Goal: Task Accomplishment & Management: Manage account settings

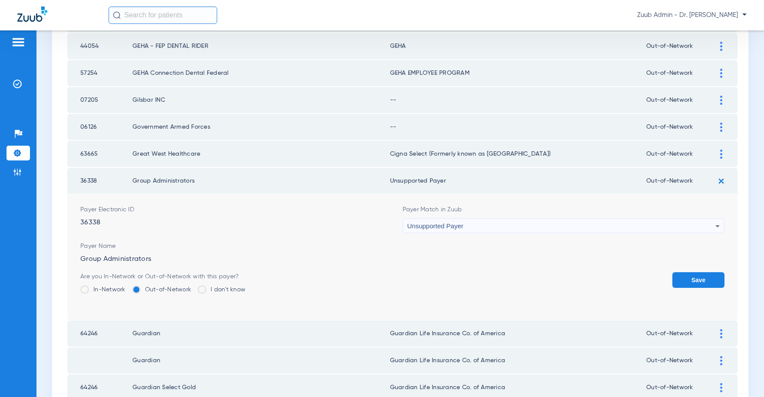
scroll to position [273, 0]
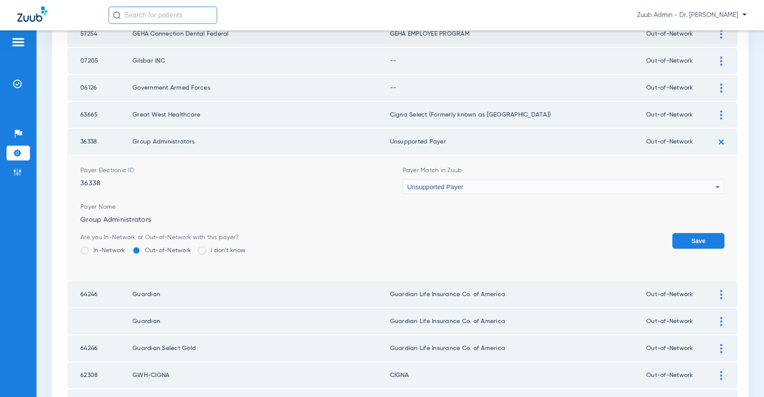
click at [689, 245] on button "Save" at bounding box center [698, 241] width 52 height 16
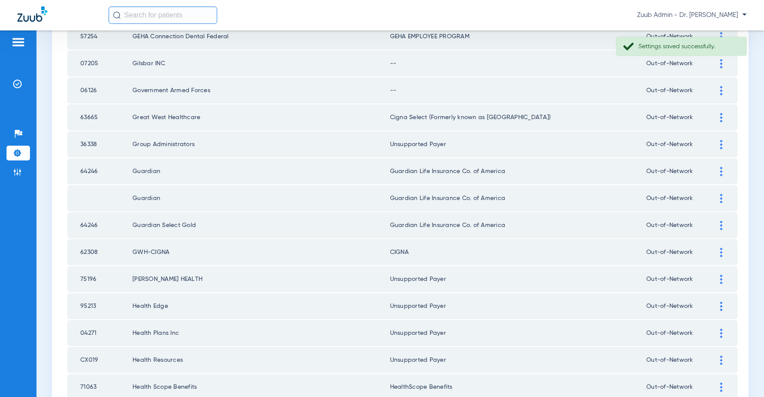
scroll to position [220, 0]
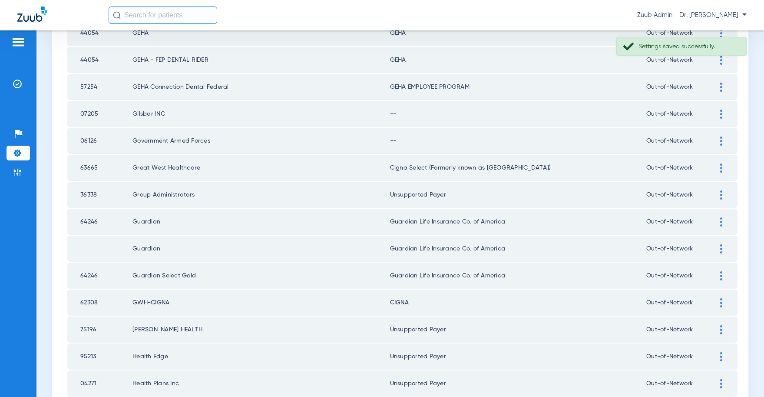
click at [721, 141] on img at bounding box center [721, 140] width 2 height 9
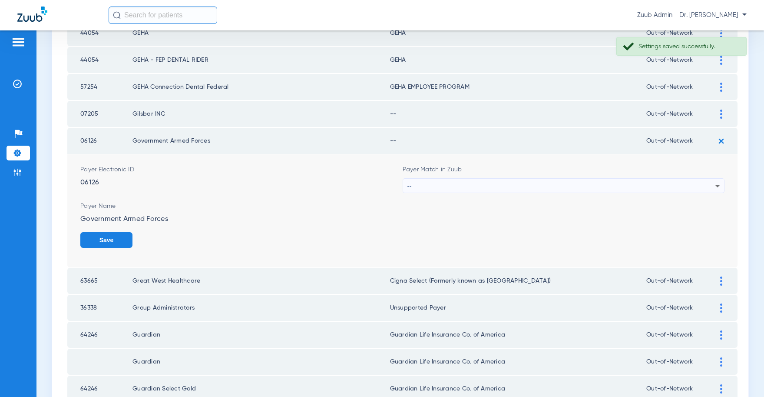
click at [599, 187] on div "--" at bounding box center [561, 186] width 308 height 15
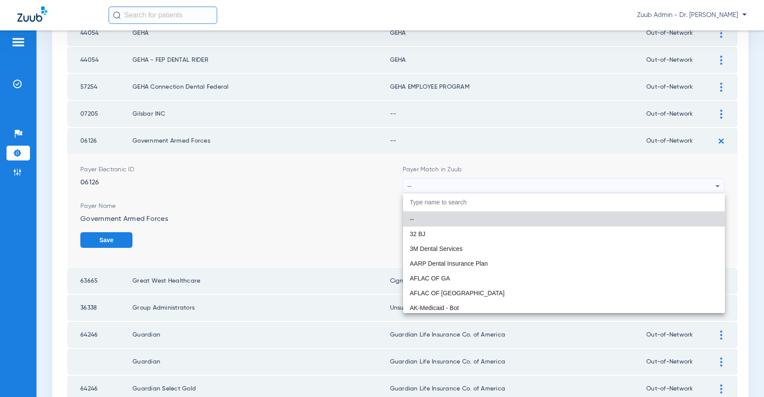
click at [436, 205] on input "dropdown search" at bounding box center [564, 202] width 322 height 18
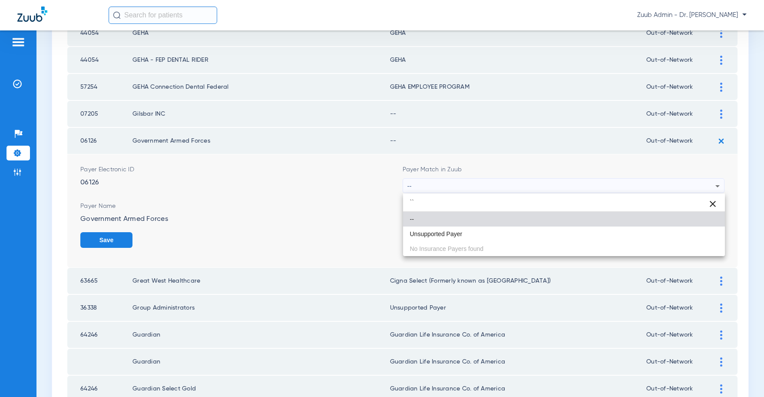
type input "``"
click at [433, 226] on div "`` close -- Unsupported Payer No Insurance Payers found" at bounding box center [564, 224] width 322 height 63
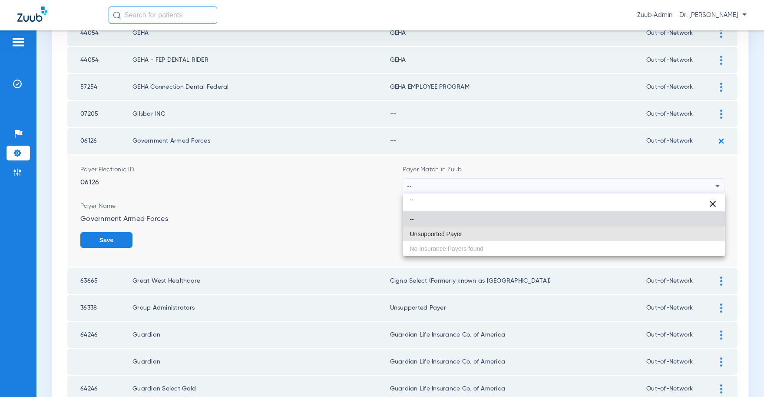
drag, startPoint x: 456, startPoint y: 235, endPoint x: 514, endPoint y: 235, distance: 57.8
click at [456, 235] on span "Unsupported Payer" at bounding box center [436, 234] width 53 height 6
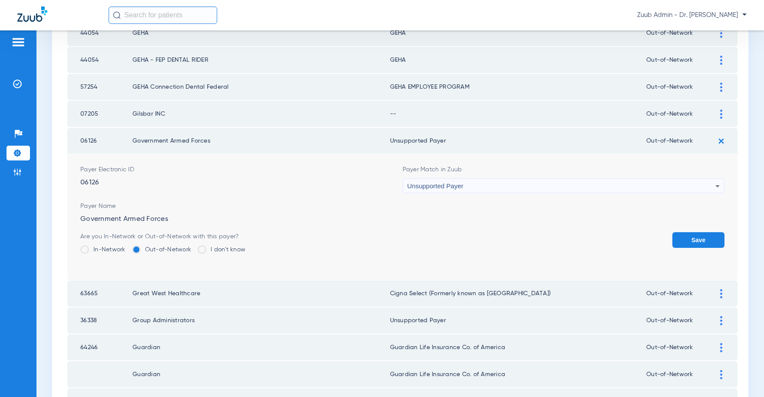
drag, startPoint x: 691, startPoint y: 238, endPoint x: 701, endPoint y: 173, distance: 65.8
click at [691, 238] on button "Save" at bounding box center [698, 240] width 52 height 16
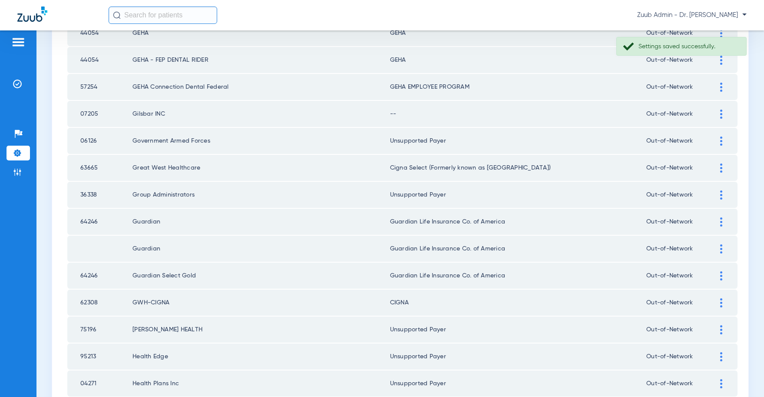
click at [721, 114] on img at bounding box center [721, 113] width 2 height 9
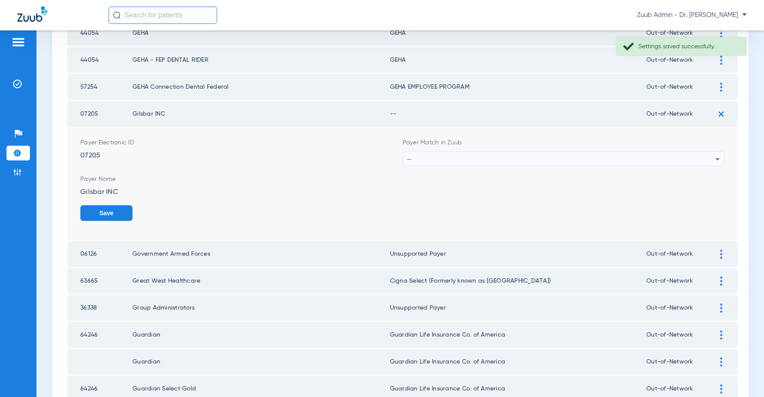
click at [579, 155] on div "--" at bounding box center [561, 159] width 308 height 15
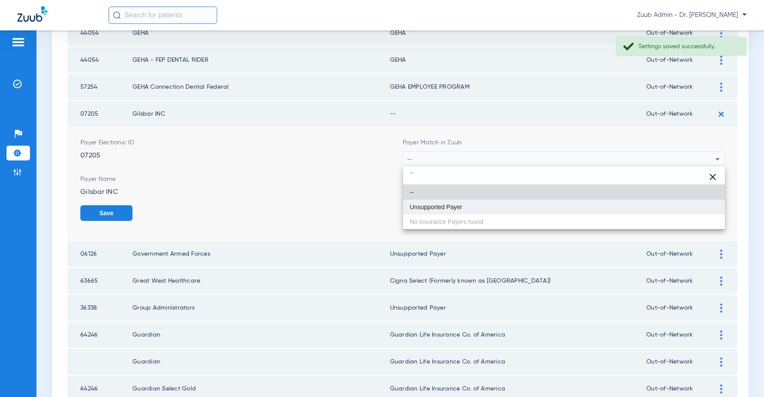
type input "``"
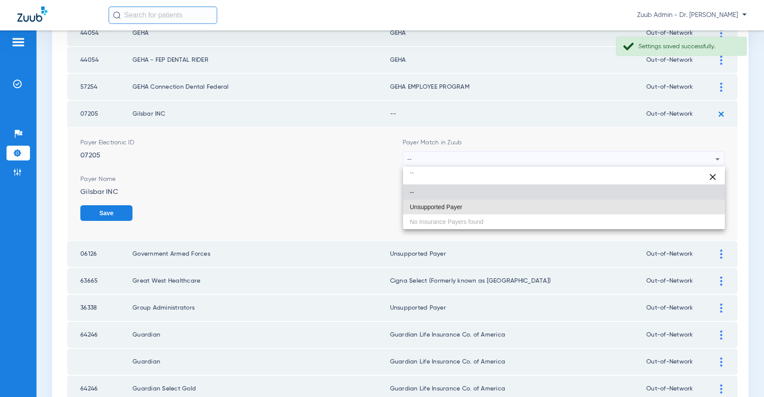
drag, startPoint x: 449, startPoint y: 206, endPoint x: 533, endPoint y: 201, distance: 84.4
click at [449, 206] on span "Unsupported Payer" at bounding box center [436, 207] width 53 height 6
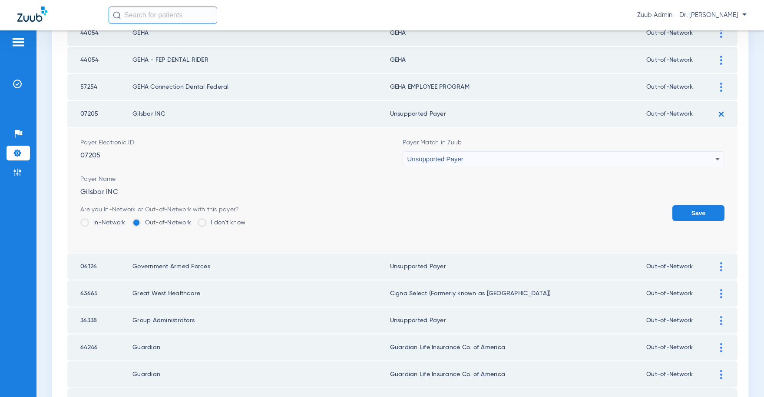
click at [685, 212] on button "Save" at bounding box center [698, 213] width 52 height 16
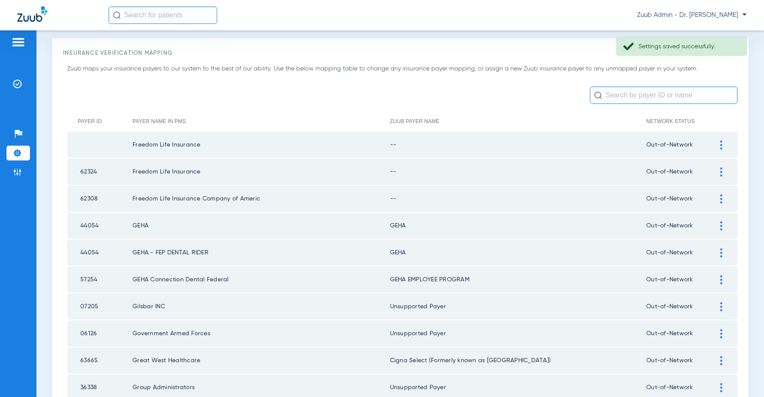
scroll to position [4, 0]
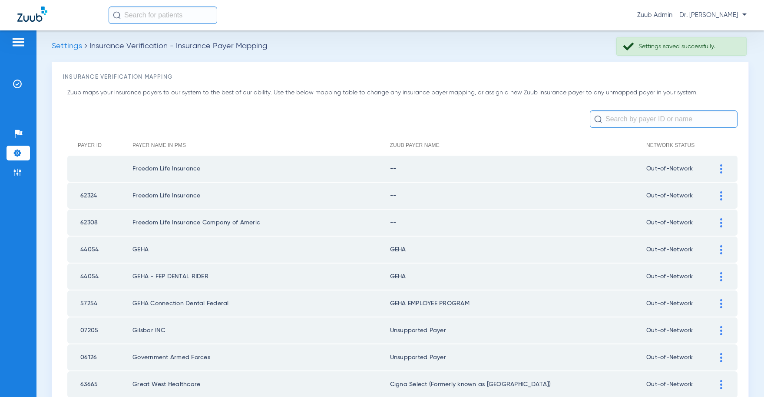
click at [721, 222] on img at bounding box center [721, 222] width 2 height 9
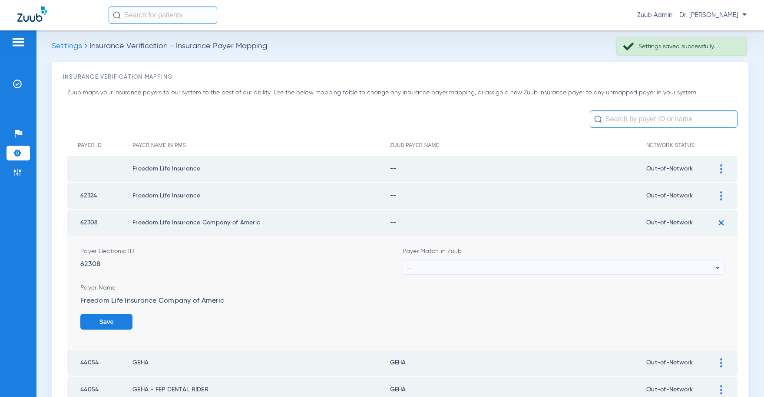
click at [573, 265] on div "--" at bounding box center [561, 267] width 308 height 15
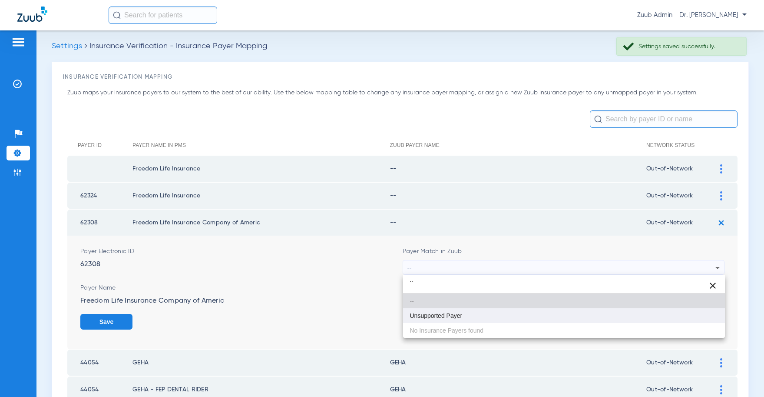
type input "``"
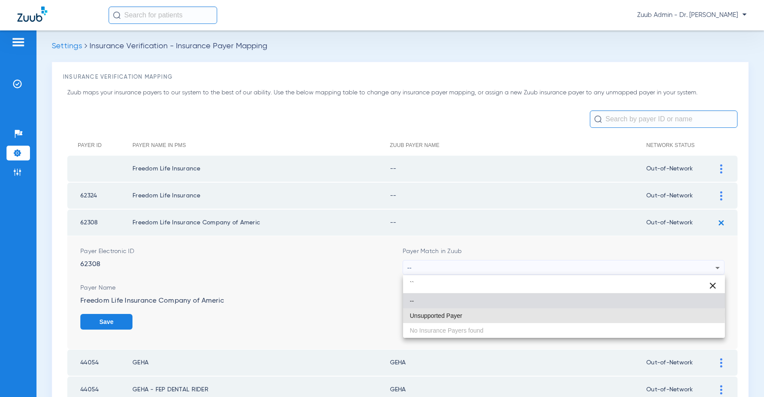
drag, startPoint x: 456, startPoint y: 314, endPoint x: 548, endPoint y: 319, distance: 92.2
click at [457, 313] on span "Unsupported Payer" at bounding box center [436, 315] width 53 height 6
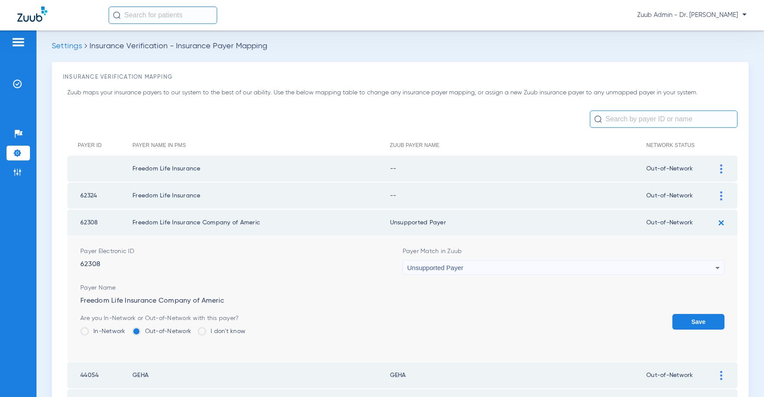
click at [694, 321] on button "Save" at bounding box center [698, 322] width 52 height 16
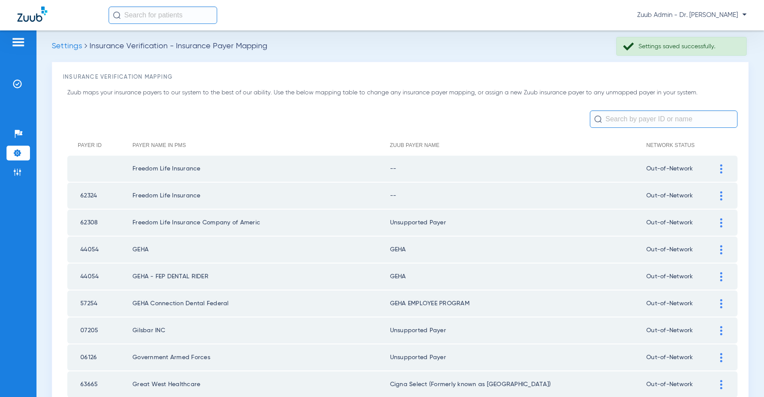
click at [720, 195] on img at bounding box center [721, 195] width 2 height 9
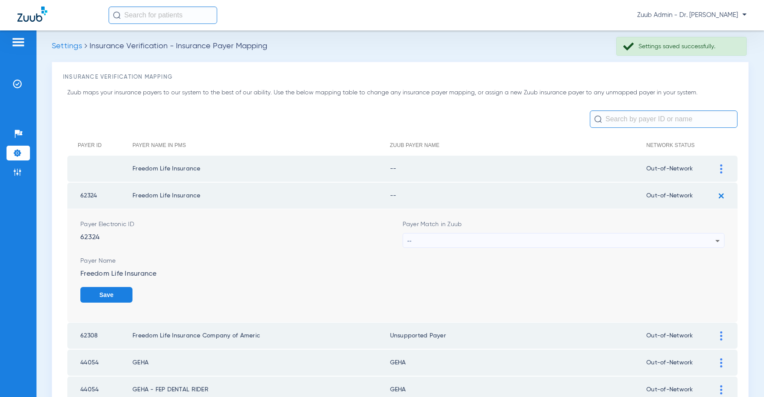
click at [571, 237] on div "--" at bounding box center [561, 240] width 308 height 15
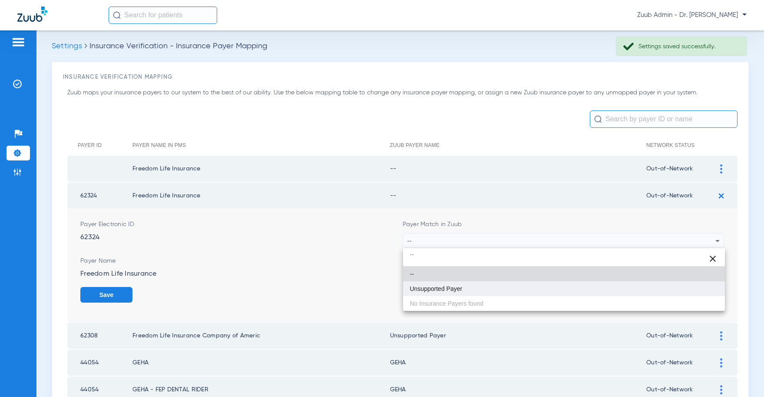
type input "``"
click at [487, 282] on mat-option "Unsupported Payer" at bounding box center [564, 288] width 322 height 15
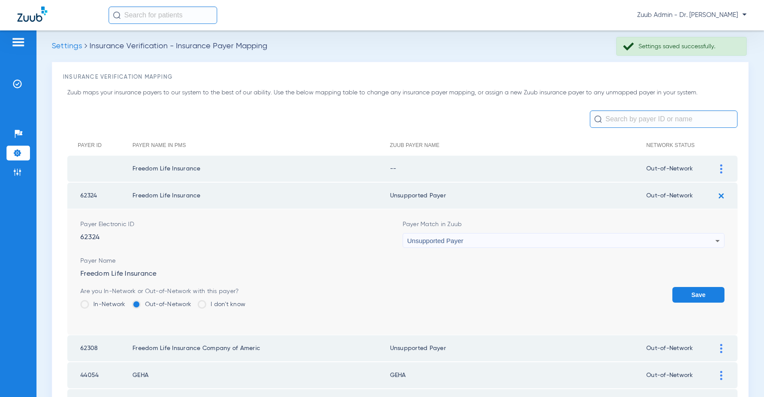
drag, startPoint x: 698, startPoint y: 291, endPoint x: 698, endPoint y: 273, distance: 18.2
click at [698, 291] on button "Save" at bounding box center [698, 295] width 52 height 16
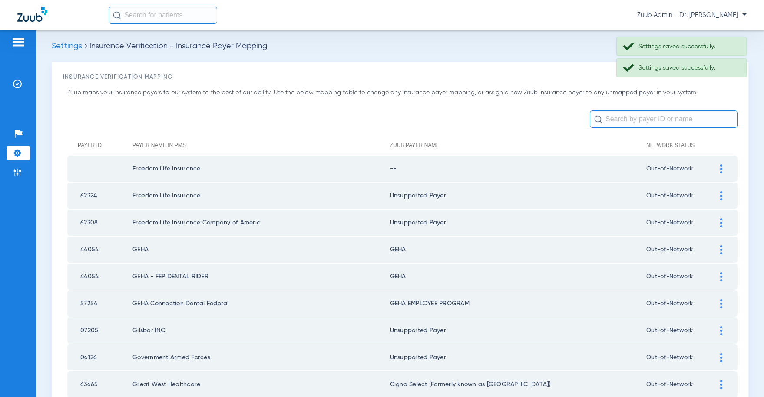
click at [720, 167] on img at bounding box center [721, 168] width 2 height 9
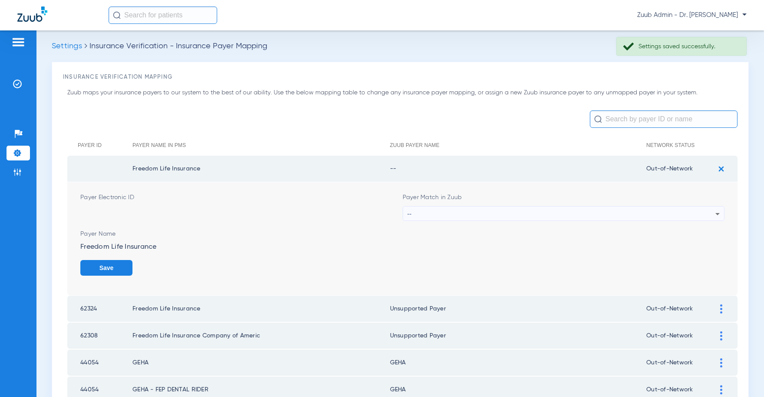
click at [571, 212] on div "--" at bounding box center [561, 213] width 308 height 15
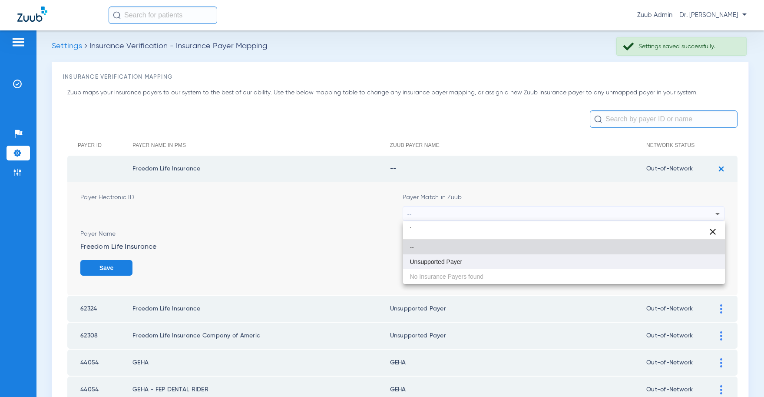
type input "`"
click at [448, 264] on span "Unsupported Payer" at bounding box center [436, 261] width 53 height 6
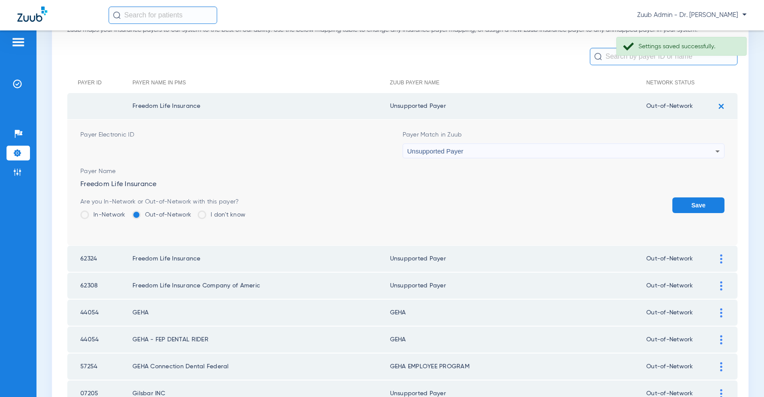
click at [693, 203] on button "Save" at bounding box center [698, 205] width 52 height 16
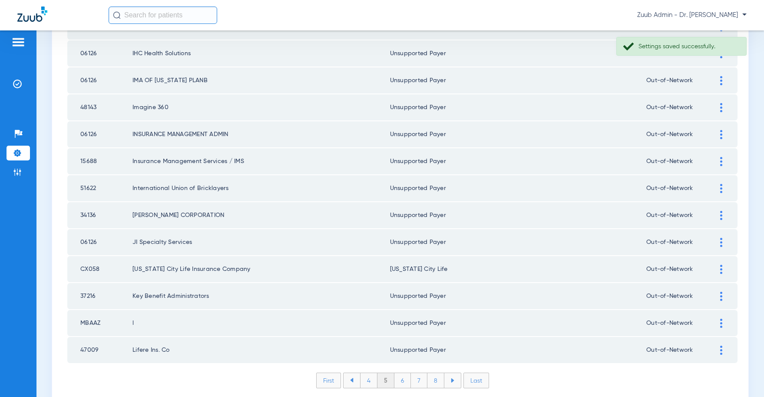
scroll to position [1173, 0]
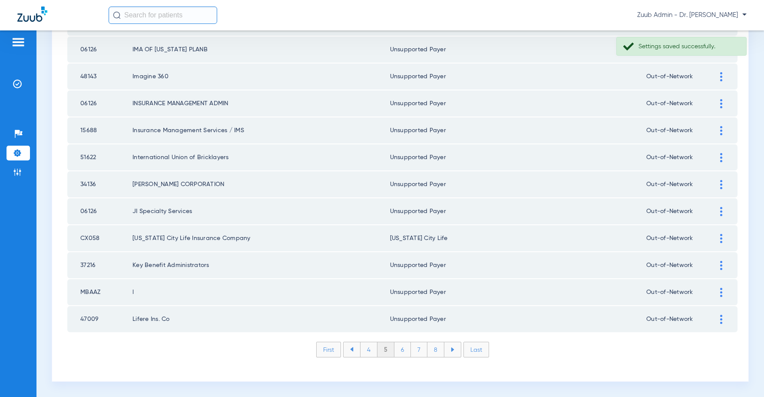
click at [370, 349] on li "4" at bounding box center [368, 349] width 17 height 15
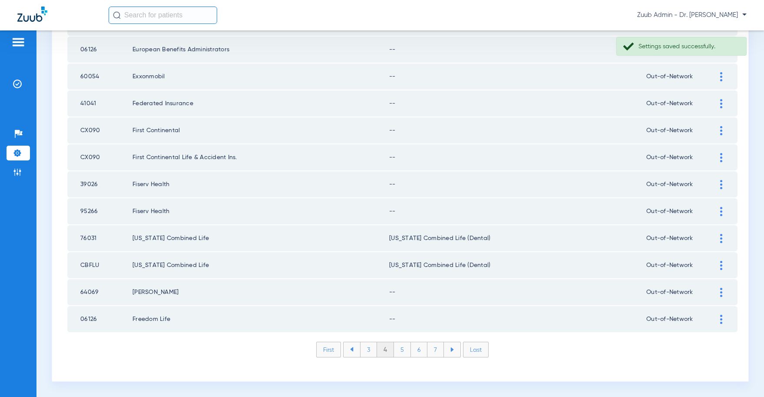
drag, startPoint x: 719, startPoint y: 317, endPoint x: 706, endPoint y: 317, distance: 13.0
click at [718, 317] on div at bounding box center [721, 318] width 15 height 9
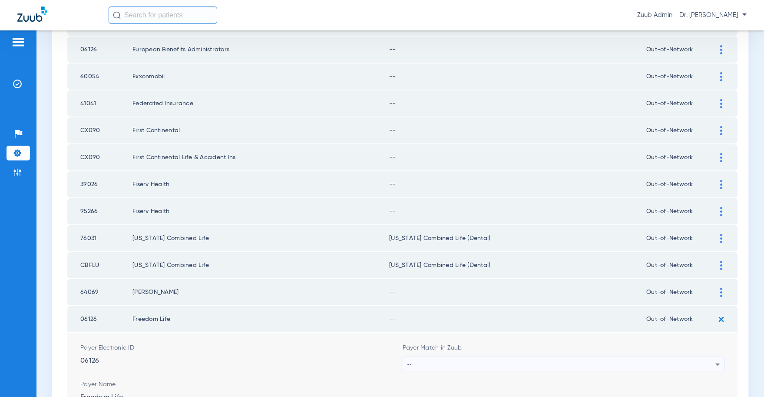
click at [637, 365] on div "--" at bounding box center [561, 364] width 308 height 15
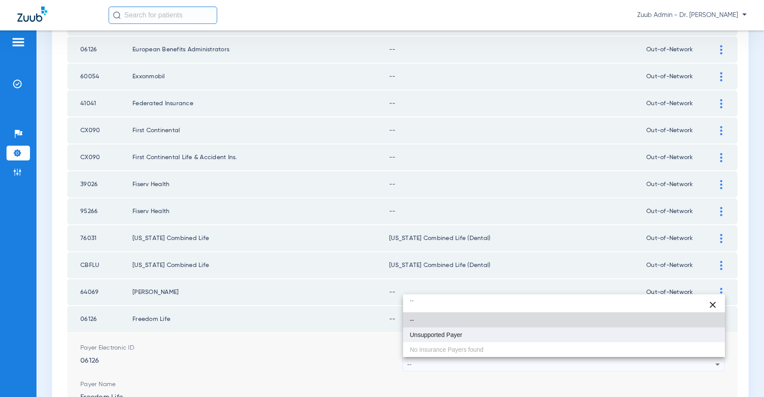
type input "``"
click at [459, 337] on span "Unsupported Payer" at bounding box center [436, 334] width 53 height 6
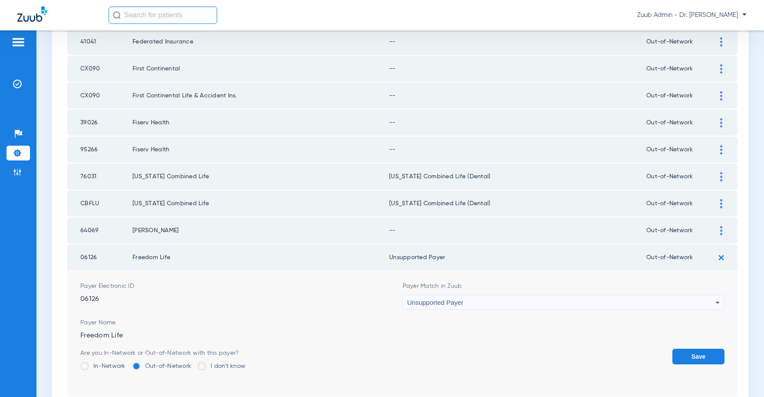
click at [685, 359] on button "Save" at bounding box center [698, 356] width 52 height 16
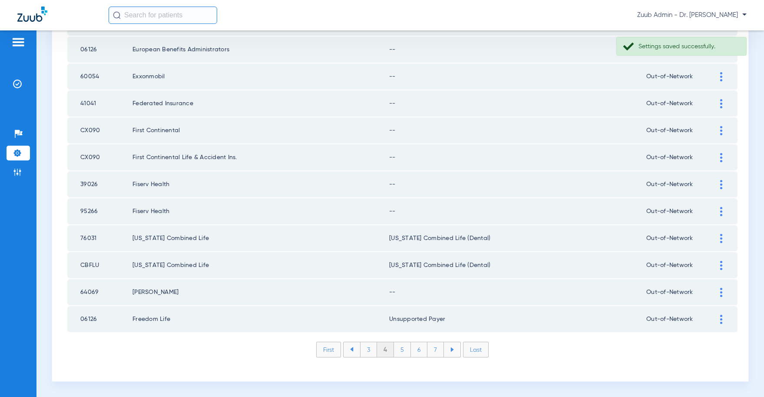
scroll to position [1172, 0]
click at [719, 293] on div at bounding box center [721, 293] width 15 height 9
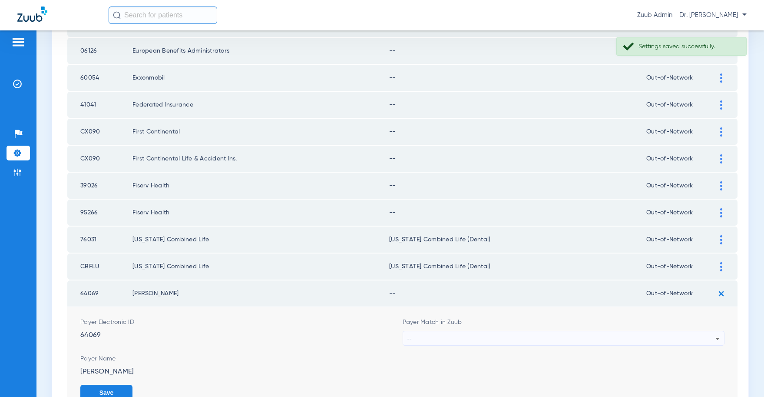
click at [439, 338] on div "--" at bounding box center [561, 338] width 308 height 15
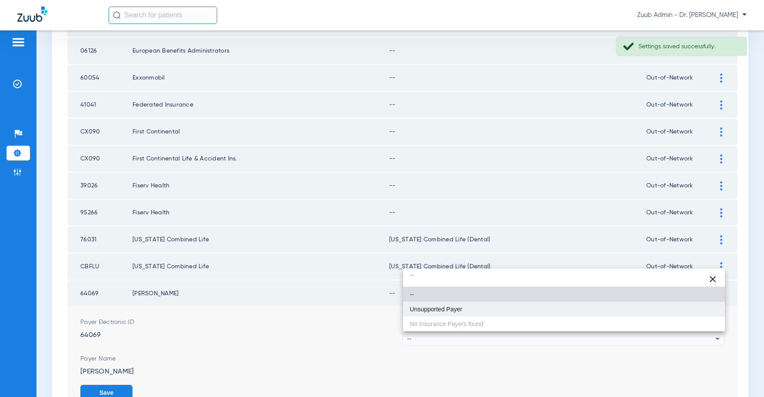
type input "``"
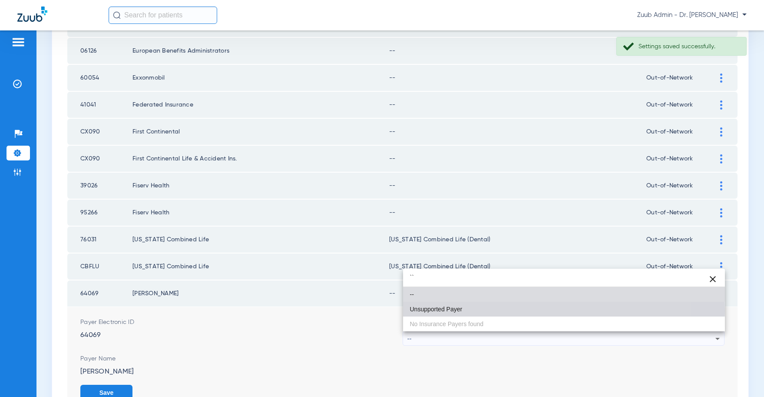
click at [432, 311] on span "Unsupported Payer" at bounding box center [436, 309] width 53 height 6
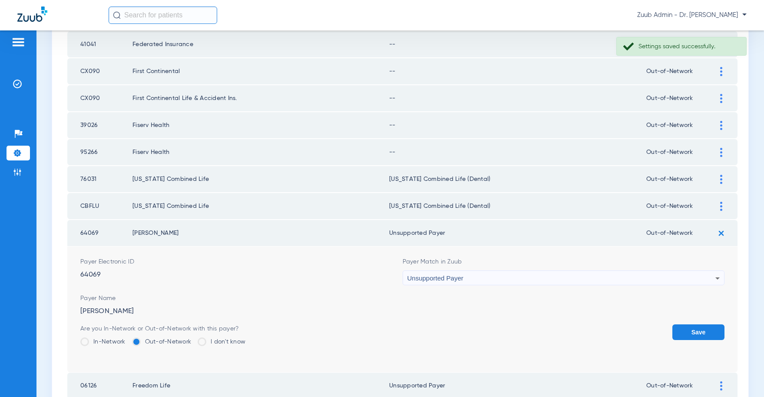
scroll to position [1248, 0]
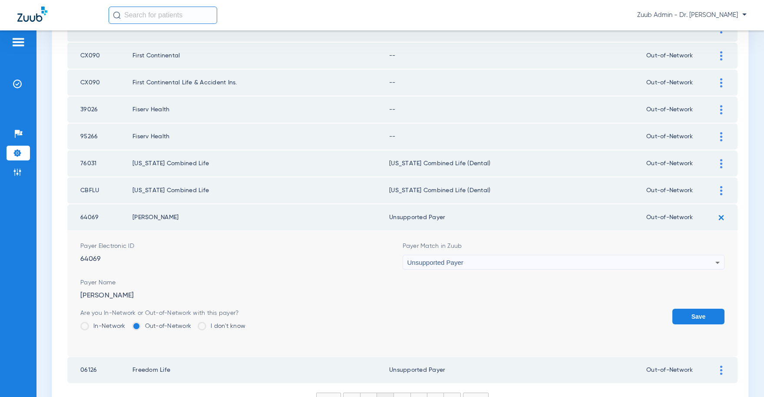
click at [702, 313] on button "Save" at bounding box center [698, 316] width 52 height 16
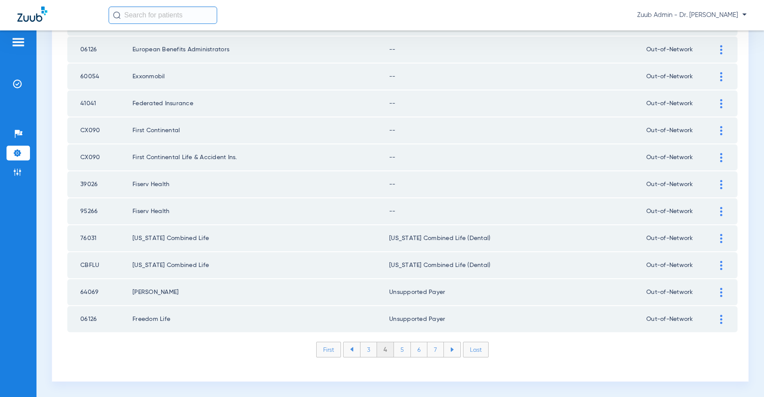
scroll to position [1173, 0]
click at [721, 212] on img at bounding box center [721, 211] width 2 height 9
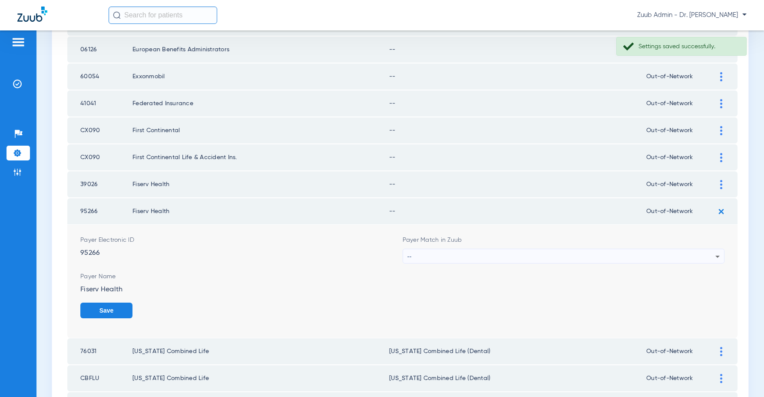
click at [488, 255] on div "--" at bounding box center [561, 256] width 308 height 15
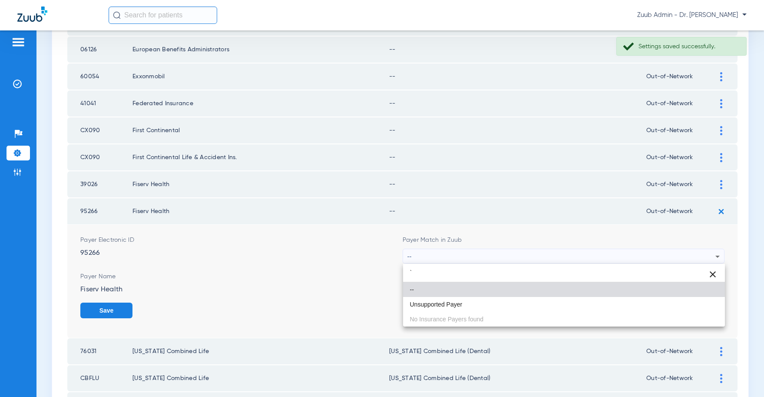
type input "`"
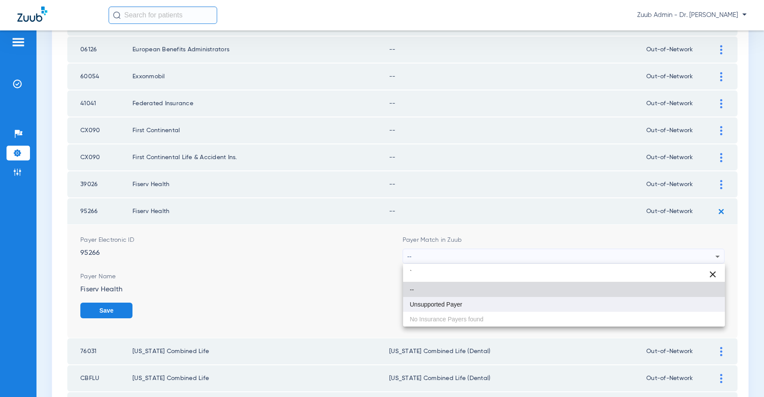
click at [459, 301] on span "Unsupported Payer" at bounding box center [436, 304] width 53 height 6
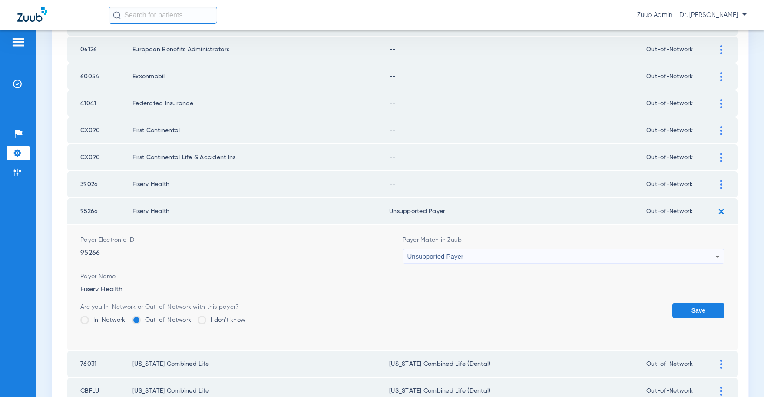
click at [684, 307] on button "Save" at bounding box center [698, 310] width 52 height 16
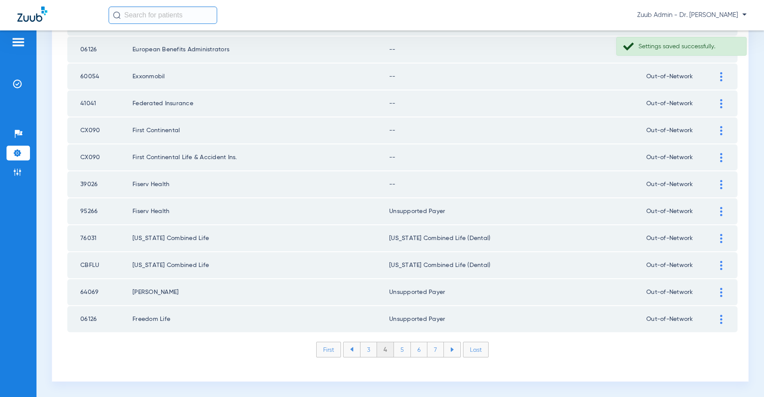
click at [721, 183] on img at bounding box center [721, 184] width 2 height 9
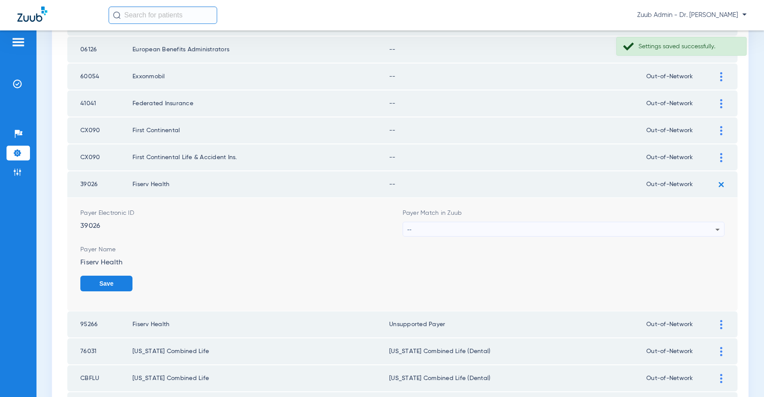
click at [588, 227] on div "--" at bounding box center [561, 229] width 308 height 15
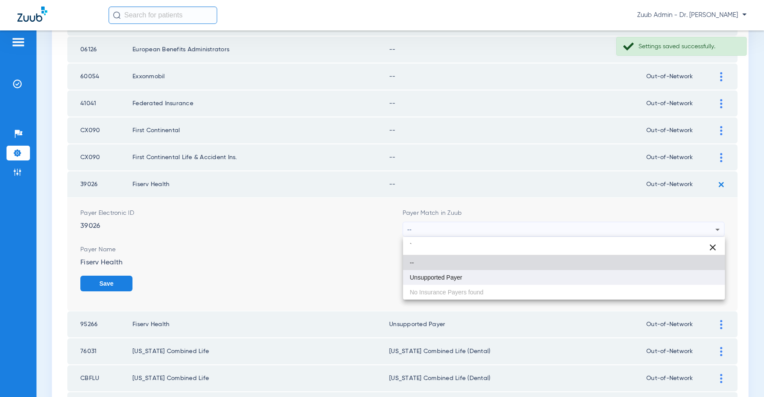
type input "`"
click at [485, 272] on mat-option "Unsupported Payer" at bounding box center [564, 277] width 322 height 15
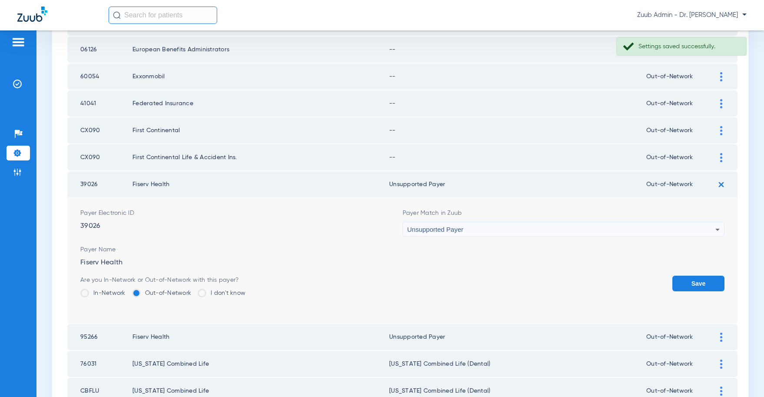
drag, startPoint x: 684, startPoint y: 284, endPoint x: 651, endPoint y: 281, distance: 33.7
click at [682, 284] on button "Save" at bounding box center [698, 283] width 52 height 16
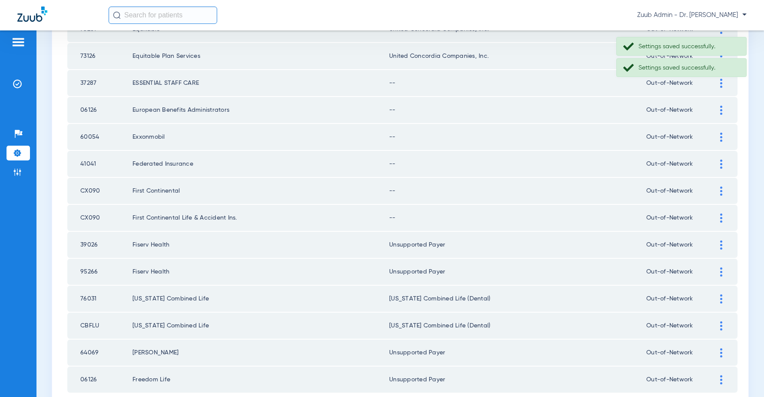
scroll to position [1112, 0]
click at [721, 217] on img at bounding box center [721, 218] width 2 height 9
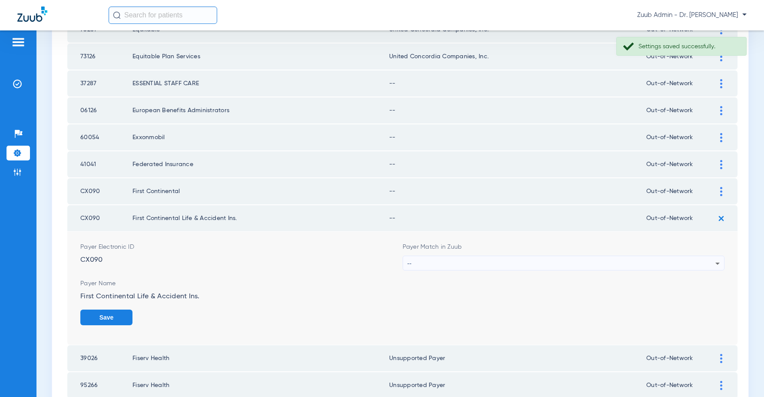
click at [551, 257] on div "--" at bounding box center [561, 263] width 308 height 15
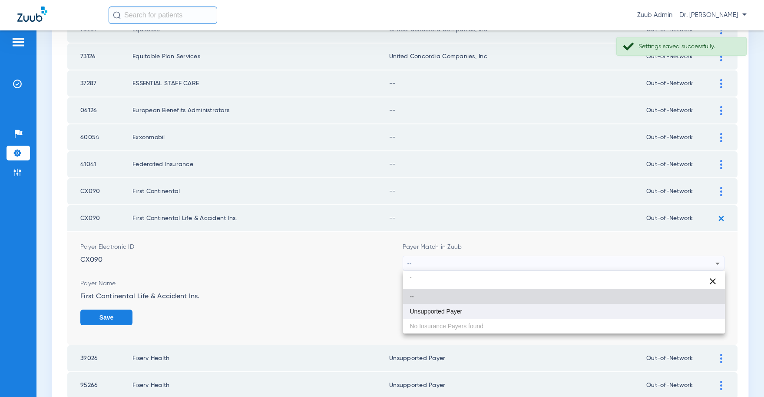
type input "`"
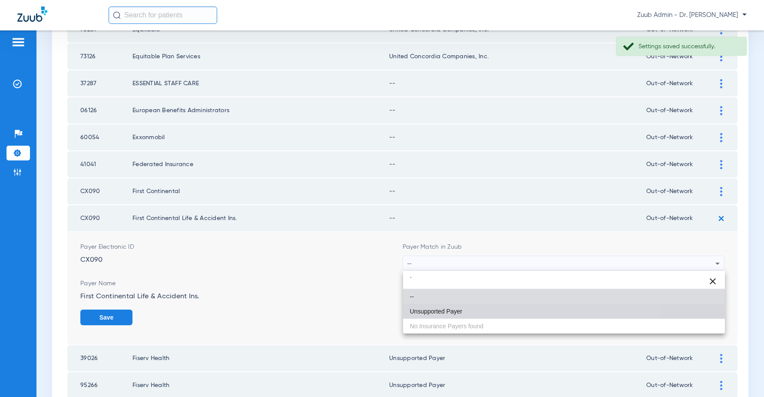
click at [472, 313] on mat-option "Unsupported Payer" at bounding box center [564, 311] width 322 height 15
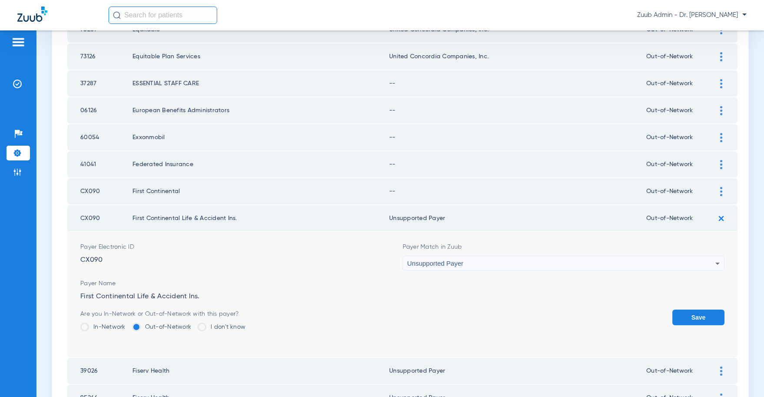
click at [697, 315] on button "Save" at bounding box center [698, 317] width 52 height 16
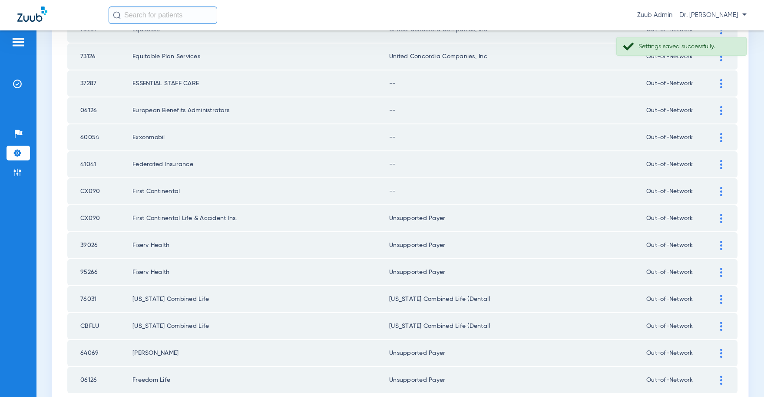
click at [718, 193] on div at bounding box center [721, 191] width 15 height 9
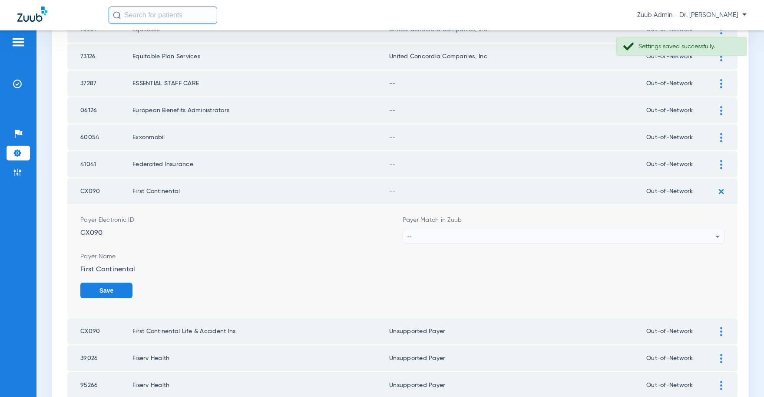
click at [497, 237] on div "--" at bounding box center [561, 236] width 308 height 15
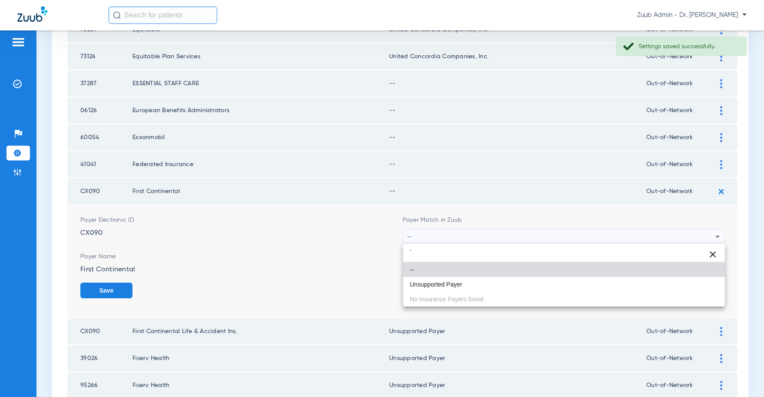
type input "`"
click at [473, 275] on mat-option "--" at bounding box center [564, 269] width 322 height 15
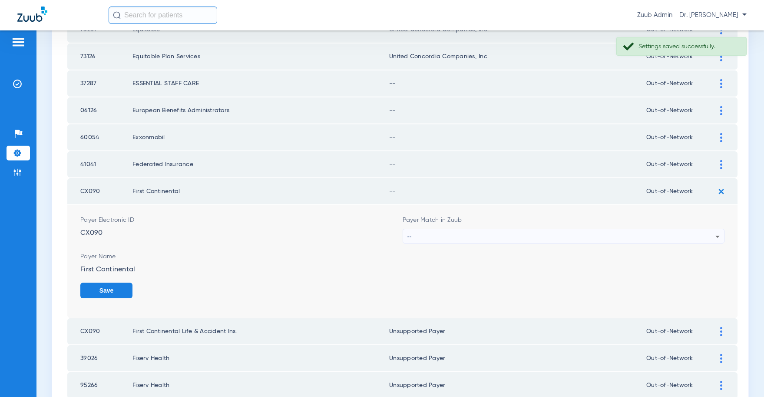
click at [480, 235] on div "--" at bounding box center [561, 236] width 308 height 15
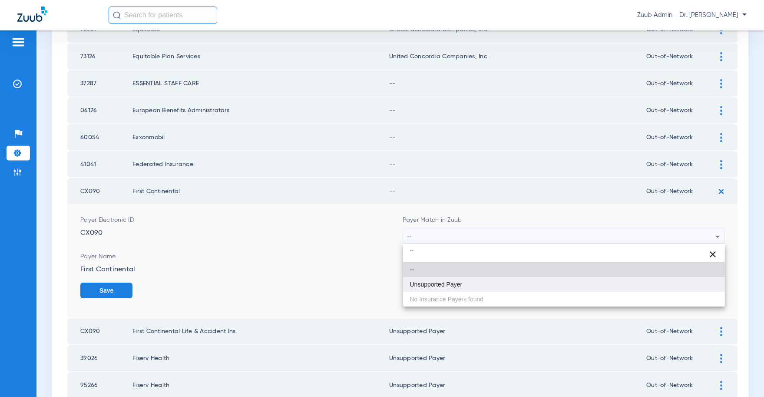
type input "``"
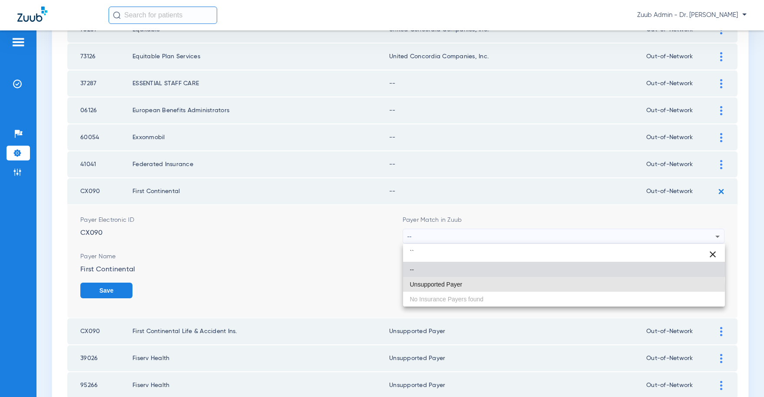
drag, startPoint x: 445, startPoint y: 287, endPoint x: 505, endPoint y: 286, distance: 59.9
click at [446, 286] on span "Unsupported Payer" at bounding box center [436, 284] width 53 height 6
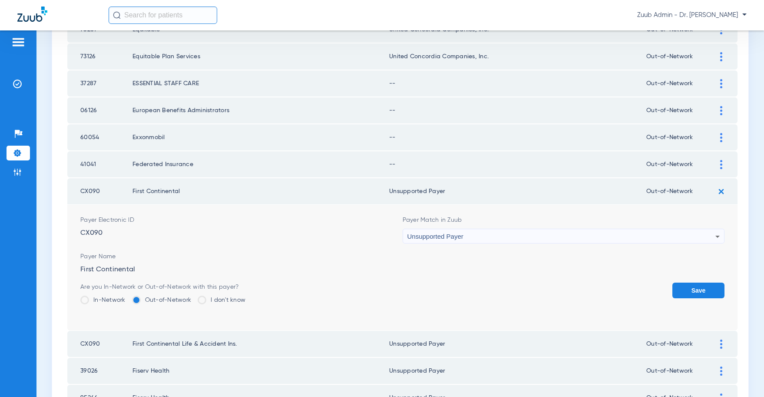
click at [688, 289] on button "Save" at bounding box center [698, 290] width 52 height 16
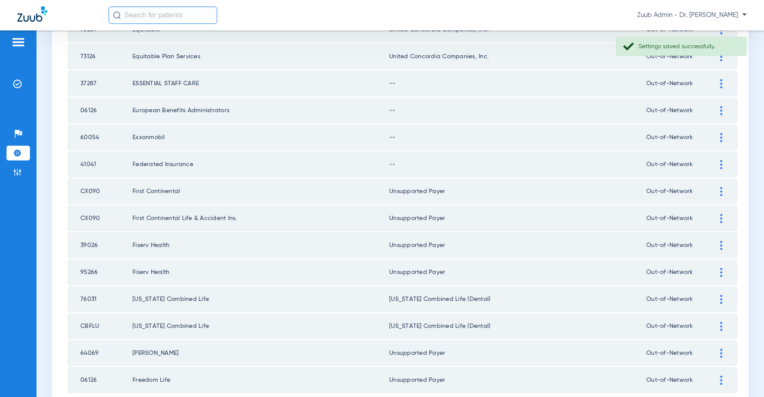
click at [721, 164] on img at bounding box center [721, 164] width 2 height 9
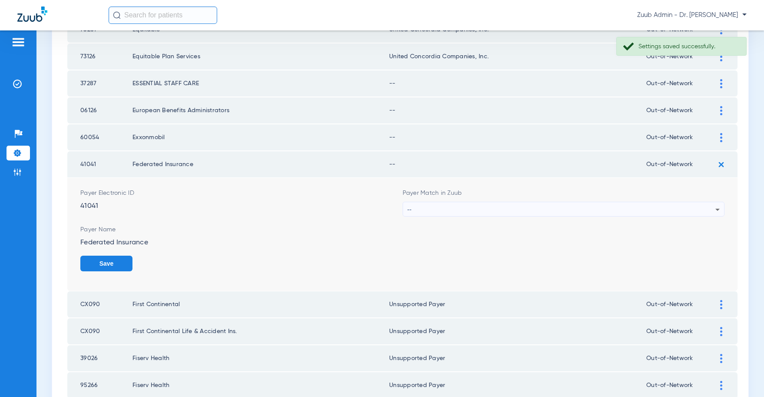
click at [530, 207] on div "--" at bounding box center [561, 209] width 308 height 15
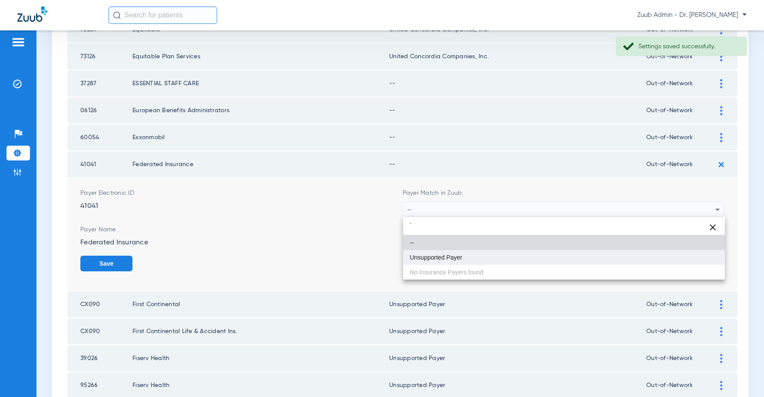
type input "`"
click at [458, 258] on span "Unsupported Payer" at bounding box center [436, 257] width 53 height 6
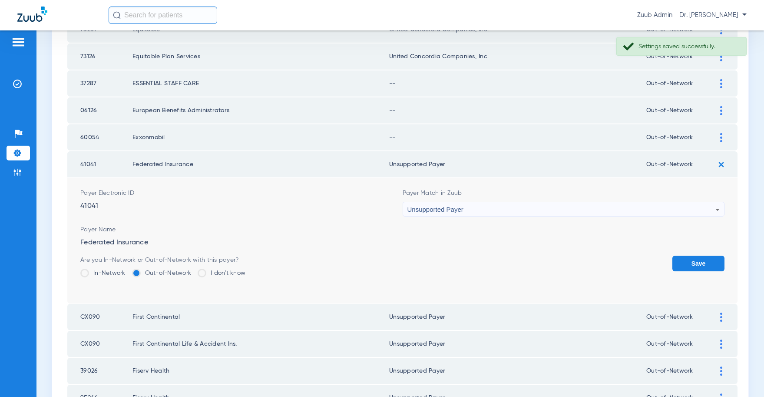
click at [699, 261] on button "Save" at bounding box center [698, 263] width 52 height 16
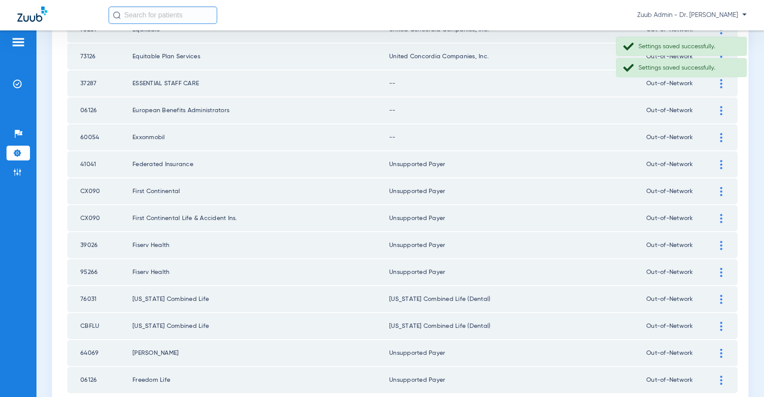
click at [721, 138] on img at bounding box center [721, 137] width 2 height 9
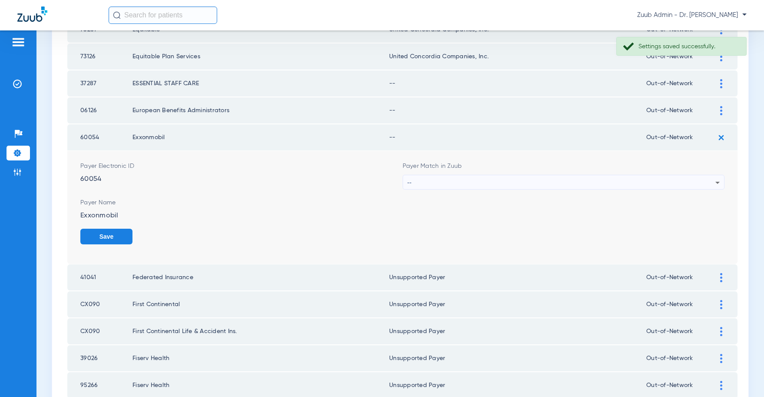
click at [504, 176] on div "--" at bounding box center [561, 182] width 308 height 15
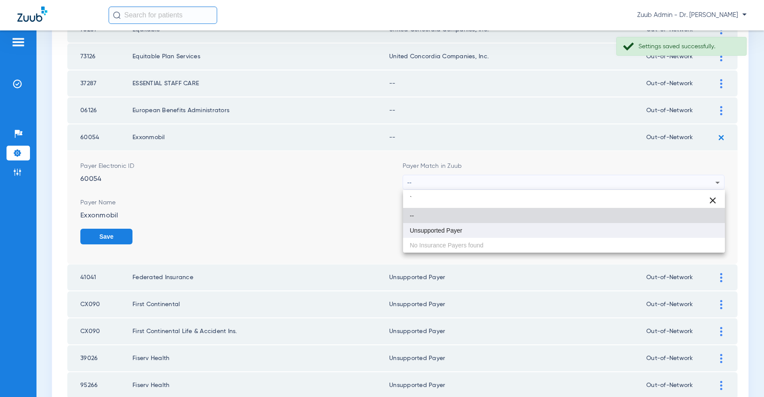
type input "`"
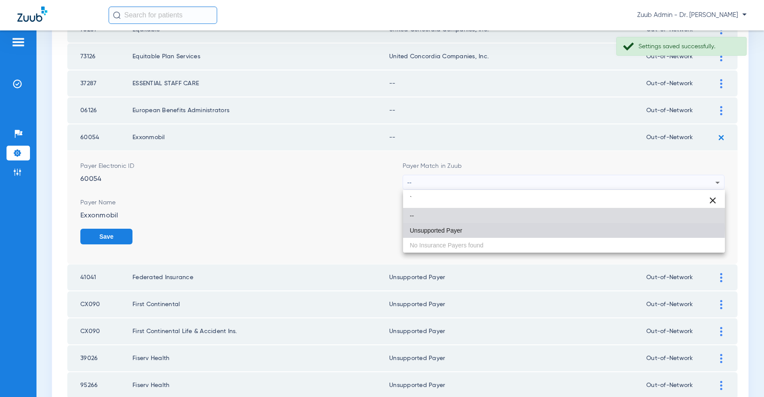
click at [456, 228] on span "Unsupported Payer" at bounding box center [436, 230] width 53 height 6
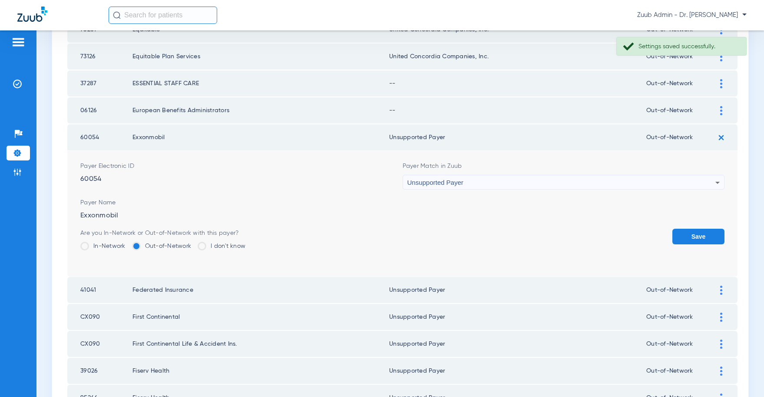
drag, startPoint x: 686, startPoint y: 234, endPoint x: 688, endPoint y: 228, distance: 7.0
click at [686, 234] on button "Save" at bounding box center [698, 236] width 52 height 16
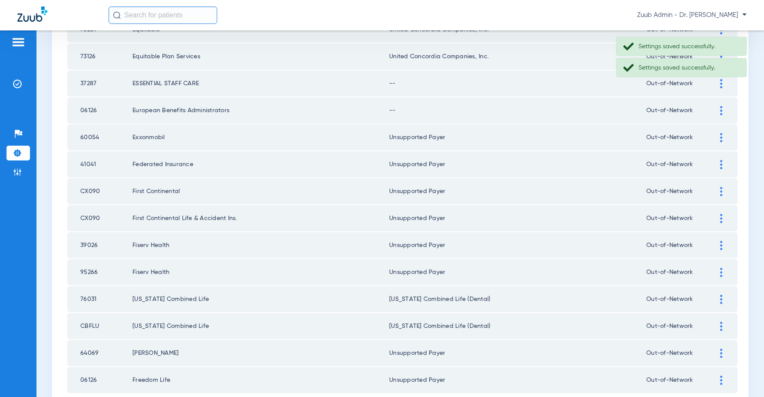
click at [721, 110] on img at bounding box center [721, 110] width 2 height 9
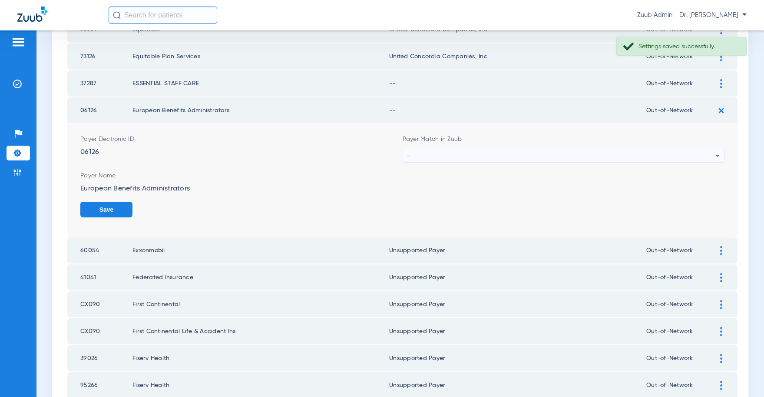
click at [516, 152] on div "--" at bounding box center [561, 155] width 308 height 15
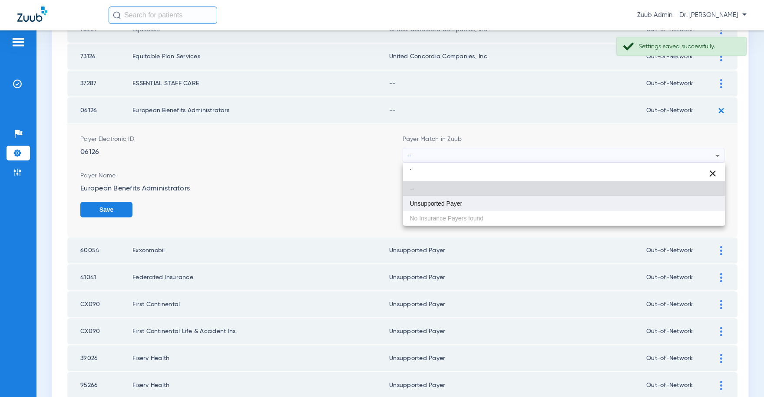
type input "`"
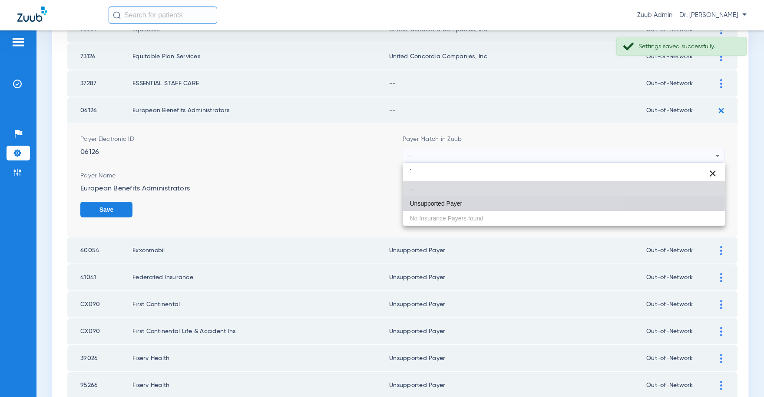
click at [454, 203] on span "Unsupported Payer" at bounding box center [436, 203] width 53 height 6
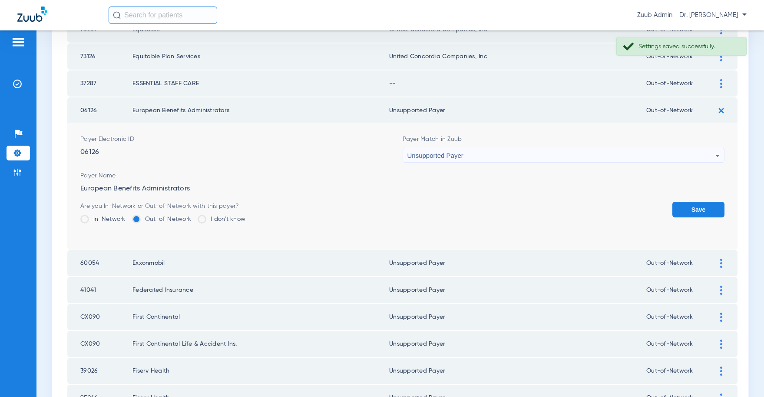
drag, startPoint x: 704, startPoint y: 208, endPoint x: 694, endPoint y: 171, distance: 38.6
click at [704, 207] on button "Save" at bounding box center [698, 210] width 52 height 16
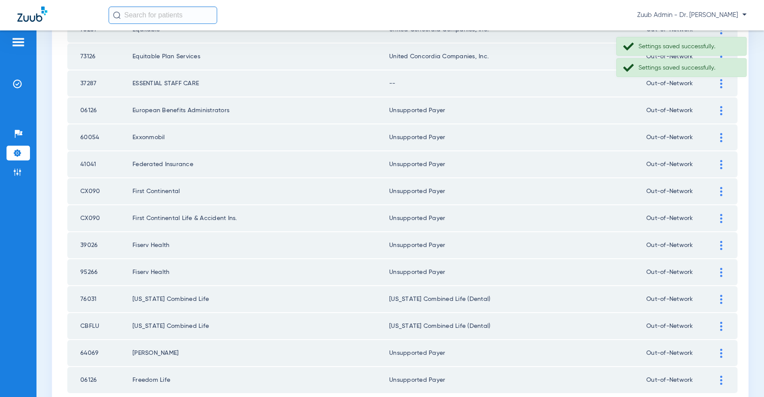
click at [720, 81] on img at bounding box center [721, 83] width 2 height 9
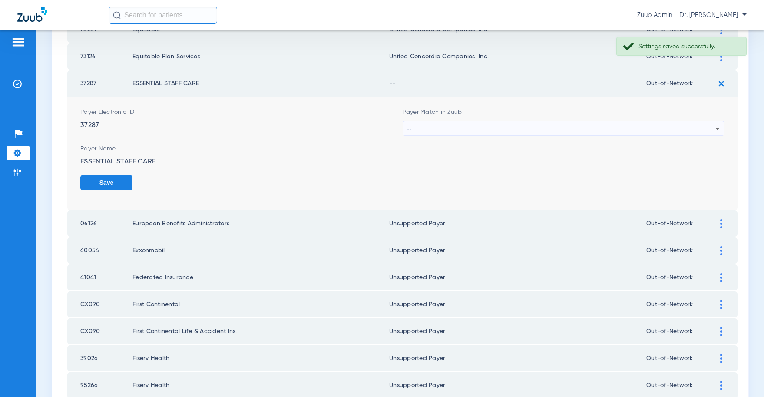
click at [479, 124] on div "--" at bounding box center [561, 128] width 308 height 15
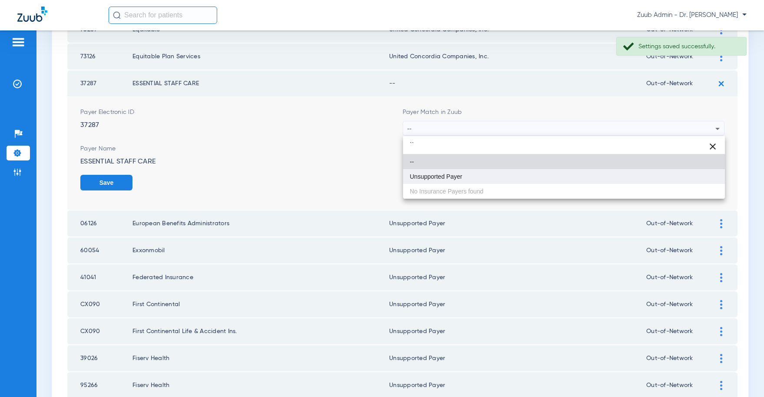
type input "``"
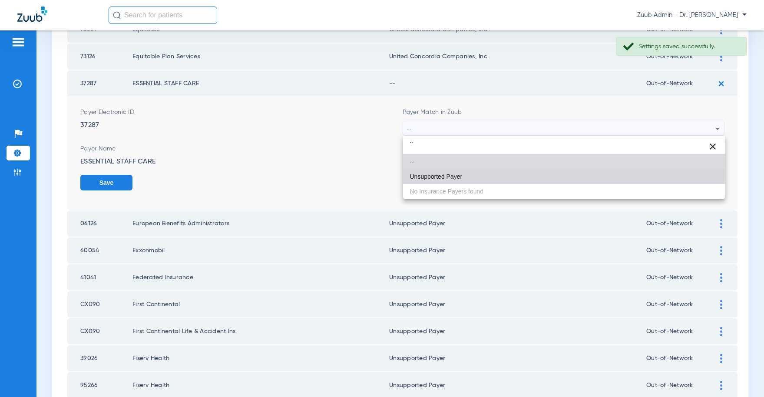
click at [458, 173] on span "Unsupported Payer" at bounding box center [436, 176] width 53 height 6
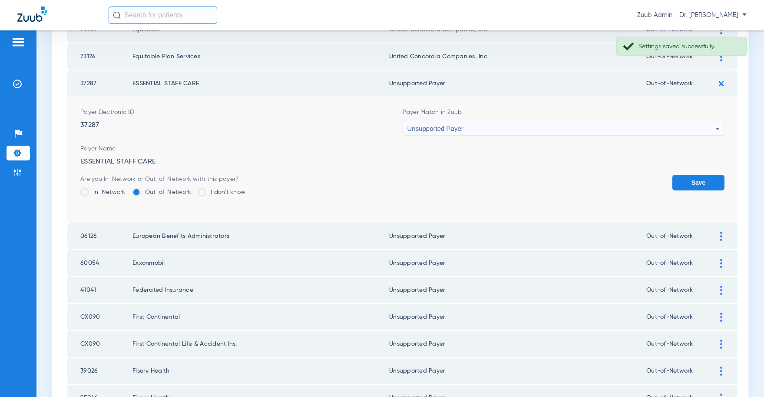
click at [685, 181] on button "Save" at bounding box center [698, 183] width 52 height 16
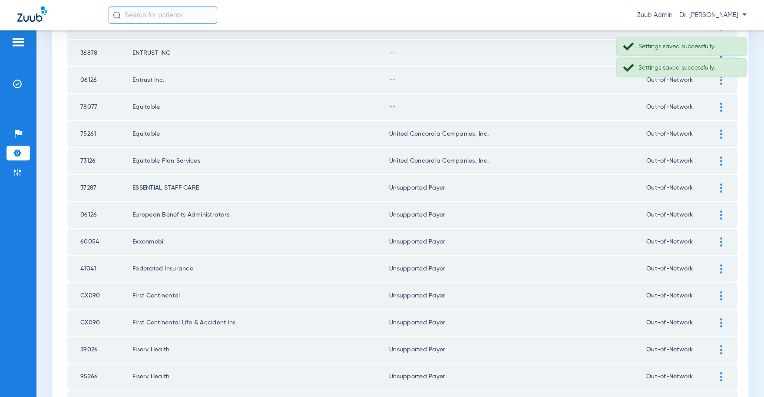
scroll to position [945, 0]
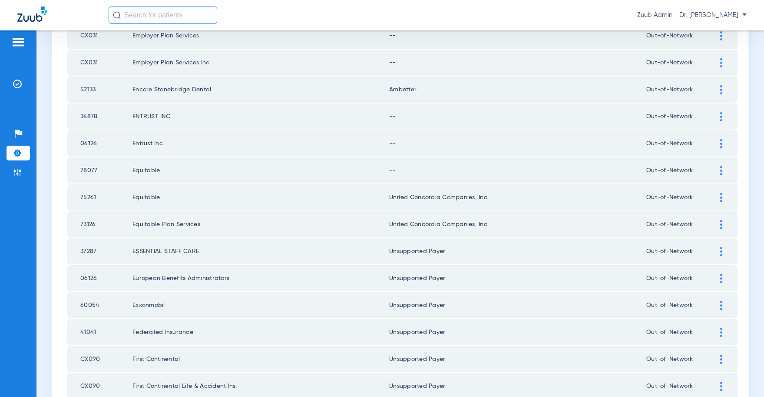
click at [720, 170] on img at bounding box center [721, 170] width 2 height 9
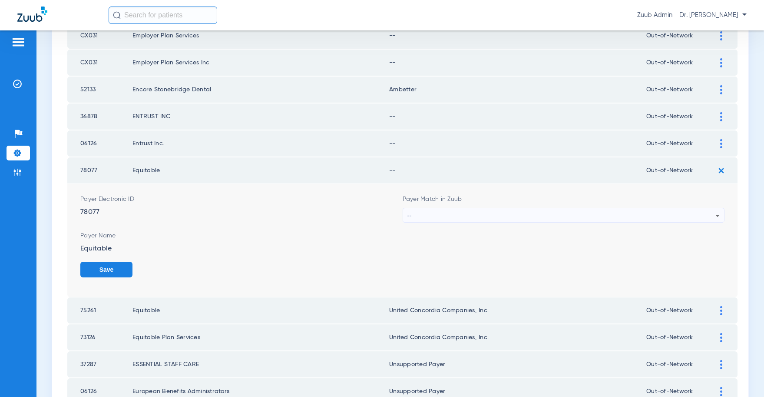
click at [604, 210] on div "--" at bounding box center [561, 215] width 308 height 15
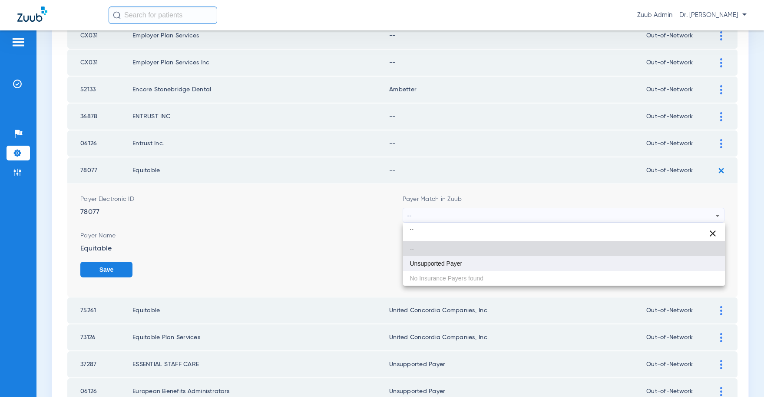
type input "``"
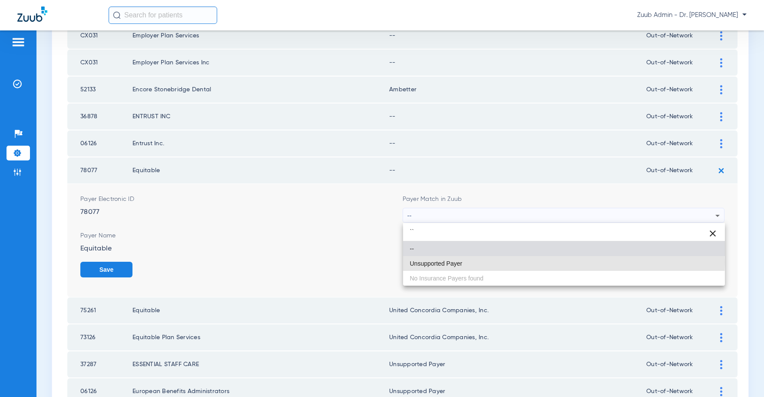
drag, startPoint x: 425, startPoint y: 262, endPoint x: 607, endPoint y: 263, distance: 182.0
click at [426, 262] on span "Unsupported Payer" at bounding box center [436, 263] width 53 height 6
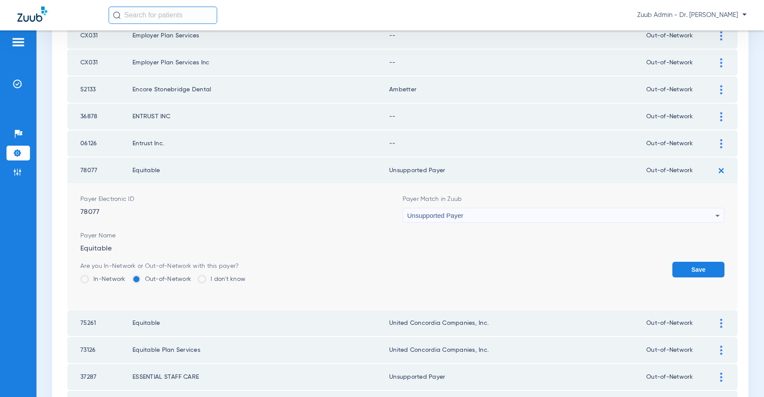
click at [686, 268] on button "Save" at bounding box center [698, 269] width 52 height 16
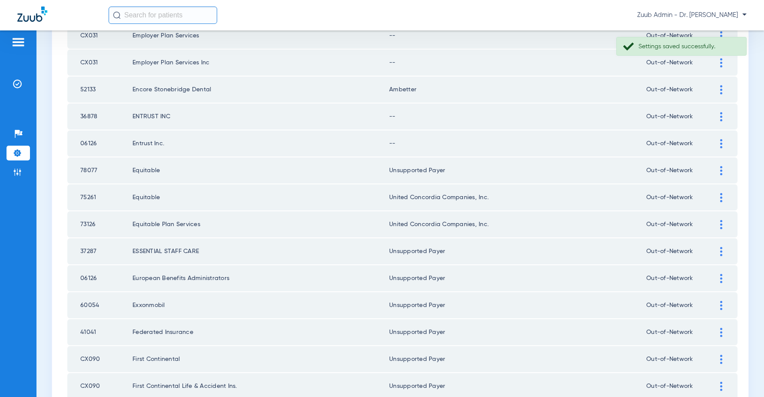
click at [720, 141] on img at bounding box center [721, 143] width 2 height 9
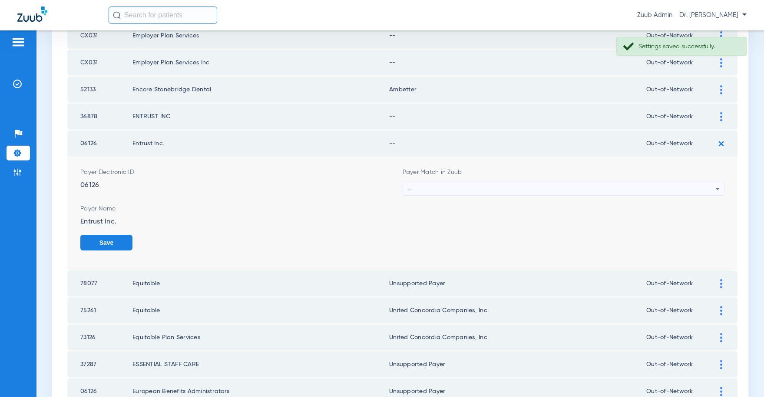
click at [563, 186] on div "--" at bounding box center [561, 188] width 308 height 15
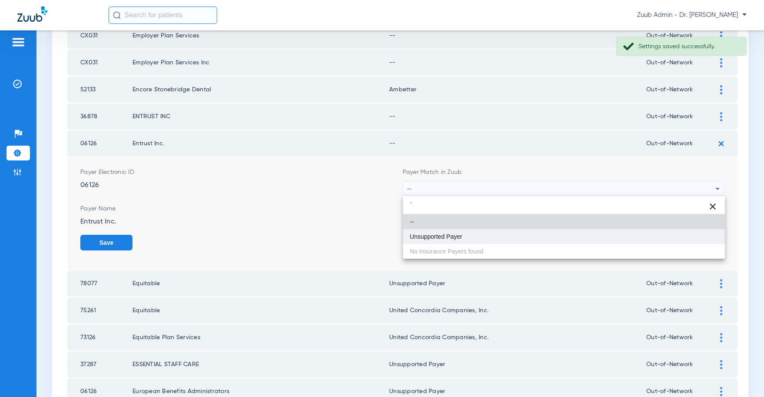
type input "`"
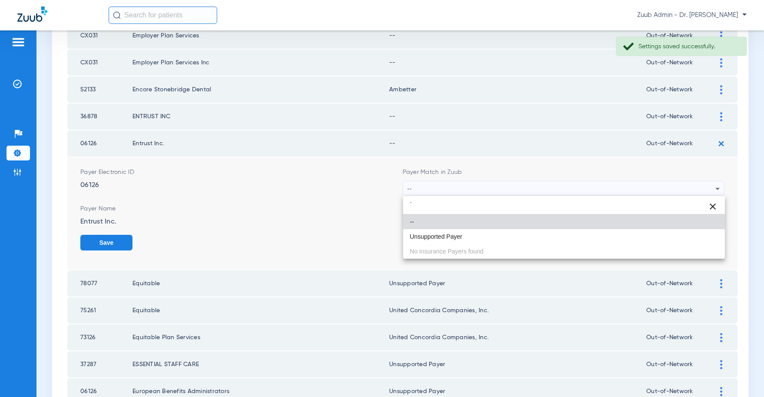
click at [456, 234] on span "Unsupported Payer" at bounding box center [436, 236] width 53 height 6
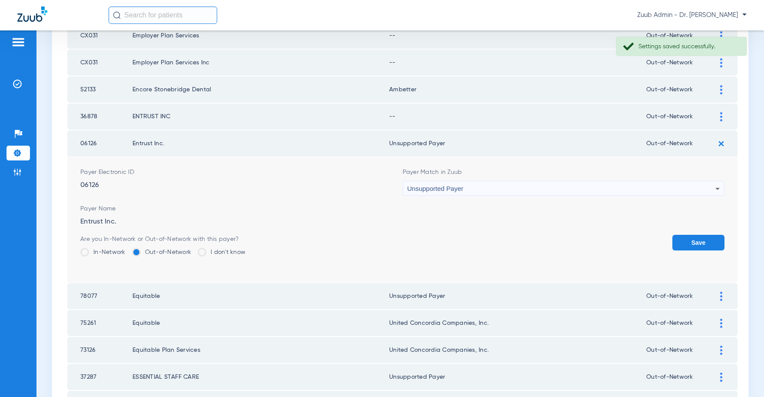
drag, startPoint x: 702, startPoint y: 242, endPoint x: 689, endPoint y: 240, distance: 13.3
click at [699, 242] on button "Save" at bounding box center [698, 243] width 52 height 16
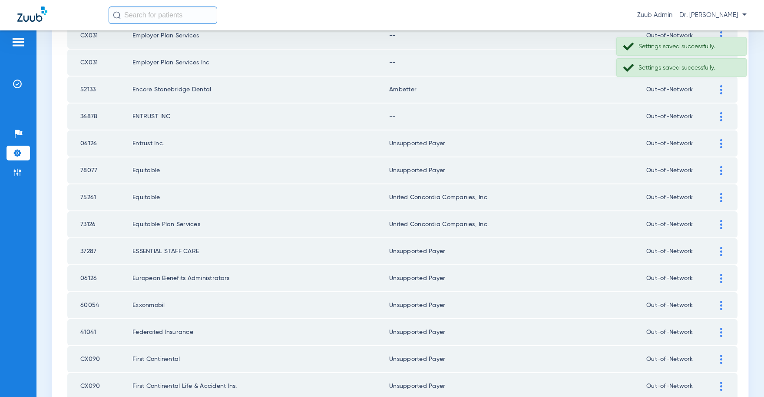
click at [721, 113] on img at bounding box center [721, 116] width 2 height 9
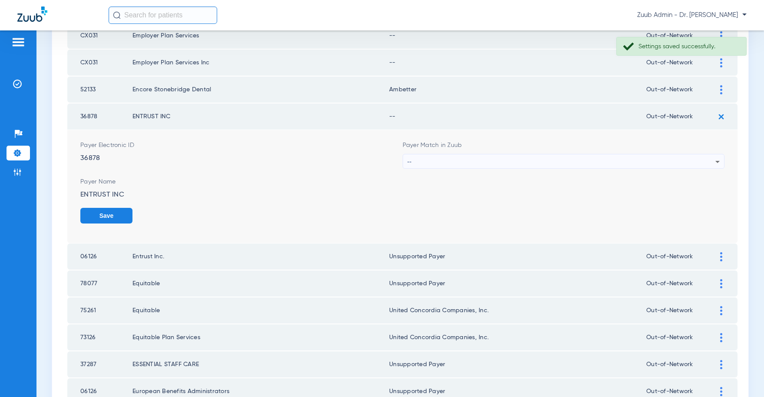
click at [518, 156] on div "--" at bounding box center [561, 161] width 308 height 15
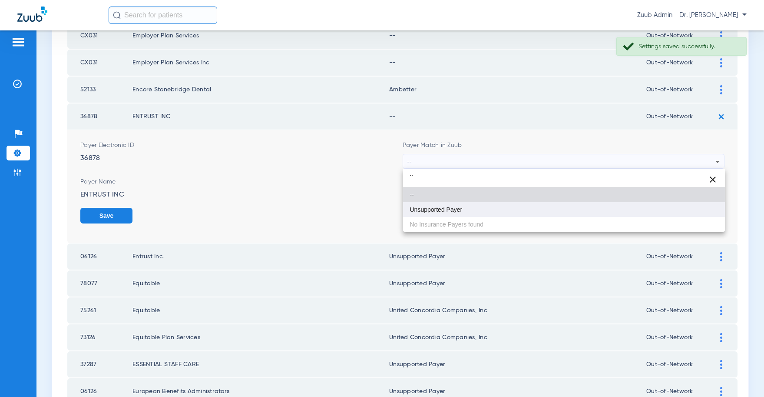
type input "``"
click at [473, 207] on mat-option "Unsupported Payer" at bounding box center [564, 209] width 322 height 15
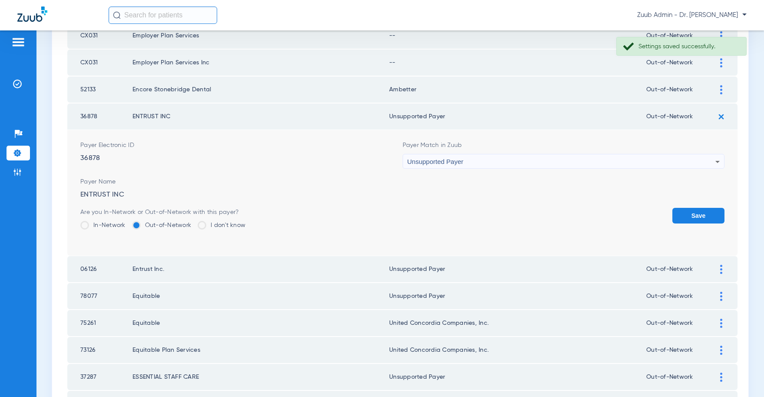
drag, startPoint x: 686, startPoint y: 211, endPoint x: 678, endPoint y: 211, distance: 7.8
click at [686, 211] on button "Save" at bounding box center [698, 216] width 52 height 16
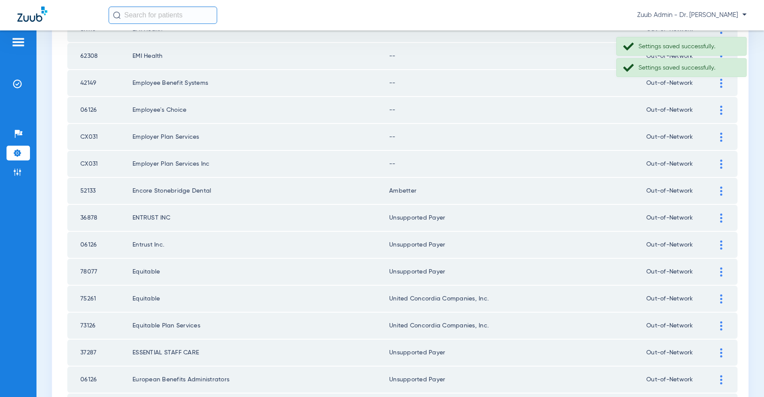
scroll to position [815, 0]
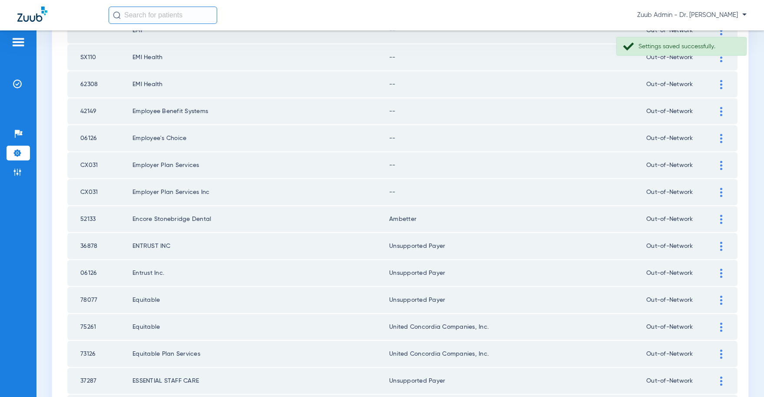
drag, startPoint x: 720, startPoint y: 190, endPoint x: 656, endPoint y: 185, distance: 64.1
click at [720, 190] on img at bounding box center [721, 192] width 2 height 9
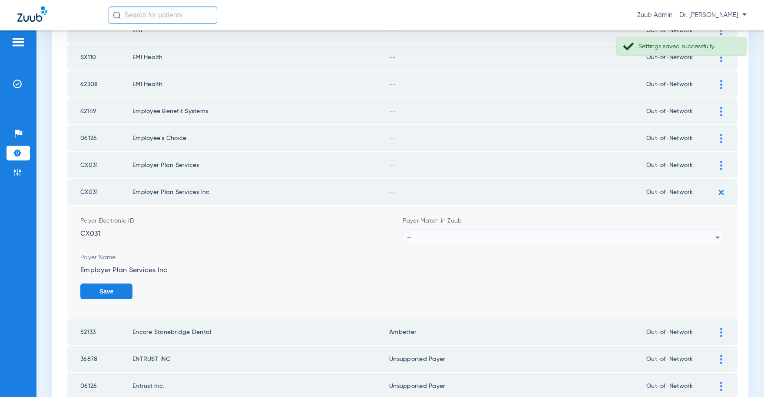
click at [602, 233] on div "--" at bounding box center [561, 237] width 308 height 15
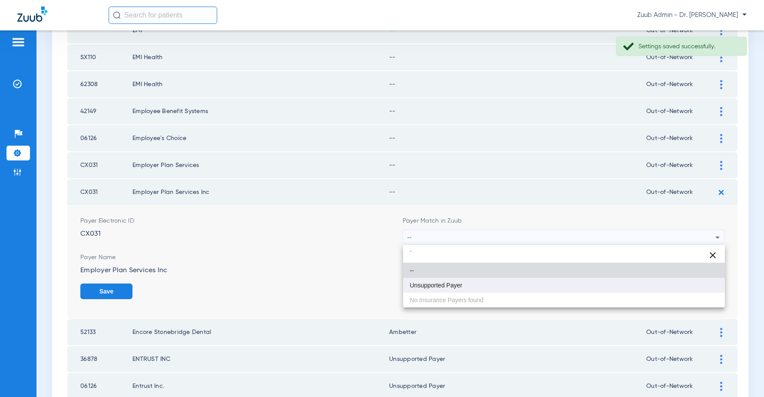
type input "`"
click at [489, 281] on mat-option "Unsupported Payer" at bounding box center [564, 285] width 322 height 15
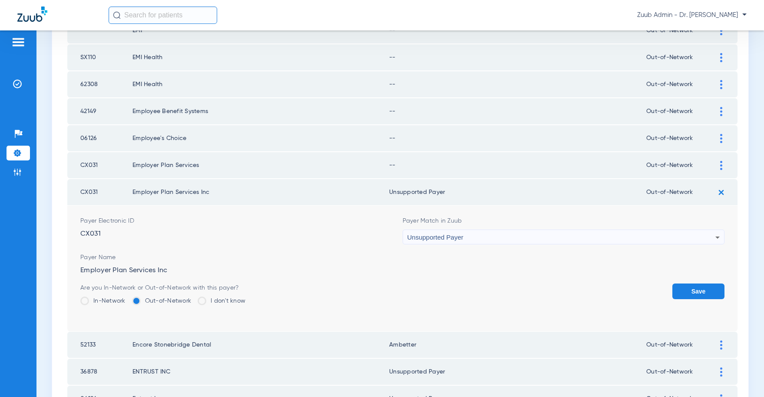
click at [710, 294] on button "Save" at bounding box center [698, 291] width 52 height 16
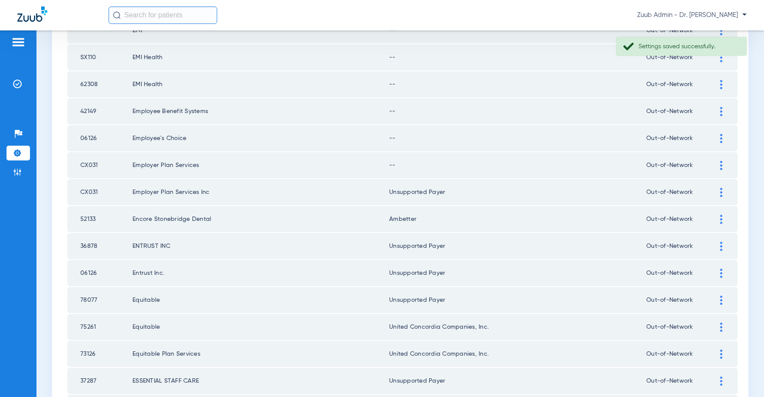
click at [720, 165] on img at bounding box center [721, 165] width 2 height 9
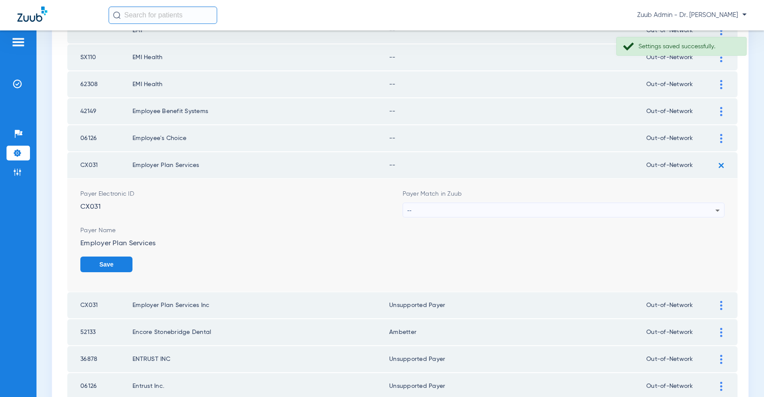
click at [532, 206] on div "--" at bounding box center [561, 210] width 308 height 15
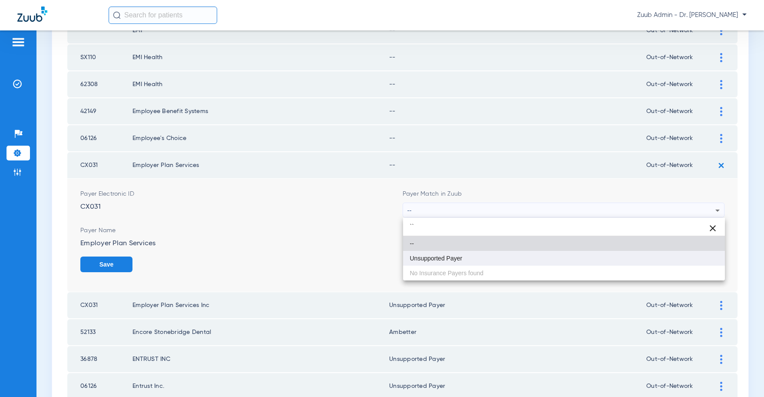
type input "``"
drag, startPoint x: 453, startPoint y: 251, endPoint x: 485, endPoint y: 264, distance: 34.8
click at [457, 253] on mat-option "Unsupported Payer" at bounding box center [564, 258] width 322 height 15
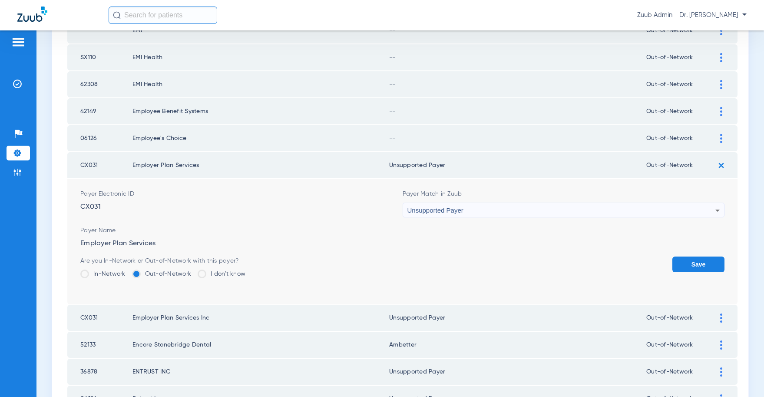
click at [687, 258] on button "Save" at bounding box center [698, 264] width 52 height 16
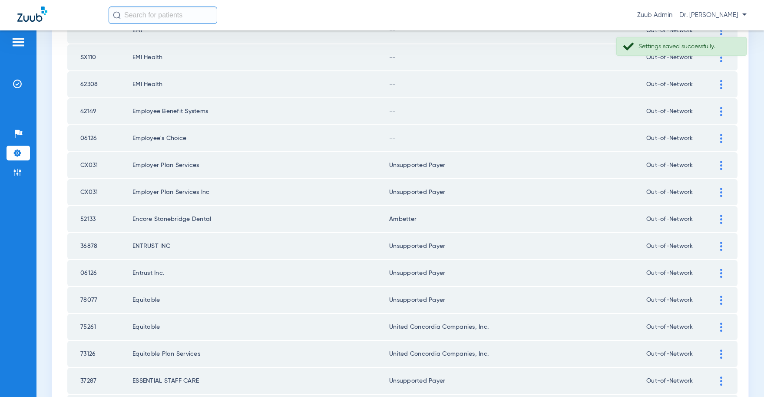
click at [720, 136] on img at bounding box center [721, 138] width 2 height 9
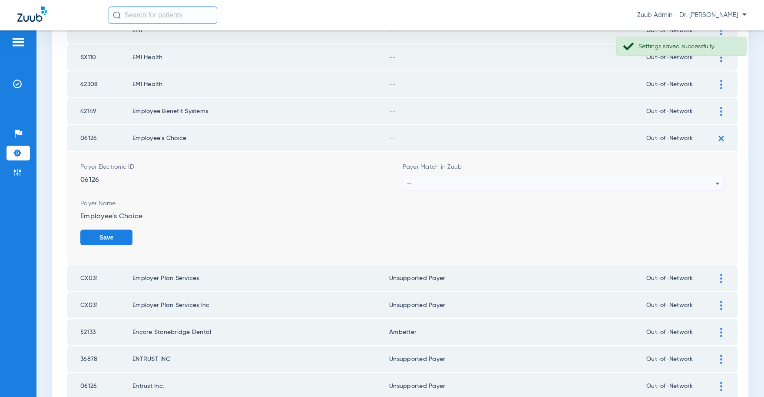
click at [558, 182] on div "--" at bounding box center [561, 183] width 308 height 15
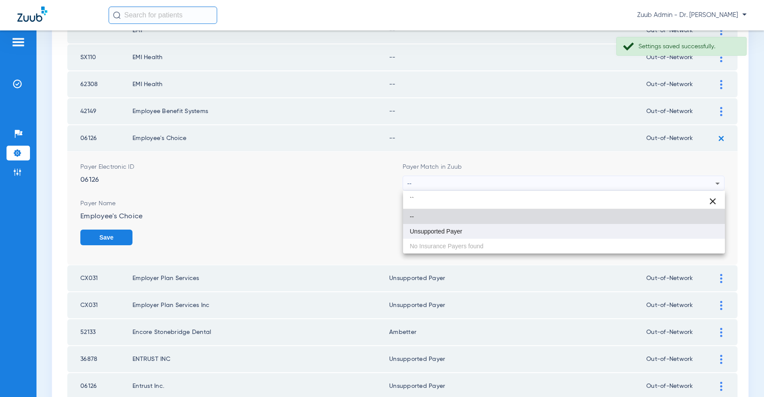
type input "``"
click at [469, 233] on mat-option "Unsupported Payer" at bounding box center [564, 231] width 322 height 15
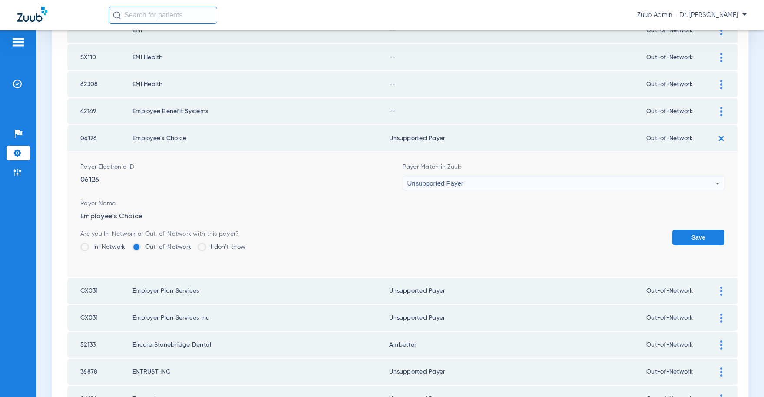
drag, startPoint x: 701, startPoint y: 237, endPoint x: 731, endPoint y: 132, distance: 108.7
click at [700, 236] on button "Save" at bounding box center [698, 237] width 52 height 16
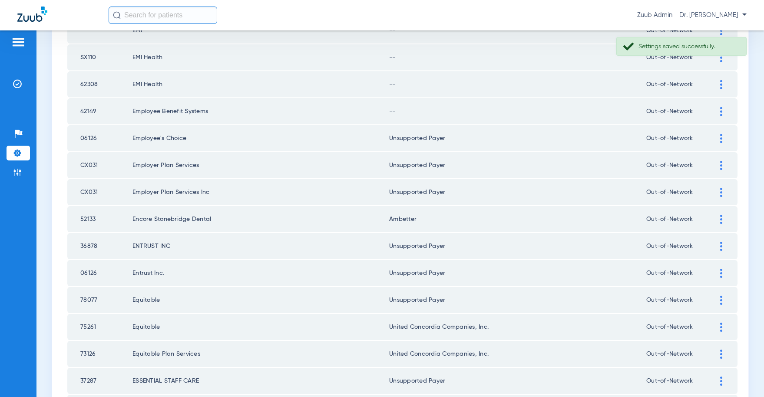
click at [720, 109] on div at bounding box center [721, 111] width 15 height 9
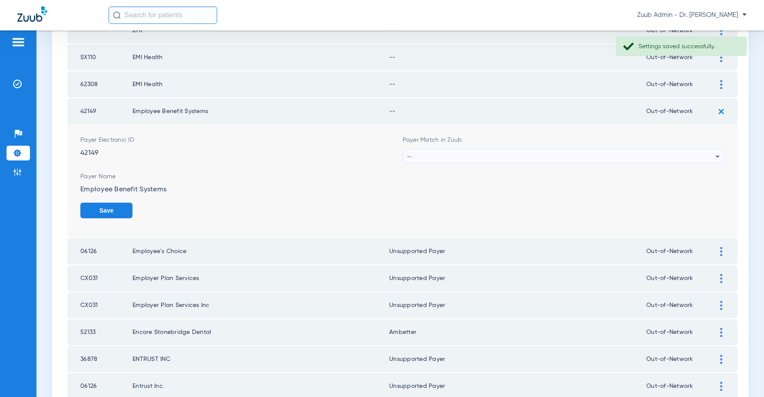
click at [595, 159] on div "--" at bounding box center [561, 156] width 308 height 15
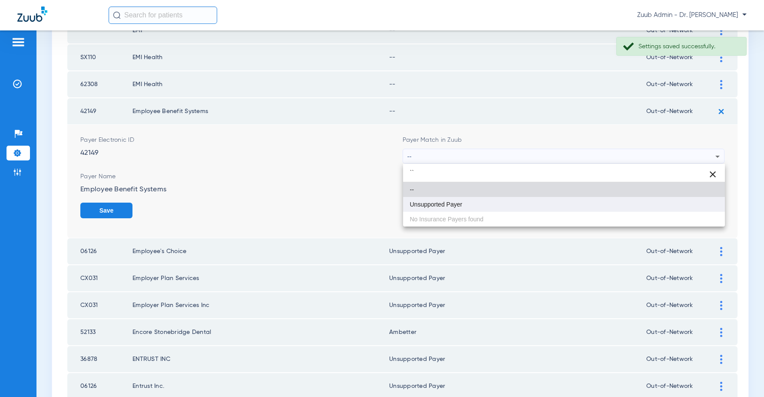
type input "``"
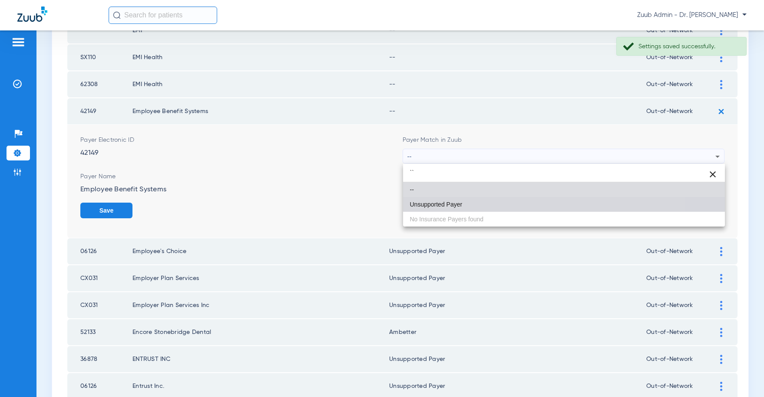
click at [484, 197] on mat-option "Unsupported Payer" at bounding box center [564, 204] width 322 height 15
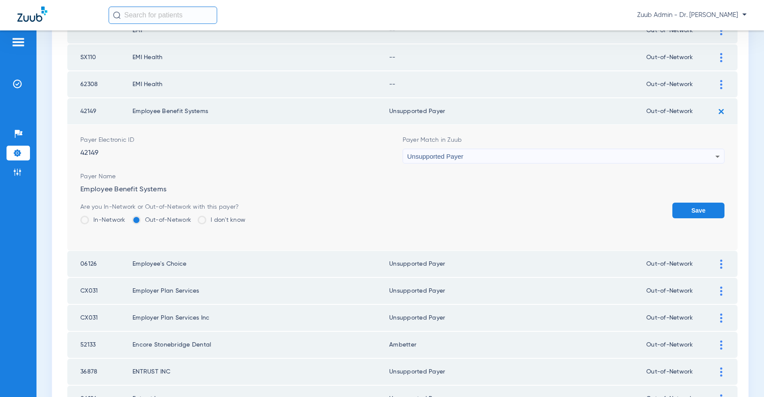
click at [689, 207] on button "Save" at bounding box center [698, 210] width 52 height 16
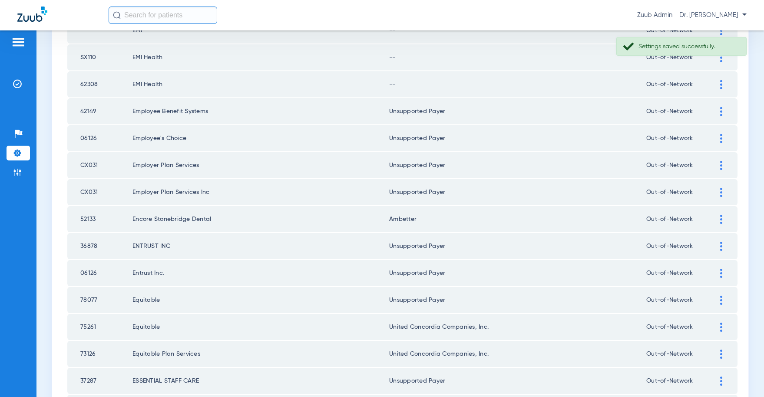
click at [721, 82] on img at bounding box center [721, 84] width 2 height 9
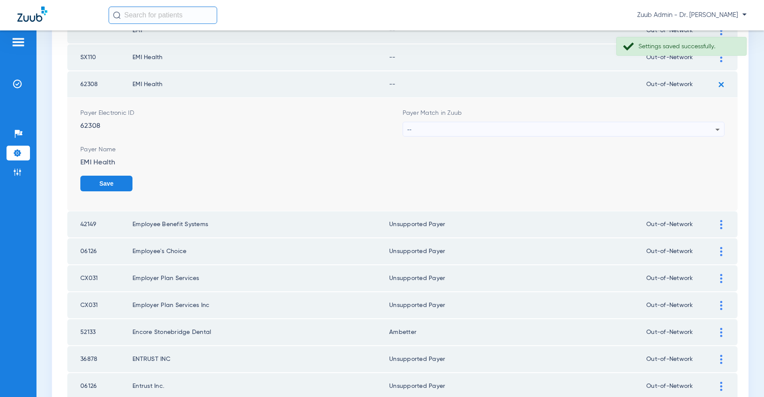
click at [563, 132] on div "--" at bounding box center [561, 129] width 308 height 15
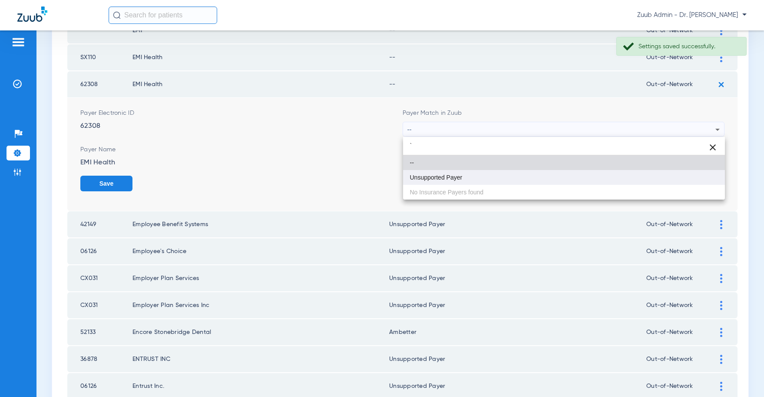
type input "`"
click at [501, 174] on mat-option "Unsupported Payer" at bounding box center [564, 177] width 322 height 15
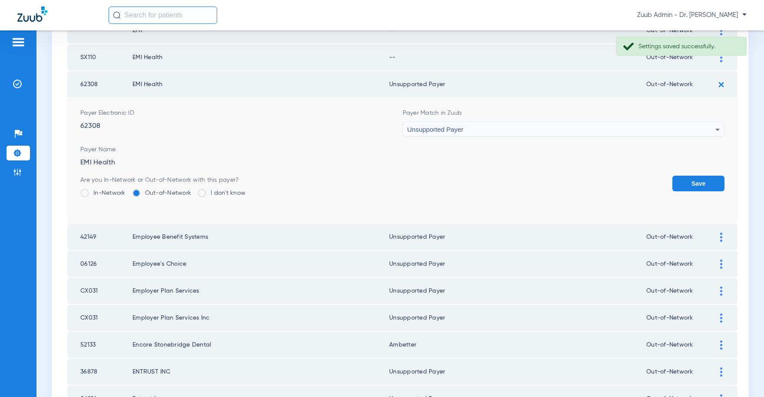
click at [690, 183] on button "Save" at bounding box center [698, 183] width 52 height 16
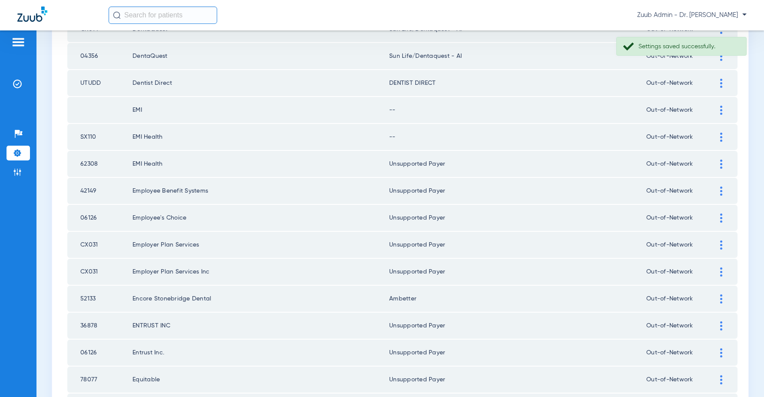
scroll to position [729, 0]
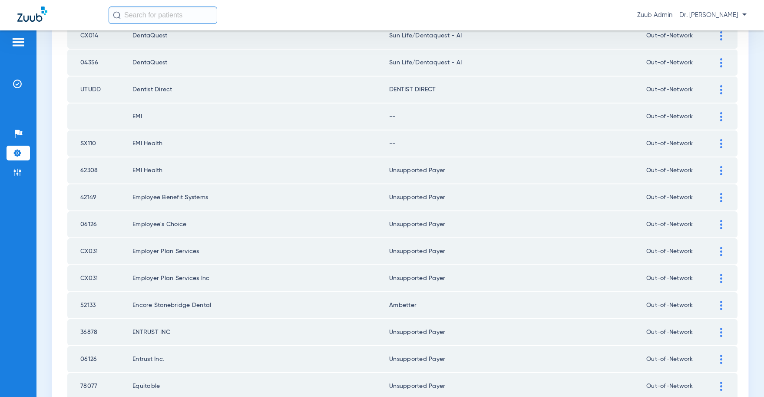
click at [720, 141] on img at bounding box center [721, 143] width 2 height 9
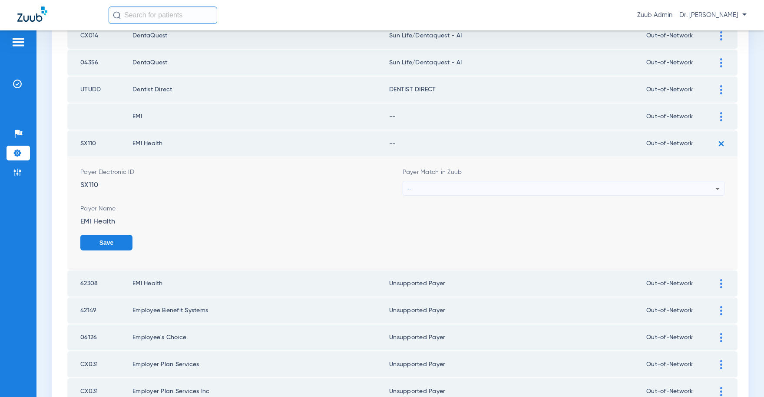
click at [529, 190] on div "--" at bounding box center [561, 188] width 308 height 15
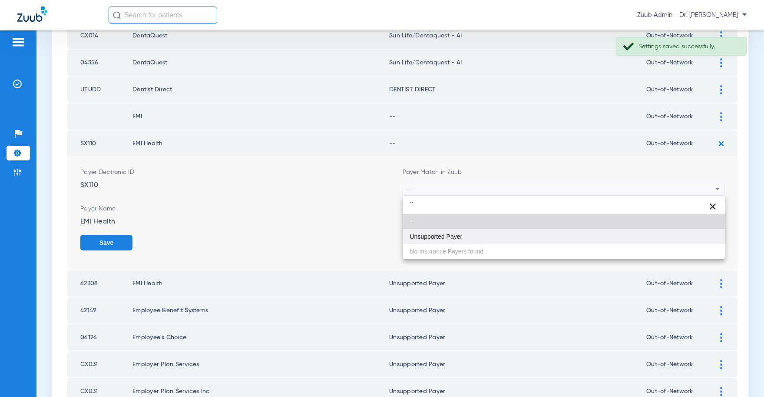
type input "``"
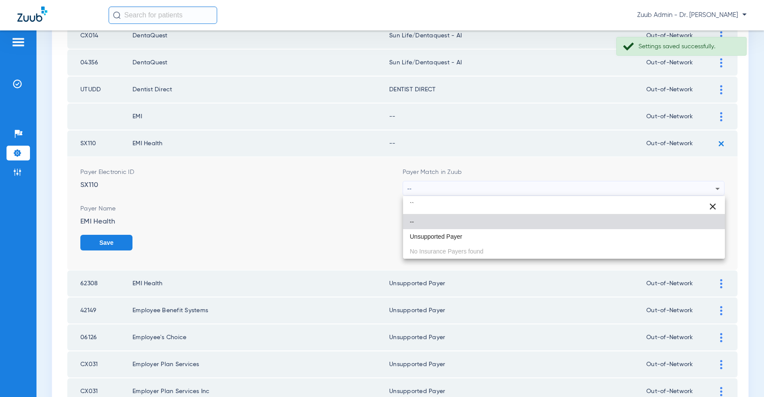
drag, startPoint x: 454, startPoint y: 232, endPoint x: 490, endPoint y: 238, distance: 36.1
click at [455, 232] on mat-option "Unsupported Payer" at bounding box center [564, 236] width 322 height 15
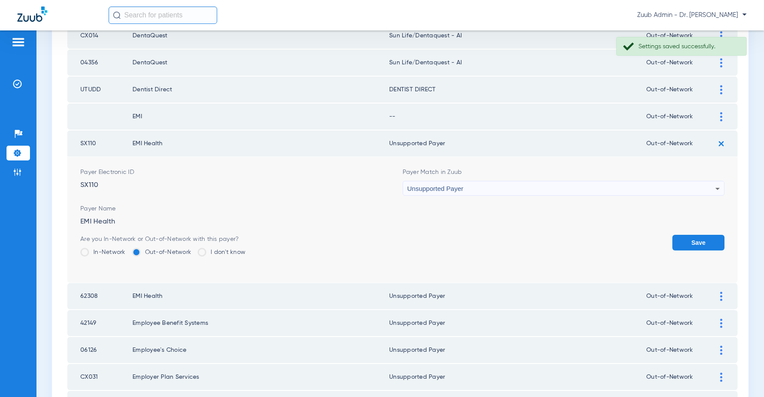
click at [687, 240] on button "Save" at bounding box center [698, 243] width 52 height 16
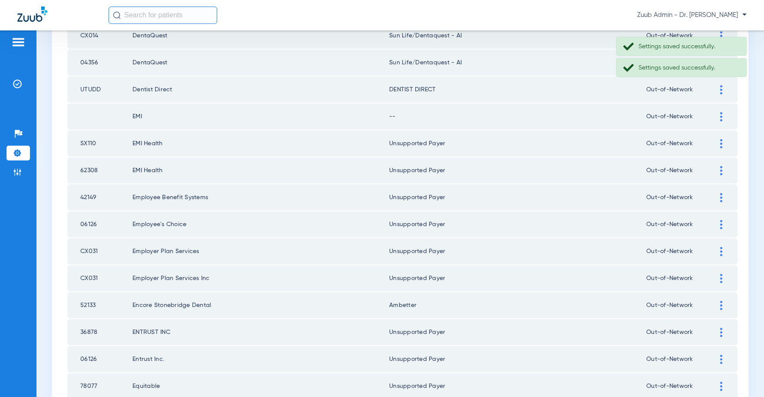
click at [720, 115] on img at bounding box center [721, 116] width 2 height 9
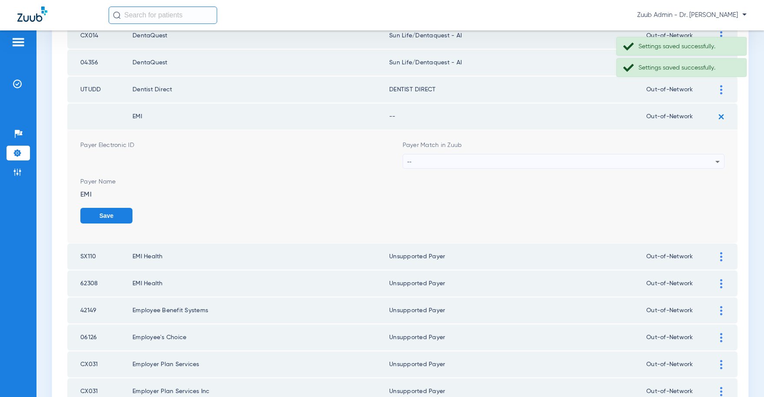
click at [495, 160] on div "--" at bounding box center [561, 161] width 308 height 15
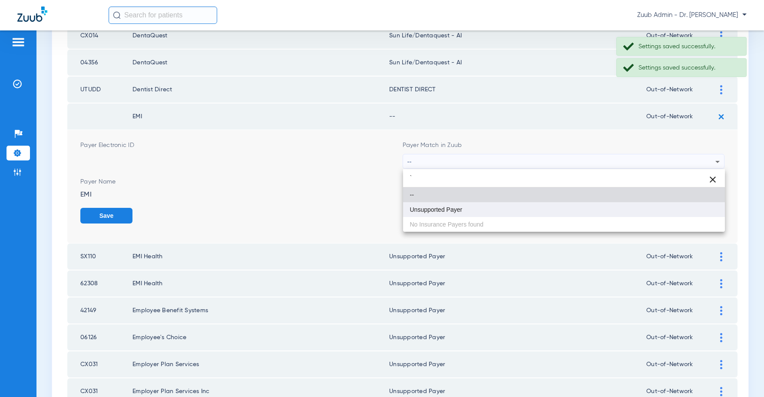
type input "`"
click at [461, 206] on span "Unsupported Payer" at bounding box center [436, 209] width 53 height 6
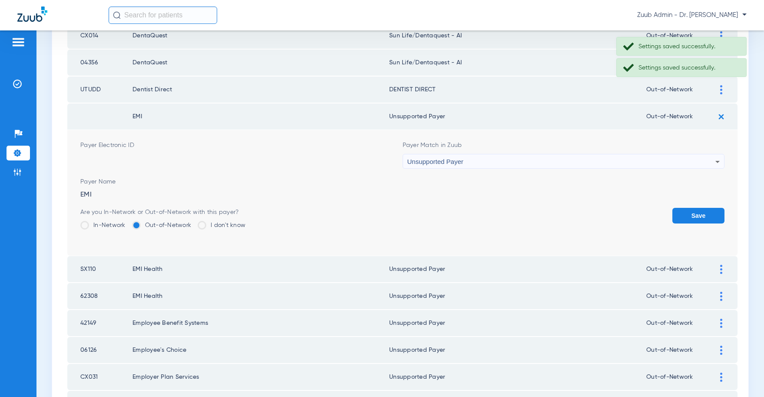
click at [690, 212] on button "Save" at bounding box center [698, 216] width 52 height 16
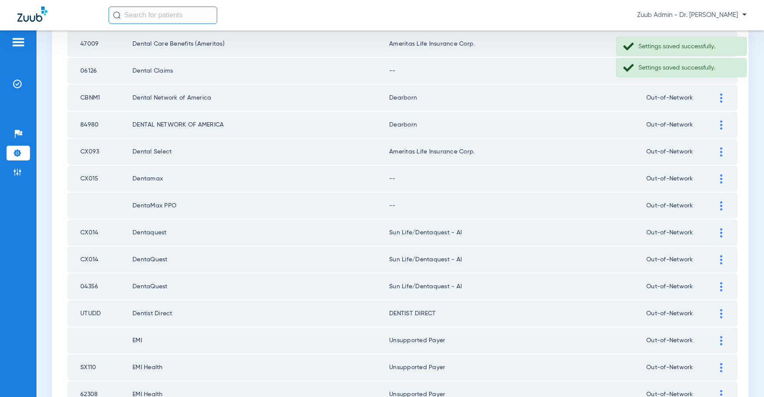
scroll to position [502, 0]
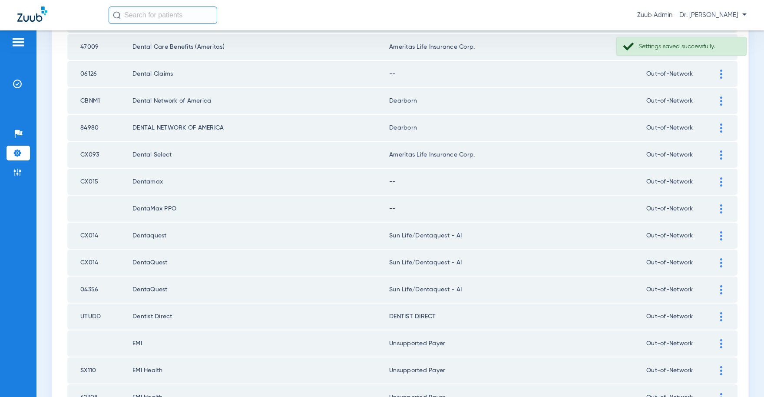
click at [721, 182] on img at bounding box center [721, 181] width 2 height 9
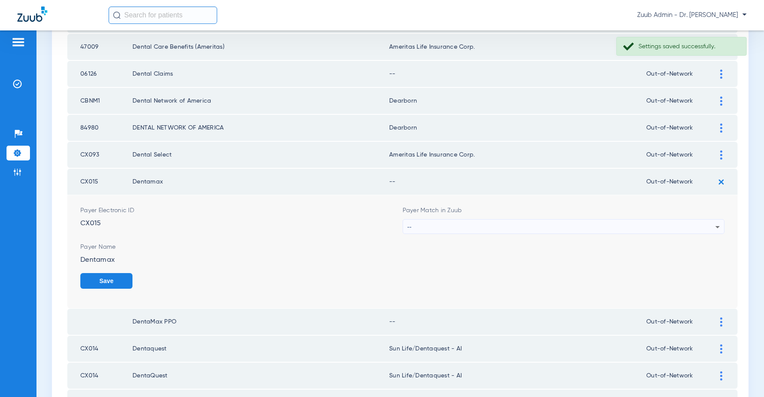
click at [555, 224] on div "--" at bounding box center [561, 226] width 308 height 15
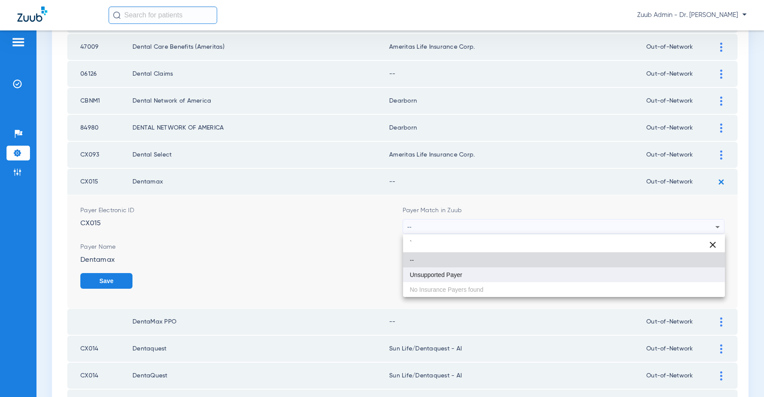
type input "`"
click at [437, 274] on span "Unsupported Payer" at bounding box center [436, 274] width 53 height 6
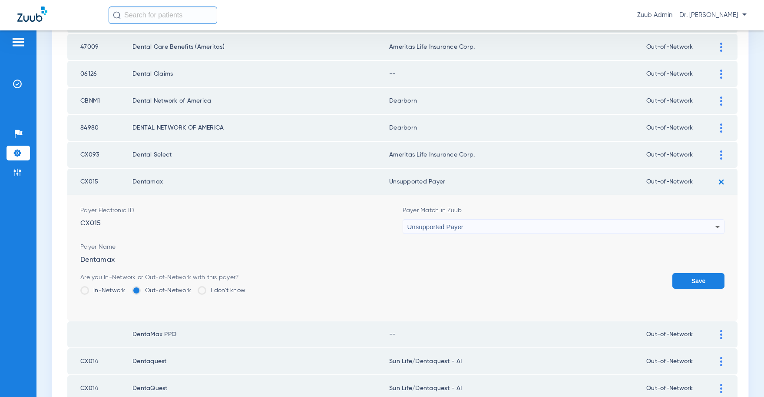
click at [705, 276] on button "Save" at bounding box center [698, 281] width 52 height 16
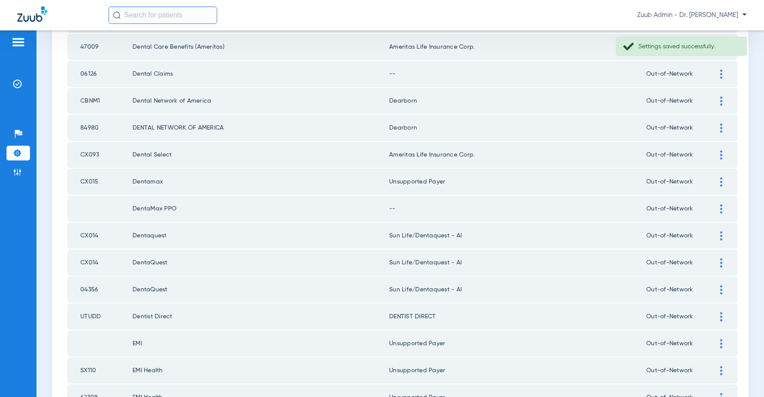
click at [717, 211] on div at bounding box center [721, 208] width 15 height 9
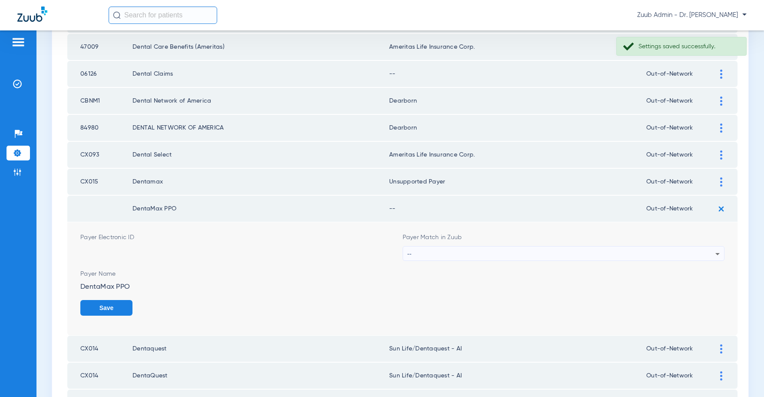
click at [563, 252] on div "--" at bounding box center [561, 253] width 308 height 15
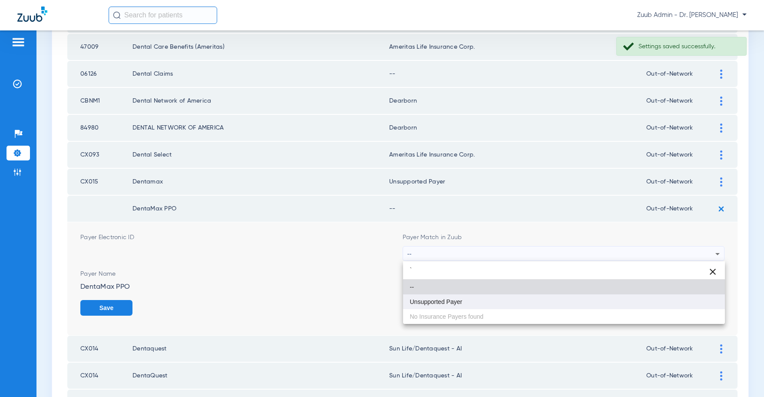
type input "`"
click at [448, 301] on span "Unsupported Payer" at bounding box center [436, 301] width 53 height 6
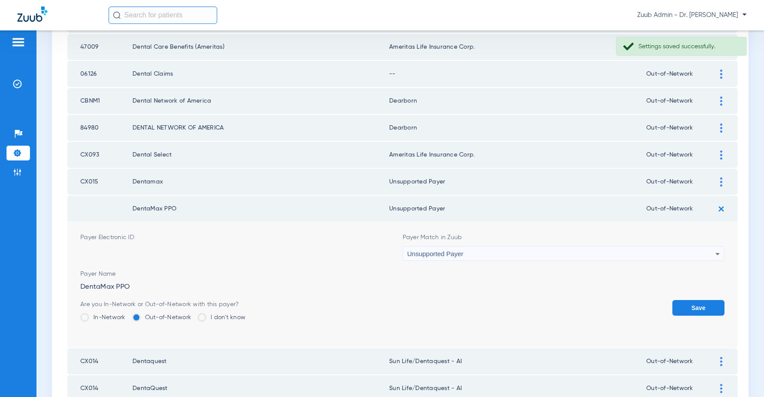
drag, startPoint x: 689, startPoint y: 305, endPoint x: 678, endPoint y: 191, distance: 115.2
click at [688, 302] on button "Save" at bounding box center [698, 308] width 52 height 16
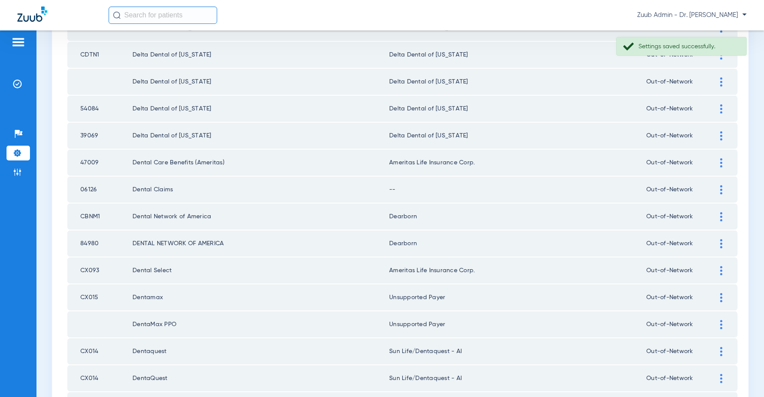
scroll to position [388, 0]
click at [718, 187] on div at bounding box center [721, 188] width 15 height 9
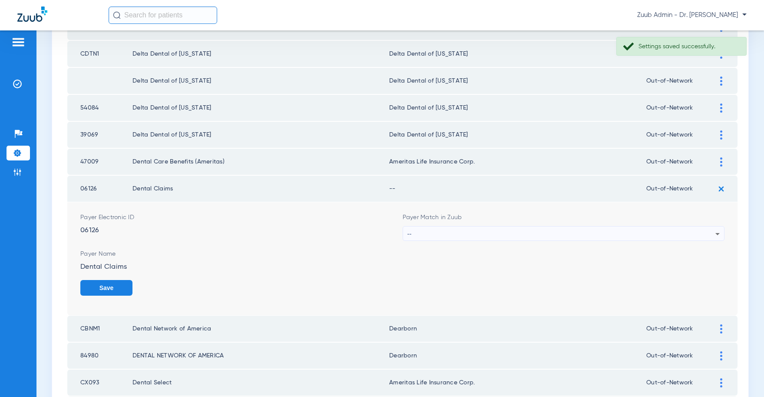
click at [537, 234] on div "--" at bounding box center [561, 233] width 308 height 15
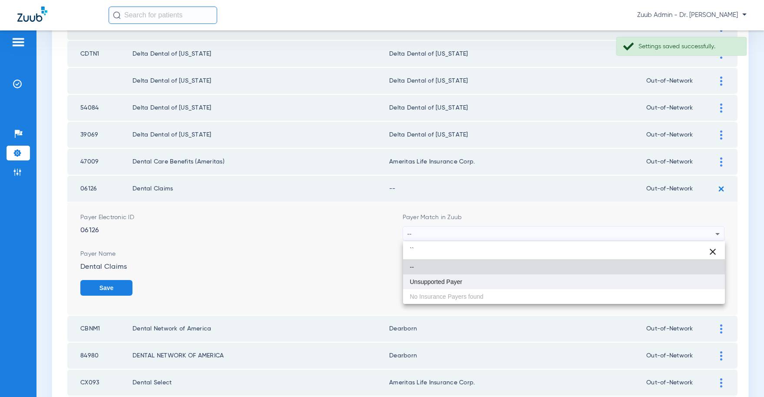
type input "``"
drag, startPoint x: 439, startPoint y: 277, endPoint x: 578, endPoint y: 284, distance: 139.6
click at [439, 277] on mat-option "Unsupported Payer" at bounding box center [564, 281] width 322 height 15
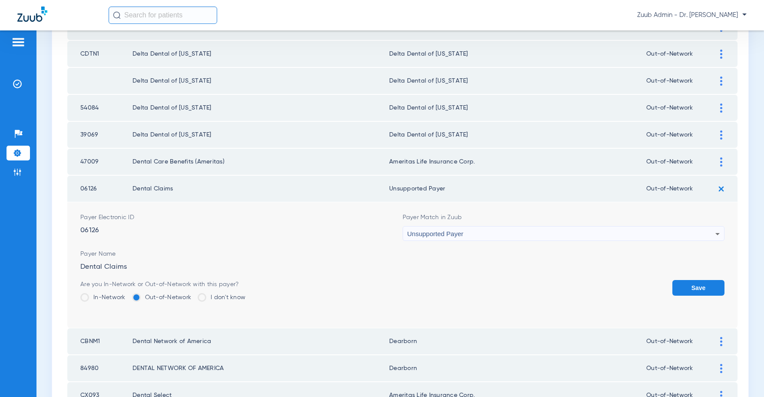
click at [679, 281] on button "Save" at bounding box center [698, 288] width 52 height 16
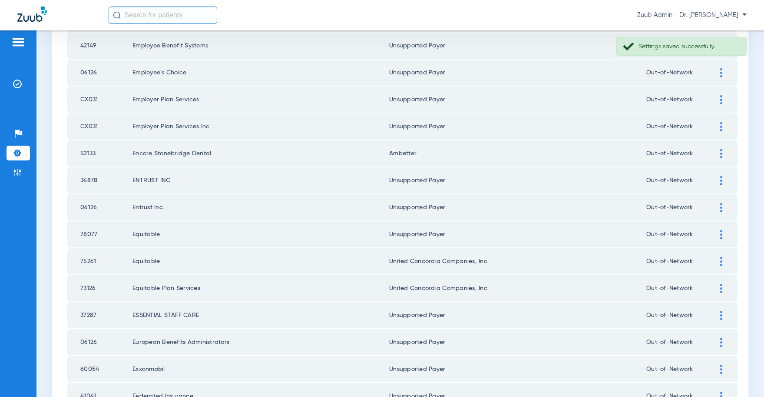
scroll to position [1173, 0]
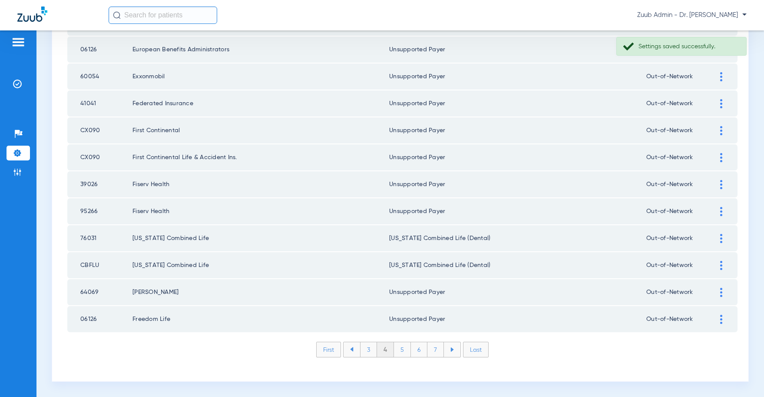
click at [364, 348] on li "3" at bounding box center [368, 349] width 17 height 15
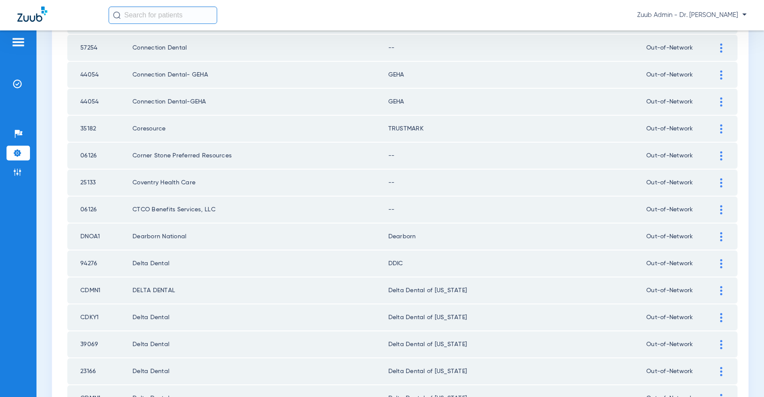
scroll to position [417, 0]
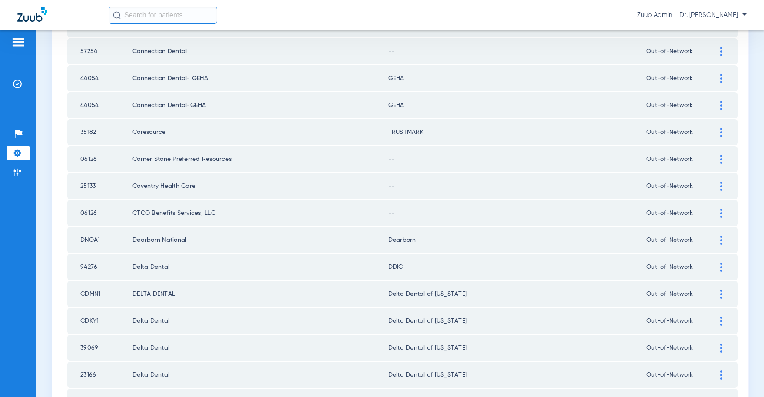
drag, startPoint x: 722, startPoint y: 215, endPoint x: 711, endPoint y: 215, distance: 10.9
click at [721, 212] on img at bounding box center [721, 212] width 2 height 9
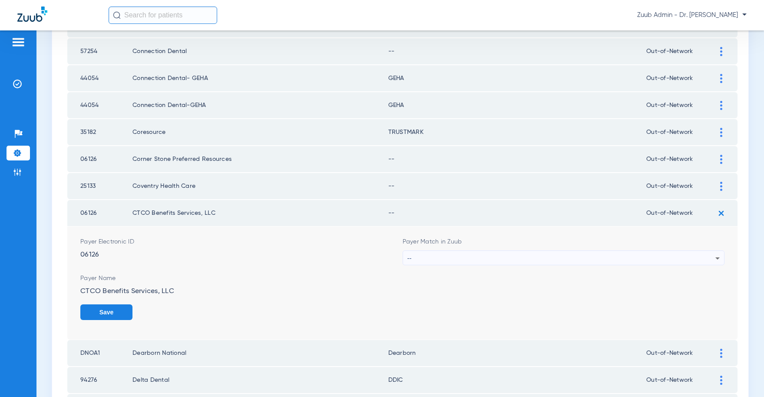
click at [497, 257] on div "--" at bounding box center [561, 258] width 308 height 15
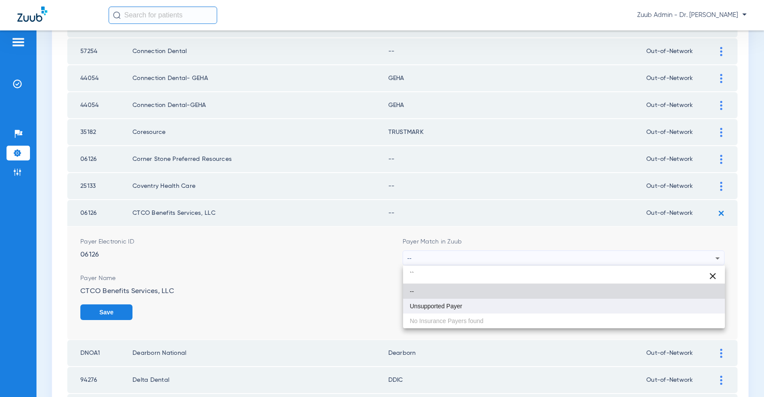
type input "``"
drag, startPoint x: 440, startPoint y: 301, endPoint x: 553, endPoint y: 302, distance: 112.9
click at [443, 301] on mat-option "Unsupported Payer" at bounding box center [564, 305] width 322 height 15
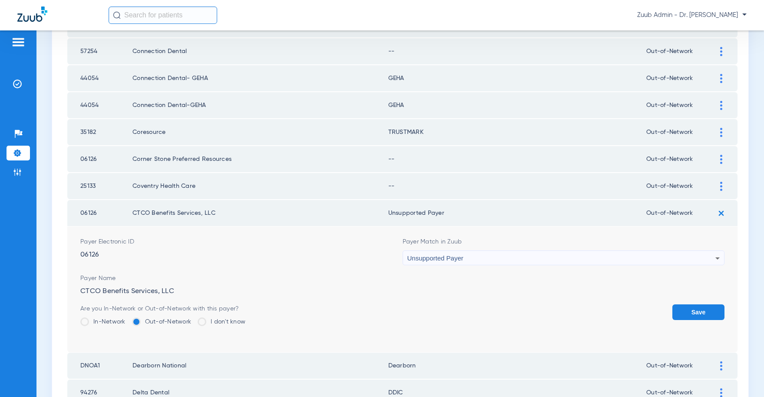
drag, startPoint x: 697, startPoint y: 306, endPoint x: 691, endPoint y: 261, distance: 46.0
click at [693, 303] on form "Payer Electronic ID 06126 Payer Match in Zuub Unsupported Payer Payer Name CTCO…" at bounding box center [402, 289] width 644 height 126
drag, startPoint x: 689, startPoint y: 307, endPoint x: 698, endPoint y: 257, distance: 50.7
click at [689, 304] on button "Save" at bounding box center [698, 312] width 52 height 16
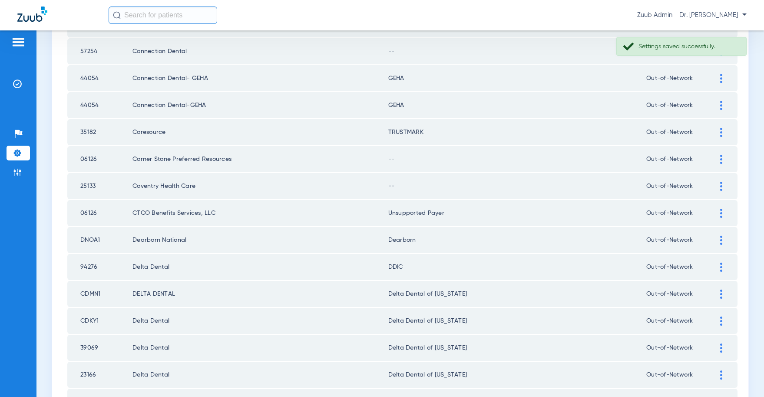
click at [720, 183] on img at bounding box center [721, 186] width 2 height 9
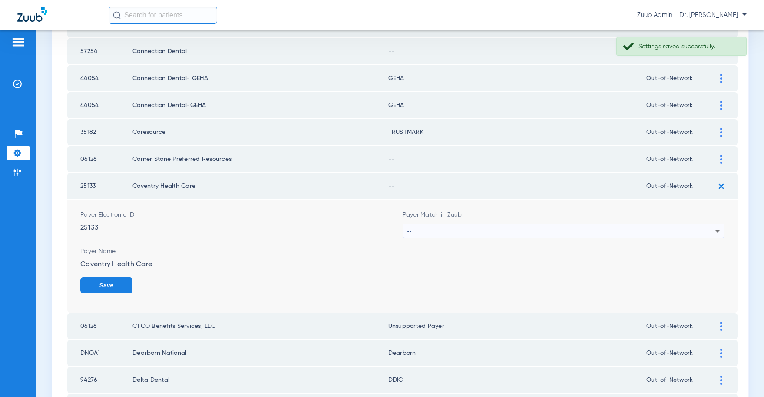
click at [483, 228] on div "--" at bounding box center [561, 231] width 308 height 15
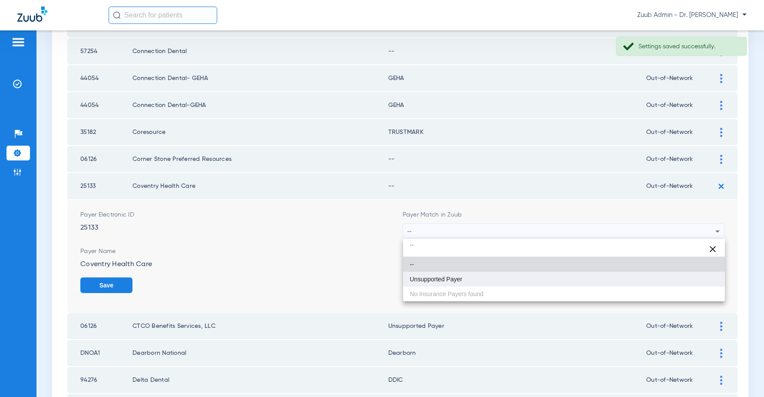
type input "``"
click at [422, 274] on mat-option "Unsupported Payer" at bounding box center [564, 278] width 322 height 15
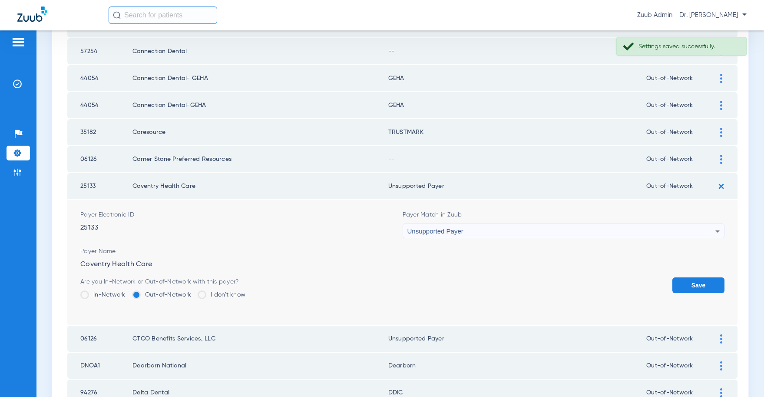
drag, startPoint x: 698, startPoint y: 283, endPoint x: 690, endPoint y: 250, distance: 34.0
click at [698, 281] on button "Save" at bounding box center [698, 285] width 52 height 16
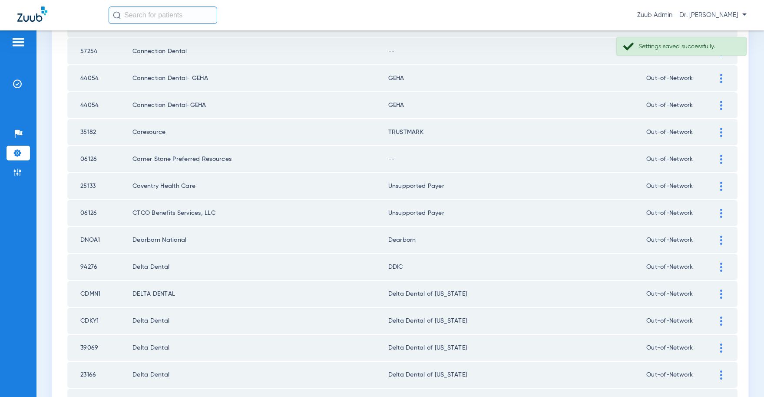
click at [721, 157] on img at bounding box center [721, 159] width 2 height 9
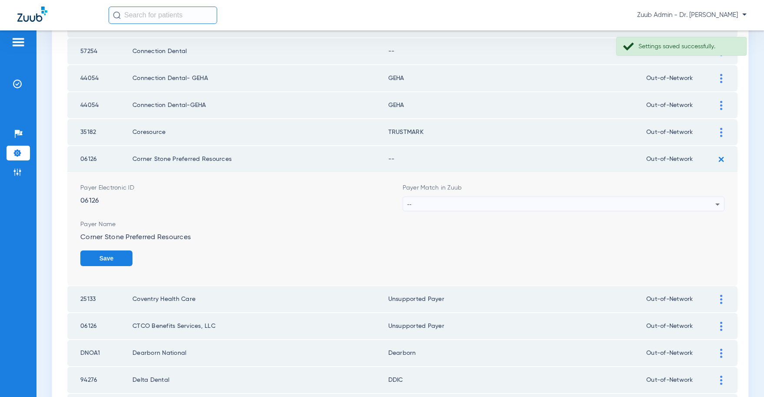
click at [499, 204] on div "--" at bounding box center [561, 204] width 308 height 15
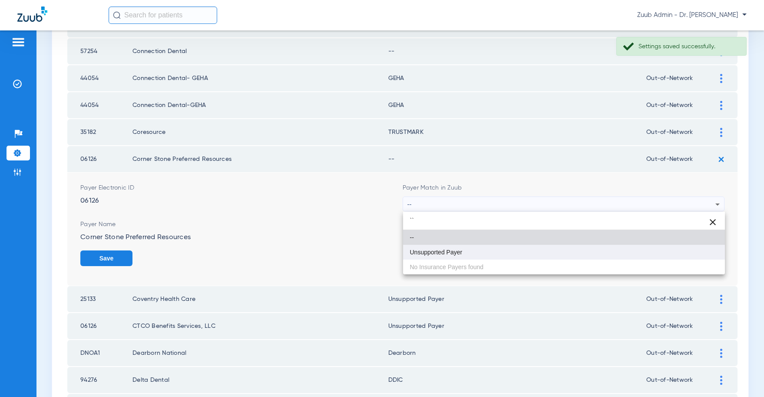
type input "``"
click at [457, 245] on mat-option "Unsupported Payer" at bounding box center [564, 252] width 322 height 15
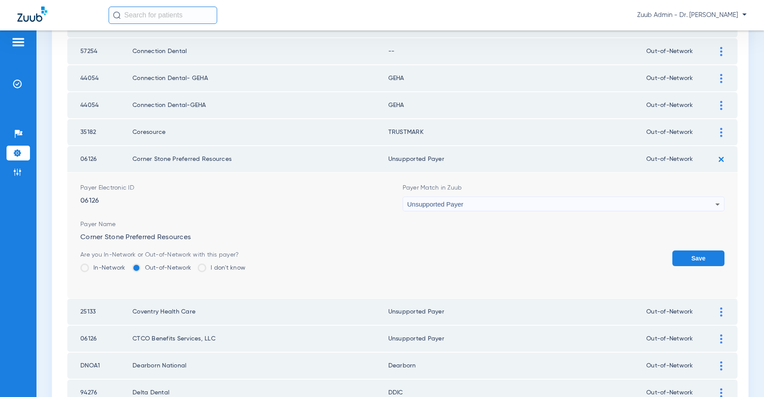
click at [712, 258] on button "Save" at bounding box center [698, 258] width 52 height 16
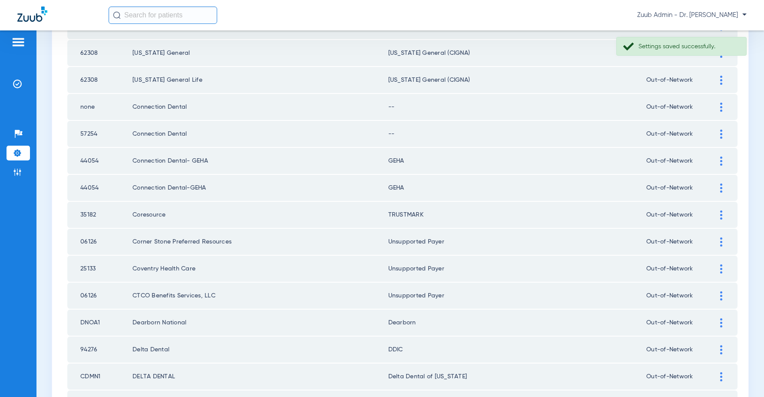
scroll to position [313, 0]
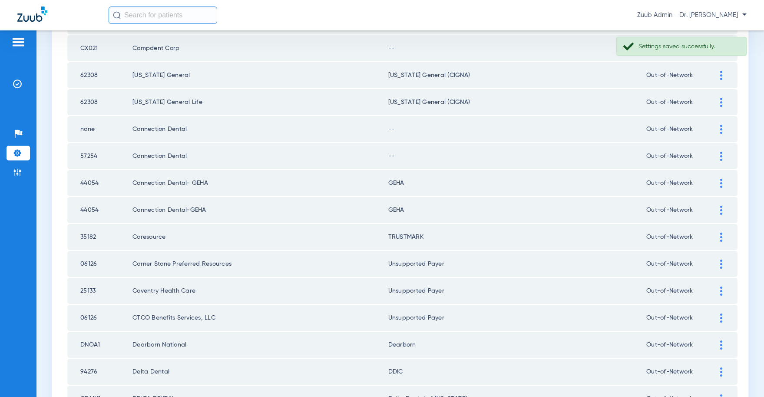
click at [720, 156] on img at bounding box center [721, 156] width 2 height 9
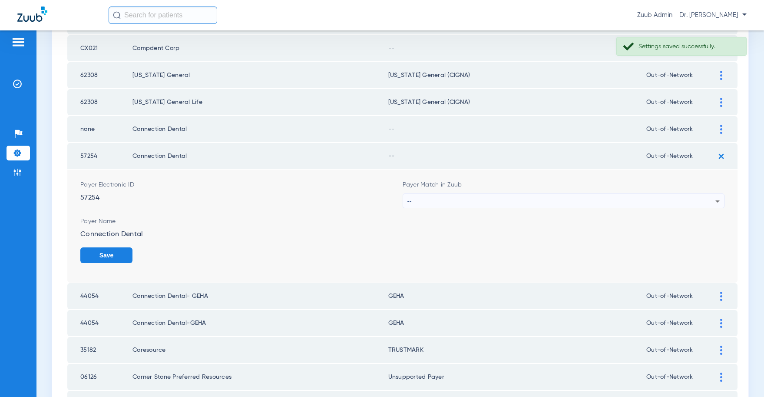
click at [595, 203] on div "--" at bounding box center [561, 201] width 308 height 15
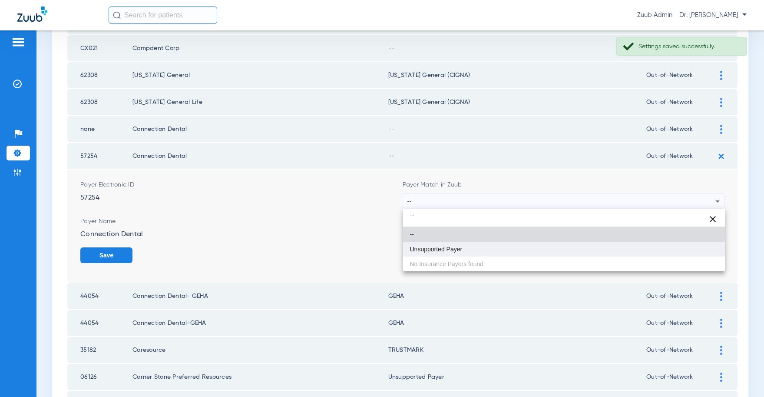
type input "``"
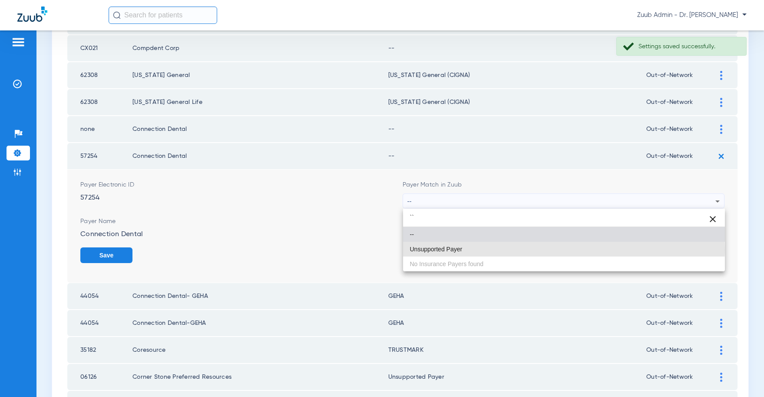
drag, startPoint x: 445, startPoint y: 250, endPoint x: 662, endPoint y: 246, distance: 217.2
click at [446, 250] on span "Unsupported Payer" at bounding box center [436, 249] width 53 height 6
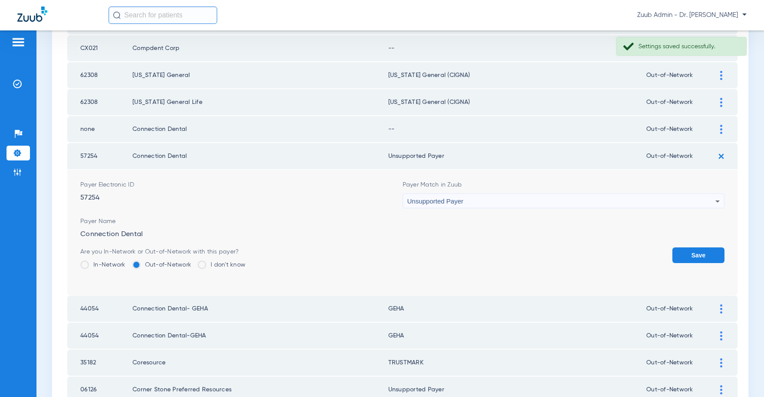
drag, startPoint x: 678, startPoint y: 246, endPoint x: 688, endPoint y: 245, distance: 9.2
click at [678, 246] on form "Payer Electronic ID 57254 Payer Match in Zuub Unsupported Payer Payer Name Conn…" at bounding box center [402, 232] width 644 height 126
drag, startPoint x: 696, startPoint y: 250, endPoint x: 692, endPoint y: 248, distance: 4.5
click at [696, 250] on button "Save" at bounding box center [698, 255] width 52 height 16
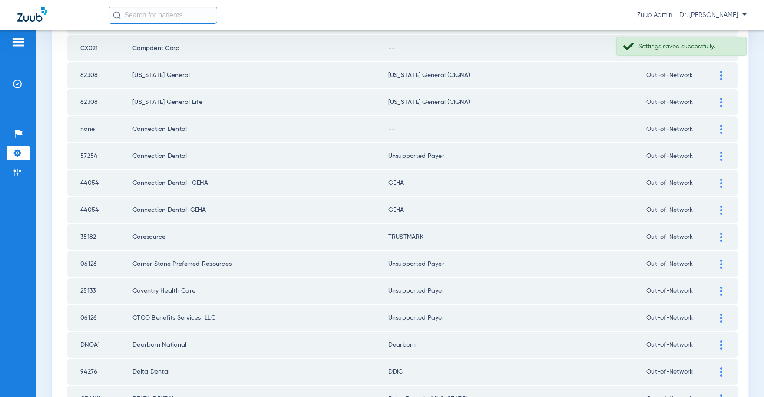
click at [720, 130] on img at bounding box center [721, 129] width 2 height 9
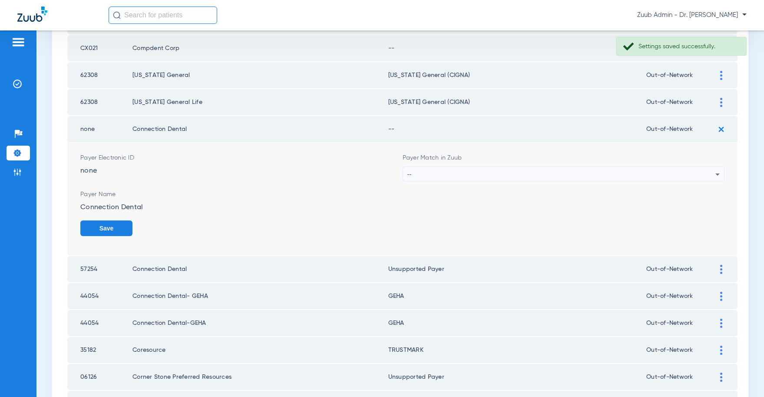
click at [557, 173] on div "--" at bounding box center [561, 174] width 308 height 15
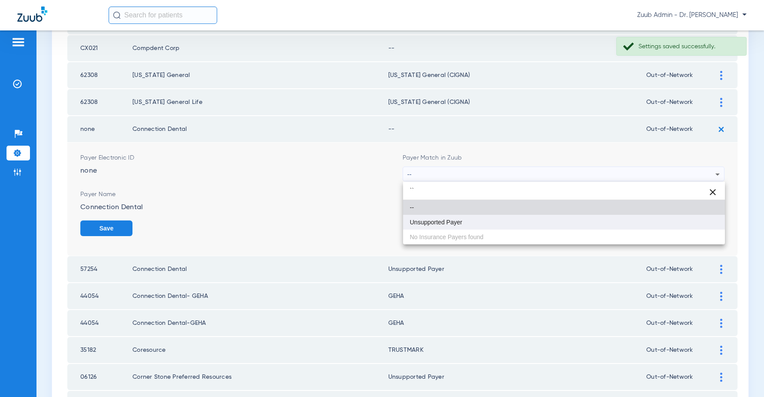
type input "``"
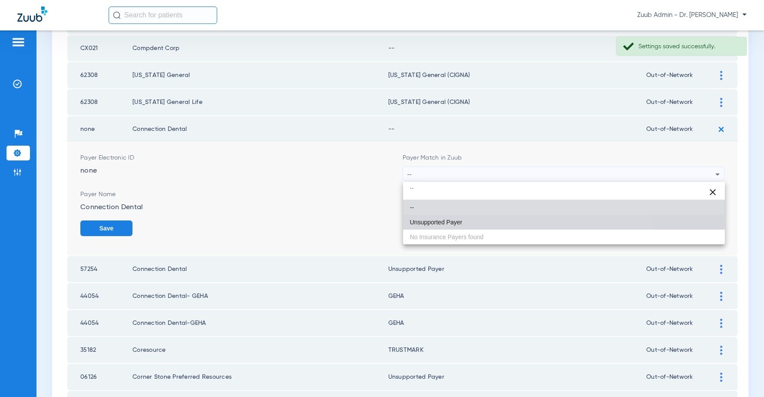
click at [467, 222] on mat-option "Unsupported Payer" at bounding box center [564, 222] width 322 height 15
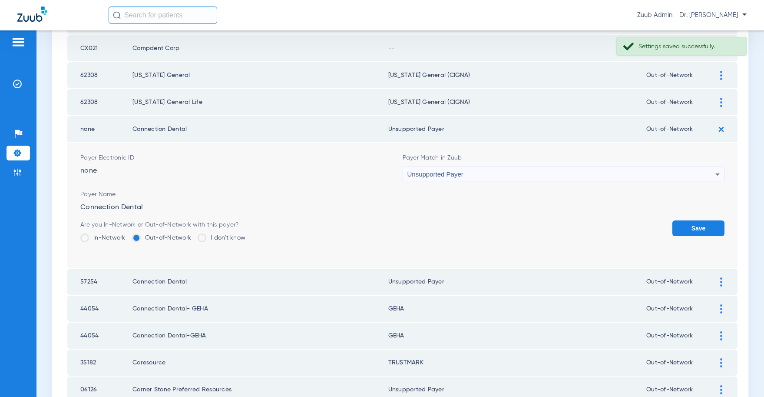
click at [694, 225] on button "Save" at bounding box center [698, 228] width 52 height 16
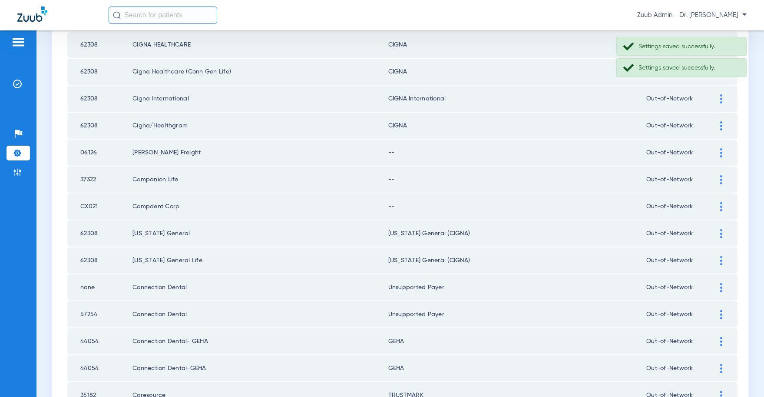
scroll to position [147, 0]
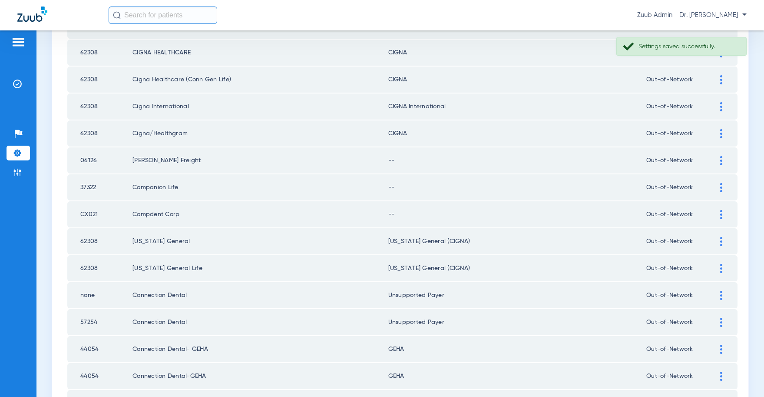
click at [723, 210] on div at bounding box center [721, 214] width 15 height 9
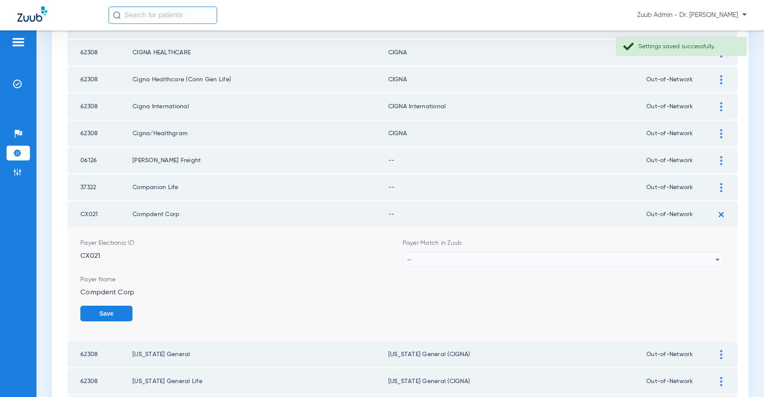
click at [583, 255] on div "--" at bounding box center [561, 259] width 308 height 15
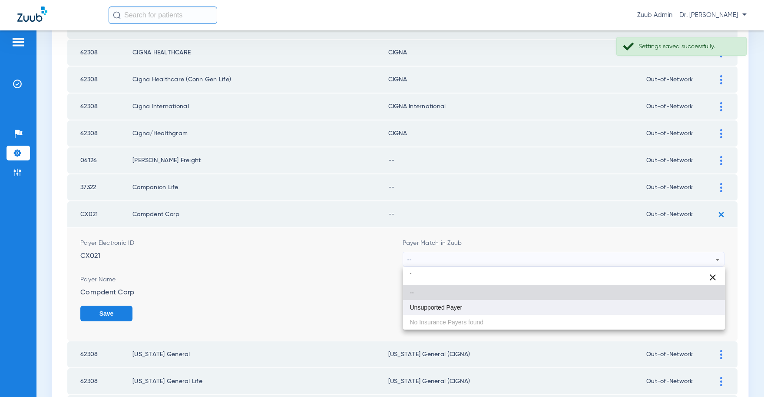
type input "`"
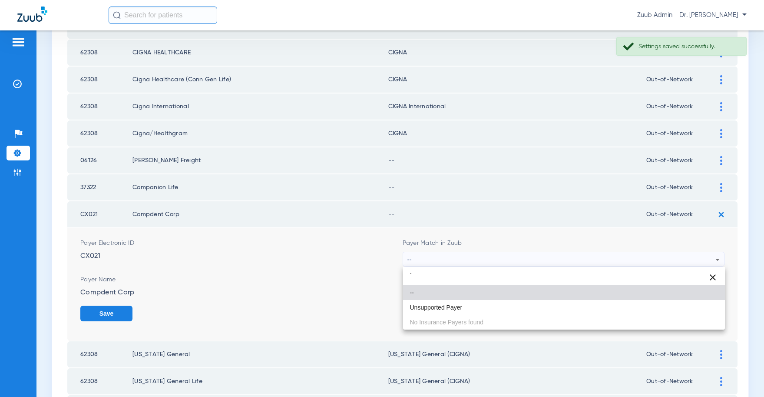
drag, startPoint x: 470, startPoint y: 304, endPoint x: 479, endPoint y: 300, distance: 9.3
click at [473, 303] on mat-option "Unsupported Payer" at bounding box center [564, 307] width 322 height 15
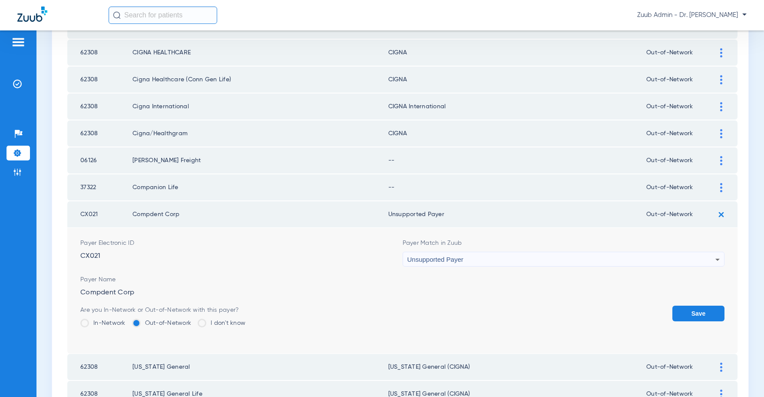
drag, startPoint x: 699, startPoint y: 314, endPoint x: 716, endPoint y: 241, distance: 75.8
click at [699, 311] on button "Save" at bounding box center [698, 313] width 52 height 16
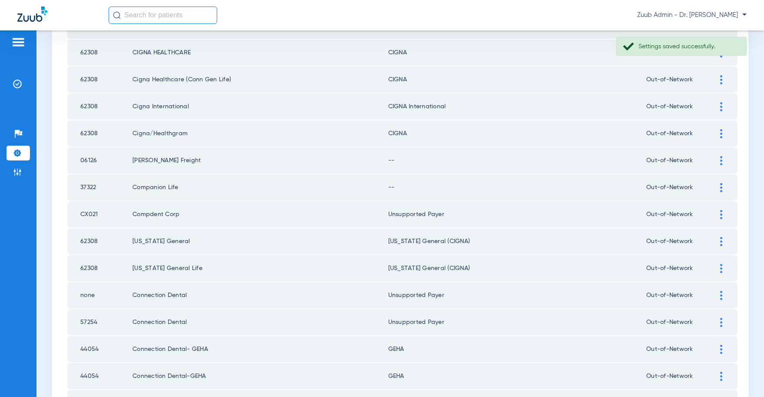
click at [721, 186] on img at bounding box center [721, 187] width 2 height 9
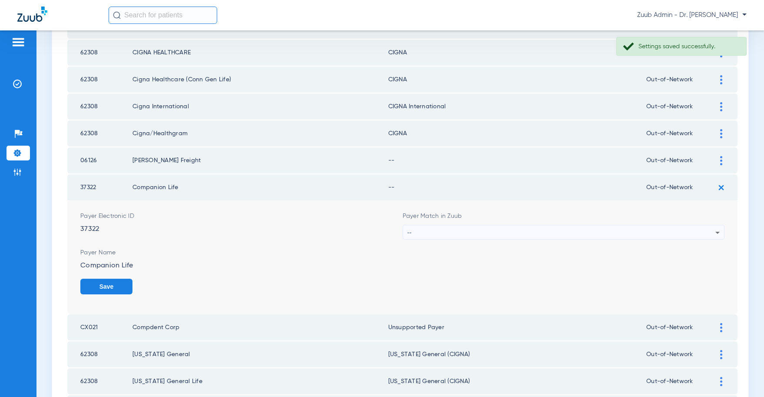
click at [496, 228] on div "--" at bounding box center [561, 232] width 308 height 15
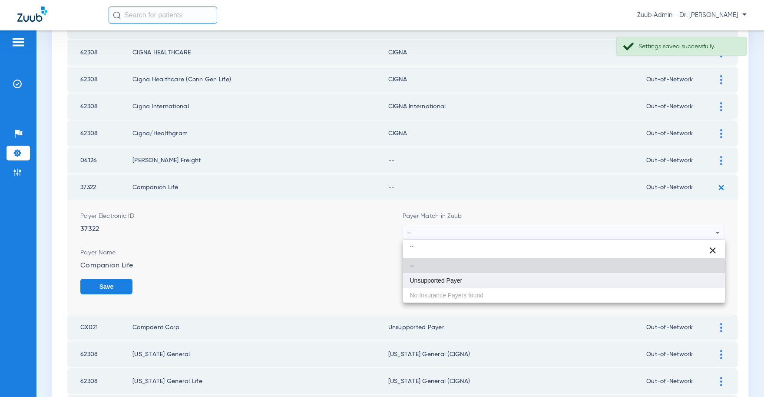
type input "``"
click at [465, 279] on mat-option "Unsupported Payer" at bounding box center [564, 280] width 322 height 15
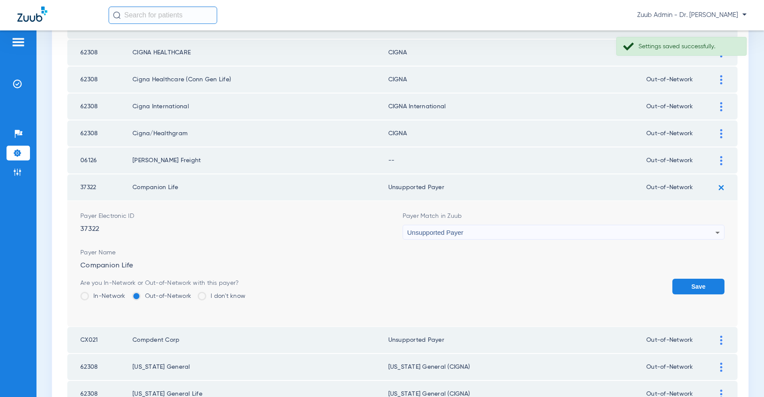
drag, startPoint x: 703, startPoint y: 283, endPoint x: 712, endPoint y: 249, distance: 35.1
click at [703, 283] on button "Save" at bounding box center [698, 286] width 52 height 16
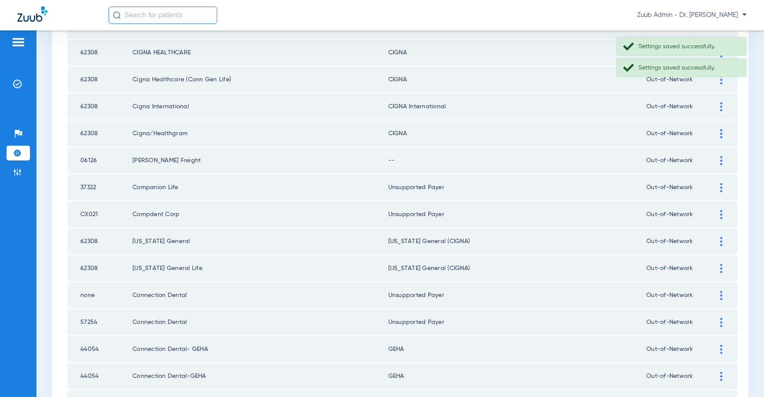
click at [718, 160] on div at bounding box center [721, 160] width 15 height 9
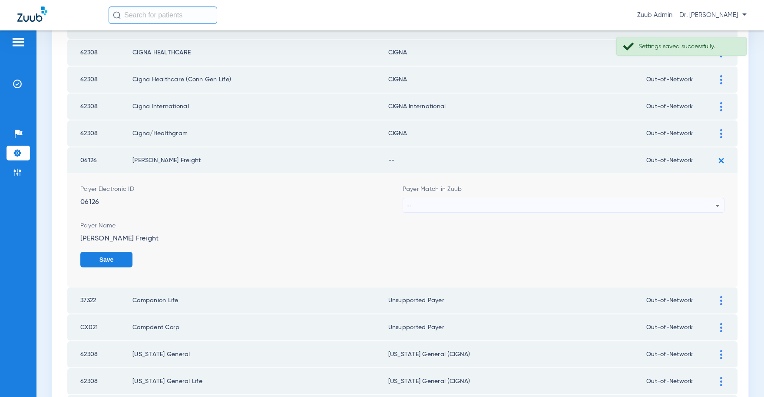
click at [447, 205] on div "--" at bounding box center [561, 205] width 308 height 15
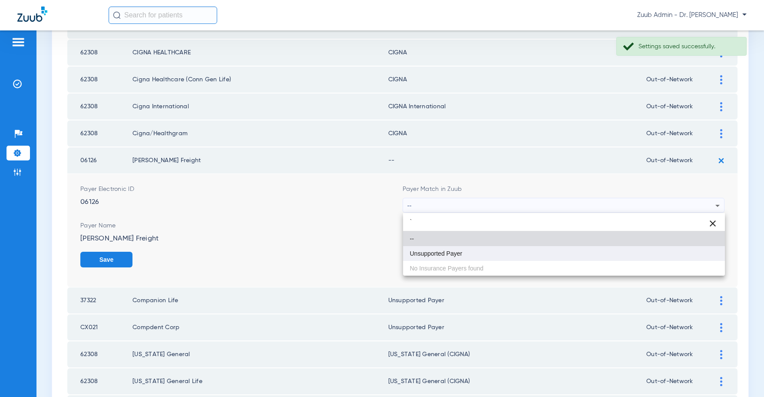
type input "`"
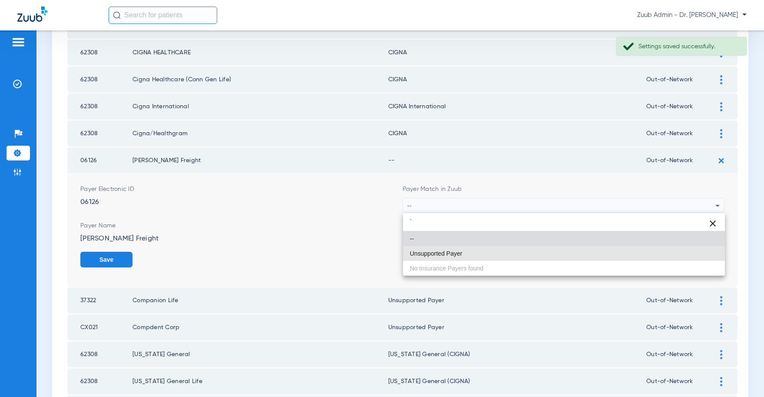
drag, startPoint x: 421, startPoint y: 258, endPoint x: 536, endPoint y: 259, distance: 115.5
click at [421, 257] on mat-option "Unsupported Payer" at bounding box center [564, 253] width 322 height 15
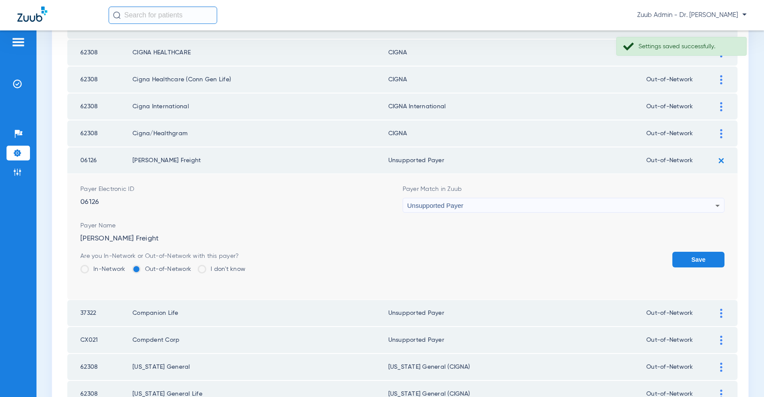
drag, startPoint x: 724, startPoint y: 256, endPoint x: 714, endPoint y: 257, distance: 10.9
click at [720, 256] on td "Payer Electronic ID 06126 Payer Match in Zuub Unsupported Payer Payer Name Clar…" at bounding box center [402, 237] width 670 height 126
drag, startPoint x: 708, startPoint y: 258, endPoint x: 665, endPoint y: 246, distance: 44.6
click at [708, 258] on button "Save" at bounding box center [698, 259] width 52 height 16
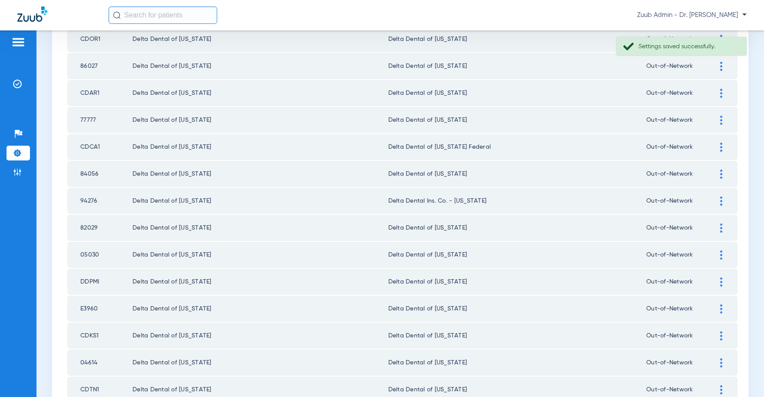
scroll to position [1173, 0]
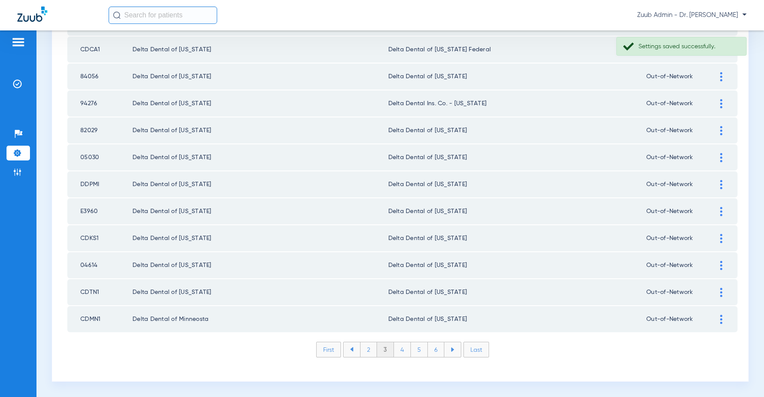
drag, startPoint x: 368, startPoint y: 351, endPoint x: 367, endPoint y: 337, distance: 14.8
click at [368, 351] on li "2" at bounding box center [368, 349] width 17 height 15
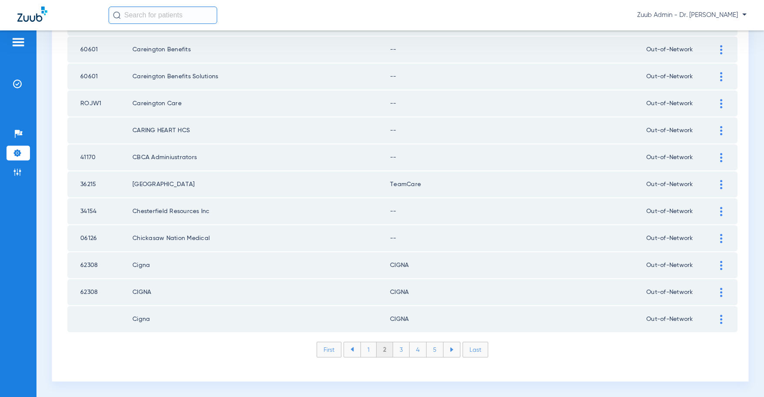
click at [719, 236] on div at bounding box center [721, 238] width 15 height 9
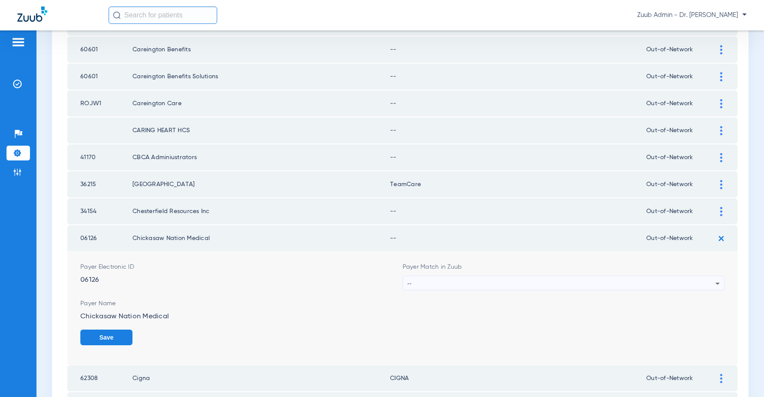
click at [666, 287] on div "--" at bounding box center [561, 283] width 308 height 15
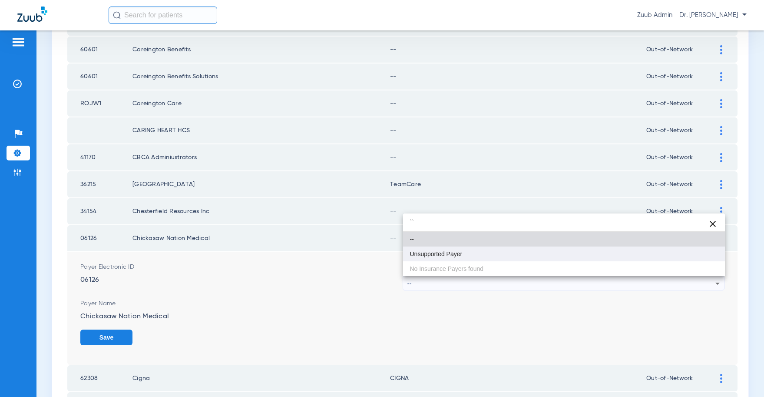
type input "``"
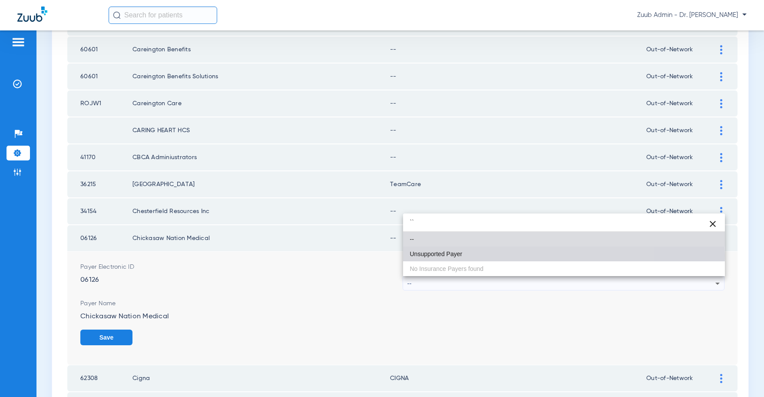
click at [469, 255] on mat-option "Unsupported Payer" at bounding box center [564, 253] width 322 height 15
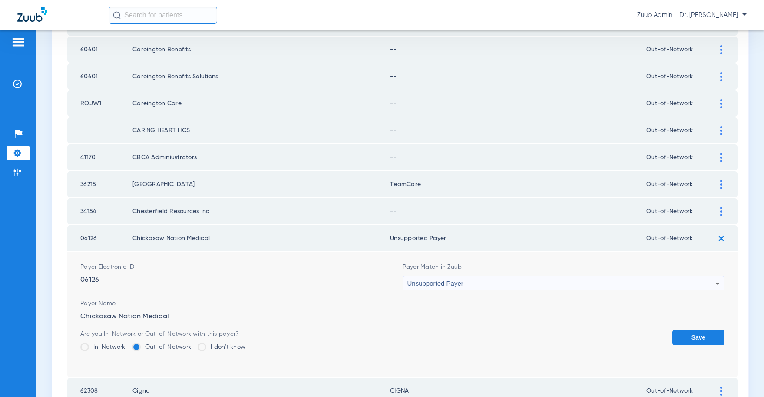
click at [700, 332] on button "Save" at bounding box center [698, 337] width 52 height 16
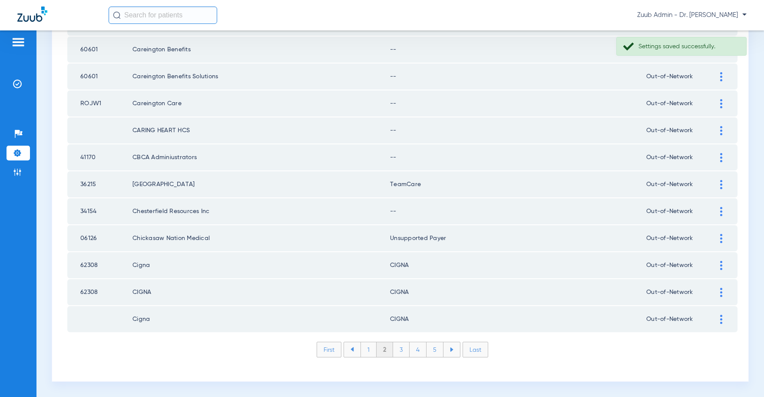
click at [722, 211] on img at bounding box center [721, 211] width 2 height 9
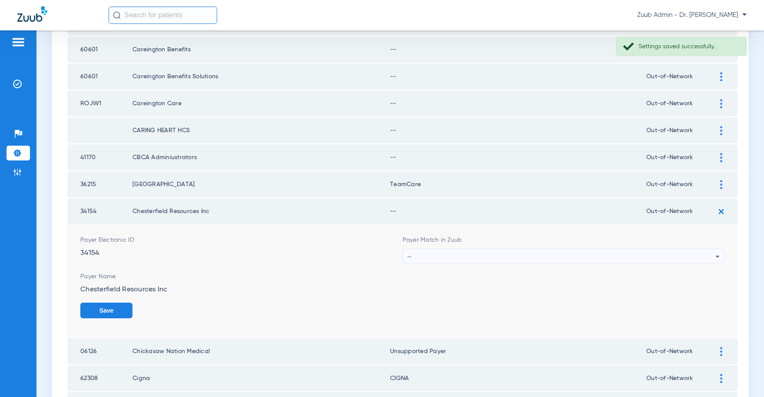
click at [516, 252] on div "--" at bounding box center [561, 256] width 308 height 15
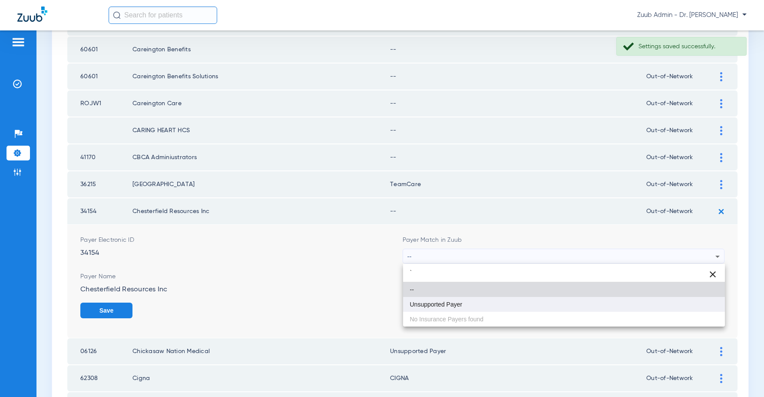
type input "`"
click at [476, 300] on mat-option "Unsupported Payer" at bounding box center [564, 304] width 322 height 15
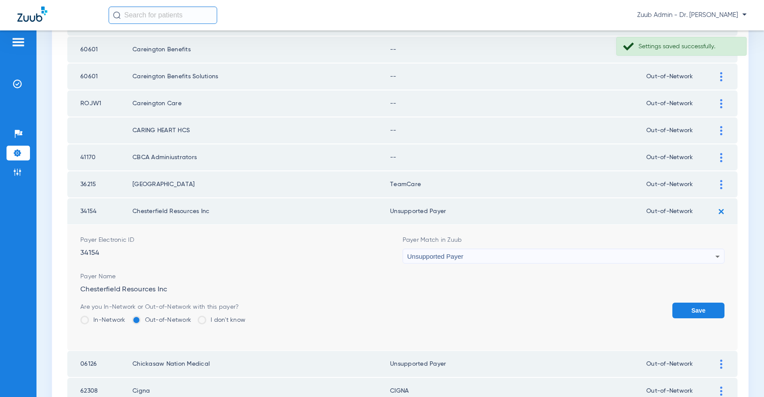
click at [710, 310] on button "Save" at bounding box center [698, 310] width 52 height 16
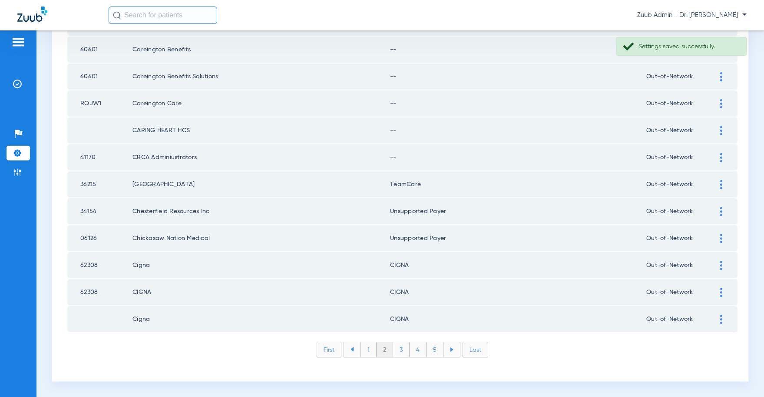
click at [718, 155] on div at bounding box center [721, 157] width 15 height 9
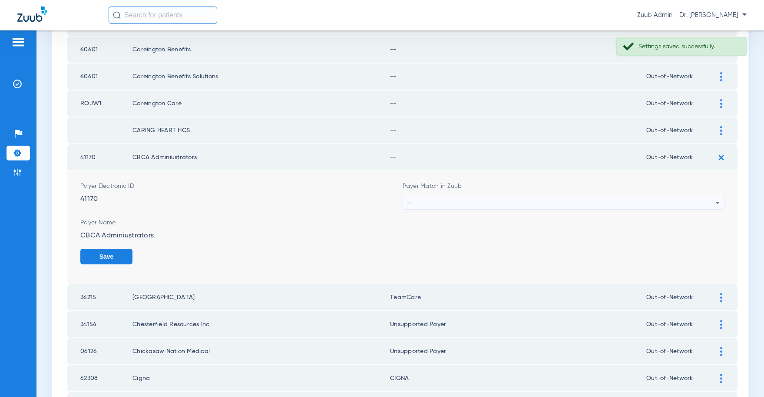
click at [493, 202] on div "--" at bounding box center [561, 202] width 308 height 15
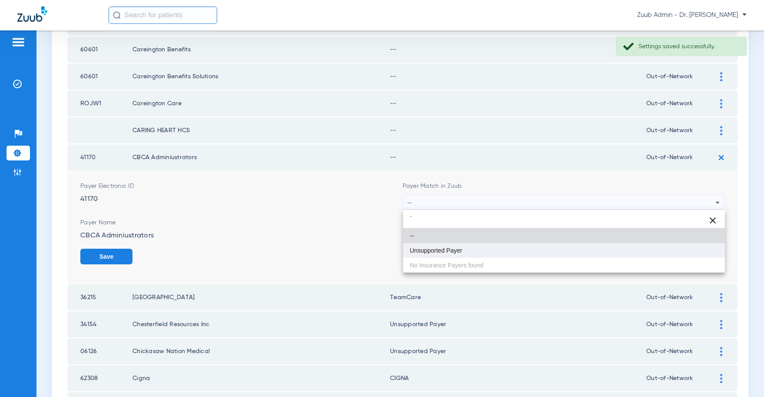
type input "`"
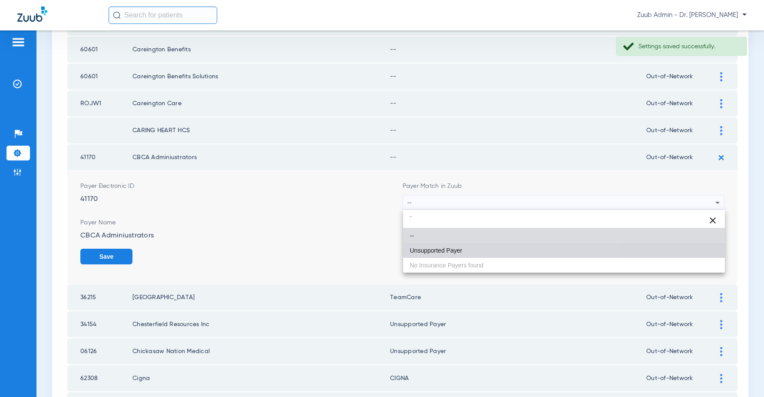
click at [452, 247] on span "Unsupported Payer" at bounding box center [436, 250] width 53 height 6
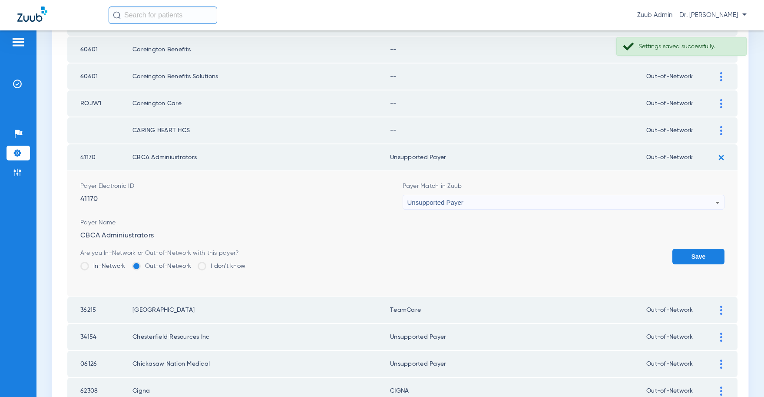
drag, startPoint x: 685, startPoint y: 255, endPoint x: 717, endPoint y: 182, distance: 79.0
click at [687, 250] on button "Save" at bounding box center [698, 256] width 52 height 16
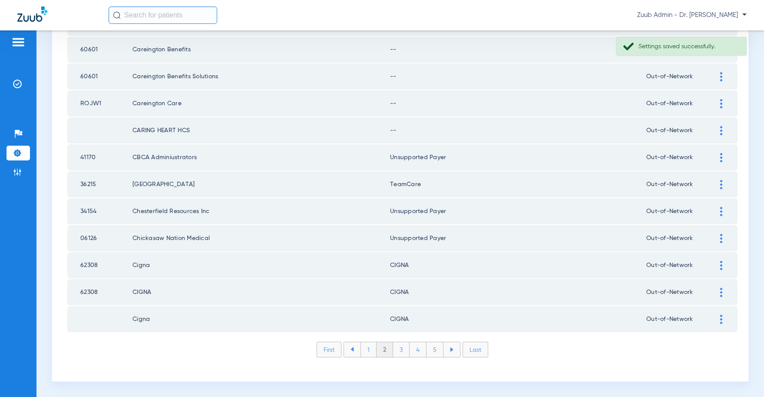
click at [720, 129] on img at bounding box center [721, 130] width 2 height 9
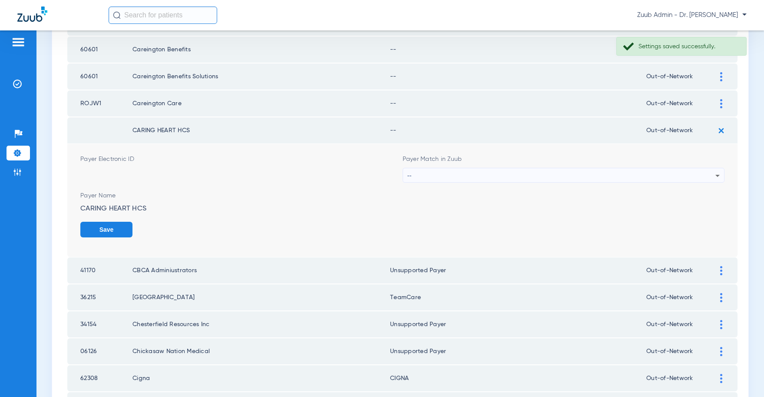
click at [515, 175] on div "--" at bounding box center [561, 175] width 308 height 15
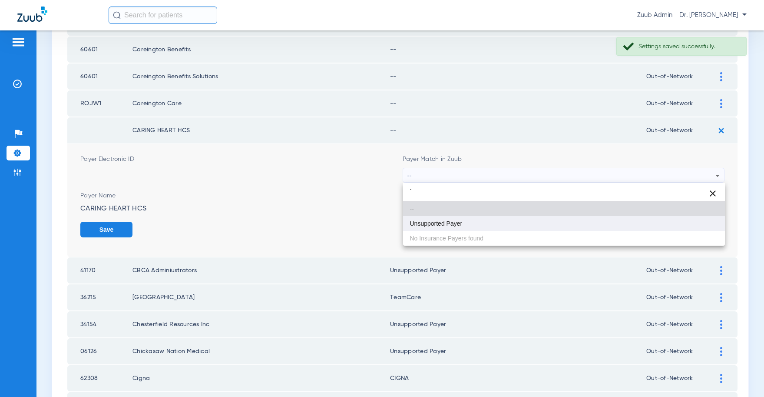
type input "`"
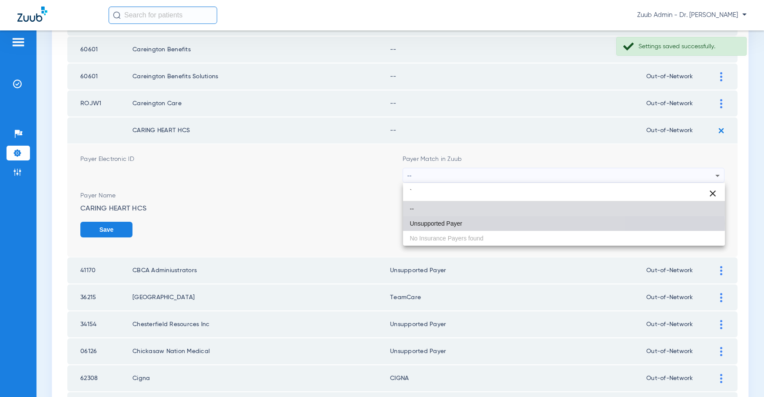
click at [454, 223] on span "Unsupported Payer" at bounding box center [436, 223] width 53 height 6
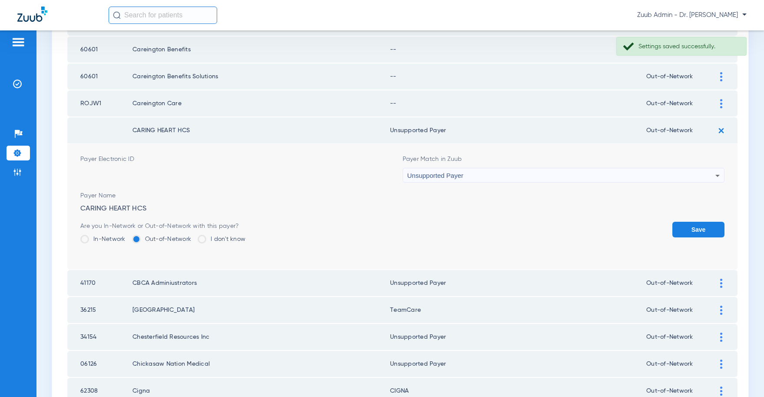
click at [689, 226] on button "Save" at bounding box center [698, 229] width 52 height 16
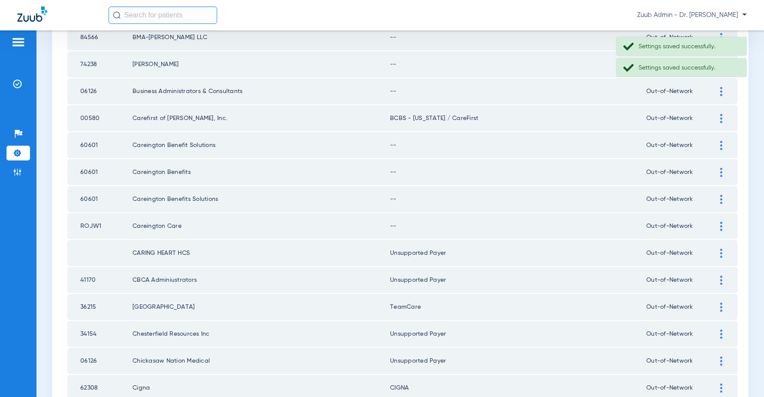
scroll to position [1041, 0]
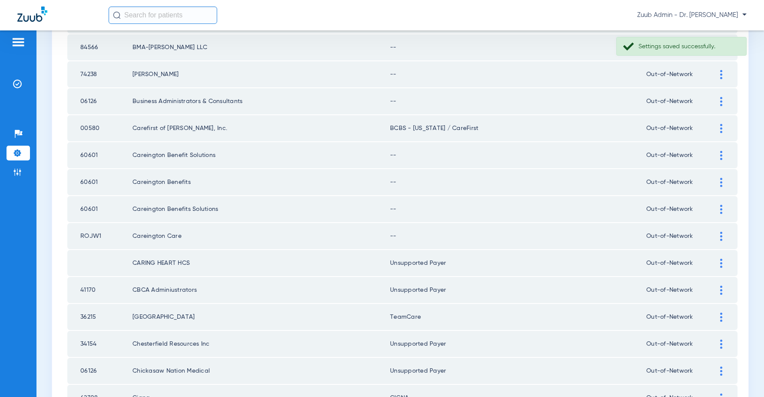
click at [722, 236] on div at bounding box center [721, 235] width 15 height 9
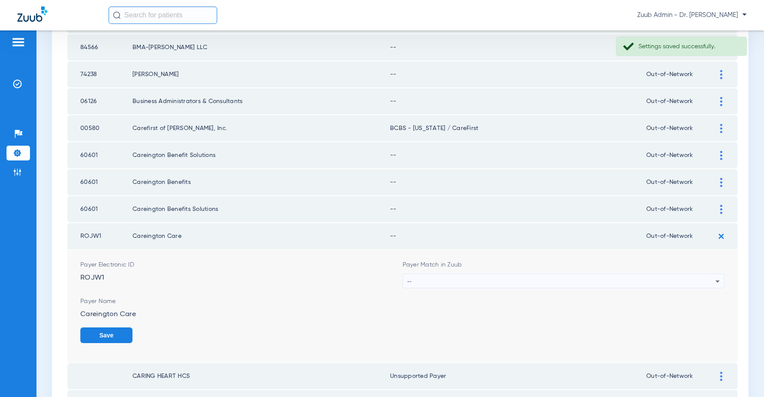
click at [502, 278] on div "--" at bounding box center [561, 281] width 308 height 15
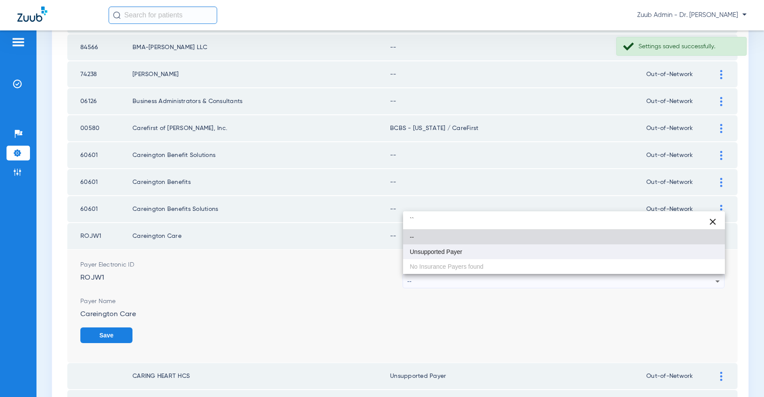
type input "``"
click at [449, 252] on span "Unsupported Payer" at bounding box center [436, 251] width 53 height 6
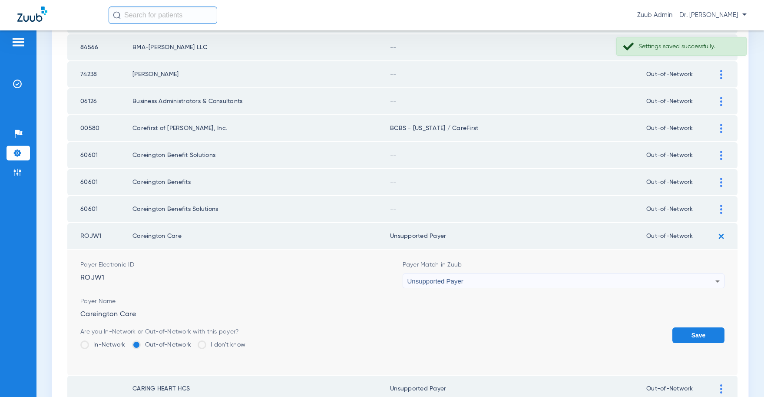
click at [701, 331] on button "Save" at bounding box center [698, 335] width 52 height 16
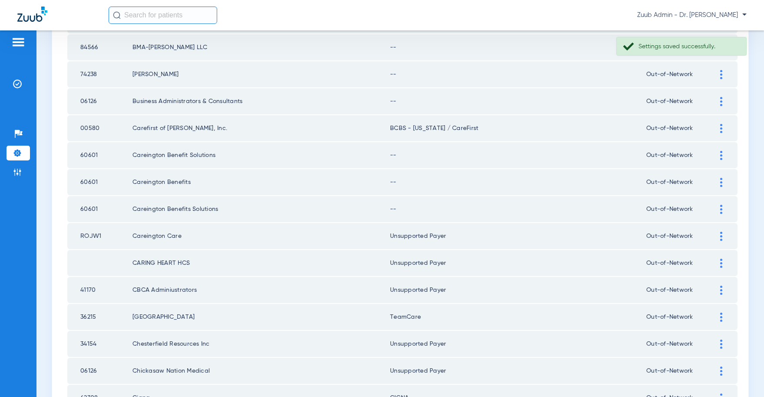
click at [720, 208] on img at bounding box center [721, 209] width 2 height 9
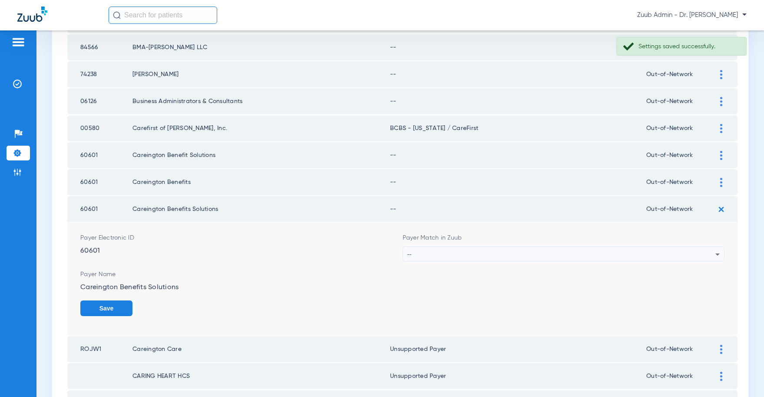
click at [459, 249] on div "--" at bounding box center [561, 254] width 308 height 15
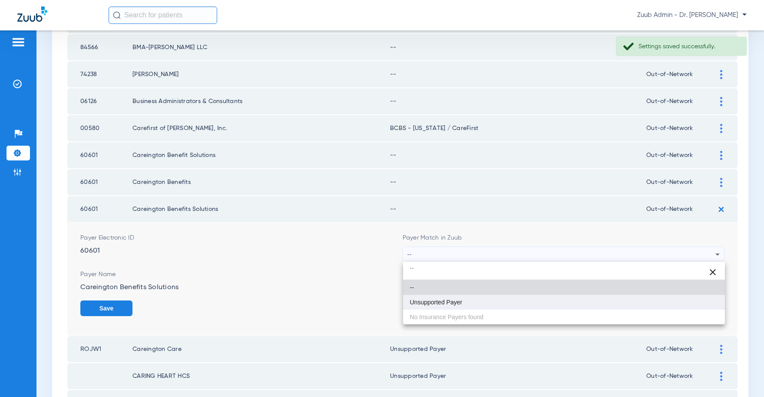
type input "``"
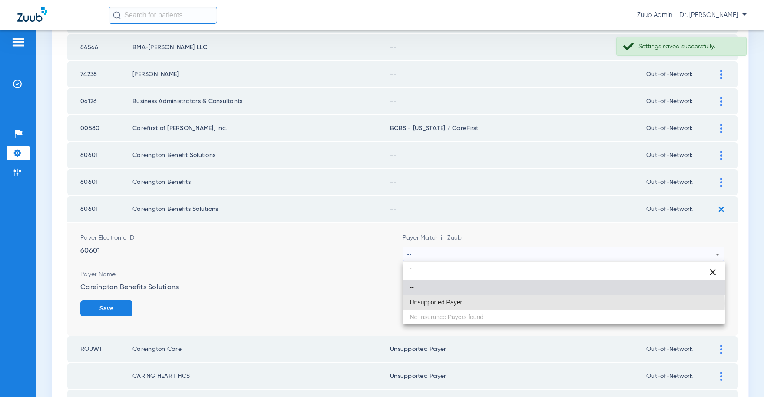
drag, startPoint x: 443, startPoint y: 303, endPoint x: 599, endPoint y: 304, distance: 156.8
click at [443, 303] on span "Unsupported Payer" at bounding box center [436, 302] width 53 height 6
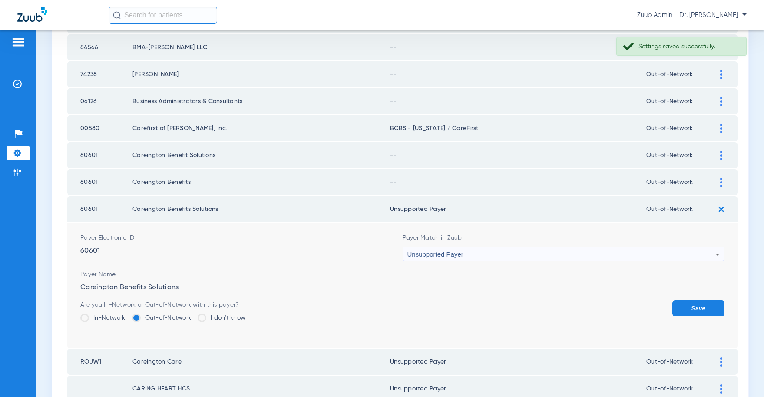
click at [692, 305] on button "Save" at bounding box center [698, 308] width 52 height 16
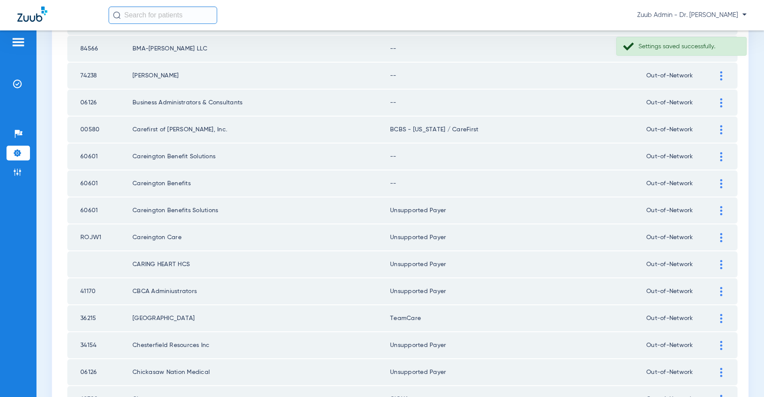
scroll to position [1038, 0]
click at [721, 183] on img at bounding box center [721, 184] width 2 height 9
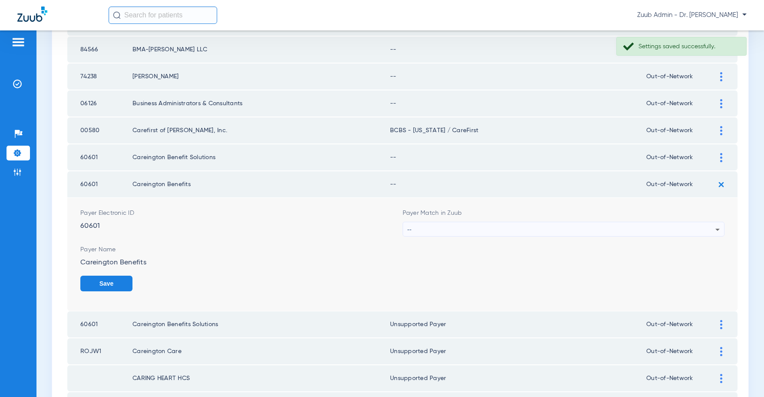
scroll to position [1040, 0]
click at [553, 230] on div "--" at bounding box center [561, 228] width 308 height 15
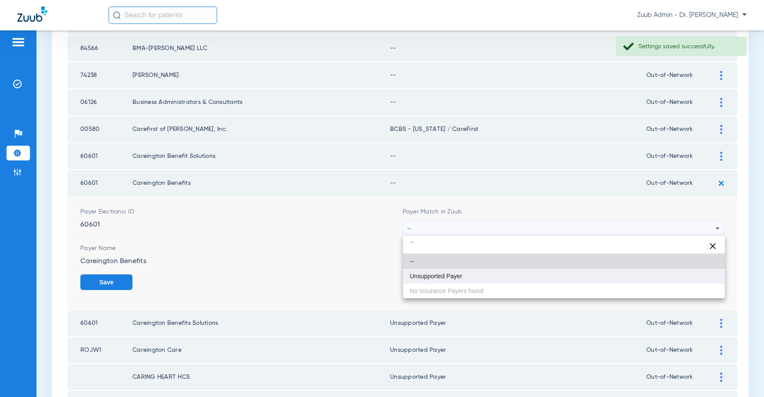
type input "``"
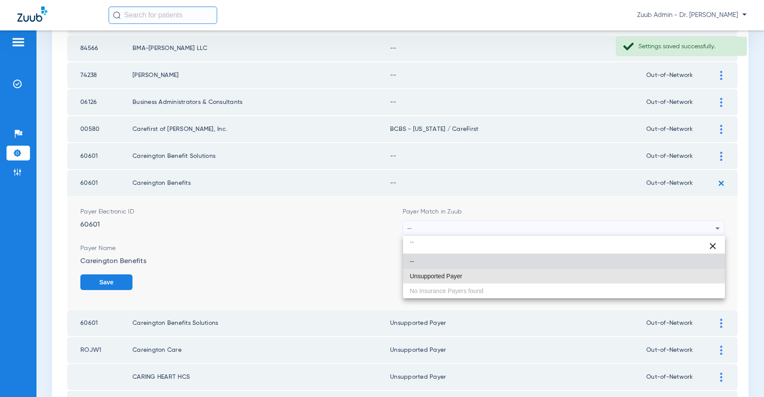
drag, startPoint x: 488, startPoint y: 272, endPoint x: 554, endPoint y: 275, distance: 66.5
click at [489, 271] on mat-option "Unsupported Payer" at bounding box center [564, 275] width 322 height 15
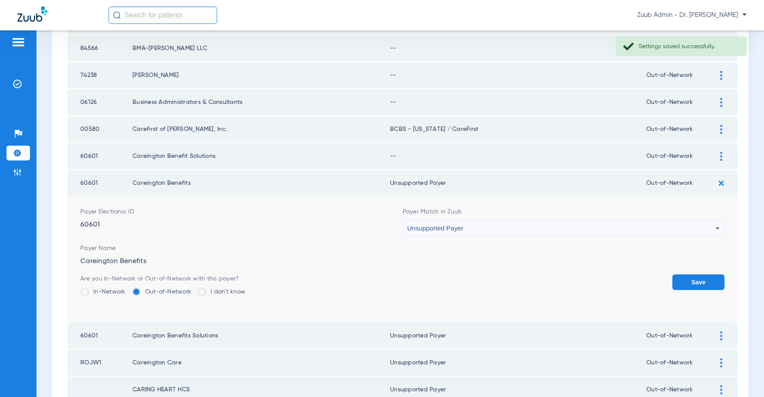
click at [688, 279] on button "Save" at bounding box center [698, 282] width 52 height 16
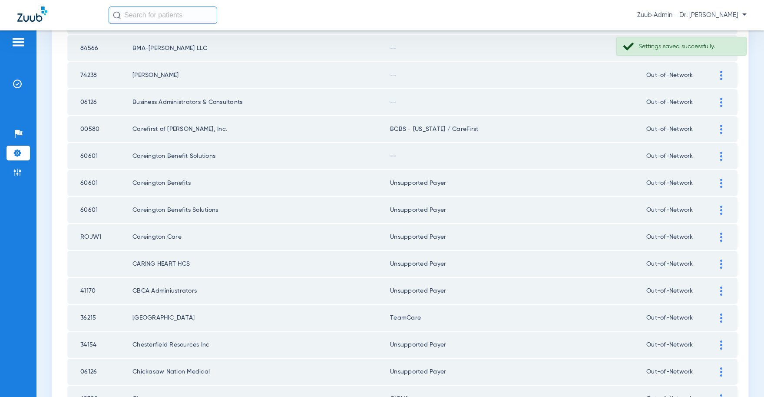
click at [721, 156] on img at bounding box center [721, 156] width 2 height 9
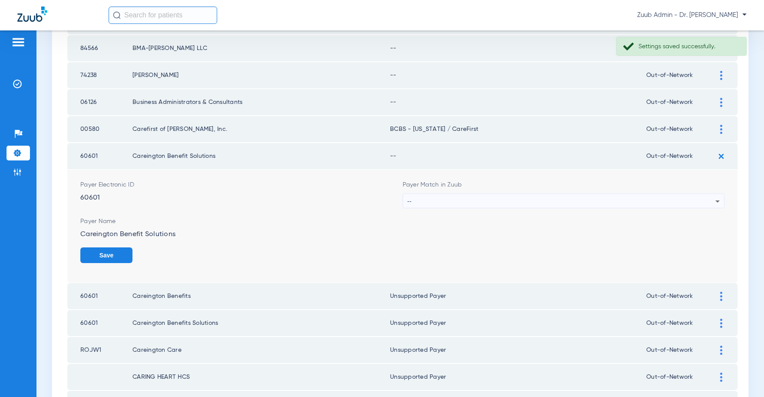
click at [501, 202] on div "--" at bounding box center [561, 201] width 308 height 15
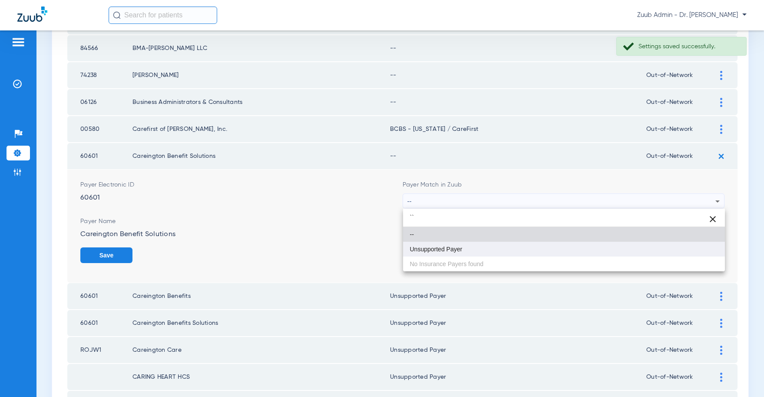
type input "``"
click at [470, 248] on mat-option "Unsupported Payer" at bounding box center [564, 248] width 322 height 15
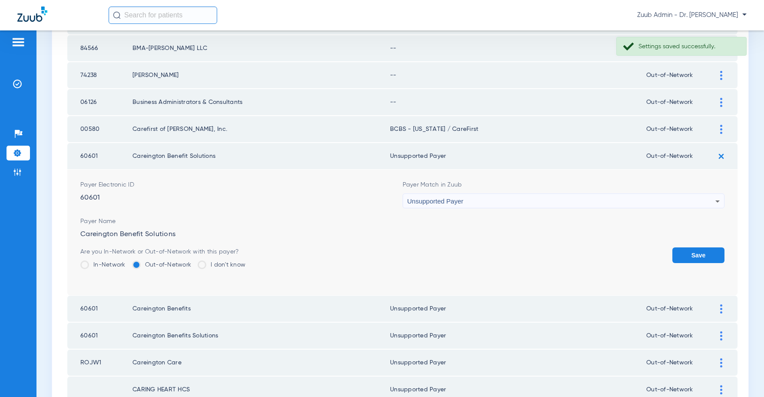
click at [690, 255] on button "Save" at bounding box center [698, 255] width 52 height 16
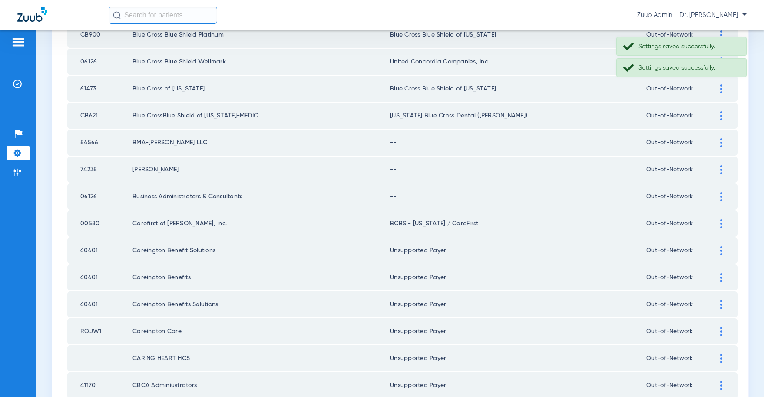
scroll to position [931, 0]
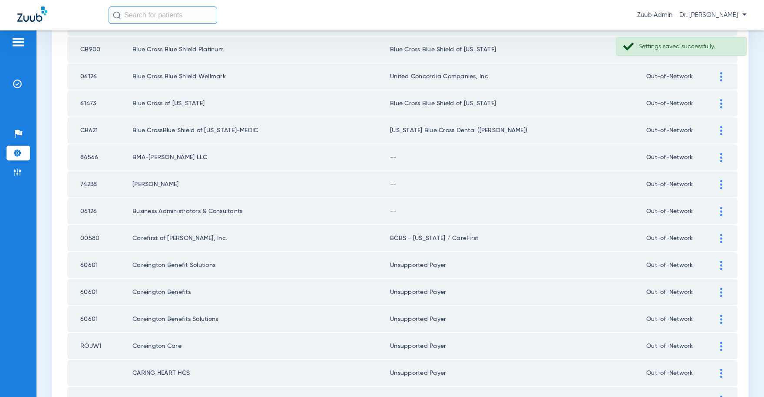
click at [721, 212] on img at bounding box center [721, 211] width 2 height 9
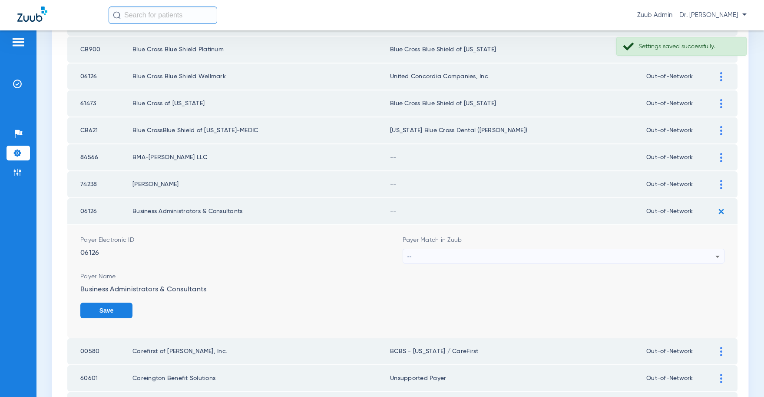
click at [553, 251] on div "--" at bounding box center [561, 256] width 308 height 15
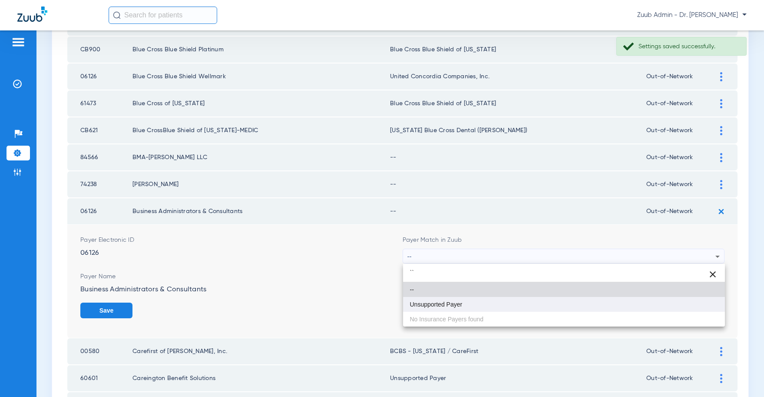
type input "``"
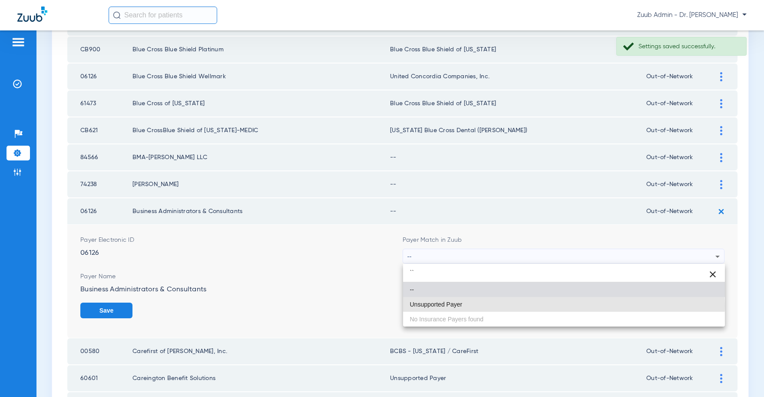
drag, startPoint x: 476, startPoint y: 306, endPoint x: 519, endPoint y: 303, distance: 42.6
click at [479, 304] on mat-option "Unsupported Payer" at bounding box center [564, 304] width 322 height 15
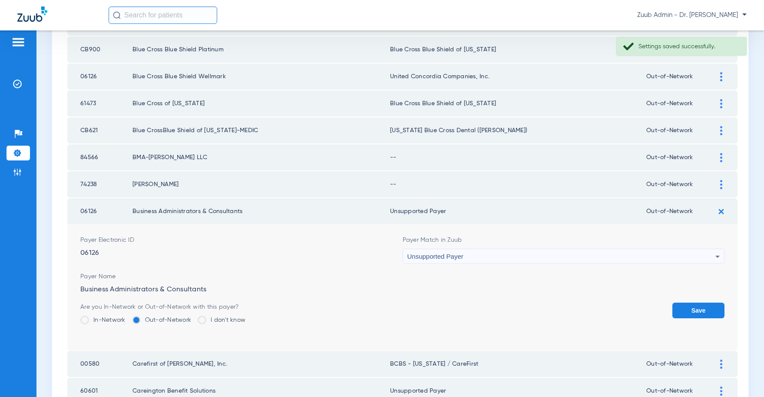
drag, startPoint x: 698, startPoint y: 308, endPoint x: 676, endPoint y: 310, distance: 22.7
click at [698, 308] on button "Save" at bounding box center [698, 310] width 52 height 16
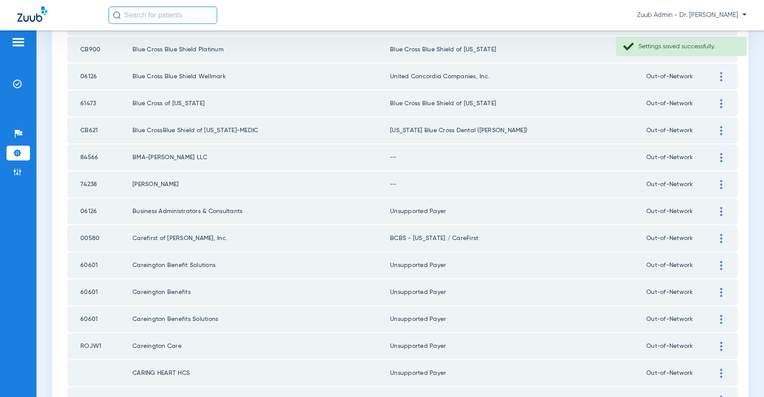
click at [719, 182] on div at bounding box center [721, 184] width 15 height 9
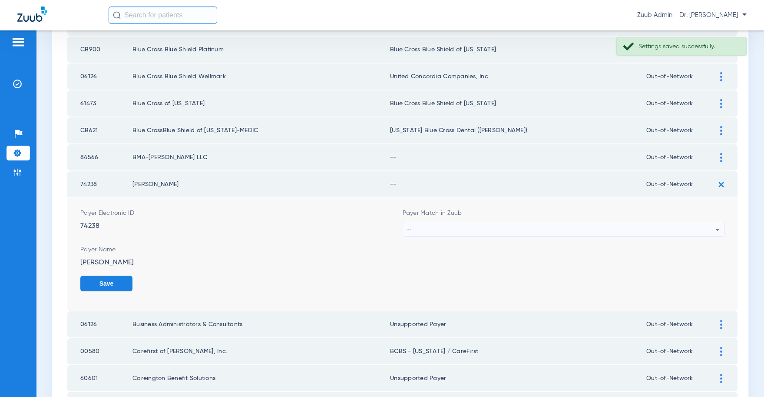
click at [592, 230] on div "--" at bounding box center [561, 229] width 308 height 15
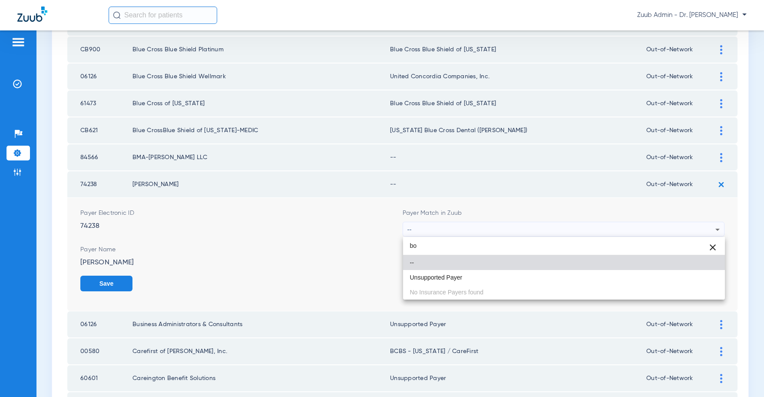
type input "b"
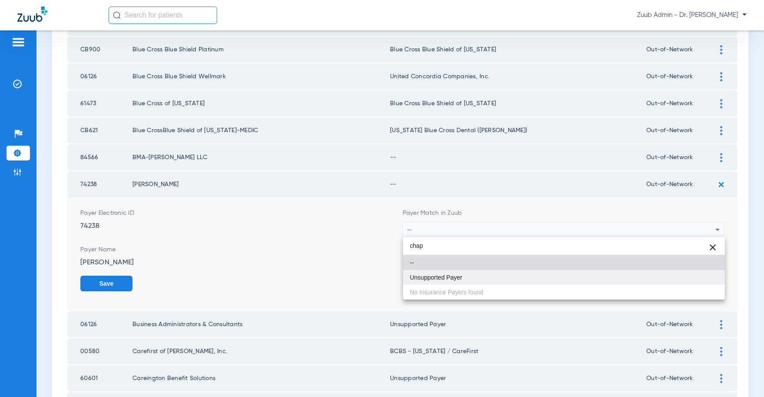
type input "chap"
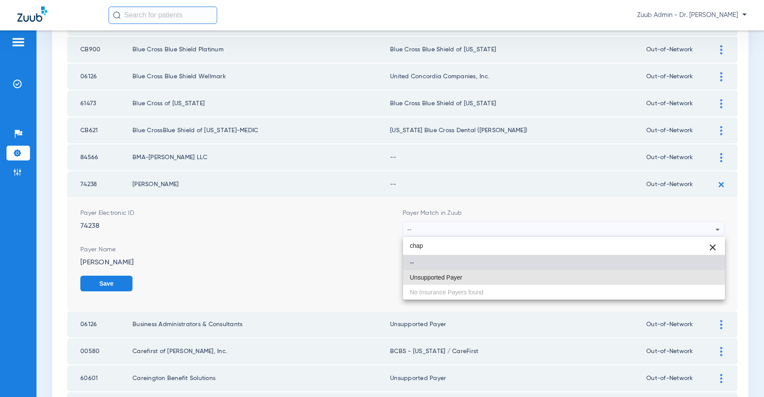
drag, startPoint x: 471, startPoint y: 276, endPoint x: 562, endPoint y: 281, distance: 90.5
click at [474, 275] on mat-option "Unsupported Payer" at bounding box center [564, 277] width 322 height 15
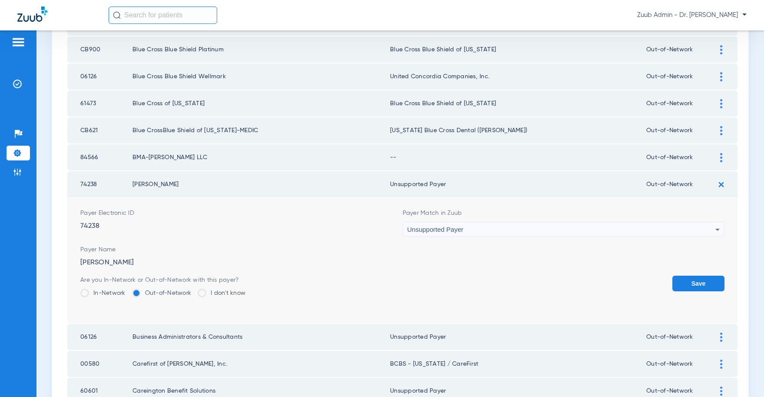
click at [685, 280] on button "Save" at bounding box center [698, 283] width 52 height 16
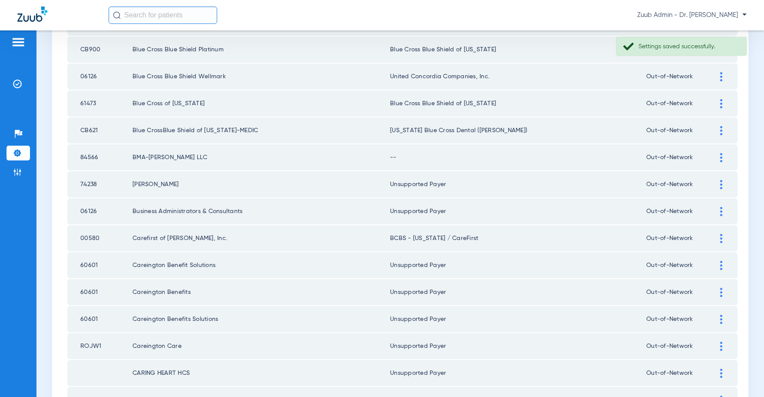
click at [720, 155] on img at bounding box center [721, 157] width 2 height 9
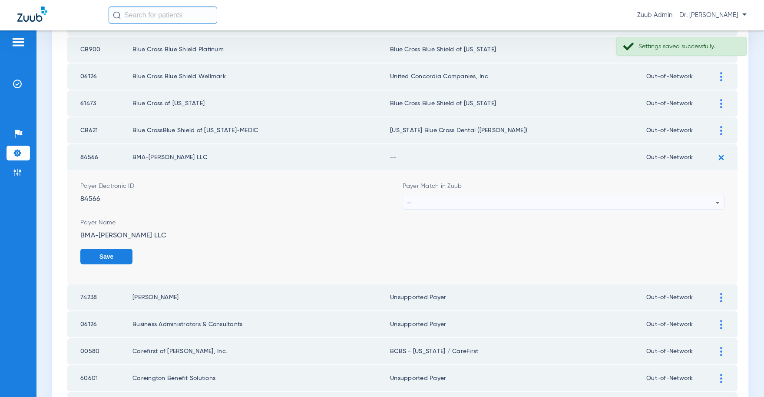
click at [582, 202] on div "--" at bounding box center [561, 202] width 308 height 15
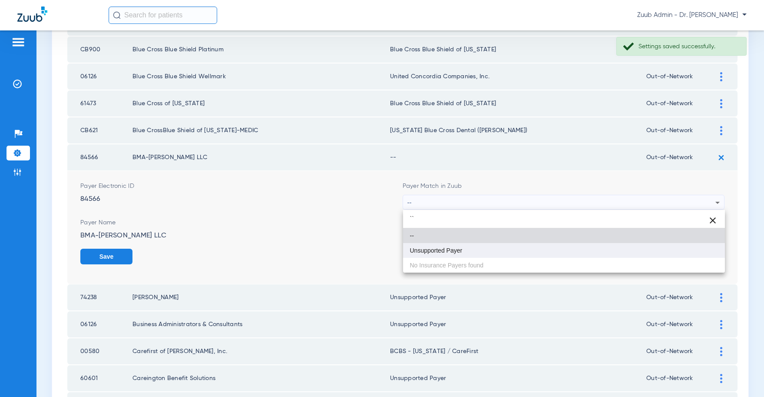
type input "``"
click at [463, 250] on mat-option "Unsupported Payer" at bounding box center [564, 250] width 322 height 15
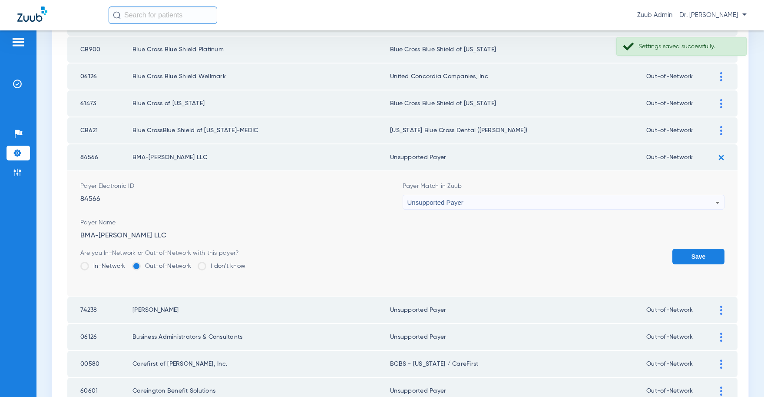
click at [699, 256] on button "Save" at bounding box center [698, 256] width 52 height 16
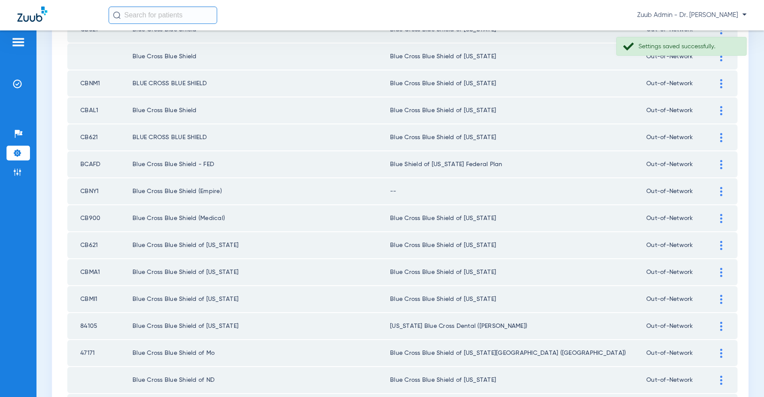
scroll to position [466, 0]
click at [722, 193] on img at bounding box center [721, 191] width 2 height 9
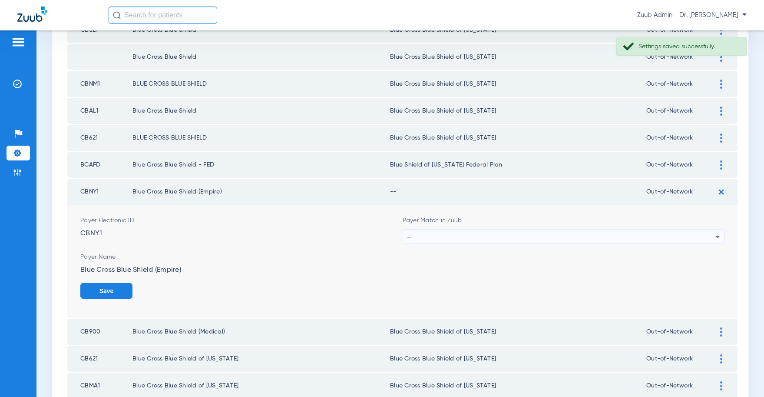
click at [563, 232] on div "--" at bounding box center [561, 236] width 308 height 15
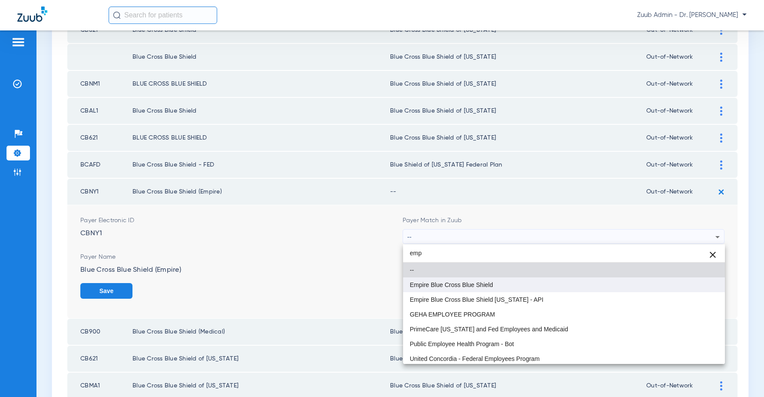
type input "emp"
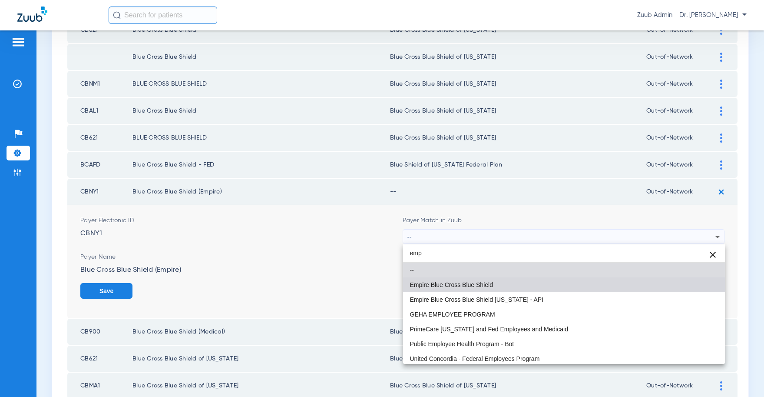
click at [482, 281] on span "Empire Blue Cross Blue Shield" at bounding box center [451, 284] width 83 height 6
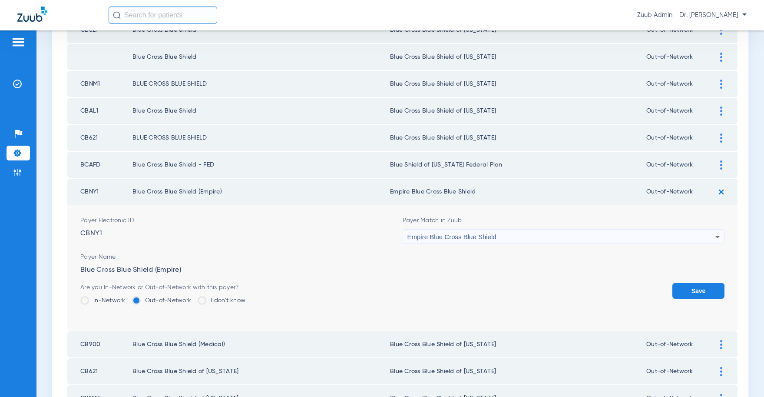
click at [691, 293] on button "Save" at bounding box center [698, 291] width 52 height 16
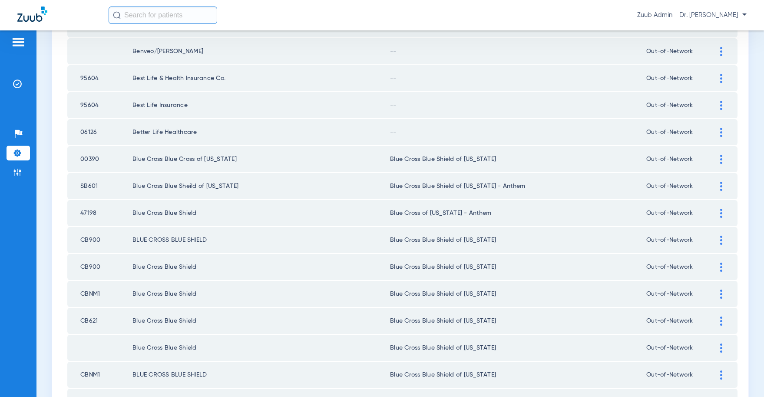
scroll to position [132, 0]
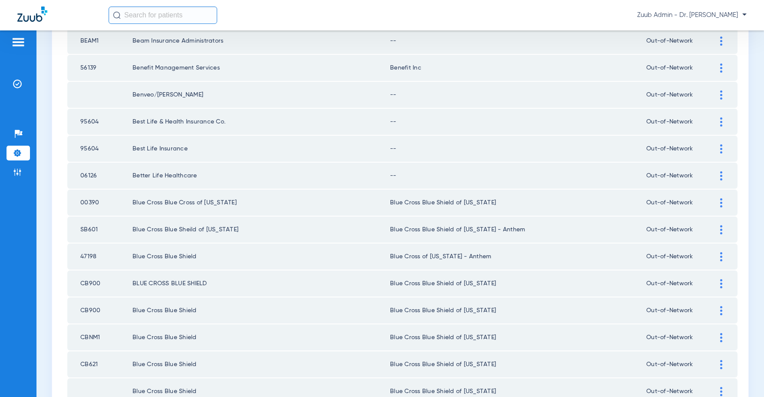
click at [719, 172] on div at bounding box center [721, 175] width 15 height 9
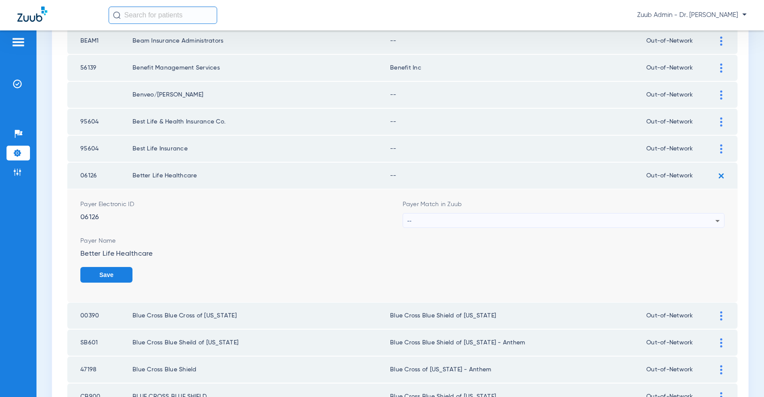
click at [653, 216] on div "--" at bounding box center [561, 220] width 308 height 15
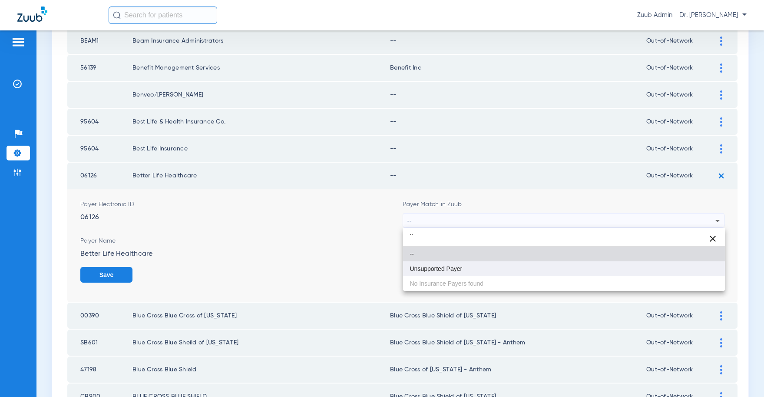
type input "``"
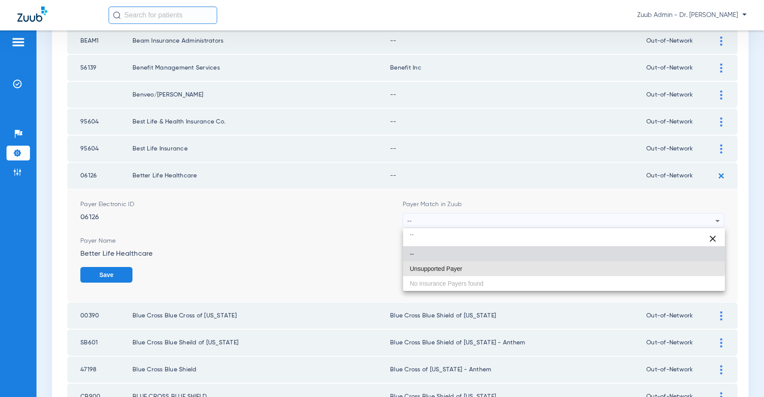
drag, startPoint x: 504, startPoint y: 266, endPoint x: 625, endPoint y: 270, distance: 121.7
click at [505, 266] on mat-option "Unsupported Payer" at bounding box center [564, 268] width 322 height 15
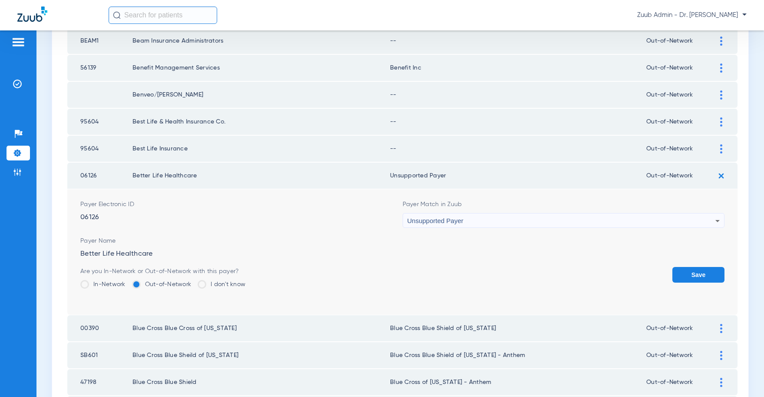
drag, startPoint x: 706, startPoint y: 271, endPoint x: 703, endPoint y: 205, distance: 67.0
click at [706, 271] on button "Save" at bounding box center [698, 275] width 52 height 16
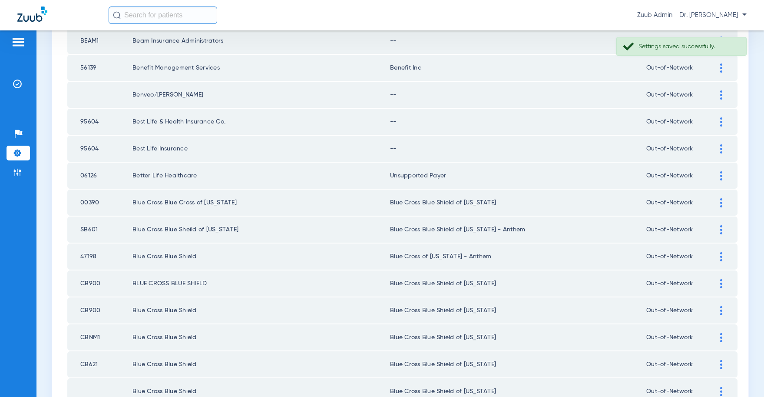
click at [719, 149] on div at bounding box center [721, 148] width 15 height 9
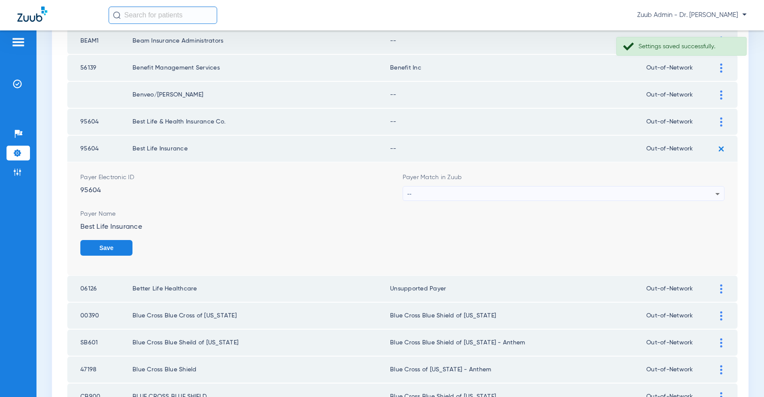
click at [528, 186] on div "--" at bounding box center [561, 193] width 308 height 15
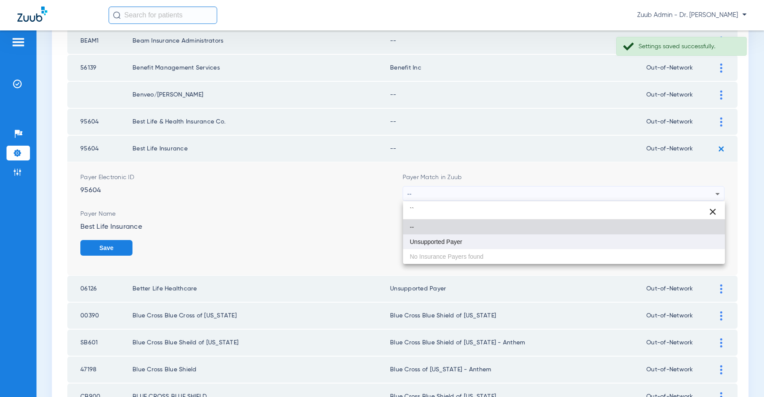
type input "``"
drag, startPoint x: 455, startPoint y: 247, endPoint x: 440, endPoint y: 208, distance: 41.6
click at [456, 242] on mat-option "Unsupported Payer" at bounding box center [564, 241] width 322 height 15
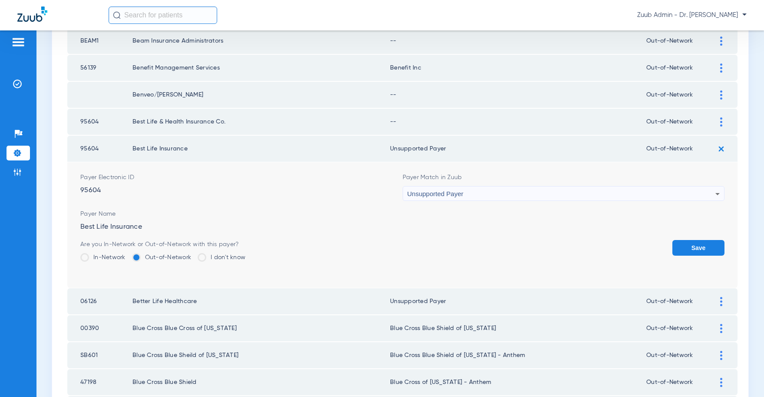
click at [702, 250] on button "Save" at bounding box center [698, 248] width 52 height 16
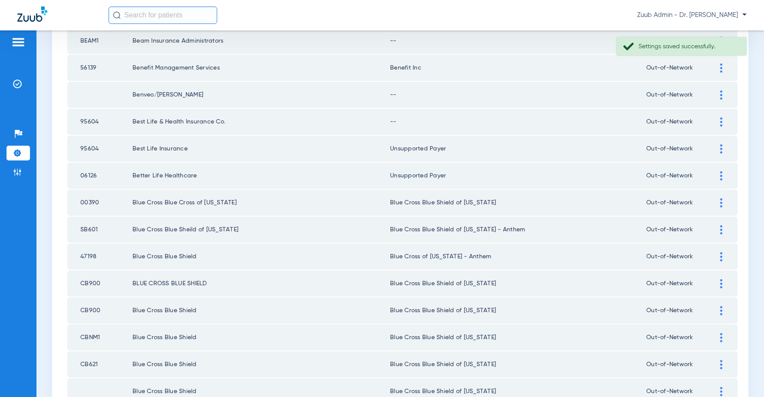
click at [720, 119] on img at bounding box center [721, 121] width 2 height 9
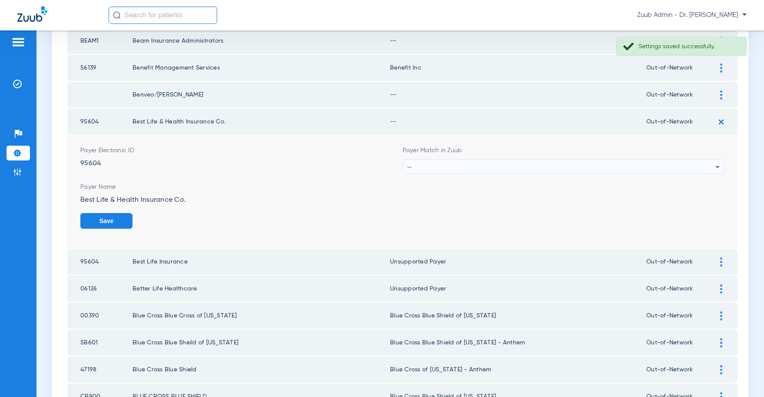
click at [580, 162] on div "--" at bounding box center [561, 166] width 308 height 15
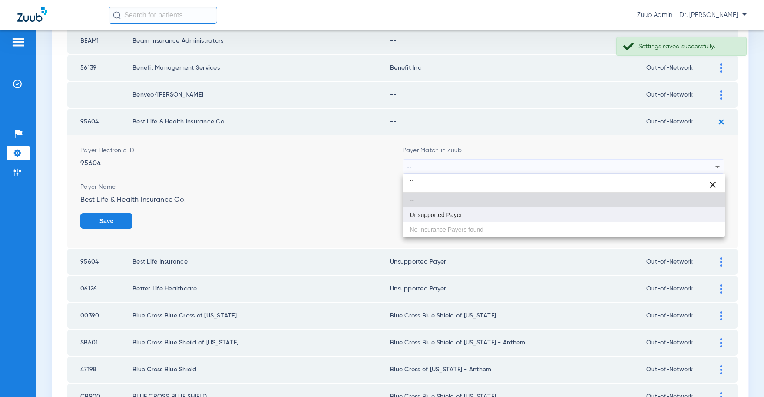
type input "``"
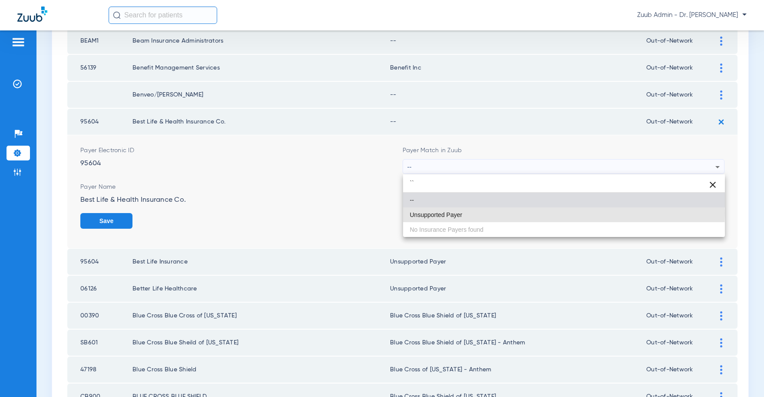
drag, startPoint x: 467, startPoint y: 212, endPoint x: 555, endPoint y: 191, distance: 90.8
click at [469, 211] on mat-option "Unsupported Payer" at bounding box center [564, 214] width 322 height 15
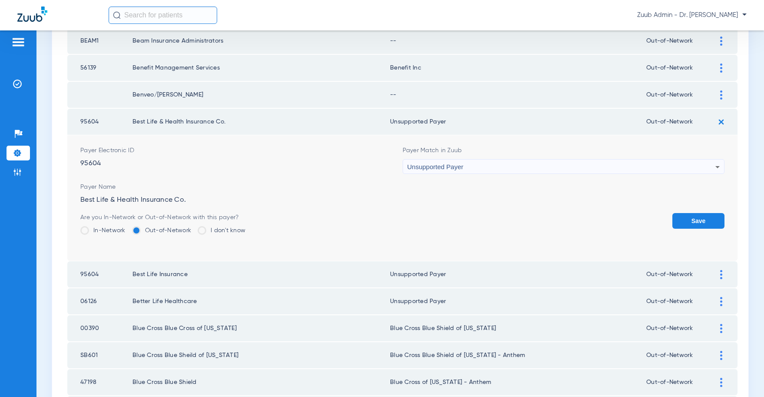
drag, startPoint x: 691, startPoint y: 222, endPoint x: 698, endPoint y: 171, distance: 51.7
click at [691, 218] on button "Save" at bounding box center [698, 221] width 52 height 16
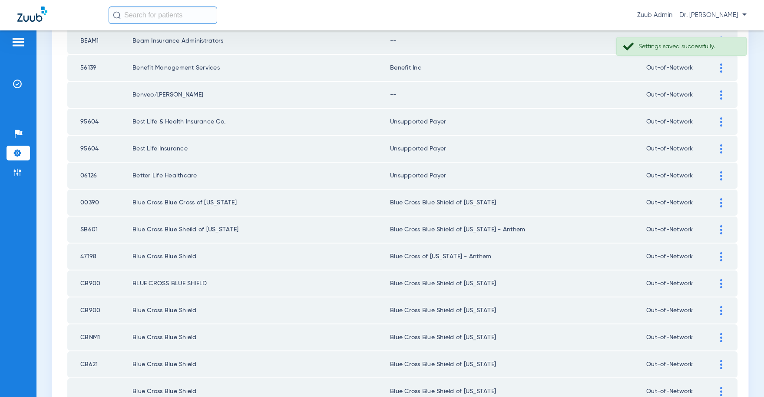
click at [719, 94] on div at bounding box center [721, 94] width 15 height 9
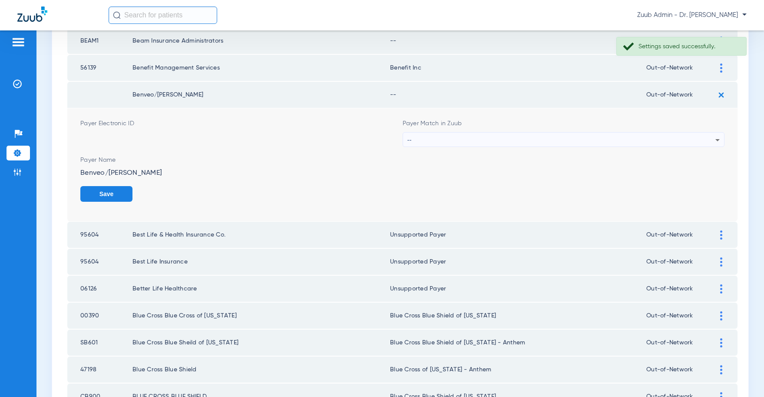
click at [512, 142] on div "--" at bounding box center [561, 139] width 308 height 15
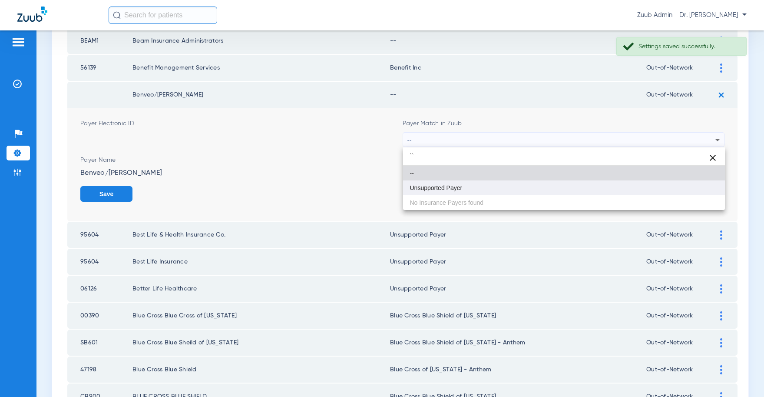
type input "``"
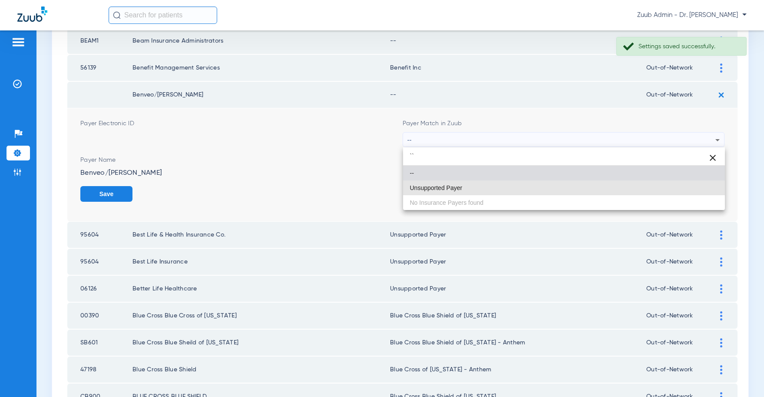
drag, startPoint x: 444, startPoint y: 182, endPoint x: 545, endPoint y: 190, distance: 100.7
click at [445, 182] on mat-option "Unsupported Payer" at bounding box center [564, 187] width 322 height 15
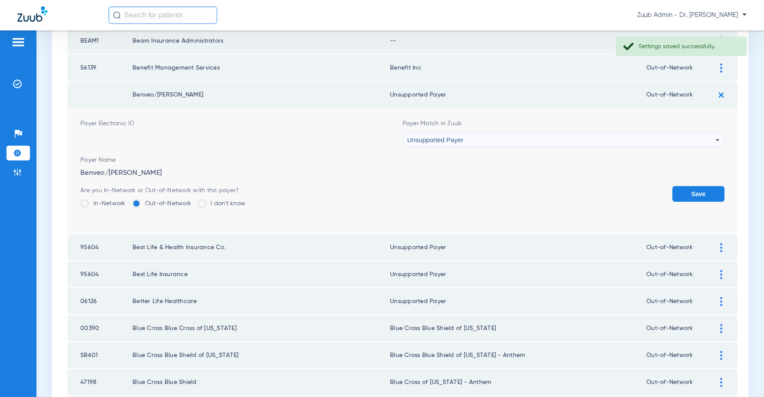
drag, startPoint x: 698, startPoint y: 191, endPoint x: 661, endPoint y: 179, distance: 39.1
click at [698, 191] on button "Save" at bounding box center [698, 194] width 52 height 16
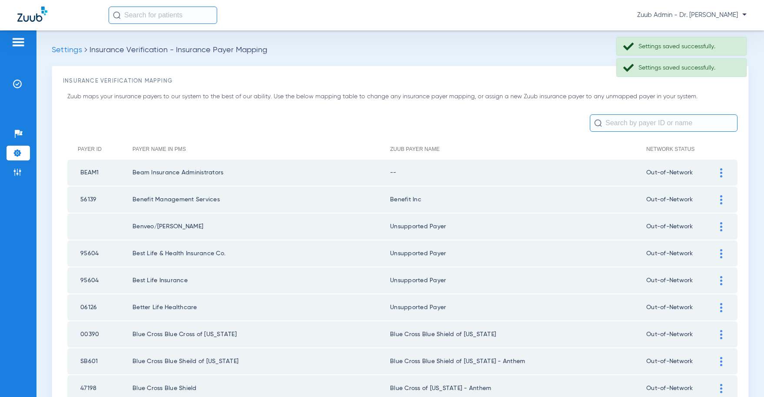
scroll to position [1, 0]
click at [719, 169] on div at bounding box center [721, 171] width 15 height 9
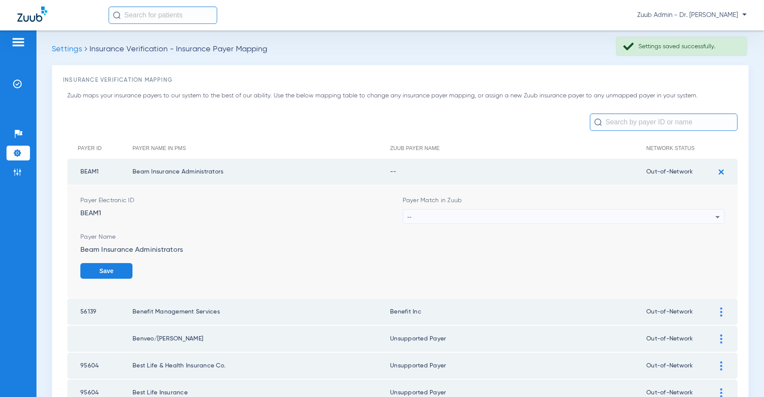
click at [608, 219] on div "--" at bounding box center [561, 216] width 308 height 15
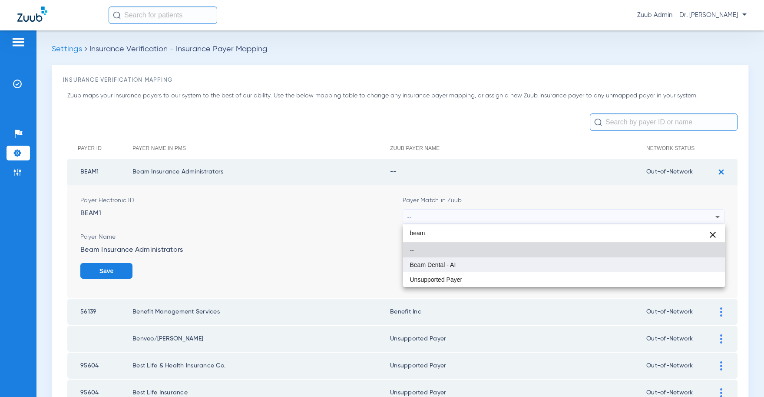
type input "beam"
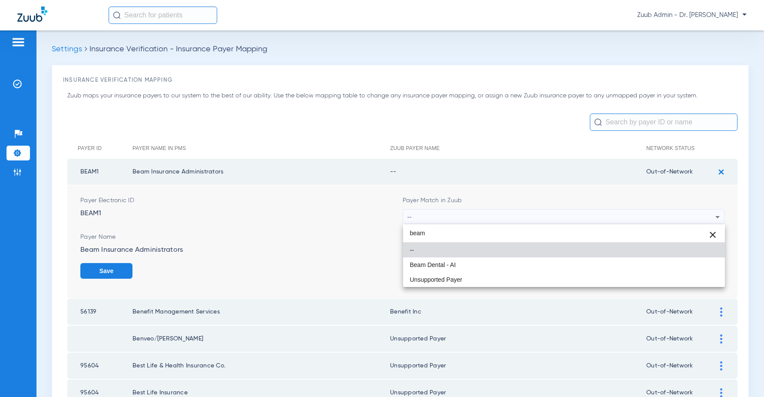
drag, startPoint x: 462, startPoint y: 266, endPoint x: 523, endPoint y: 264, distance: 60.8
click at [469, 264] on mat-option "Beam Dental - AI" at bounding box center [564, 264] width 322 height 15
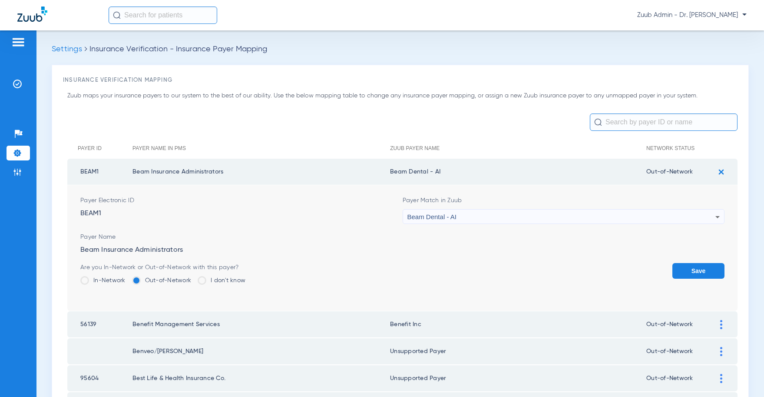
click at [686, 271] on button "Save" at bounding box center [698, 271] width 52 height 16
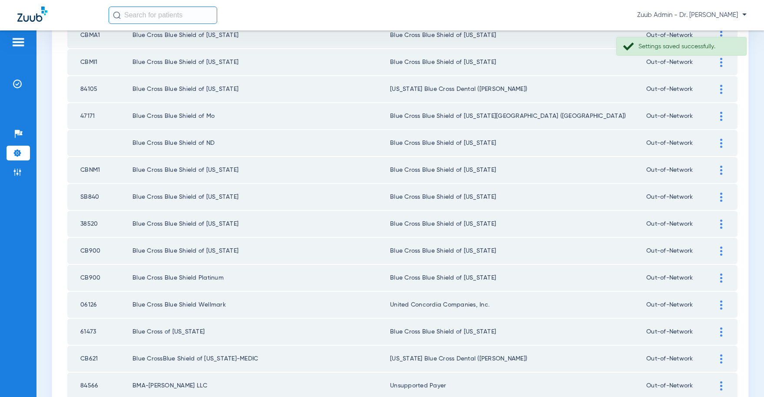
scroll to position [1173, 0]
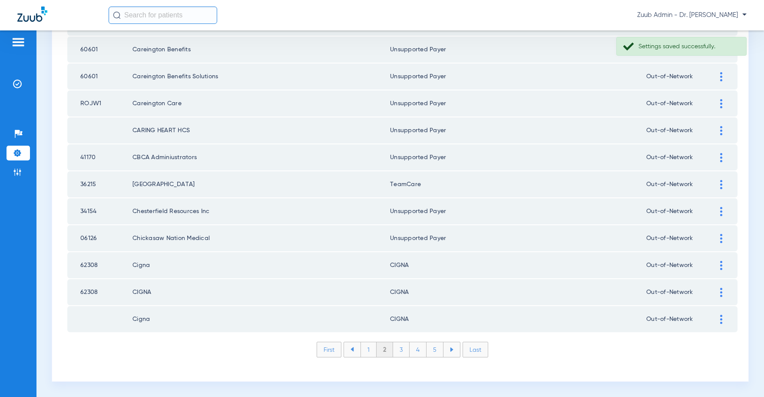
click at [367, 348] on li "1" at bounding box center [368, 349] width 16 height 15
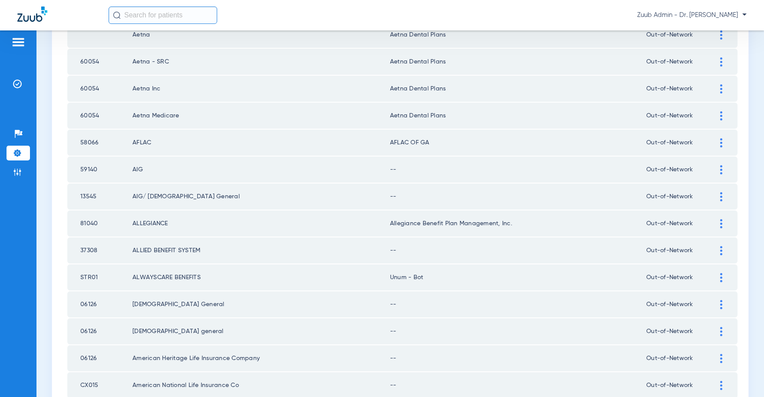
scroll to position [220, 0]
click at [720, 169] on img at bounding box center [721, 167] width 2 height 9
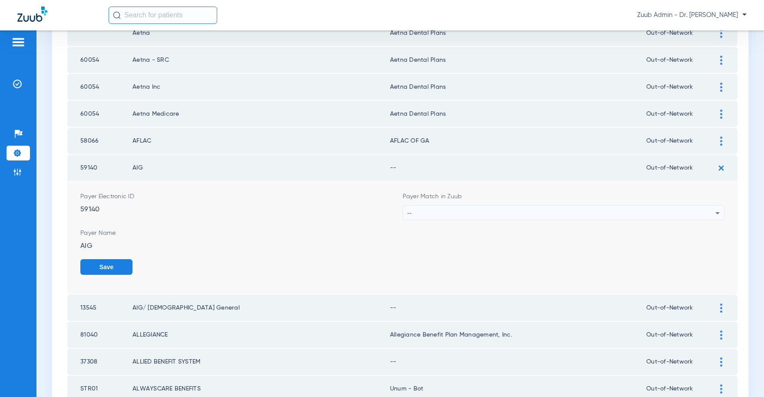
click at [639, 212] on div "--" at bounding box center [561, 212] width 308 height 15
click at [706, 210] on div "--" at bounding box center [561, 212] width 308 height 15
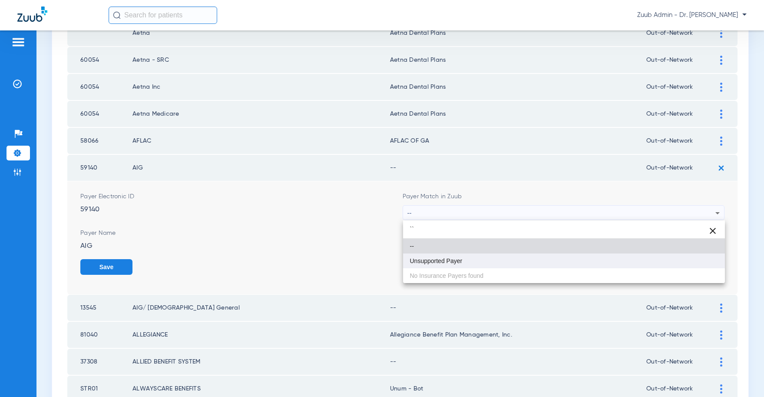
type input "``"
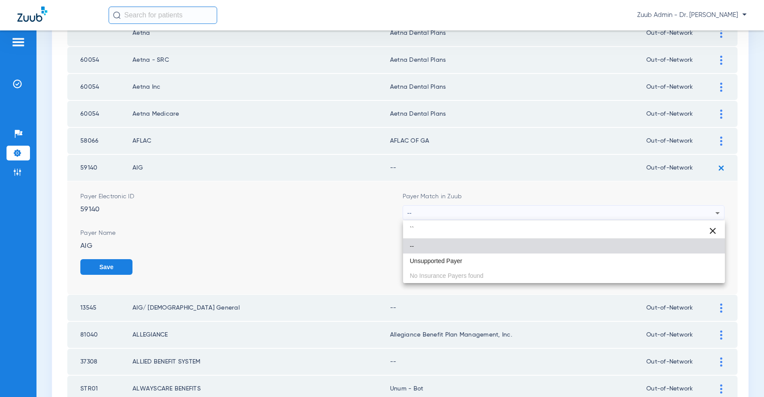
drag, startPoint x: 466, startPoint y: 260, endPoint x: 483, endPoint y: 259, distance: 17.0
click at [469, 259] on mat-option "Unsupported Payer" at bounding box center [564, 260] width 322 height 15
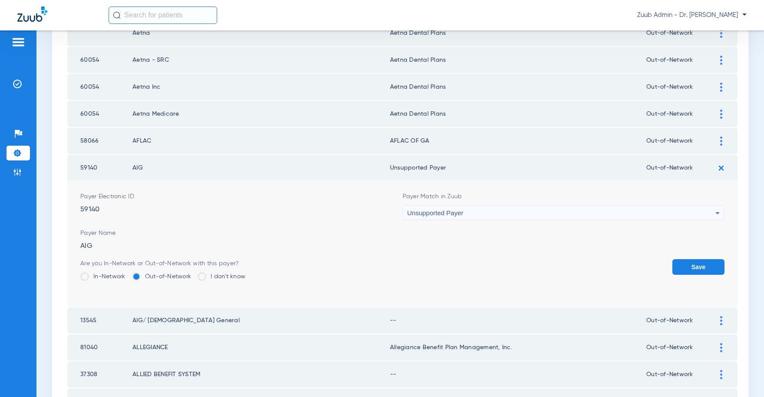
click at [687, 267] on button "Save" at bounding box center [698, 267] width 52 height 16
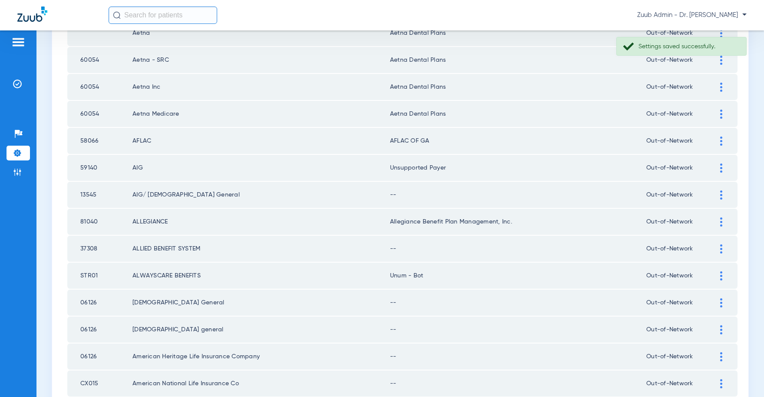
click at [721, 193] on img at bounding box center [721, 194] width 2 height 9
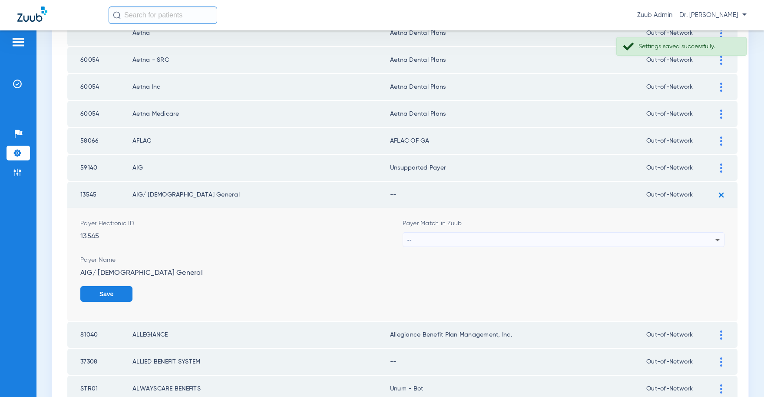
scroll to position [0, 0]
click at [468, 239] on div "--" at bounding box center [561, 239] width 308 height 15
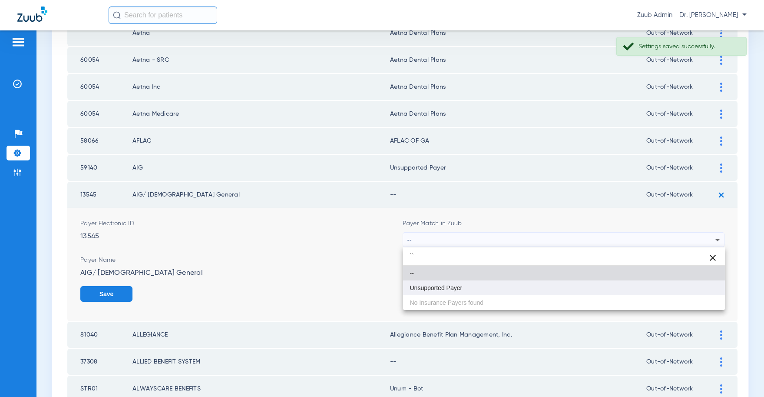
type input "``"
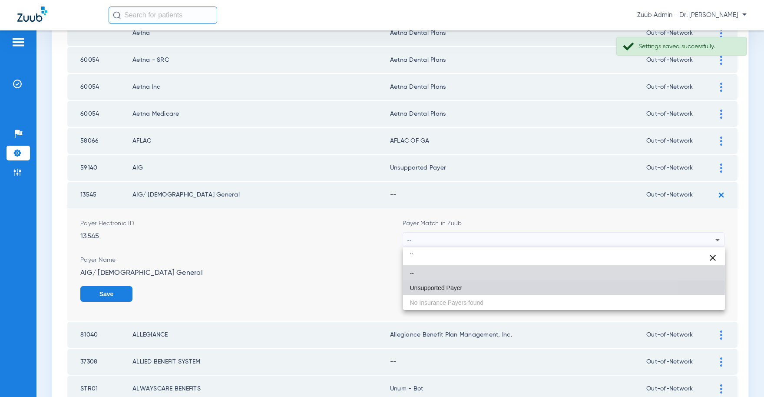
click at [425, 286] on span "Unsupported Payer" at bounding box center [436, 287] width 53 height 6
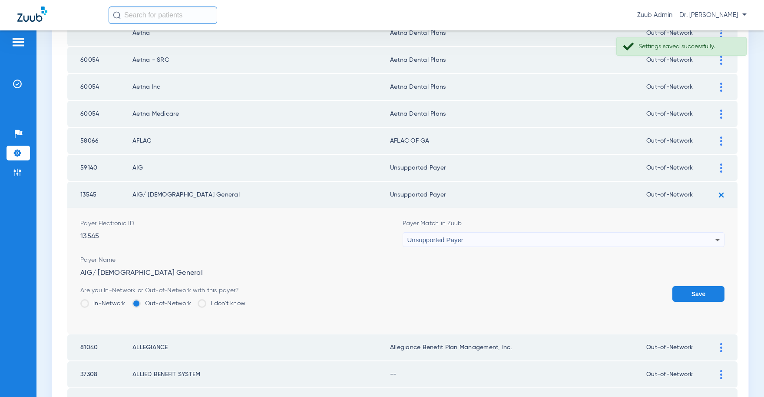
click at [691, 291] on button "Save" at bounding box center [698, 294] width 52 height 16
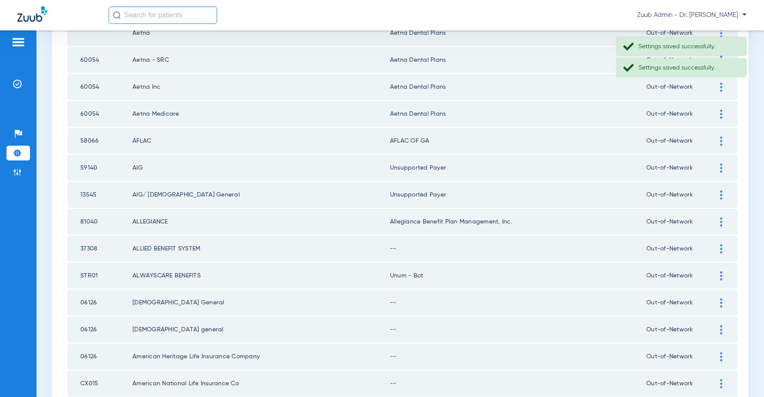
click at [717, 252] on div at bounding box center [721, 248] width 15 height 9
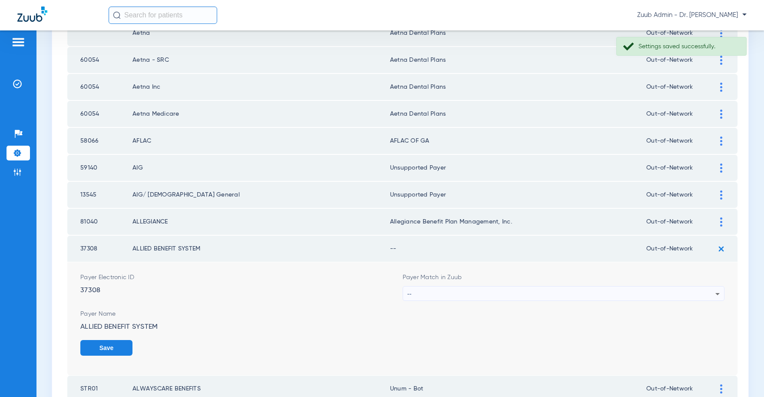
click at [550, 292] on div "--" at bounding box center [561, 293] width 308 height 15
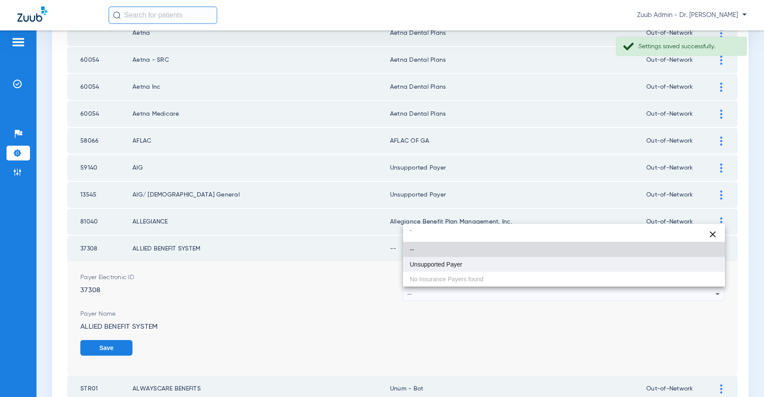
type input "`"
click at [466, 264] on mat-option "Unsupported Payer" at bounding box center [564, 264] width 322 height 15
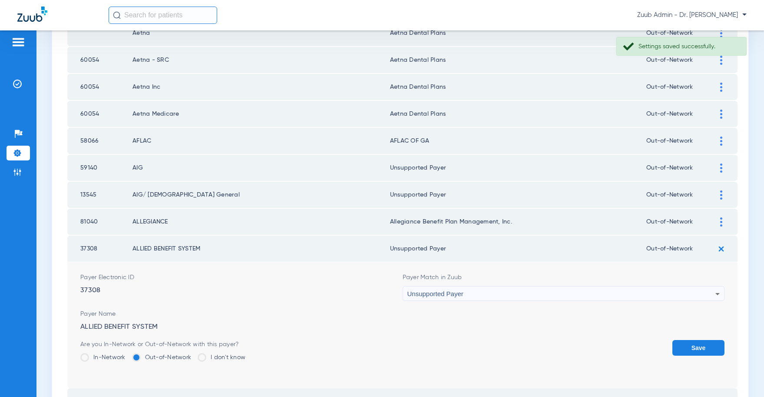
click at [700, 347] on button "Save" at bounding box center [698, 348] width 52 height 16
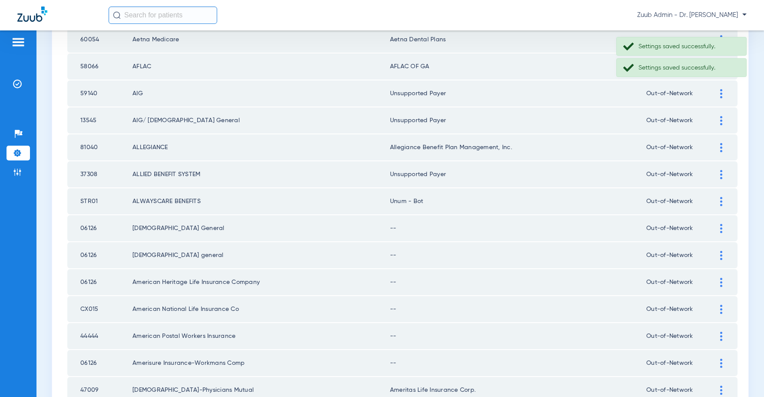
scroll to position [294, 0]
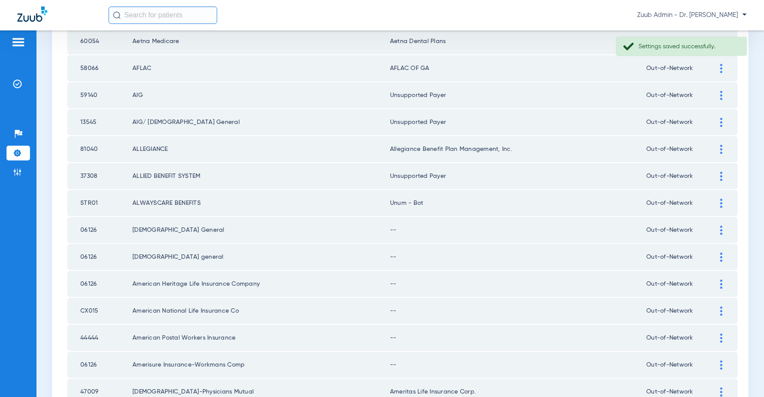
click at [722, 227] on img at bounding box center [721, 229] width 2 height 9
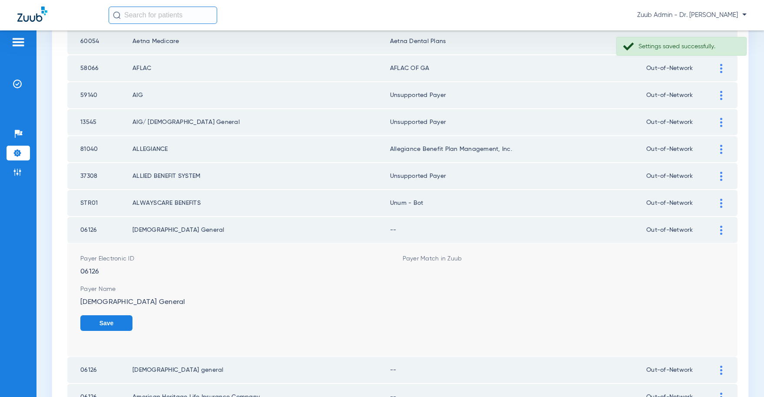
scroll to position [291, 0]
click at [514, 276] on div "--" at bounding box center [561, 276] width 308 height 15
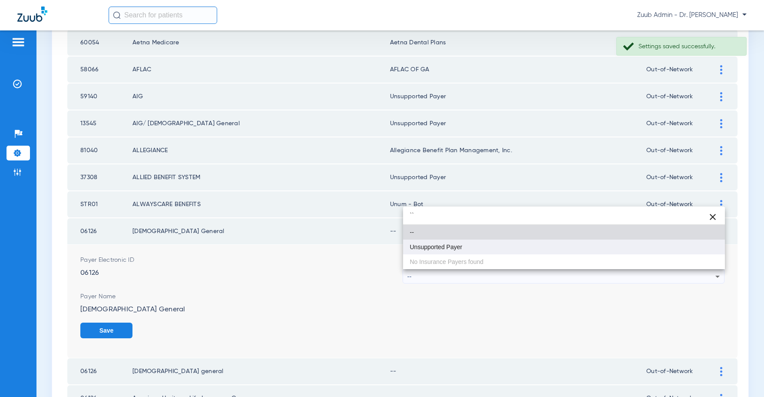
type input "``"
click at [457, 246] on span "Unsupported Payer" at bounding box center [436, 247] width 53 height 6
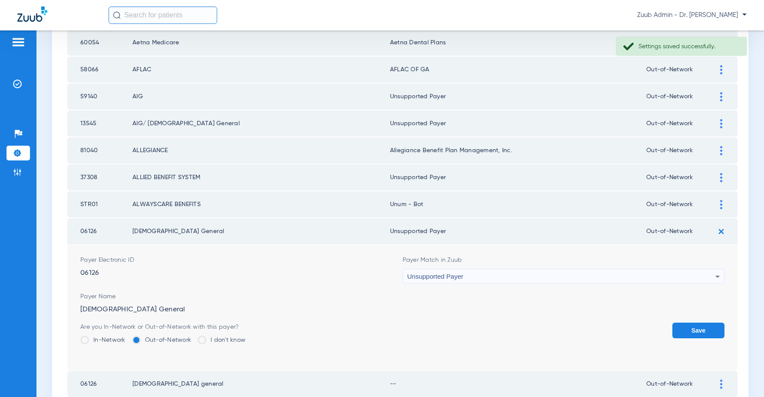
click at [690, 330] on button "Save" at bounding box center [698, 330] width 52 height 16
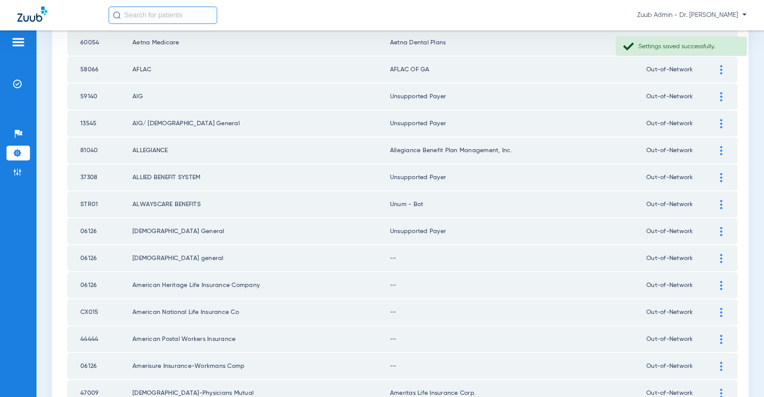
click at [720, 259] on img at bounding box center [721, 258] width 2 height 9
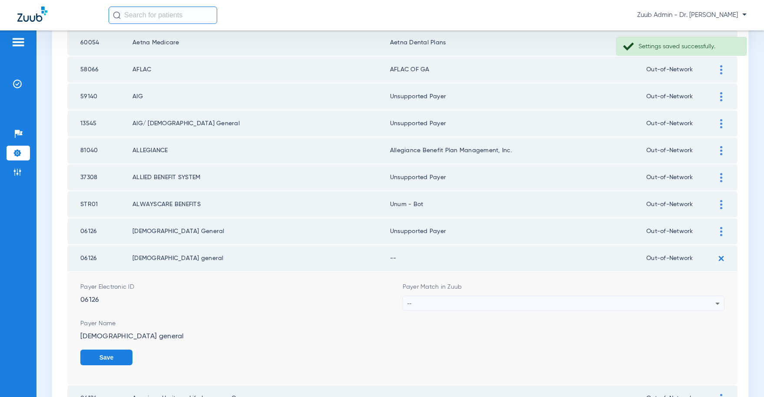
click at [527, 305] on div "--" at bounding box center [561, 303] width 308 height 15
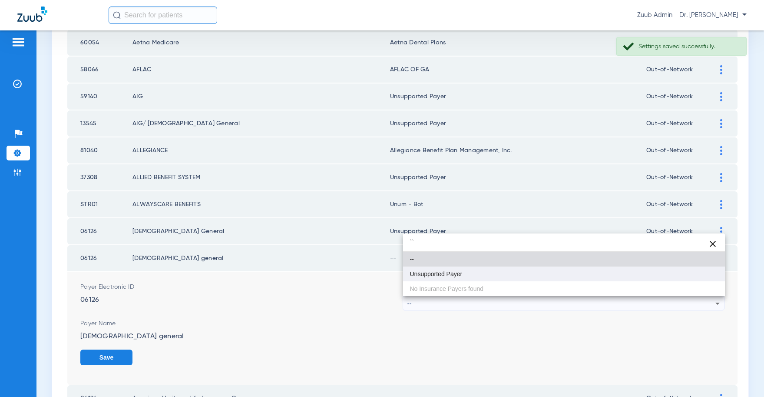
type input "``"
click at [427, 274] on span "Unsupported Payer" at bounding box center [436, 274] width 53 height 6
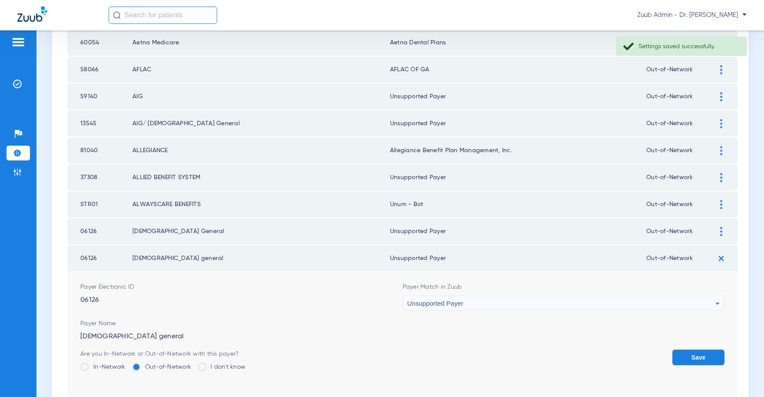
drag, startPoint x: 687, startPoint y: 353, endPoint x: 637, endPoint y: 329, distance: 55.6
click at [684, 352] on button "Save" at bounding box center [698, 357] width 52 height 16
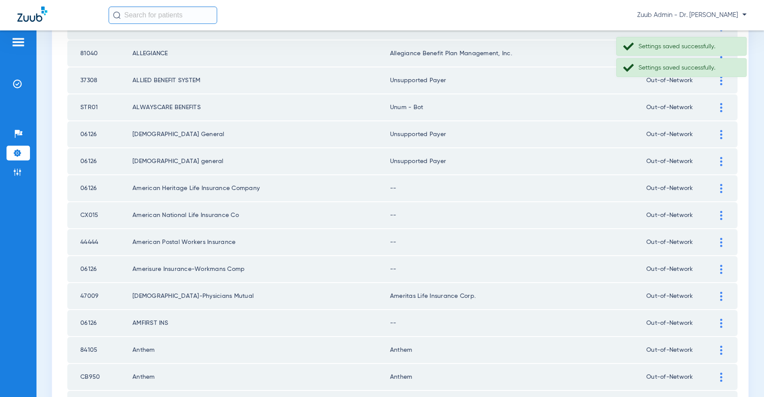
scroll to position [386, 0]
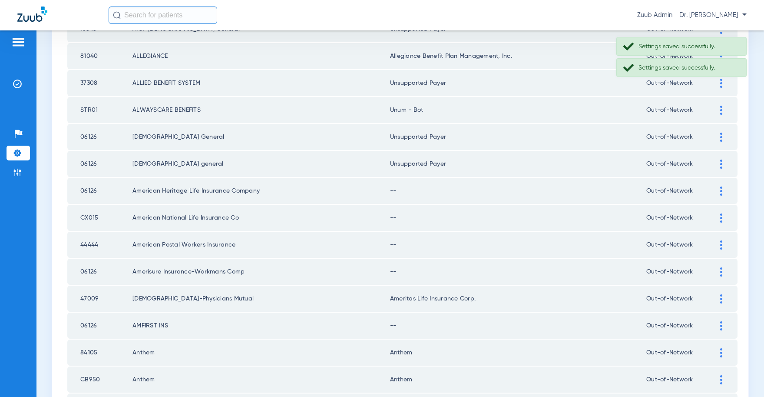
click at [720, 191] on img at bounding box center [721, 190] width 2 height 9
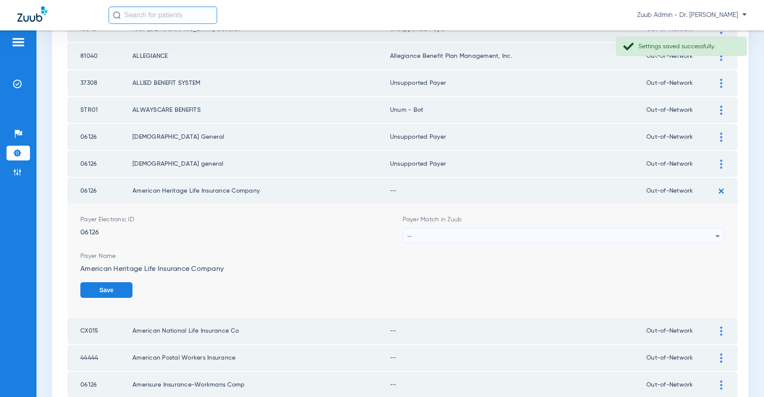
click at [453, 235] on div "--" at bounding box center [561, 235] width 308 height 15
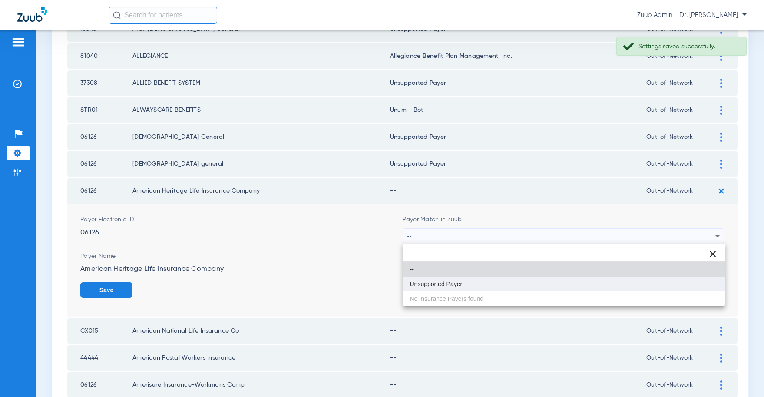
type input "`"
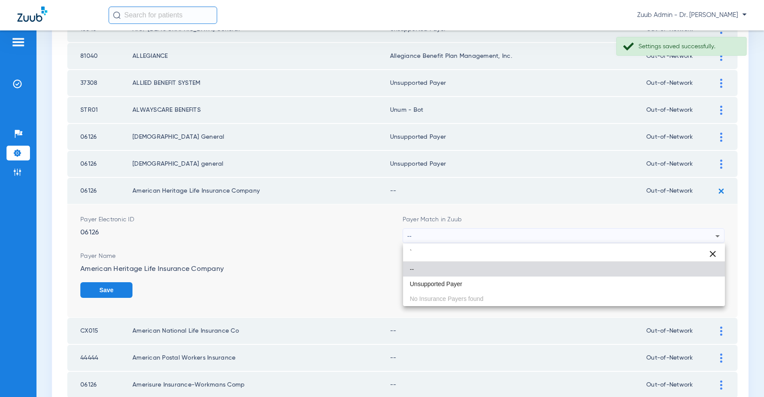
drag, startPoint x: 428, startPoint y: 284, endPoint x: 504, endPoint y: 298, distance: 77.6
click at [429, 284] on span "Unsupported Payer" at bounding box center [436, 284] width 53 height 6
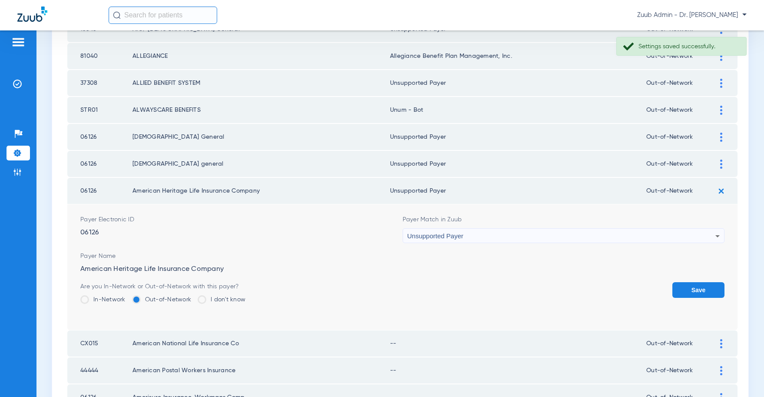
click at [680, 288] on button "Save" at bounding box center [698, 290] width 52 height 16
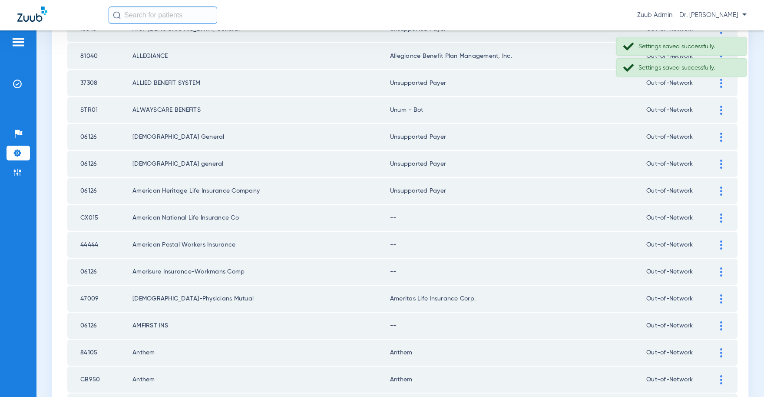
click at [717, 218] on div at bounding box center [721, 217] width 15 height 9
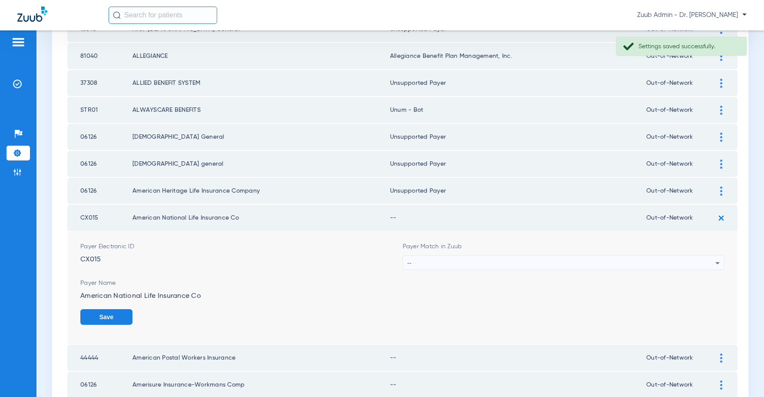
click at [535, 258] on div "--" at bounding box center [561, 262] width 308 height 15
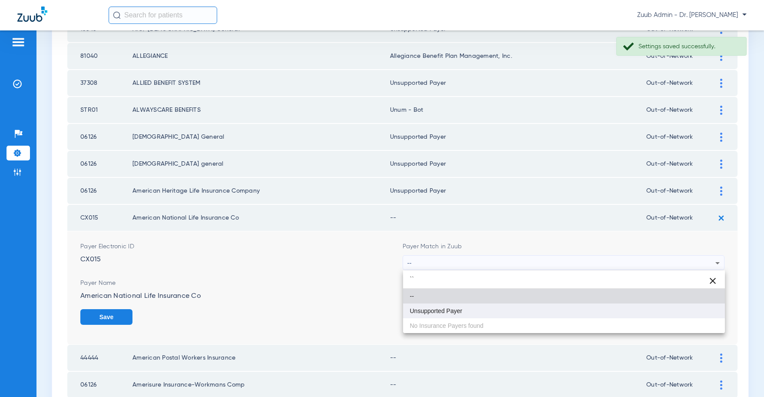
type input "``"
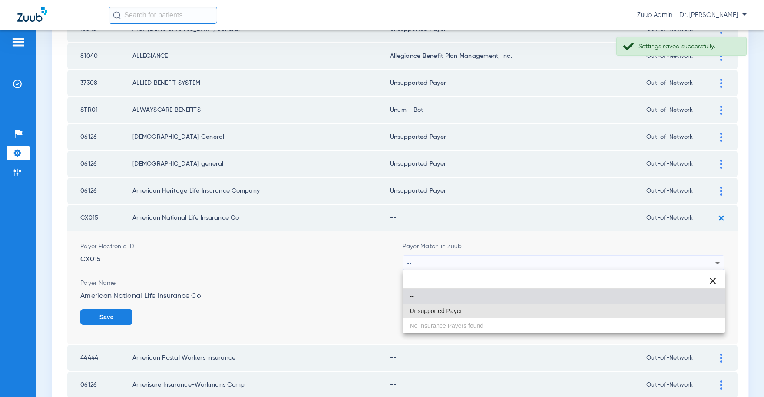
drag, startPoint x: 424, startPoint y: 306, endPoint x: 547, endPoint y: 320, distance: 123.6
click at [425, 306] on mat-option "Unsupported Payer" at bounding box center [564, 310] width 322 height 15
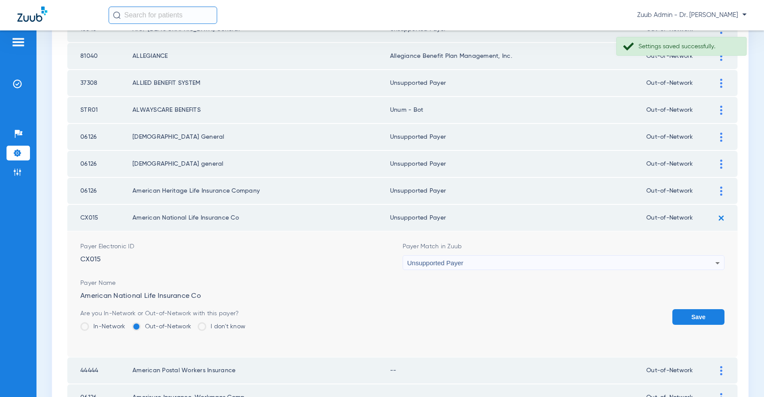
click at [689, 320] on button "Save" at bounding box center [698, 317] width 52 height 16
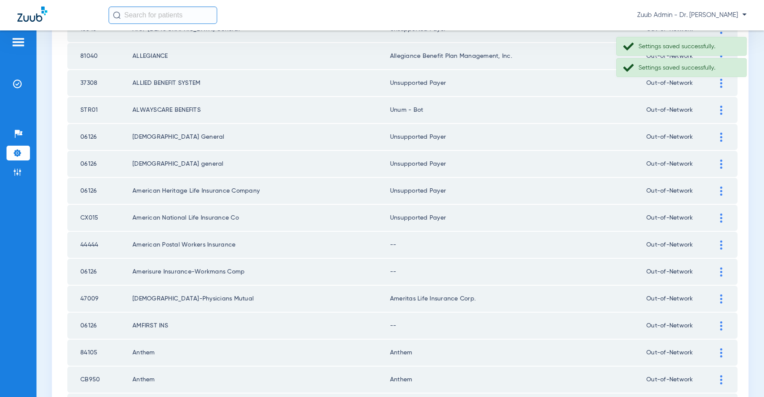
click at [720, 243] on img at bounding box center [721, 244] width 2 height 9
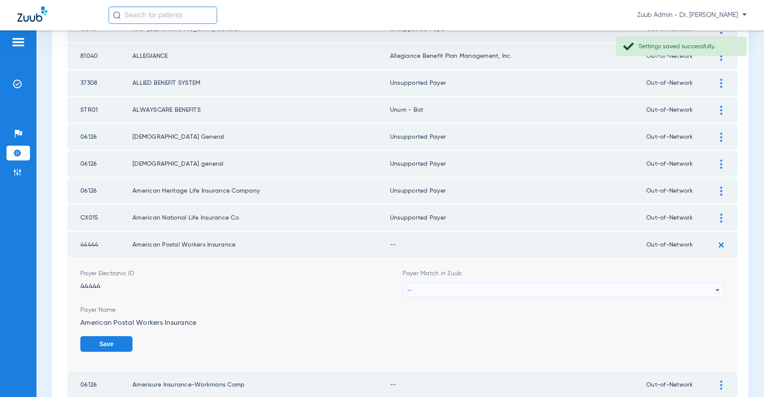
click at [489, 287] on div "--" at bounding box center [561, 289] width 308 height 15
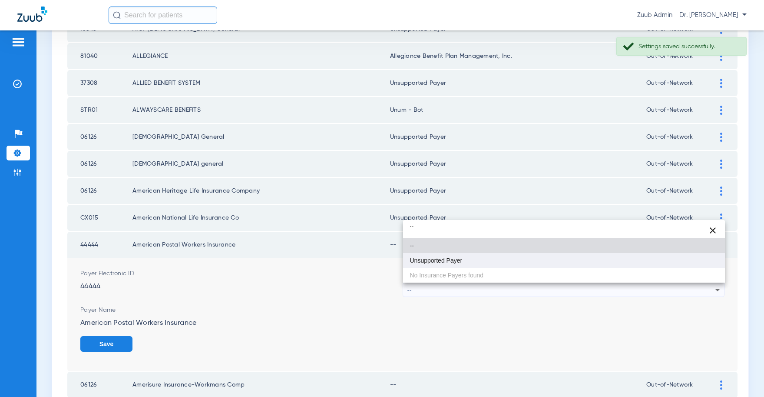
type input "``"
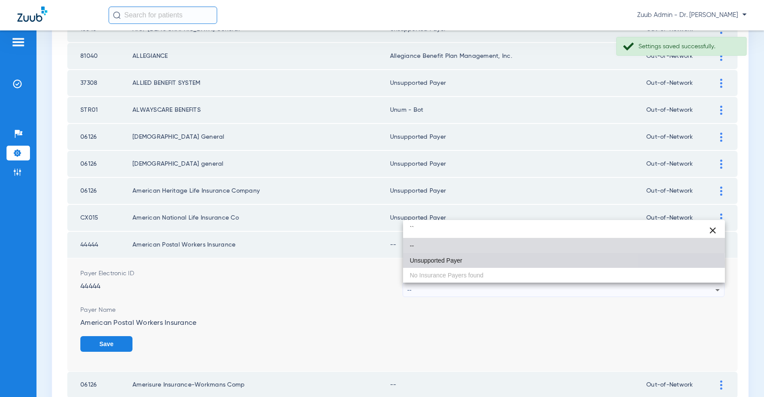
click at [461, 262] on span "Unsupported Payer" at bounding box center [436, 260] width 53 height 6
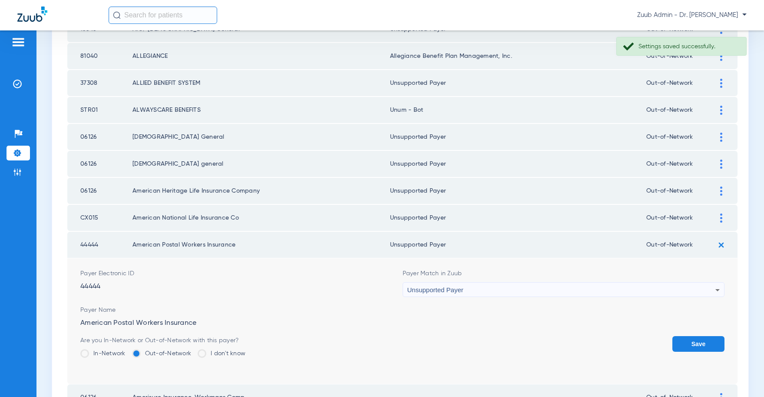
click at [698, 341] on button "Save" at bounding box center [698, 344] width 52 height 16
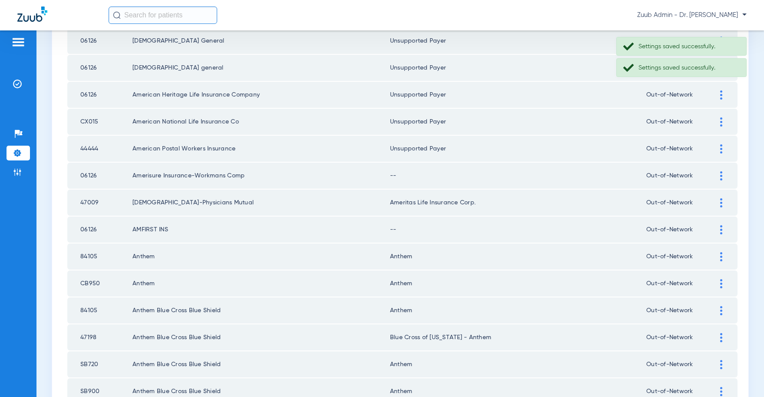
scroll to position [483, 0]
click at [721, 175] on img at bounding box center [721, 174] width 2 height 9
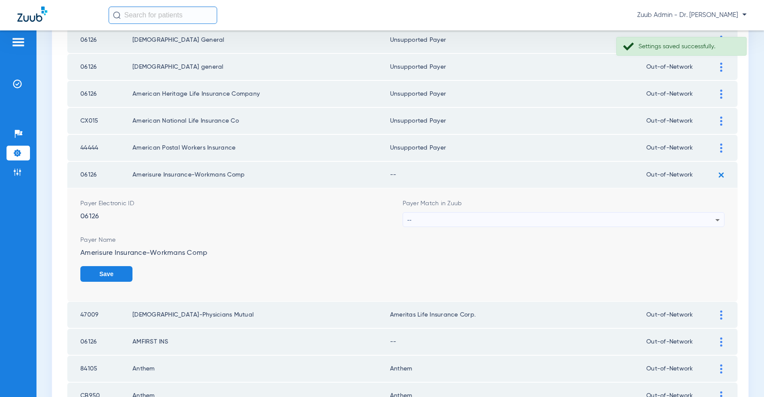
click at [499, 221] on div "--" at bounding box center [561, 219] width 308 height 15
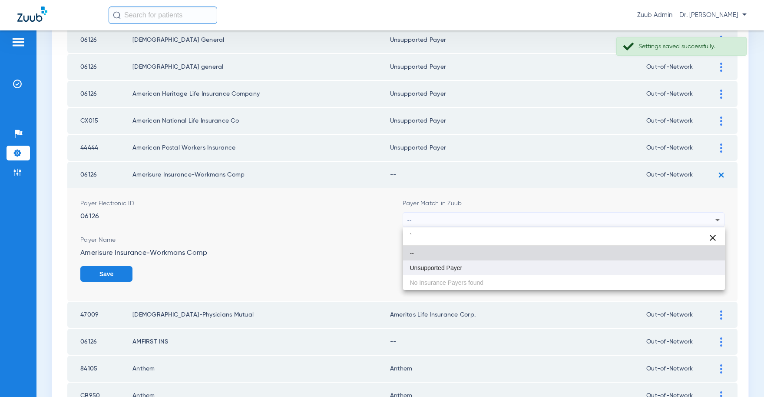
type input "`"
click at [444, 271] on mat-option "Unsupported Payer" at bounding box center [564, 267] width 322 height 15
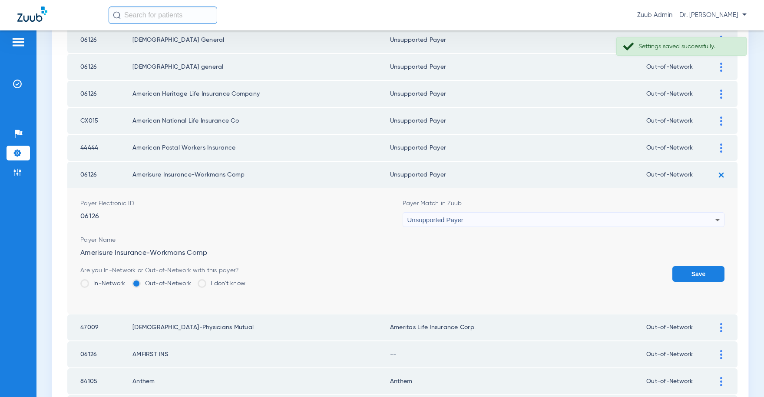
click at [698, 275] on button "Save" at bounding box center [698, 274] width 52 height 16
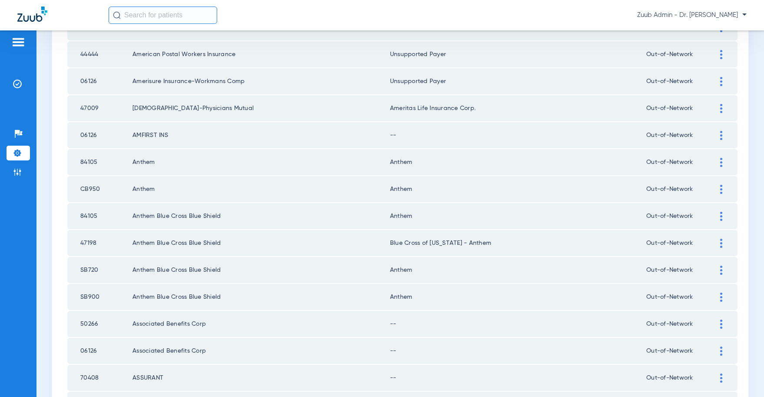
scroll to position [576, 0]
click at [722, 134] on img at bounding box center [721, 134] width 2 height 9
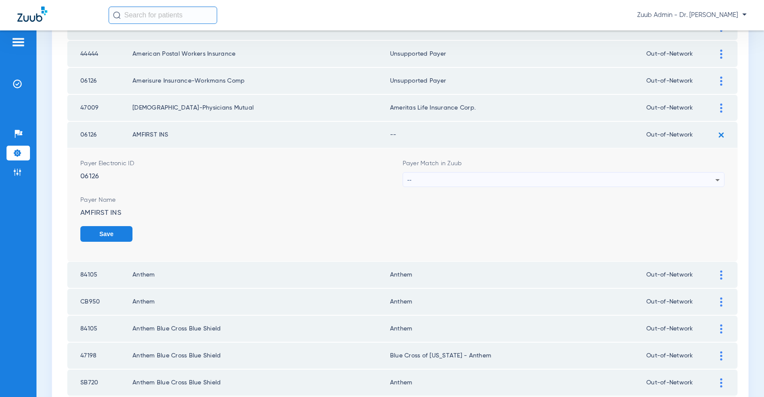
click at [583, 173] on div "--" at bounding box center [561, 179] width 308 height 15
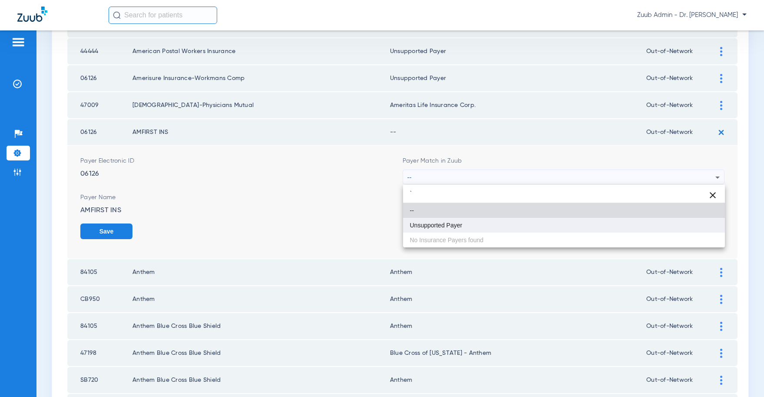
type input "`"
click at [451, 225] on span "Unsupported Payer" at bounding box center [436, 225] width 53 height 6
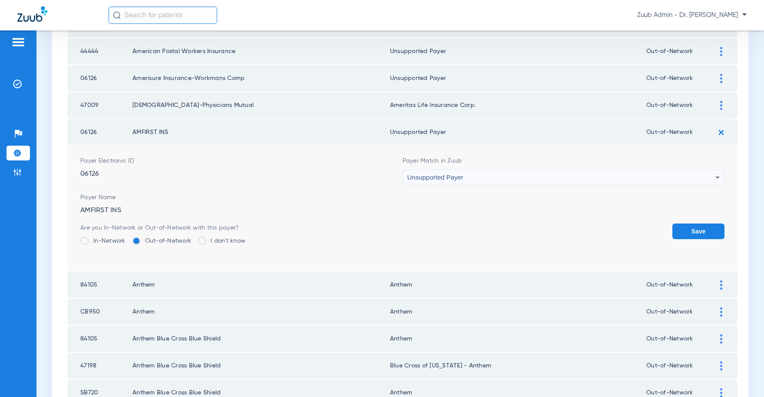
click at [687, 231] on button "Save" at bounding box center [698, 231] width 52 height 16
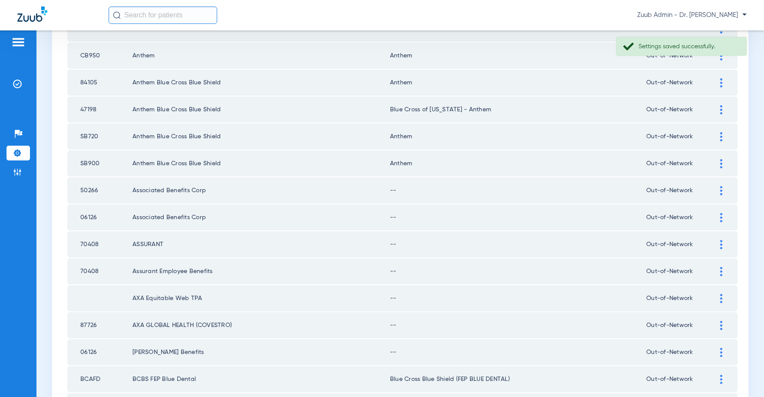
scroll to position [721, 0]
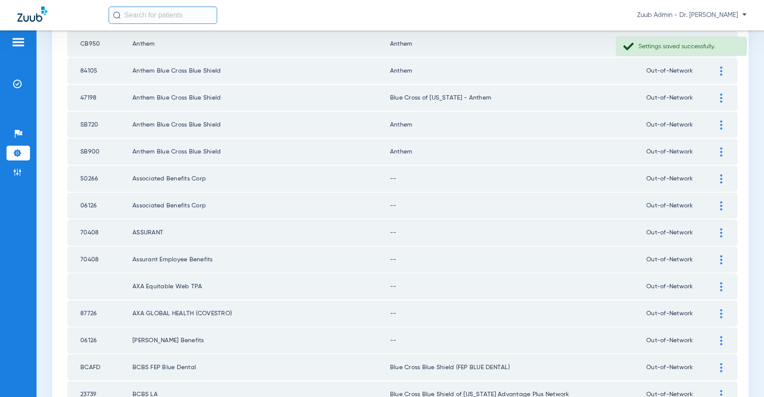
click at [720, 178] on img at bounding box center [721, 178] width 2 height 9
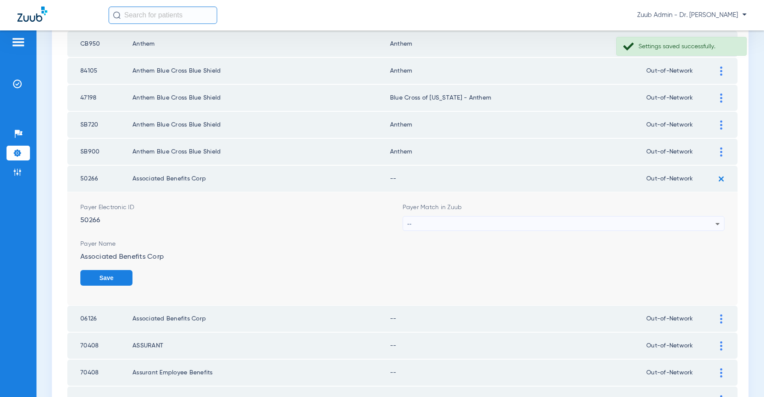
click at [581, 223] on div "--" at bounding box center [561, 223] width 308 height 15
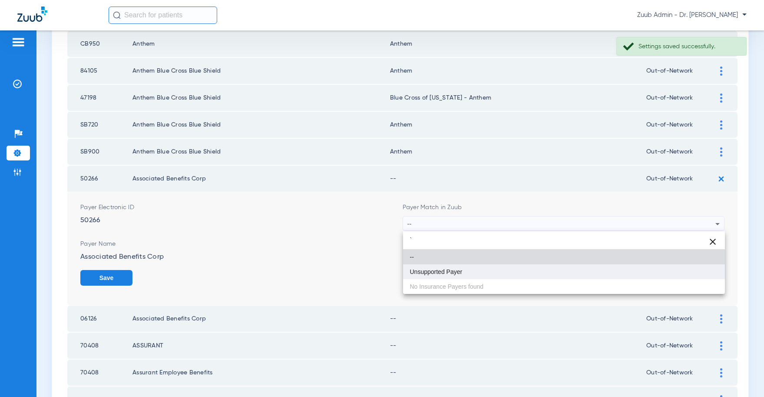
type input "`"
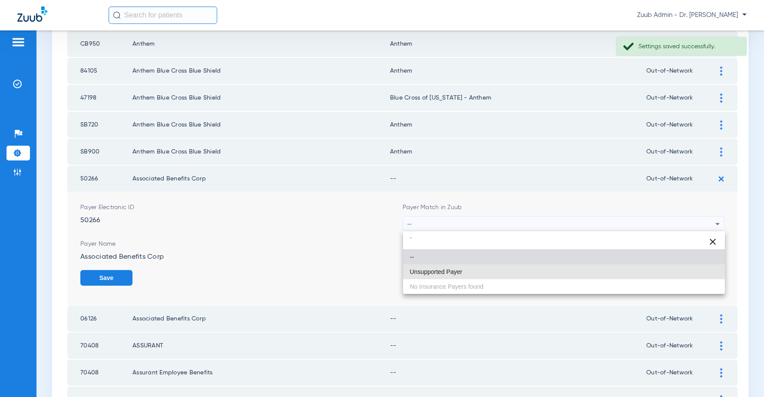
drag, startPoint x: 468, startPoint y: 272, endPoint x: 617, endPoint y: 284, distance: 149.9
click at [469, 271] on mat-option "Unsupported Payer" at bounding box center [564, 271] width 322 height 15
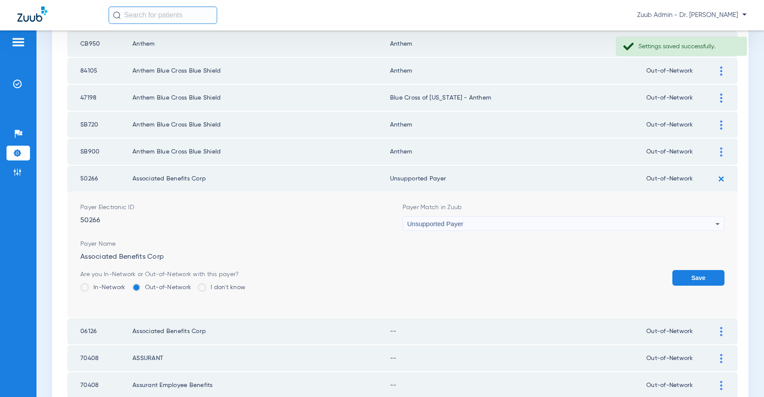
click at [698, 275] on button "Save" at bounding box center [698, 278] width 52 height 16
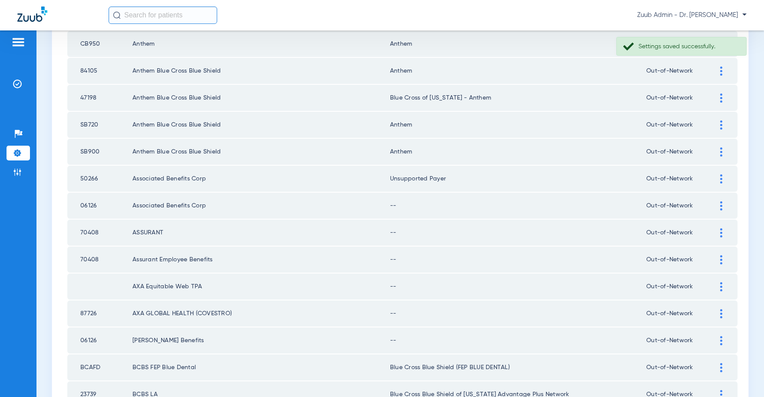
click at [719, 205] on div at bounding box center [721, 205] width 15 height 9
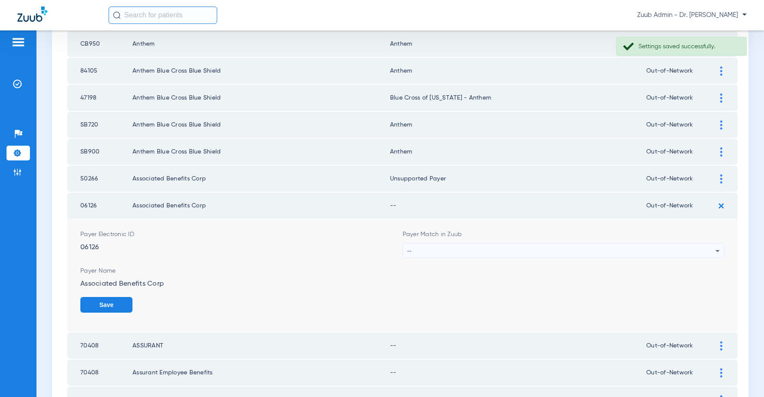
click at [466, 251] on div "--" at bounding box center [561, 250] width 308 height 15
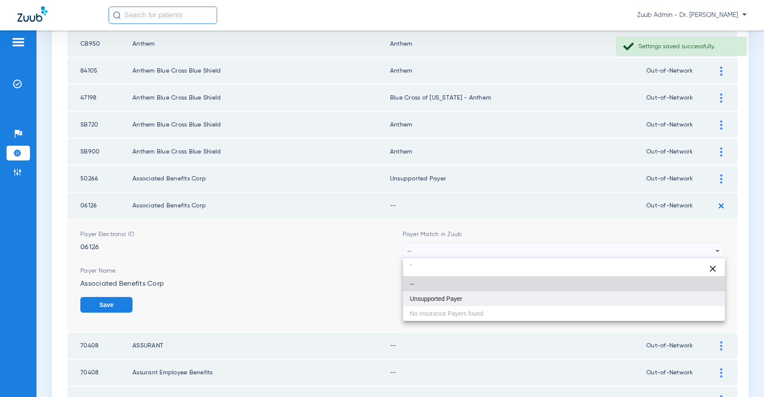
type input "`"
click at [447, 294] on mat-option "Unsupported Payer" at bounding box center [564, 298] width 322 height 15
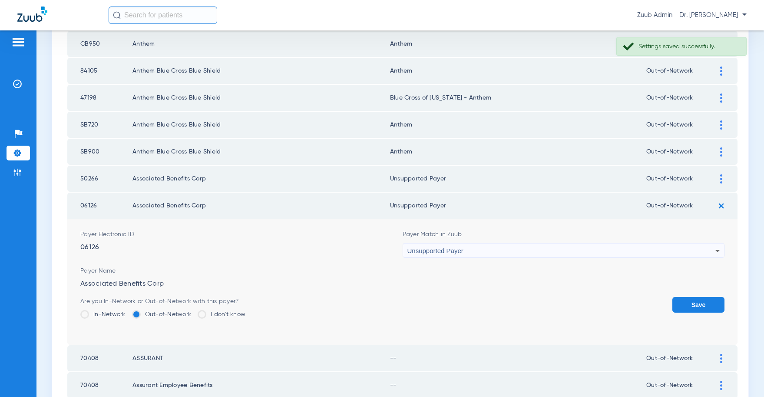
drag, startPoint x: 691, startPoint y: 302, endPoint x: 701, endPoint y: 276, distance: 28.6
click at [691, 300] on button "Save" at bounding box center [698, 305] width 52 height 16
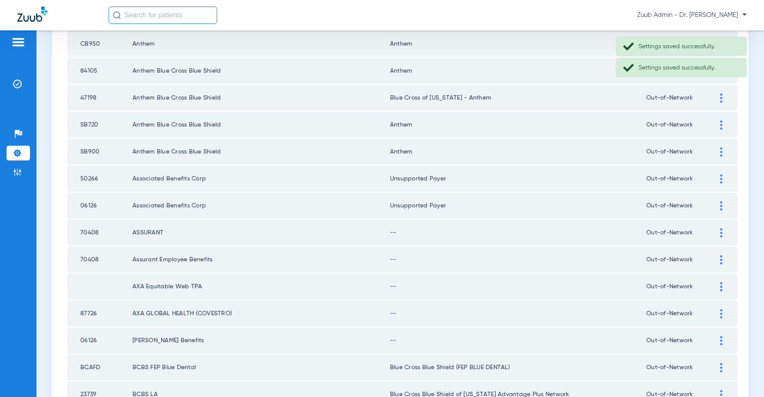
click at [718, 234] on div at bounding box center [721, 232] width 15 height 9
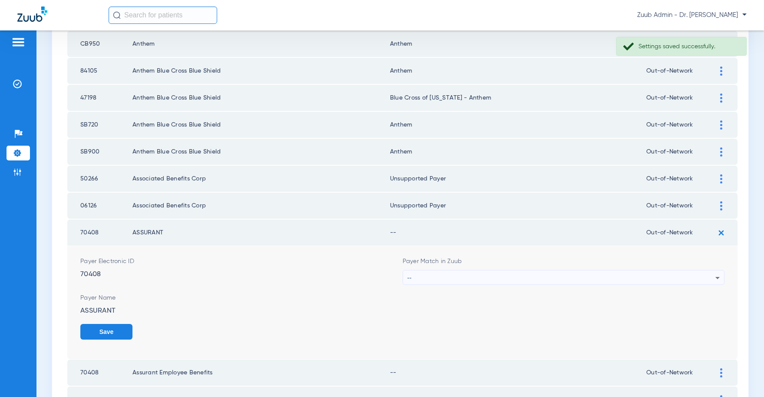
click at [477, 275] on div "--" at bounding box center [561, 277] width 308 height 15
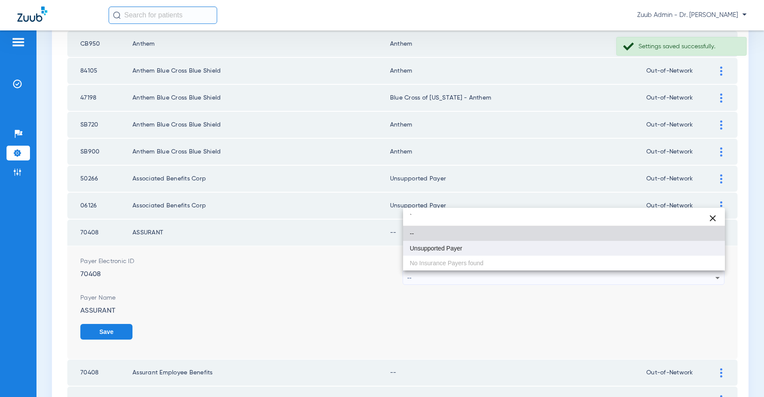
type input "`"
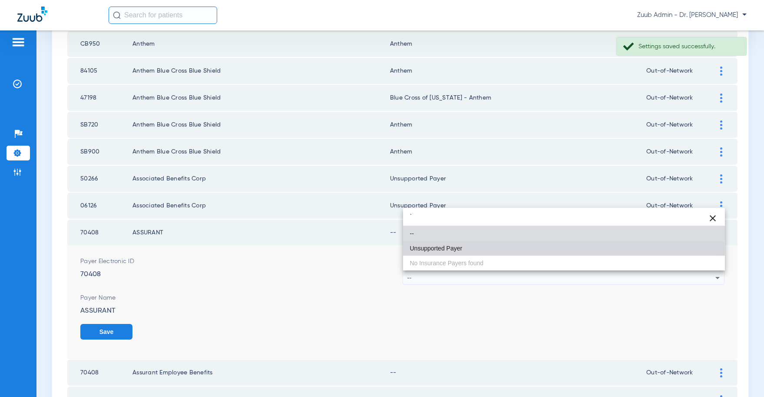
click at [445, 248] on span "Unsupported Payer" at bounding box center [436, 248] width 53 height 6
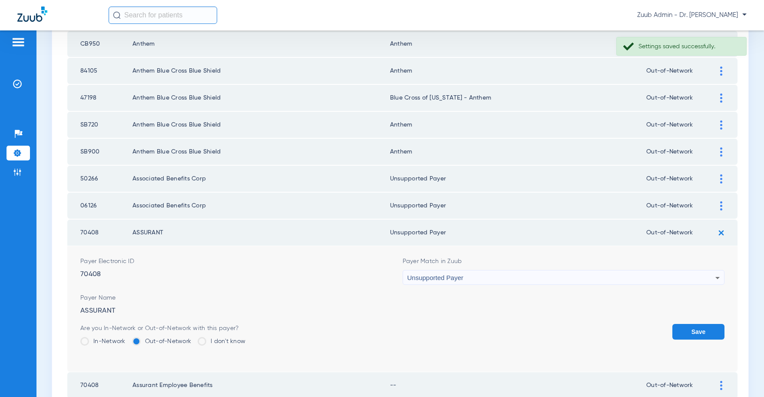
click at [695, 335] on button "Save" at bounding box center [698, 332] width 52 height 16
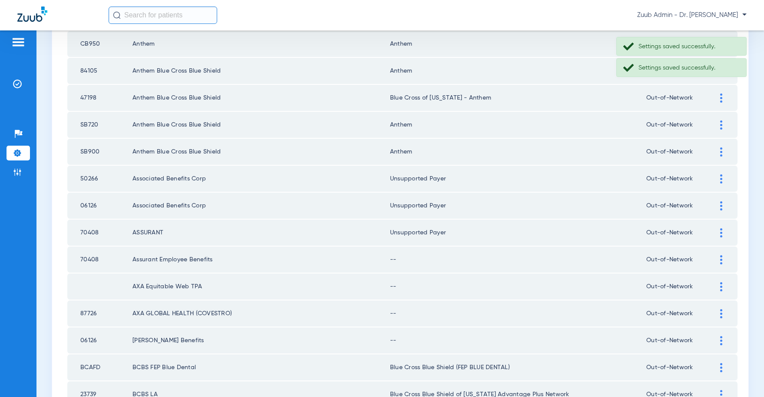
scroll to position [815, 0]
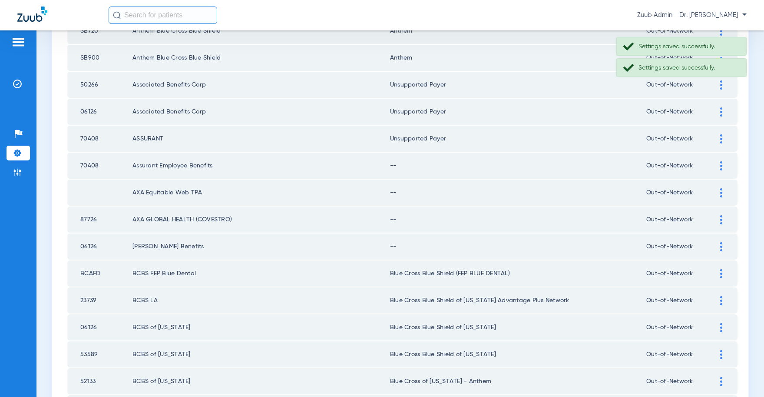
click at [718, 161] on div at bounding box center [721, 165] width 15 height 9
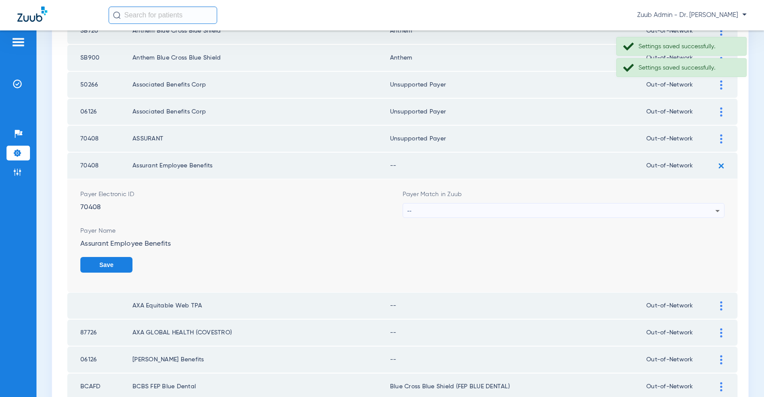
click at [488, 207] on div "--" at bounding box center [561, 210] width 308 height 15
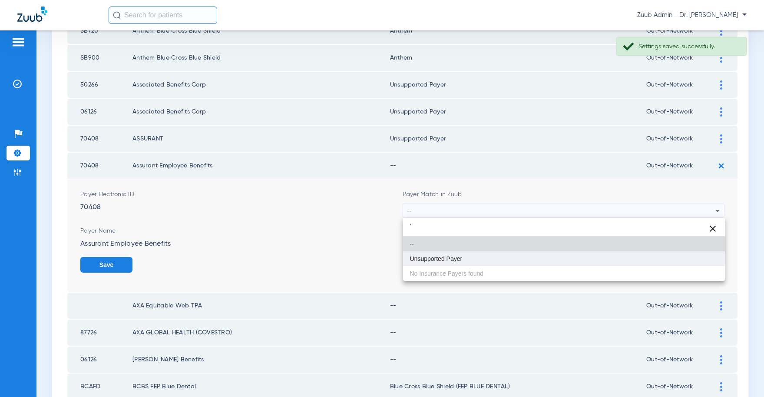
type input "`"
click at [446, 254] on mat-option "Unsupported Payer" at bounding box center [564, 258] width 322 height 15
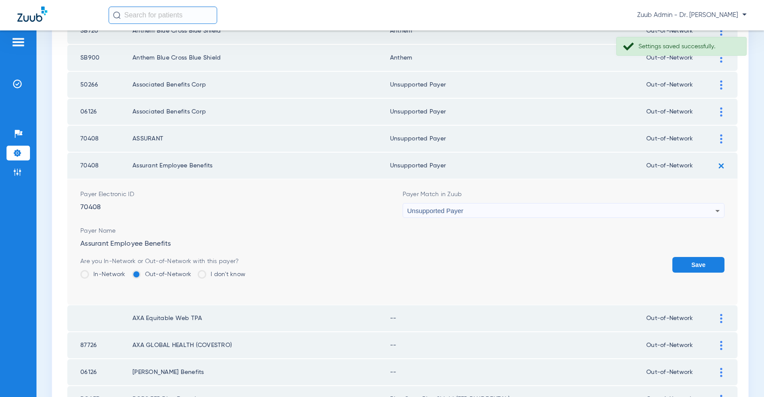
click at [703, 261] on button "Save" at bounding box center [698, 265] width 52 height 16
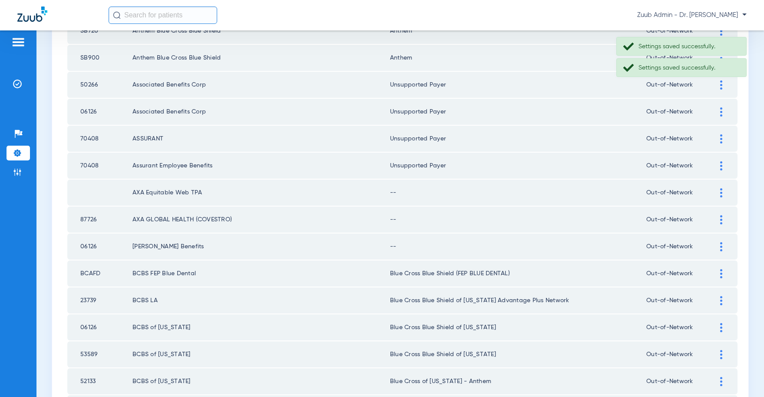
click at [720, 191] on img at bounding box center [721, 192] width 2 height 9
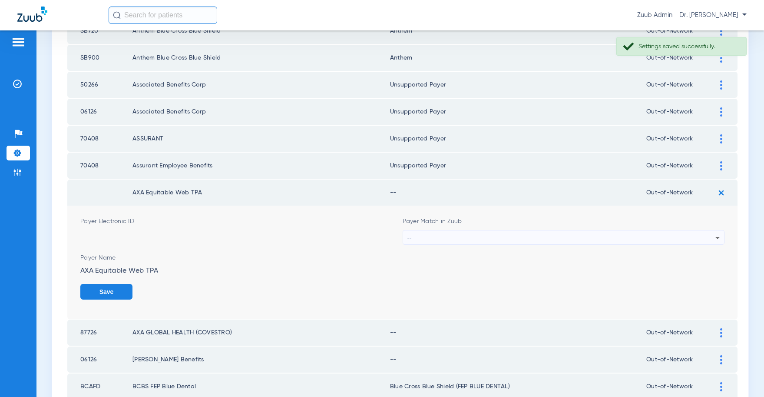
click at [463, 241] on div "--" at bounding box center [561, 237] width 308 height 15
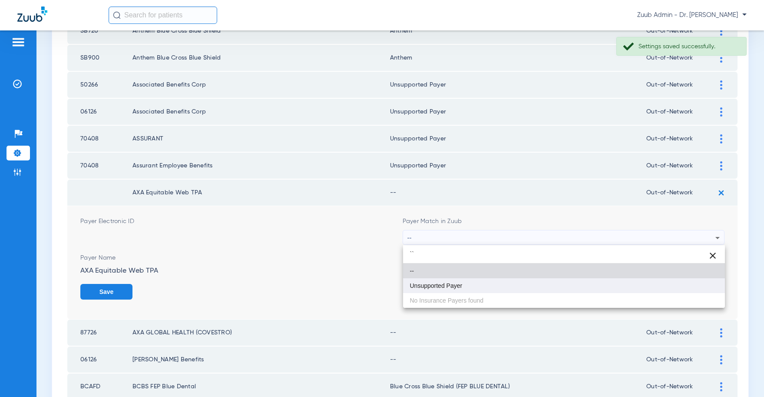
type input "``"
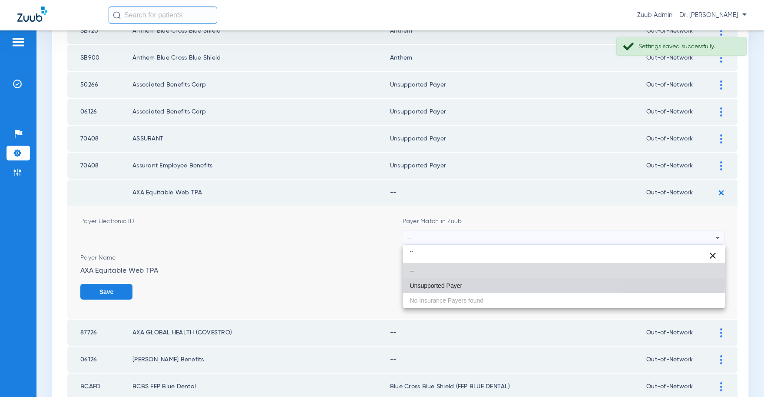
click at [453, 283] on span "Unsupported Payer" at bounding box center [436, 285] width 53 height 6
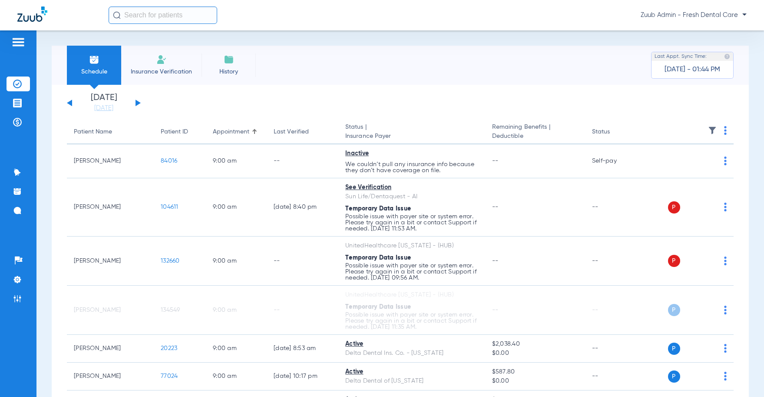
scroll to position [1959, 0]
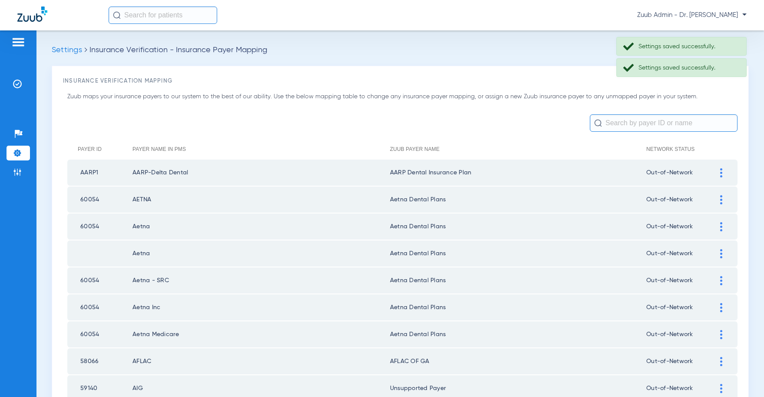
scroll to position [815, 0]
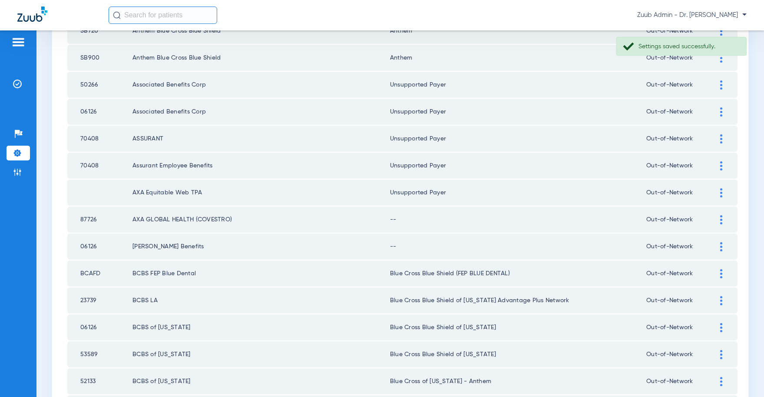
click at [721, 220] on img at bounding box center [721, 219] width 2 height 9
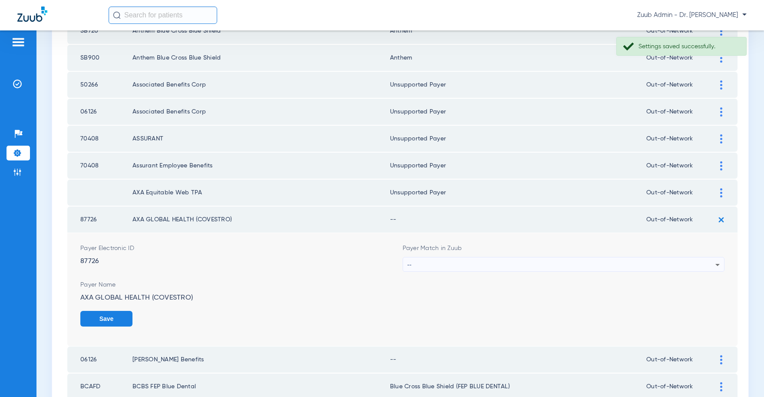
click at [486, 264] on div "--" at bounding box center [561, 264] width 308 height 15
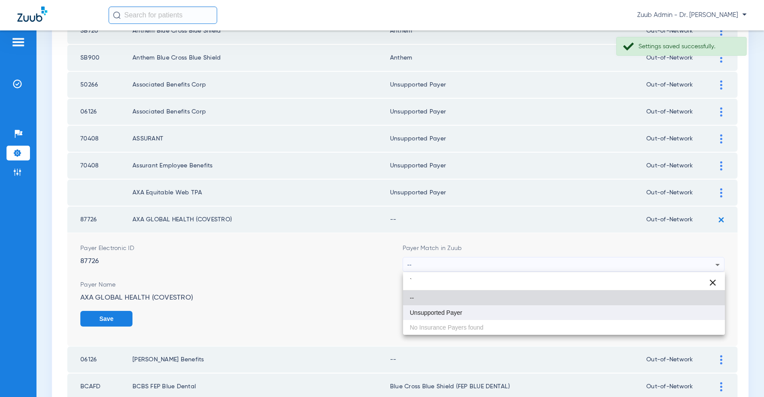
type input "`"
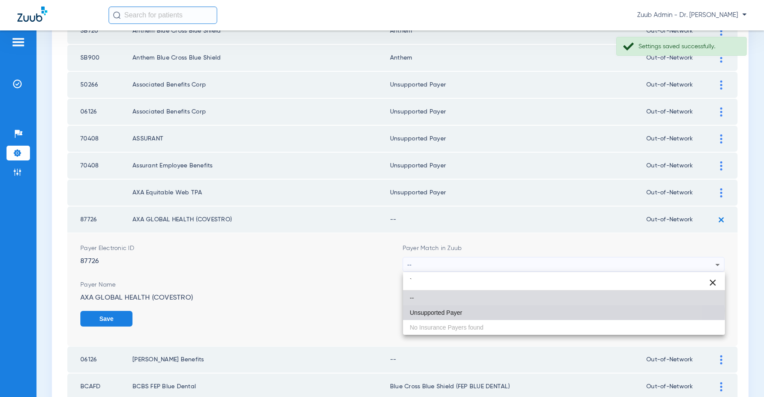
click at [437, 311] on span "Unsupported Payer" at bounding box center [436, 312] width 53 height 6
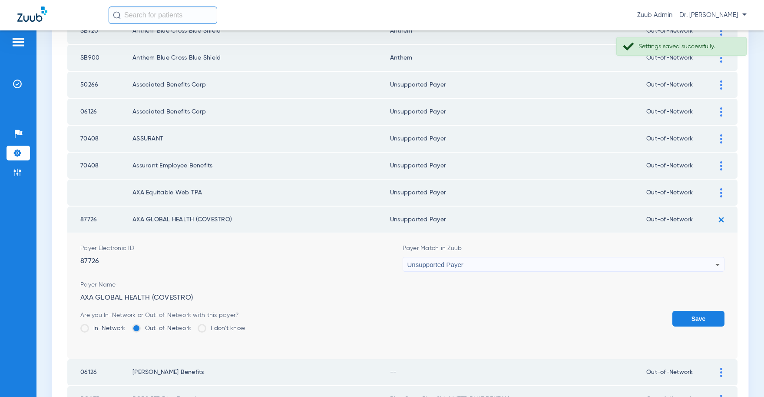
click at [677, 315] on button "Save" at bounding box center [698, 319] width 52 height 16
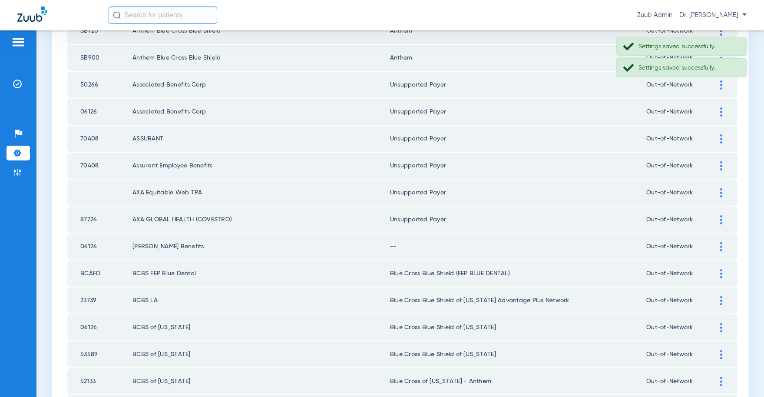
click at [716, 242] on div at bounding box center [721, 246] width 15 height 9
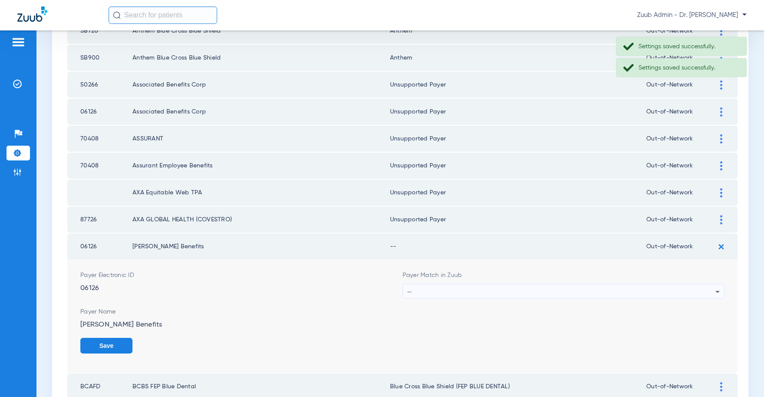
click at [500, 288] on div "--" at bounding box center [561, 291] width 308 height 15
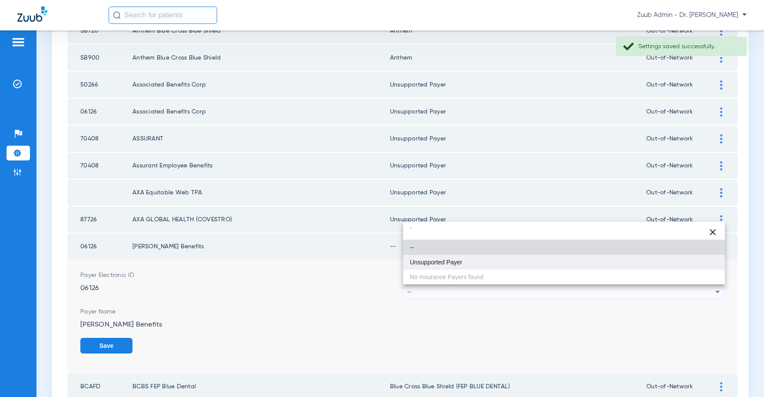
type input "`"
click at [450, 262] on span "Unsupported Payer" at bounding box center [436, 262] width 53 height 6
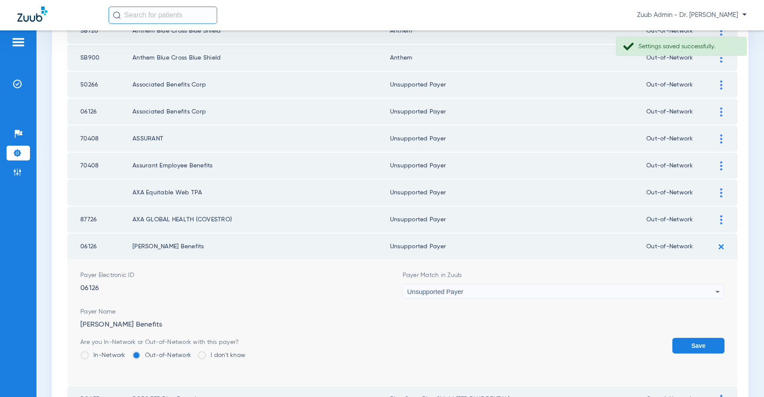
drag, startPoint x: 700, startPoint y: 348, endPoint x: 652, endPoint y: 321, distance: 54.8
click at [700, 348] on button "Save" at bounding box center [698, 345] width 52 height 16
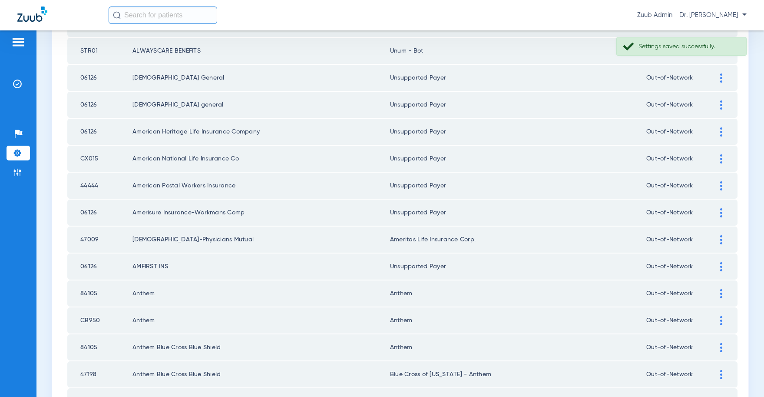
scroll to position [0, 0]
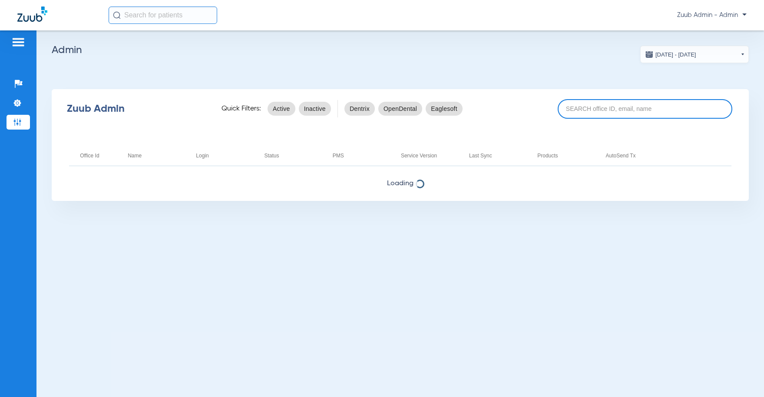
click at [584, 111] on input at bounding box center [645, 109] width 174 height 20
paste input "17007129"
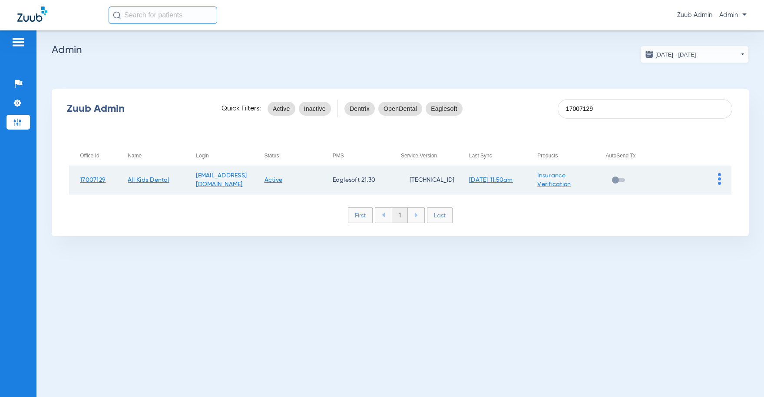
type input "17007129"
click at [719, 177] on img at bounding box center [719, 179] width 3 height 12
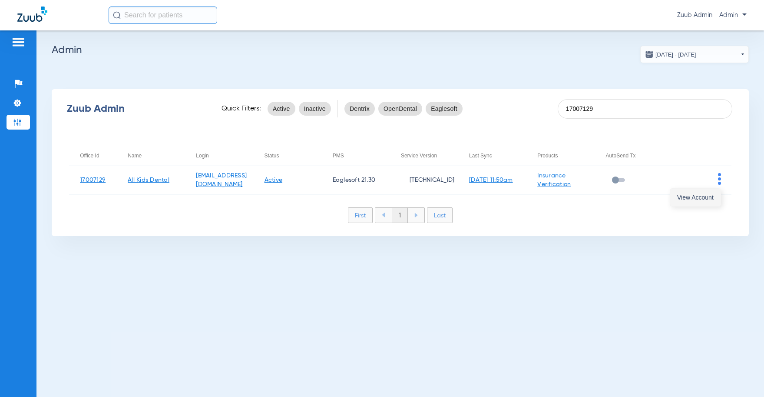
click at [705, 197] on span "View Account" at bounding box center [695, 197] width 36 height 6
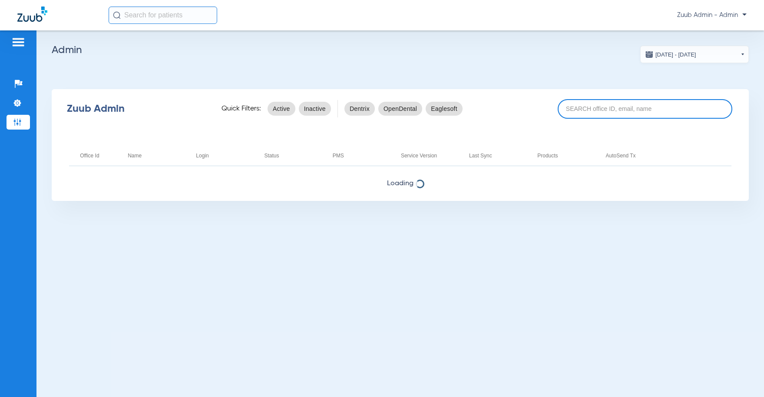
click at [614, 105] on input at bounding box center [645, 109] width 174 height 20
paste input "17007129"
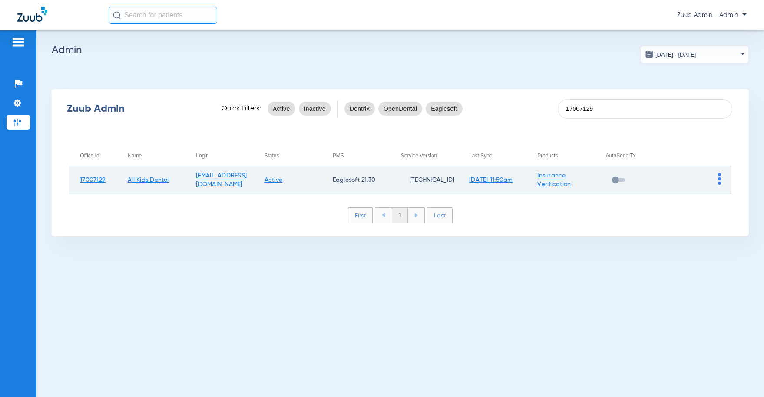
type input "17007129"
click at [720, 177] on img at bounding box center [719, 179] width 3 height 12
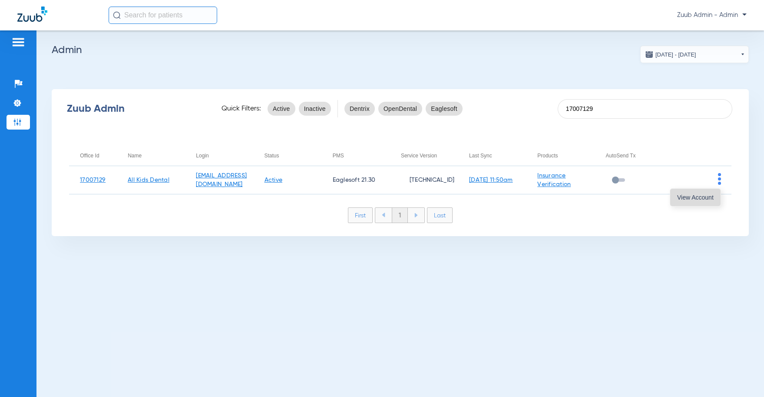
click at [714, 191] on button "View Account" at bounding box center [695, 196] width 50 height 17
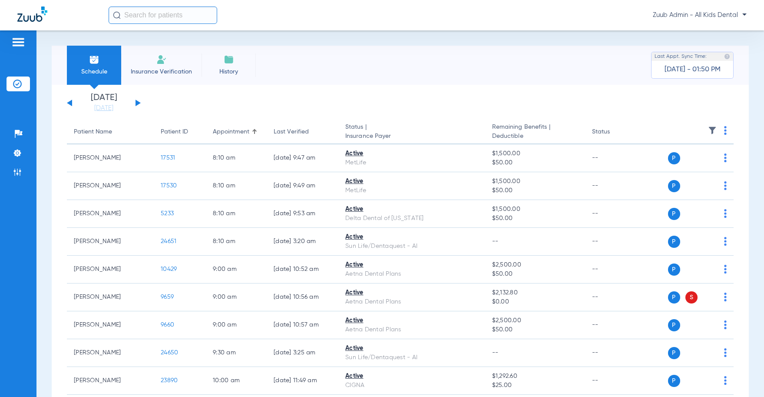
click at [70, 101] on button at bounding box center [69, 102] width 5 height 7
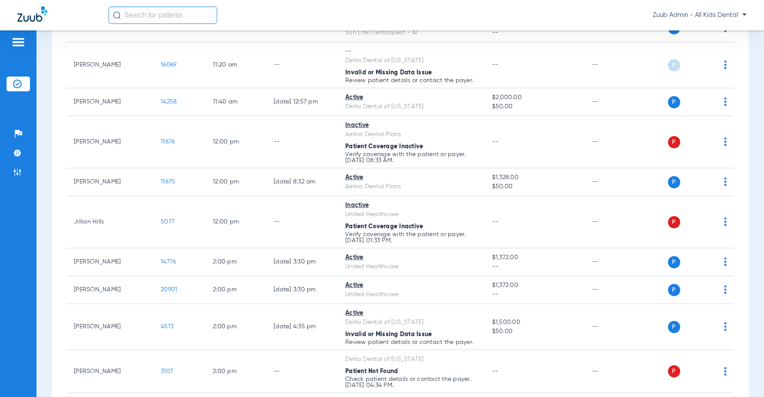
scroll to position [787, 0]
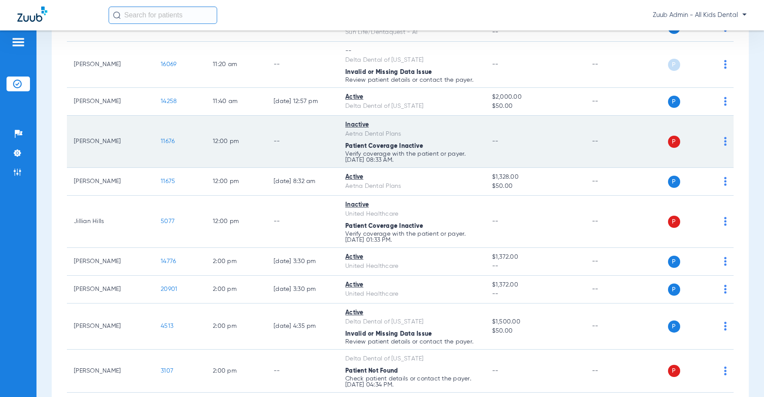
click at [165, 139] on span "11676" at bounding box center [168, 141] width 14 height 6
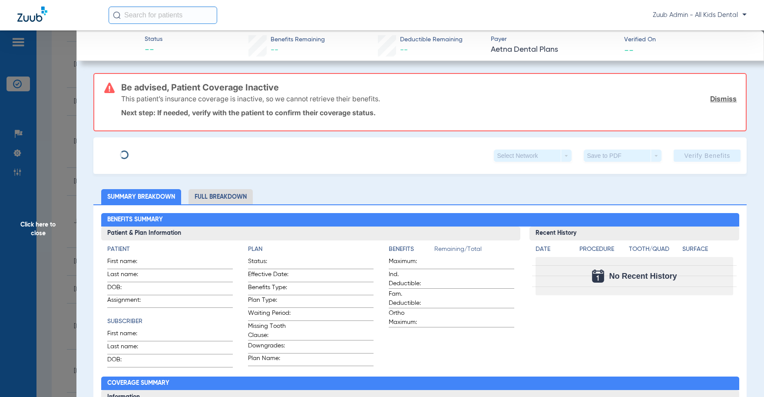
type input "[PERSON_NAME]"
type input "[DATE]"
type input "W177238899"
type input "2514350160001"
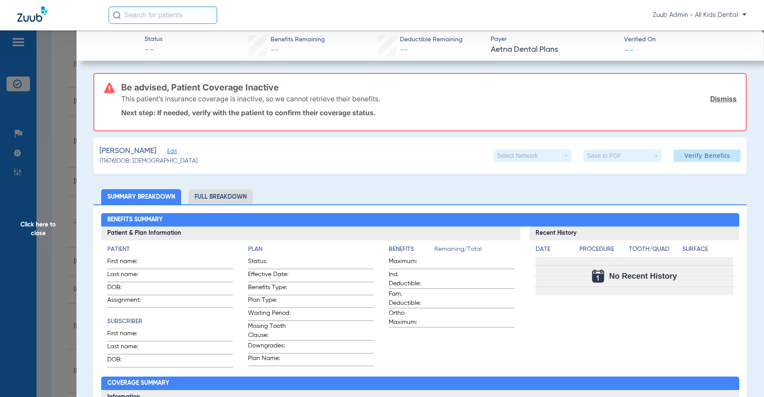
click at [167, 150] on span "Edit" at bounding box center [171, 152] width 8 height 8
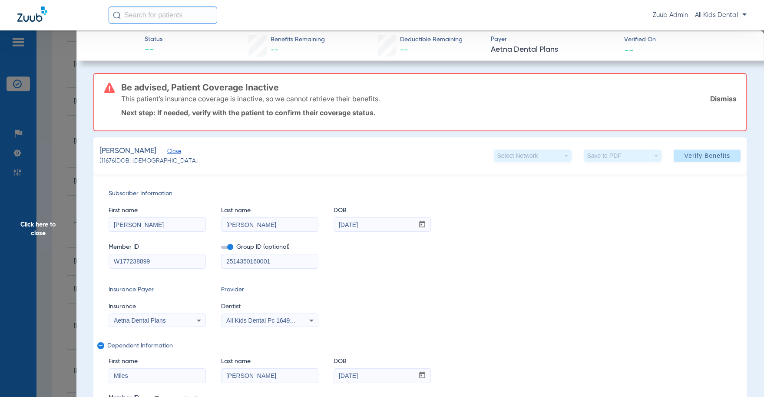
drag, startPoint x: 163, startPoint y: 260, endPoint x: 86, endPoint y: 257, distance: 77.8
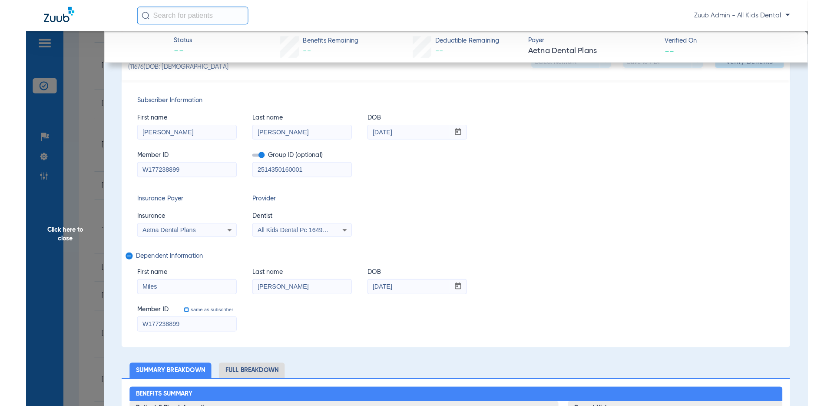
scroll to position [95, 0]
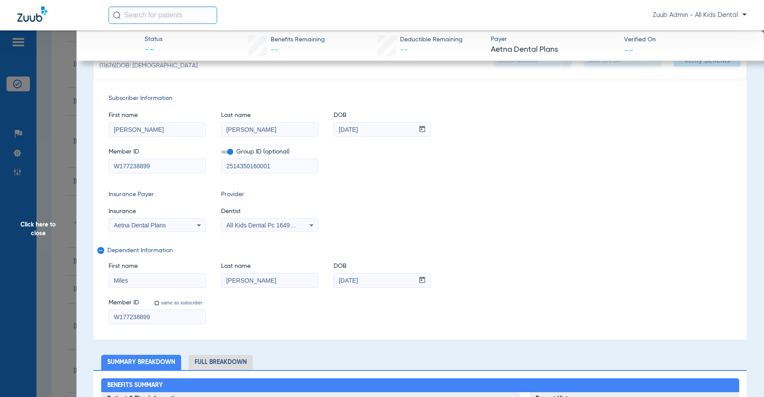
drag, startPoint x: 159, startPoint y: 318, endPoint x: 110, endPoint y: 313, distance: 48.4
click at [110, 313] on input "W177238899" at bounding box center [157, 317] width 96 height 14
drag, startPoint x: 378, startPoint y: 281, endPoint x: 333, endPoint y: 281, distance: 45.2
click at [333, 281] on div "First name Miles Last name George DOB mm / dd / yyyy 01/08/2012" at bounding box center [420, 270] width 623 height 33
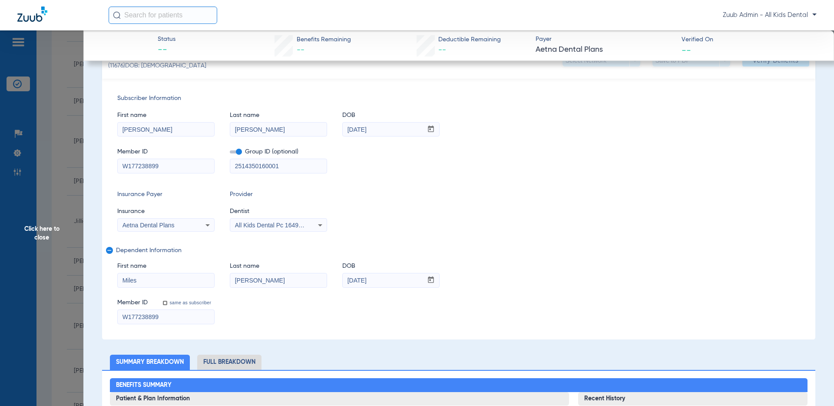
click at [174, 17] on input "text" at bounding box center [163, 15] width 109 height 17
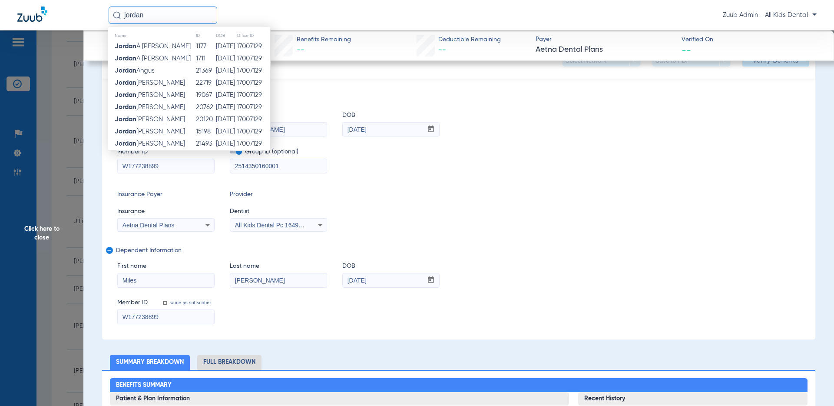
click at [153, 16] on input "jordan" at bounding box center [163, 15] width 109 height 17
paste input "Jordan Faircloth"
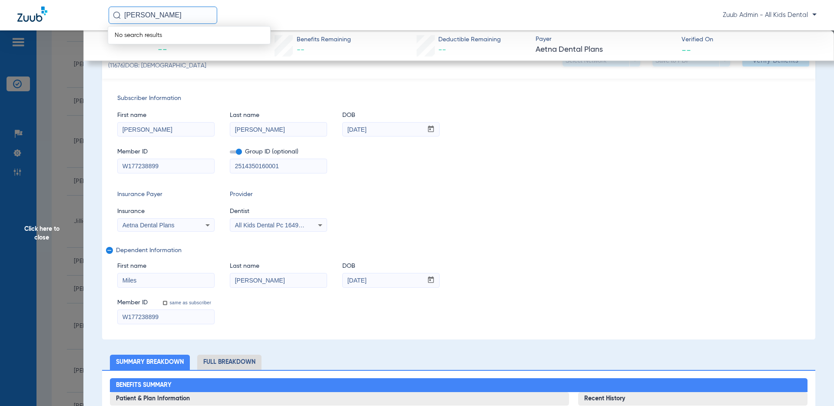
click at [191, 11] on input "Jordan Faircloth" at bounding box center [163, 15] width 109 height 17
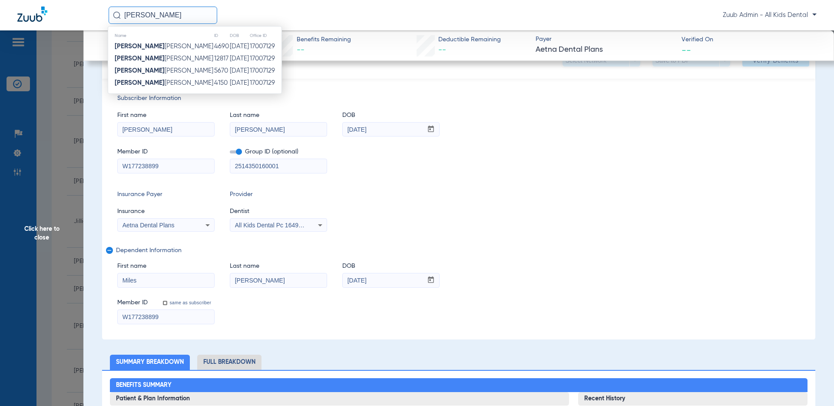
drag, startPoint x: 160, startPoint y: 15, endPoint x: 117, endPoint y: 12, distance: 42.7
click at [117, 12] on div "Quintin" at bounding box center [163, 15] width 109 height 17
type input "Miller"
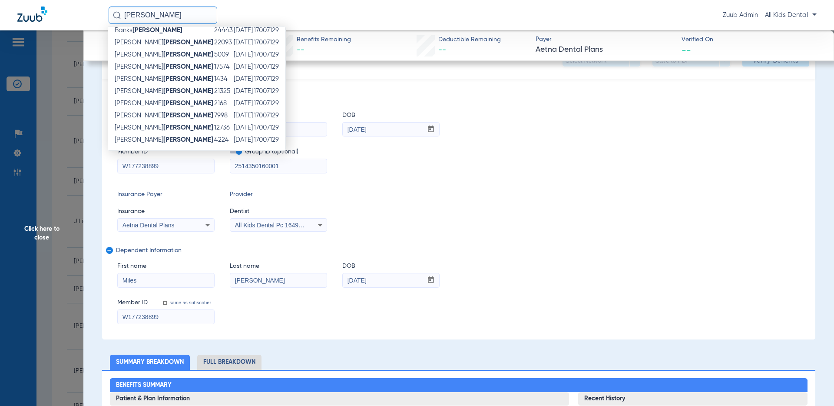
scroll to position [0, 0]
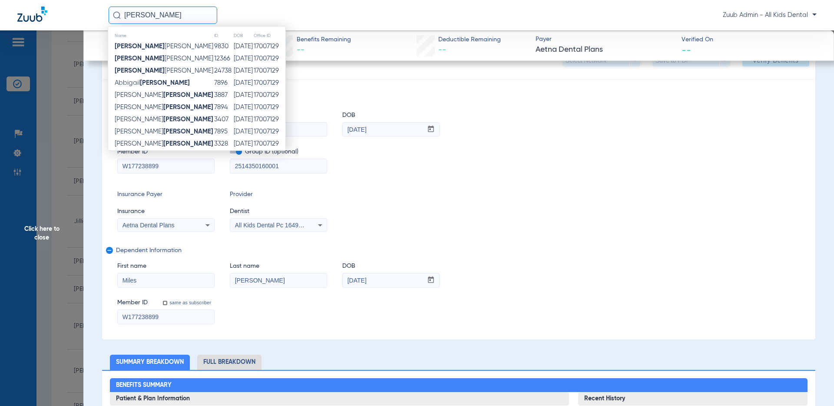
drag, startPoint x: 152, startPoint y: 12, endPoint x: 120, endPoint y: 12, distance: 31.3
click at [120, 12] on div "Miller" at bounding box center [163, 15] width 109 height 17
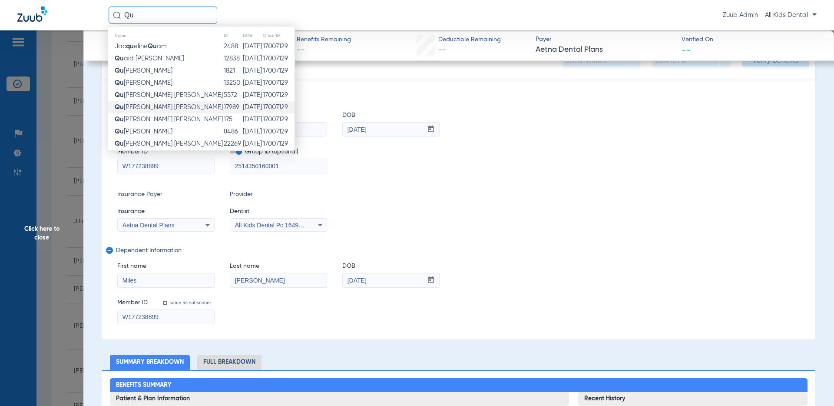
click at [130, 107] on span "Qu entin Miller" at bounding box center [169, 107] width 108 height 7
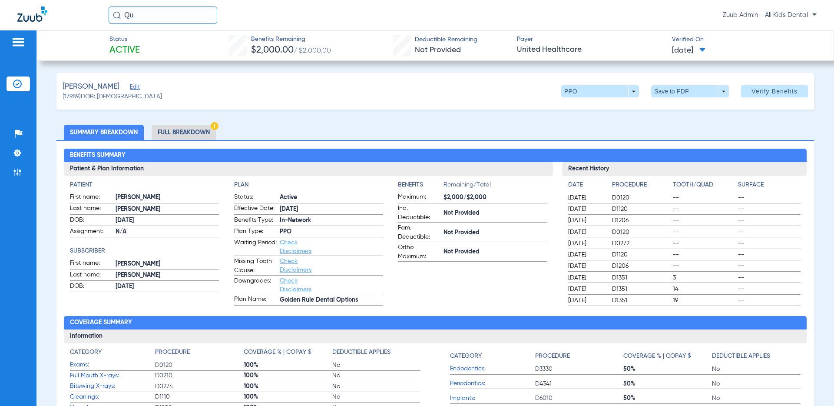
click at [188, 129] on li "Full Breakdown" at bounding box center [184, 132] width 64 height 15
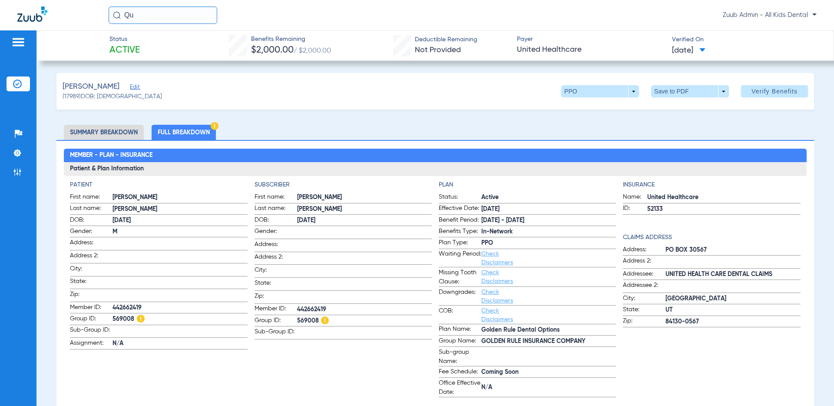
click at [146, 13] on input "Qu" at bounding box center [163, 15] width 109 height 17
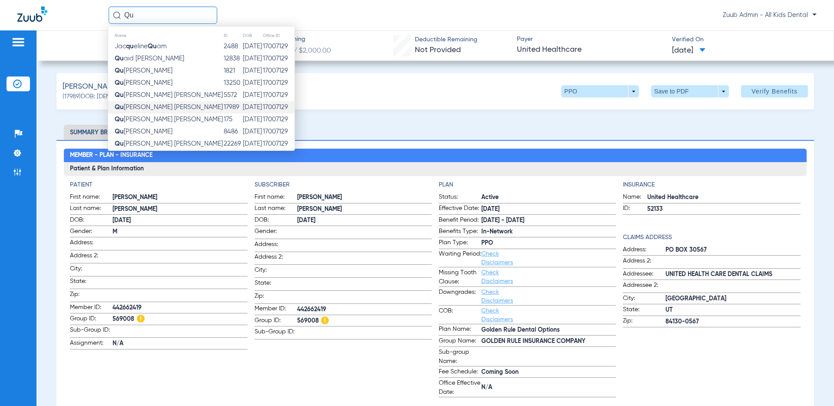
click at [146, 13] on input "Qu" at bounding box center [163, 15] width 109 height 17
paste input "John Maguire"
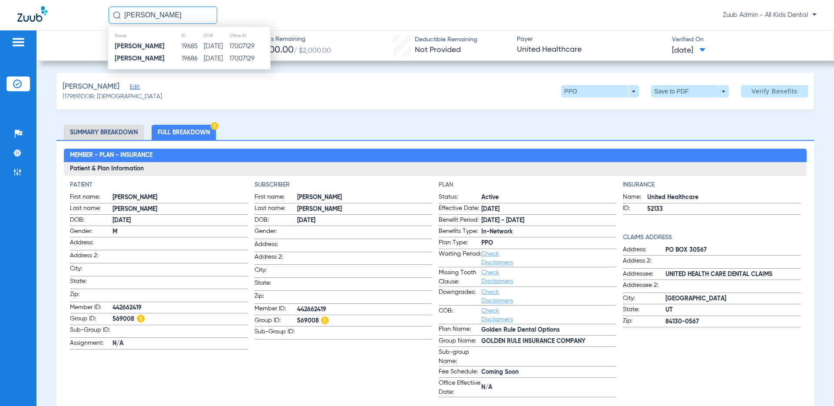
click at [130, 88] on span "Edit" at bounding box center [134, 88] width 8 height 8
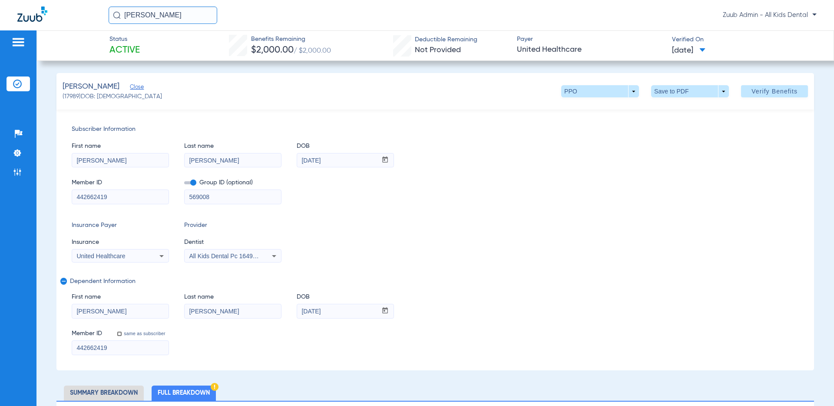
click at [145, 17] on input "John Maguire" at bounding box center [163, 15] width 109 height 17
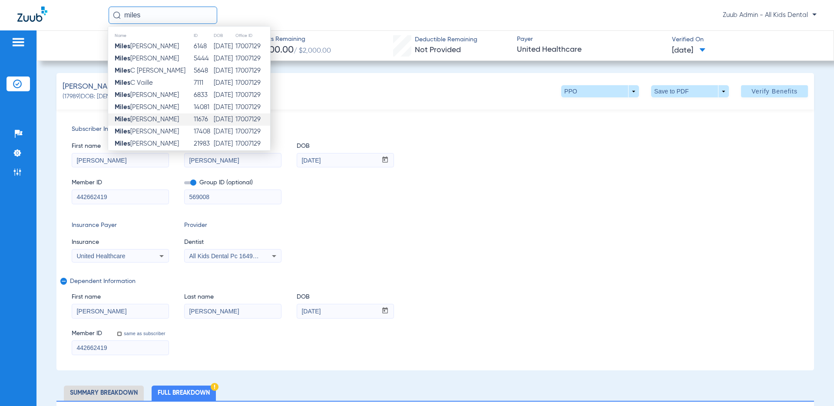
type input "miles"
click at [161, 120] on td "Miles George" at bounding box center [150, 119] width 85 height 12
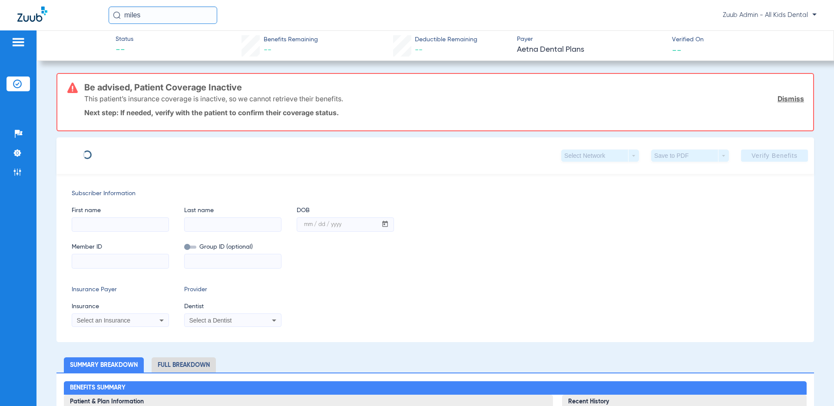
type input "[PERSON_NAME]"
type input "George"
type input "01/15/1982"
type input "W177238899"
type input "2514350160001"
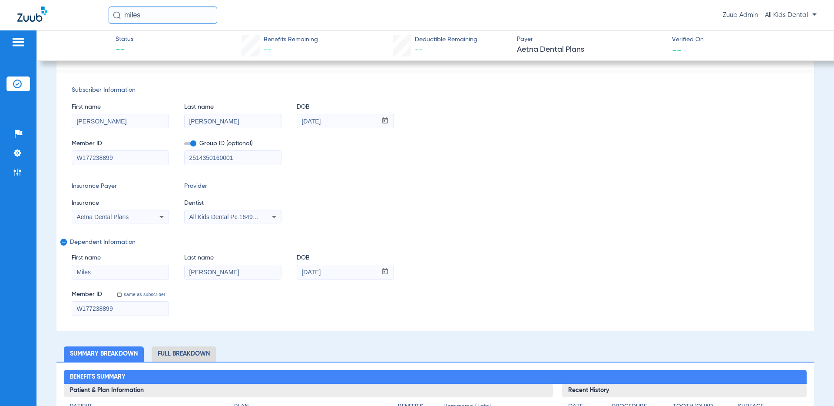
scroll to position [104, 0]
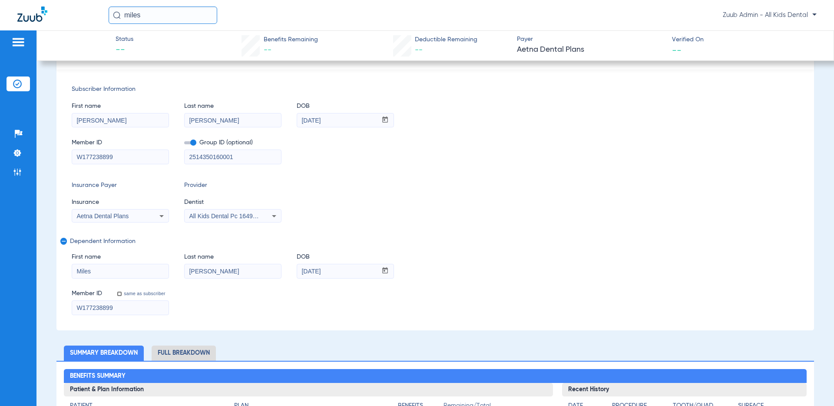
click at [131, 155] on input "W177238899" at bounding box center [120, 157] width 96 height 14
type input "W"
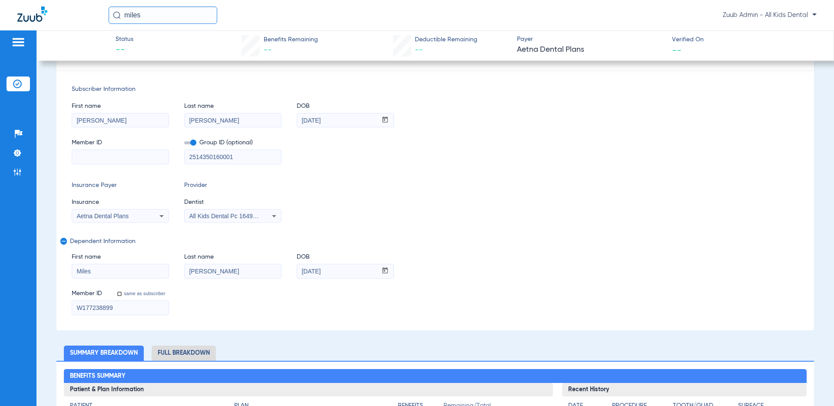
click at [93, 158] on input at bounding box center [120, 157] width 96 height 14
click at [95, 158] on input at bounding box center [120, 157] width 96 height 14
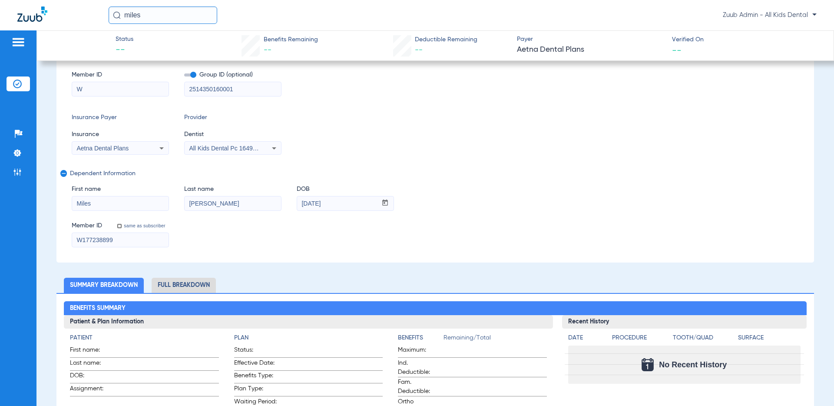
scroll to position [104, 0]
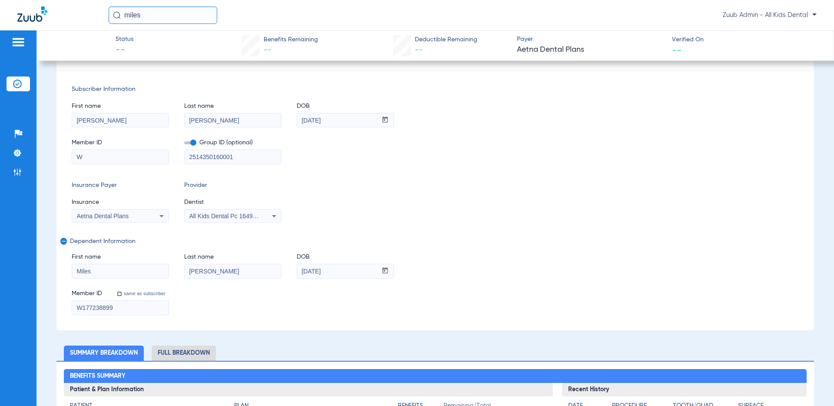
type input "W"
drag, startPoint x: 126, startPoint y: 309, endPoint x: 67, endPoint y: 305, distance: 59.2
click at [67, 305] on div "Subscriber Information First name Stephanie Last name George DOB mm / dd / yyyy…" at bounding box center [434, 199] width 757 height 261
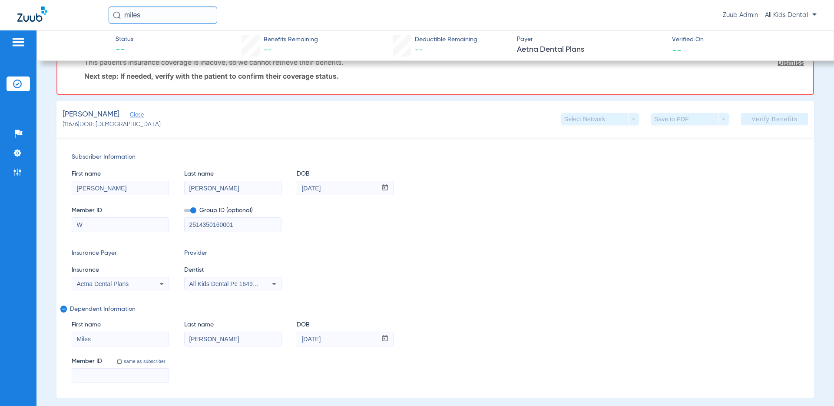
scroll to position [172, 0]
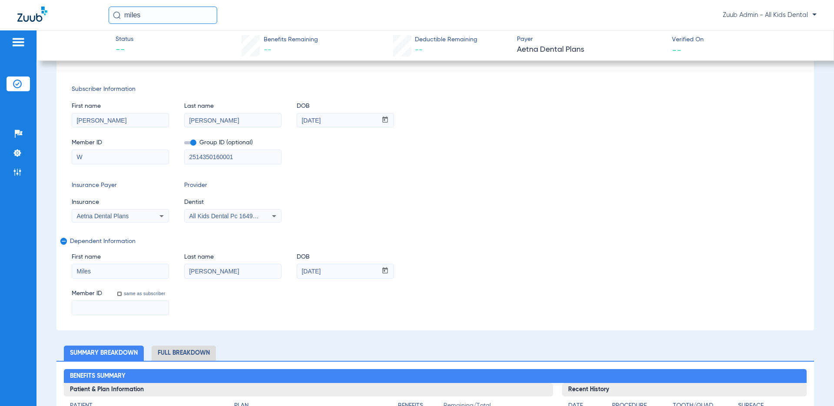
click at [160, 15] on input "miles" at bounding box center [163, 15] width 109 height 17
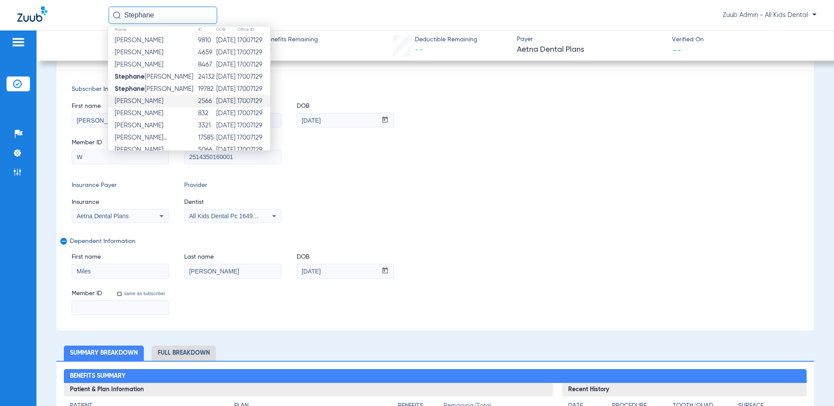
scroll to position [0, 0]
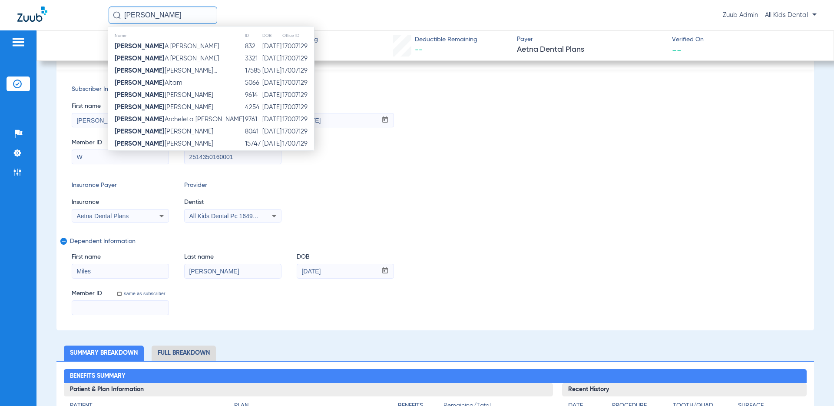
click at [500, 126] on div "First name Stephanie Last name George DOB mm / dd / yyyy 01/15/1982" at bounding box center [435, 110] width 727 height 33
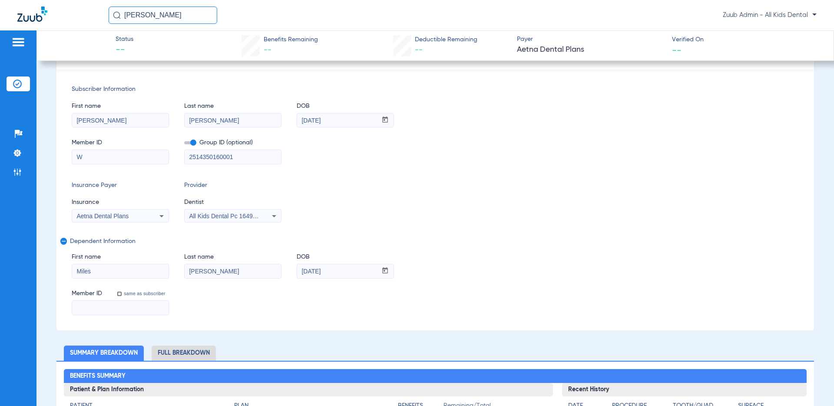
click at [187, 14] on input "[PERSON_NAME]" at bounding box center [163, 15] width 109 height 17
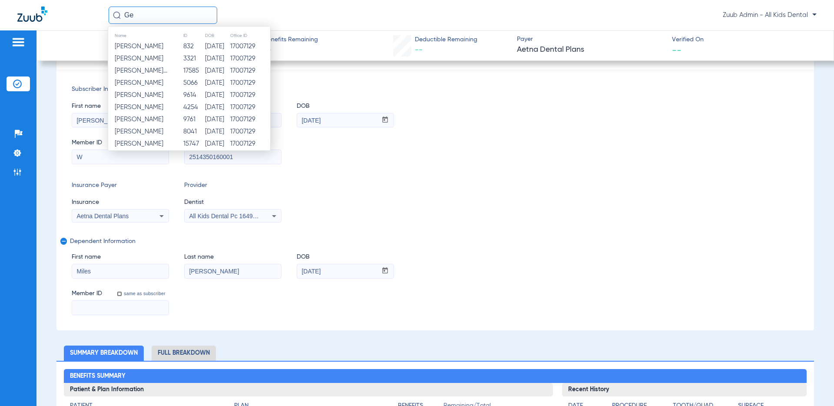
type input "G"
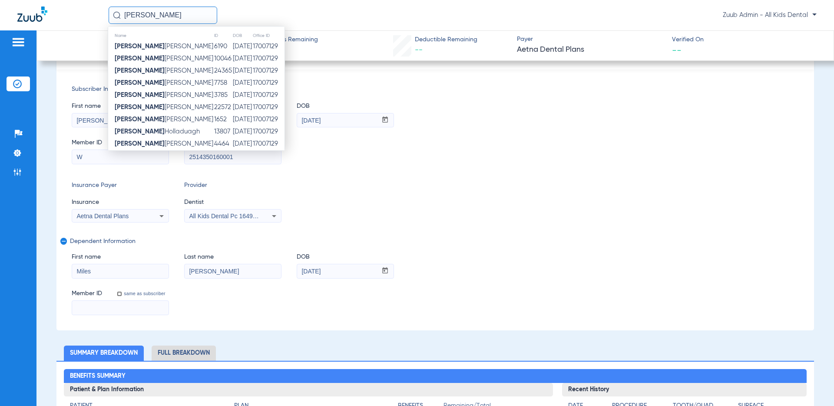
type input "George"
click at [542, 175] on div "Subscriber Information First name Stephanie Last name George DOB mm / dd / yyyy…" at bounding box center [434, 199] width 757 height 261
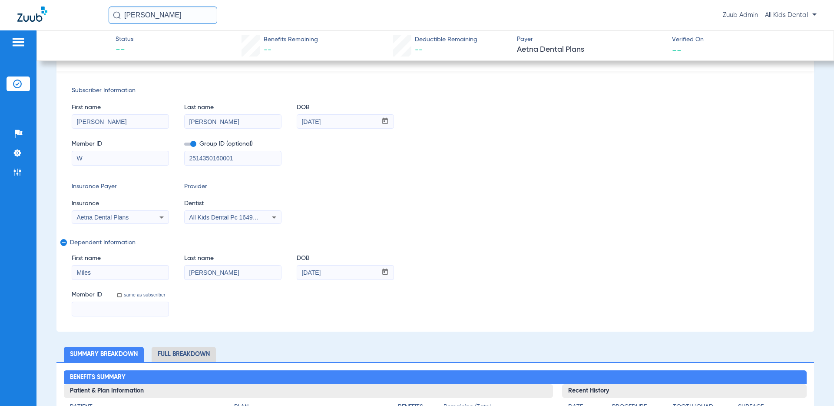
scroll to position [171, 0]
click at [18, 85] on img at bounding box center [17, 83] width 9 height 9
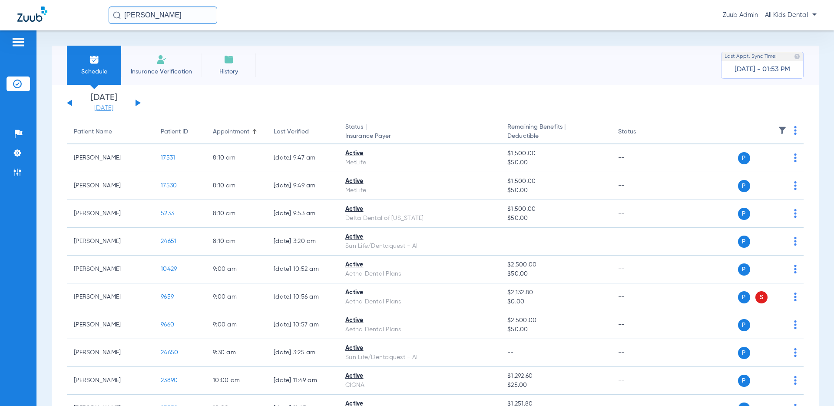
click at [96, 105] on link "[DATE]" at bounding box center [104, 108] width 52 height 9
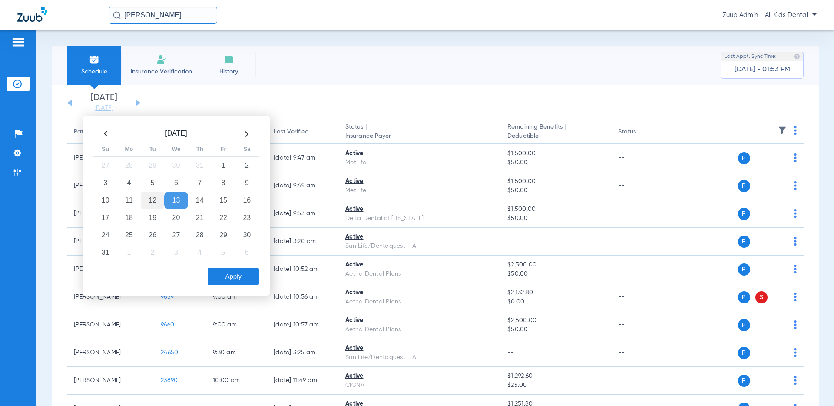
drag, startPoint x: 157, startPoint y: 199, endPoint x: 162, endPoint y: 195, distance: 7.1
click at [159, 198] on td "12" at bounding box center [152, 200] width 23 height 17
click at [223, 274] on button "Apply" at bounding box center [233, 276] width 51 height 17
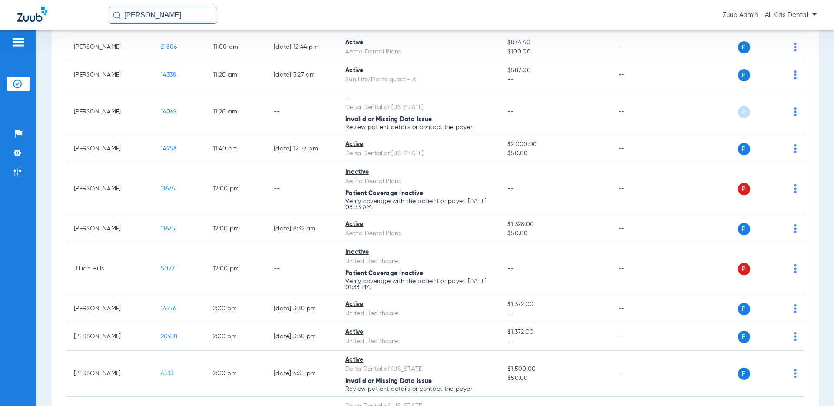
scroll to position [743, 0]
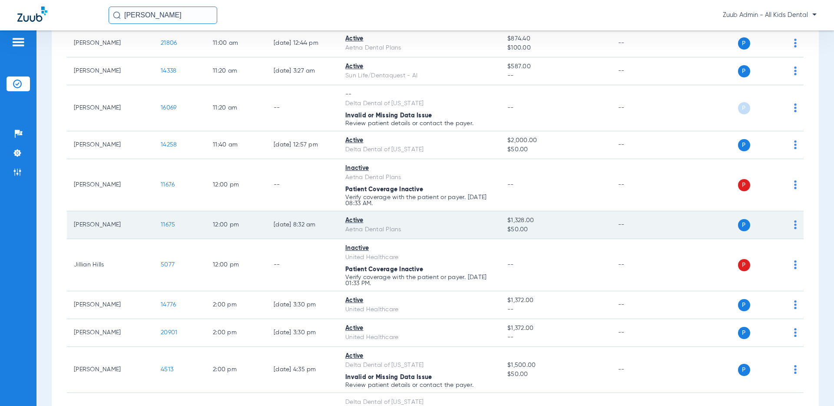
click at [165, 223] on span "11675" at bounding box center [168, 224] width 14 height 6
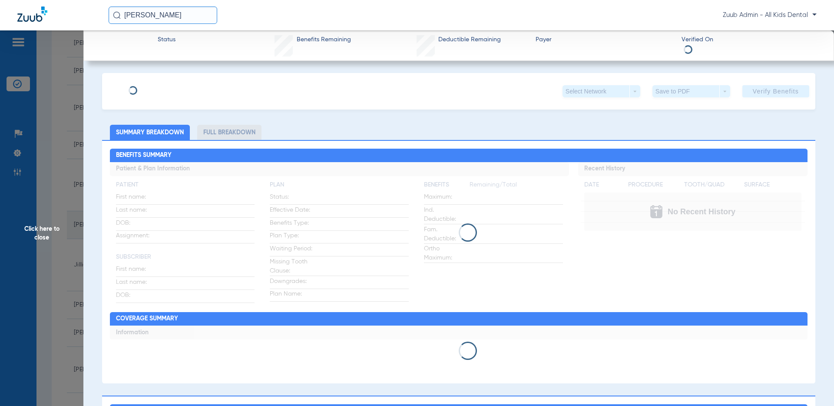
type input "[PERSON_NAME]"
type input "George"
type input "01/15/1982"
type input "W290714096"
type input "2514350160001"
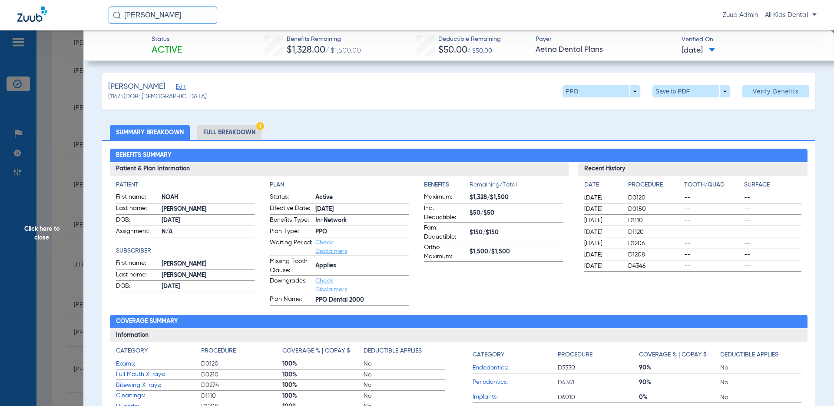
click at [176, 86] on span "Edit" at bounding box center [180, 88] width 8 height 8
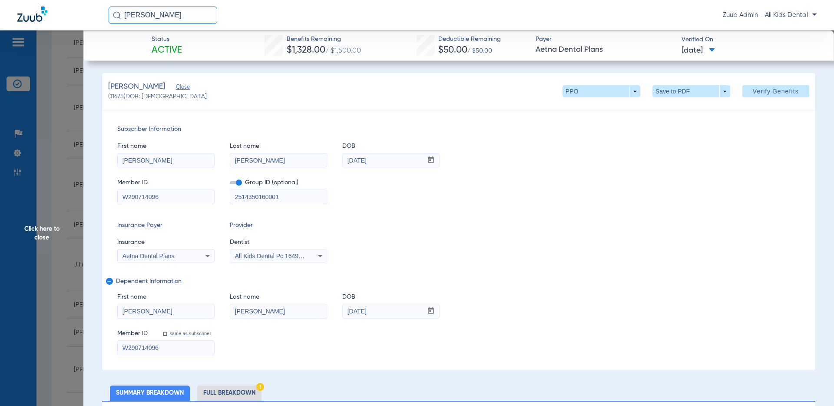
drag, startPoint x: 198, startPoint y: 346, endPoint x: 116, endPoint y: 347, distance: 82.1
click at [116, 347] on div "Subscriber Information First name Stephanie Last name George DOB mm / dd / yyyy…" at bounding box center [458, 239] width 713 height 261
click at [588, 244] on div "Insurance Payer Insurance Aetna Dental Plans Provider Dentist All Kids Dental P…" at bounding box center [458, 242] width 683 height 42
click at [46, 233] on span "Click here to close" at bounding box center [41, 233] width 83 height 406
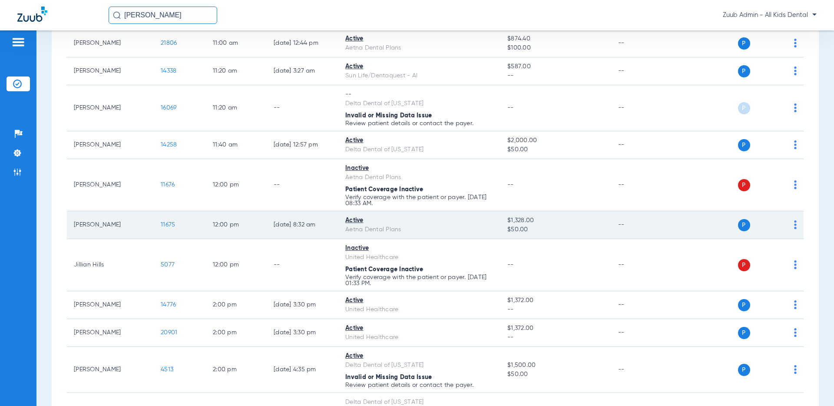
click at [165, 221] on td "11675" at bounding box center [180, 225] width 52 height 28
click at [170, 225] on span "11675" at bounding box center [168, 224] width 14 height 6
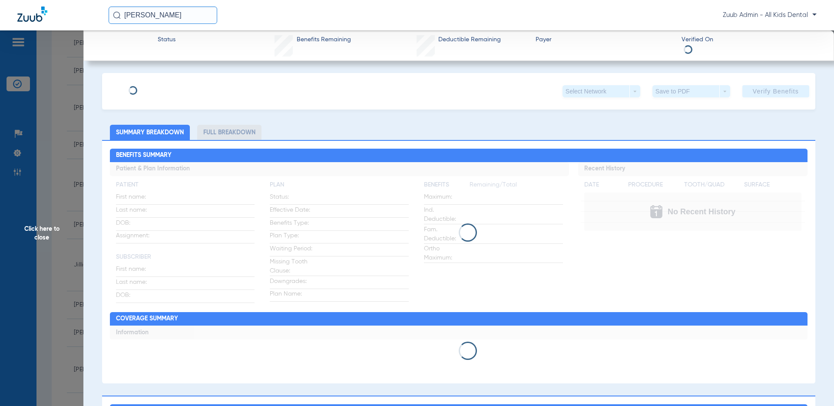
type input "[PERSON_NAME]"
type input "George"
type input "01/15/1982"
type input "W290714096"
type input "2514350160001"
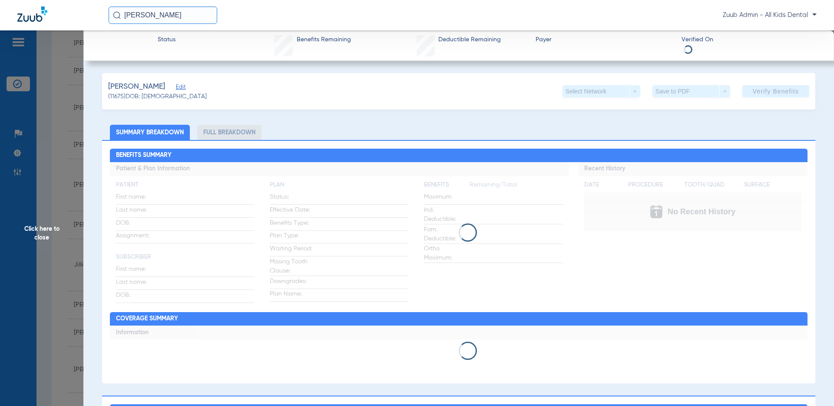
scroll to position [4, 0]
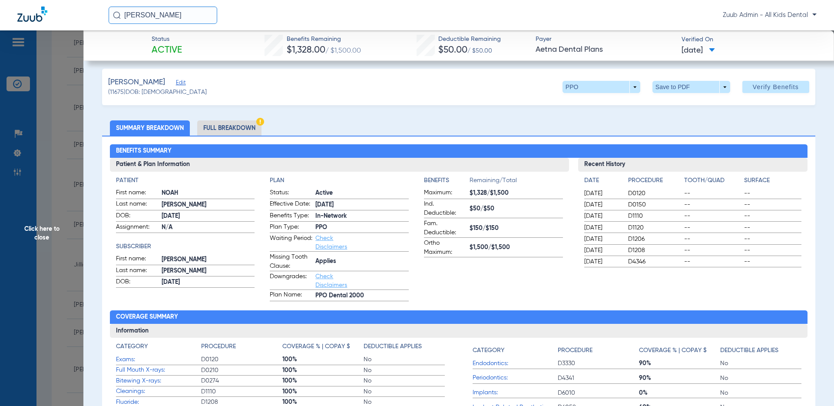
click at [176, 83] on span "Edit" at bounding box center [180, 83] width 8 height 8
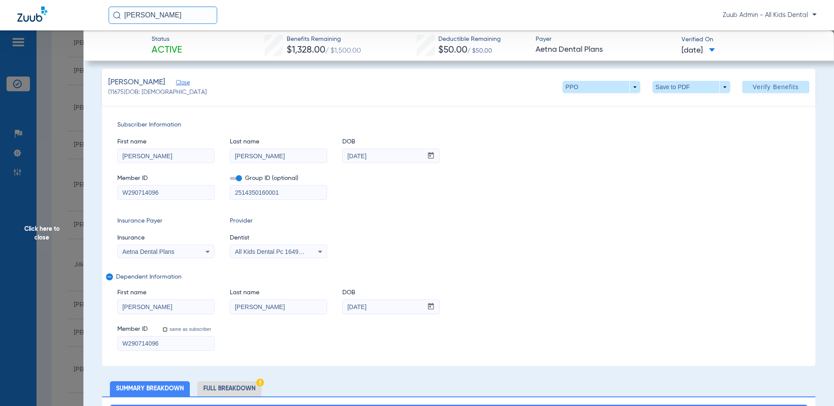
click at [172, 347] on input "W290714096" at bounding box center [166, 343] width 96 height 14
click at [41, 235] on span "Click here to close" at bounding box center [41, 233] width 83 height 406
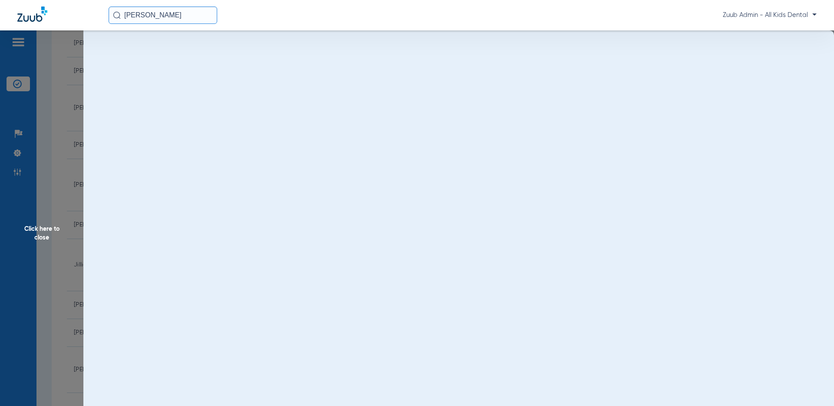
scroll to position [0, 0]
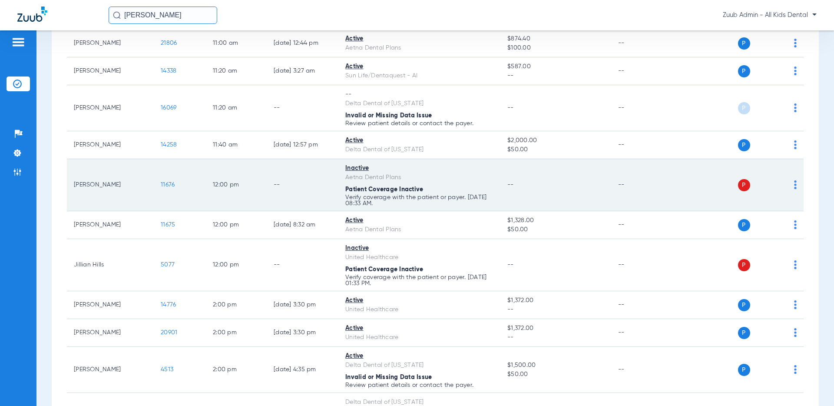
click at [166, 184] on span "11676" at bounding box center [168, 185] width 14 height 6
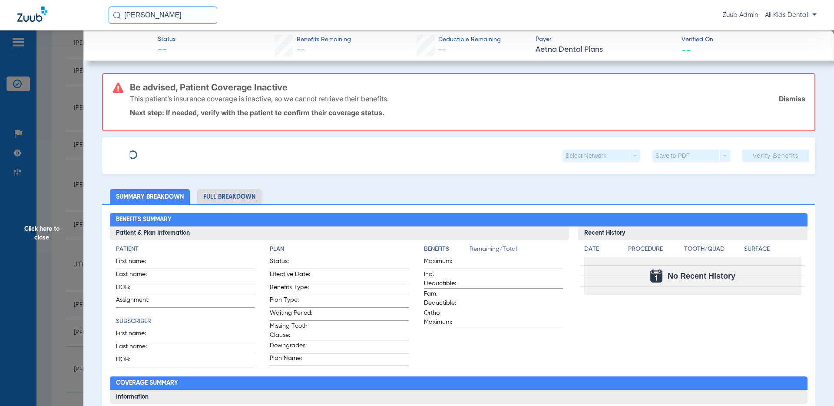
type input "[PERSON_NAME]"
type input "George"
type input "01/15/1982"
type input "W177238899"
type input "2514350160001"
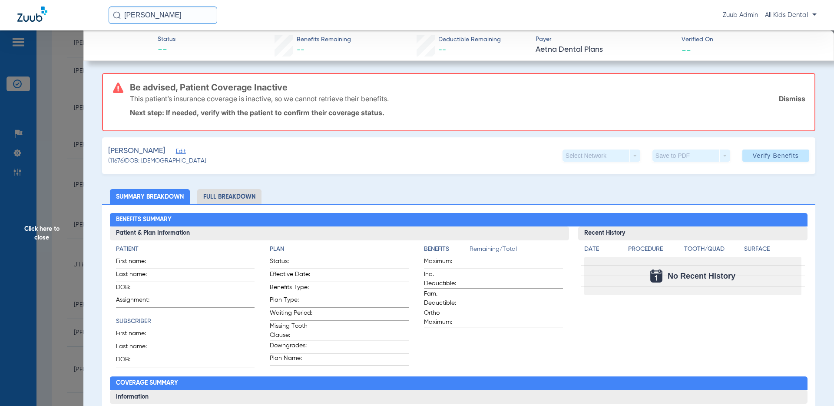
scroll to position [1, 0]
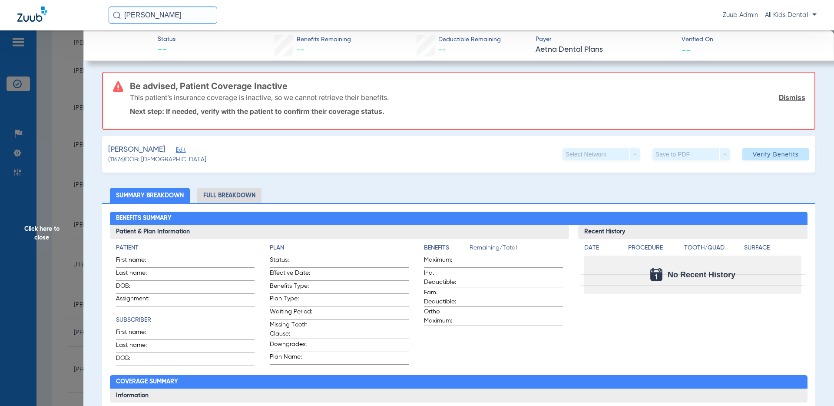
click at [176, 148] on span "Edit" at bounding box center [180, 151] width 8 height 8
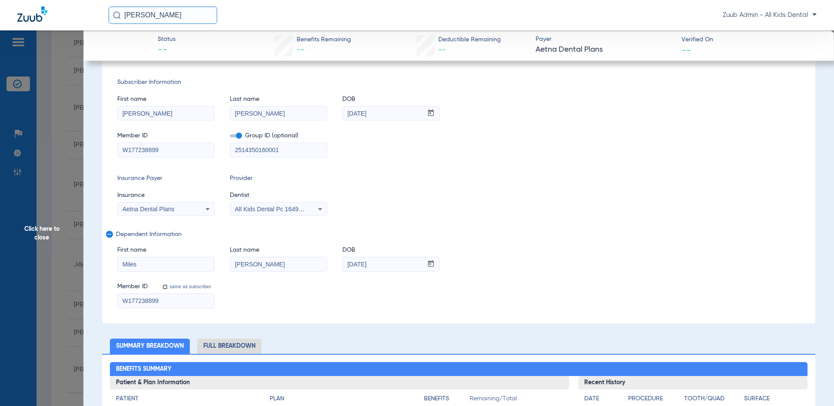
scroll to position [124, 0]
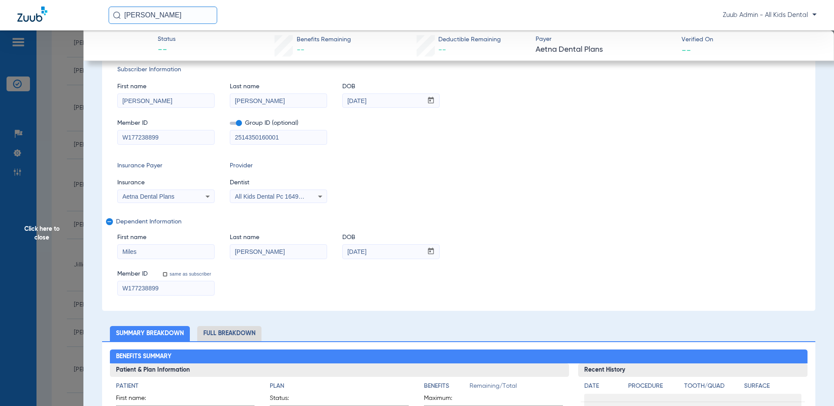
click at [171, 286] on input "W177238899" at bounding box center [166, 288] width 96 height 14
click at [164, 142] on input "W177238899" at bounding box center [166, 137] width 96 height 14
paste input "290714096"
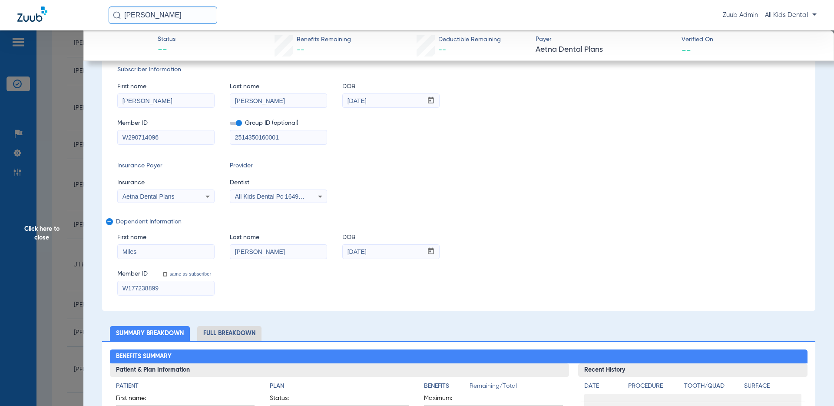
type input "W290714096"
drag, startPoint x: 175, startPoint y: 285, endPoint x: 107, endPoint y: 286, distance: 68.2
click at [107, 286] on div "Subscriber Information First name Stephanie Last name George DOB mm / dd / yyyy…" at bounding box center [458, 180] width 713 height 261
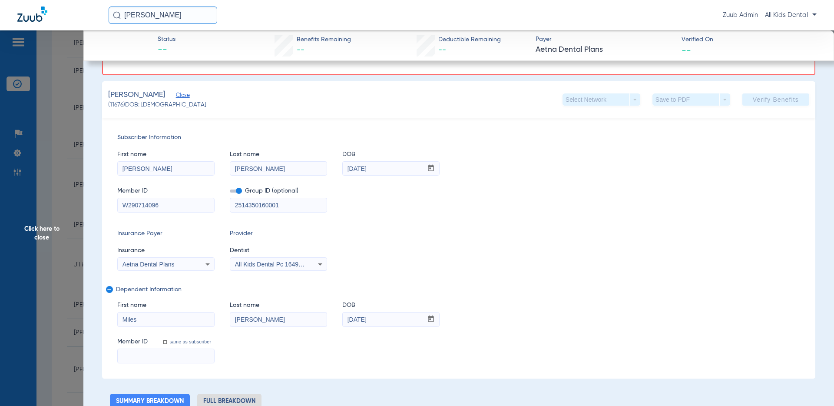
scroll to position [192, 0]
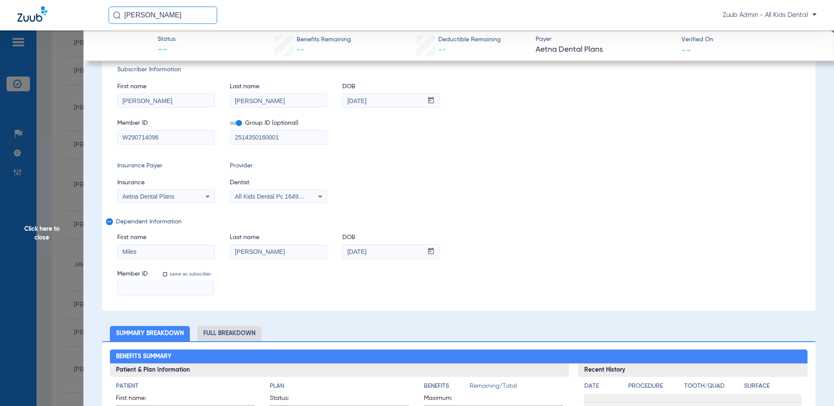
paste input "W290714096"
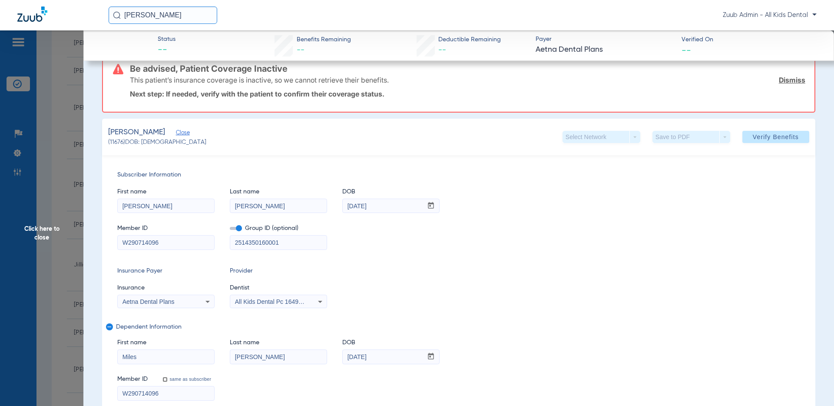
scroll to position [0, 0]
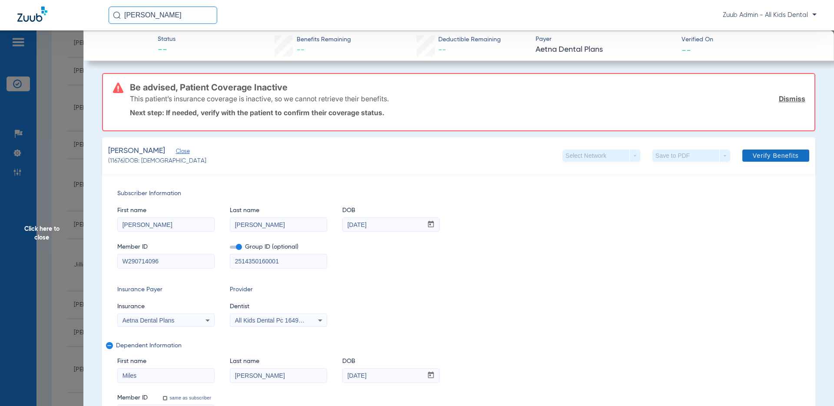
type input "W290714096"
click at [764, 152] on span "Verify Benefits" at bounding box center [776, 155] width 46 height 7
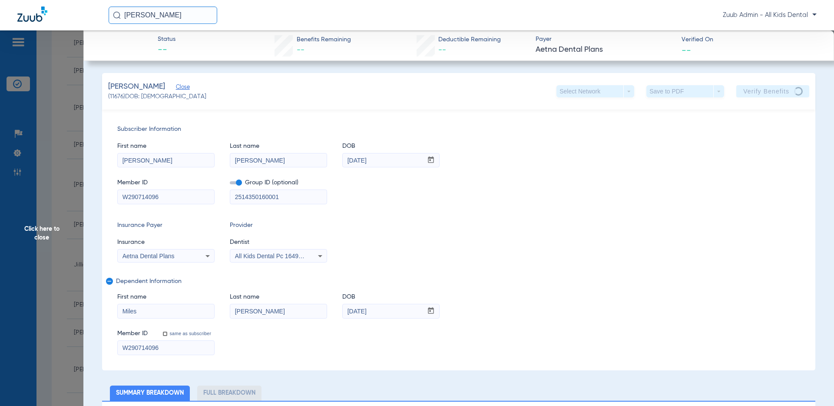
scroll to position [3, 0]
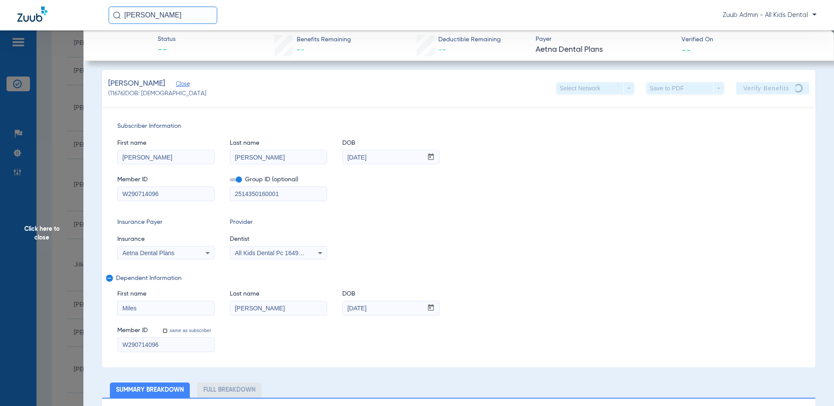
click at [33, 237] on span "Click here to close" at bounding box center [41, 233] width 83 height 406
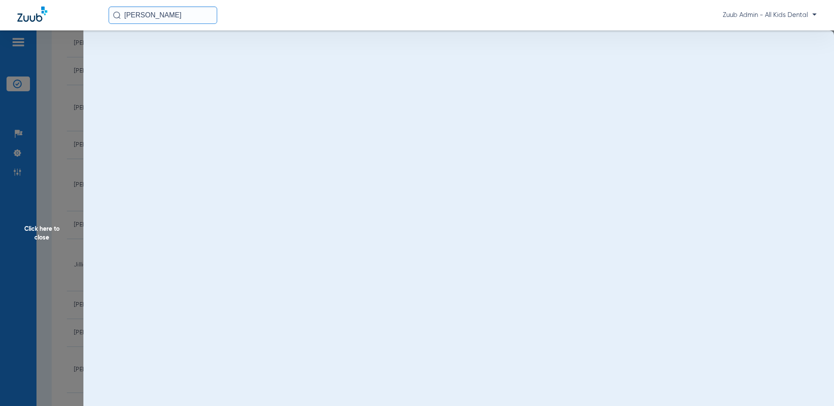
scroll to position [0, 0]
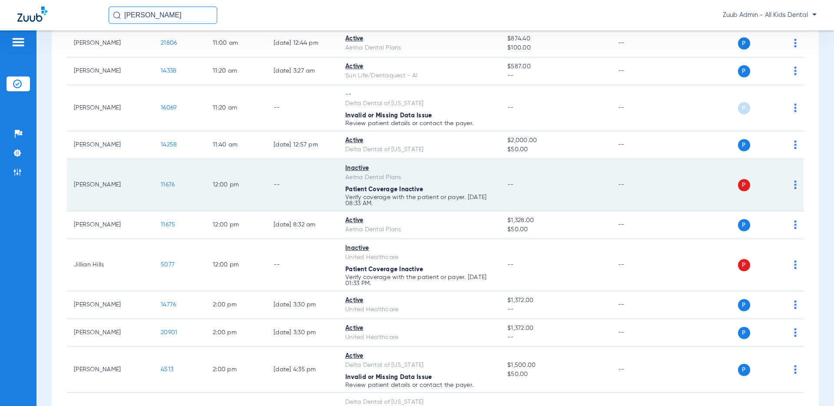
click at [168, 182] on span "11676" at bounding box center [168, 185] width 14 height 6
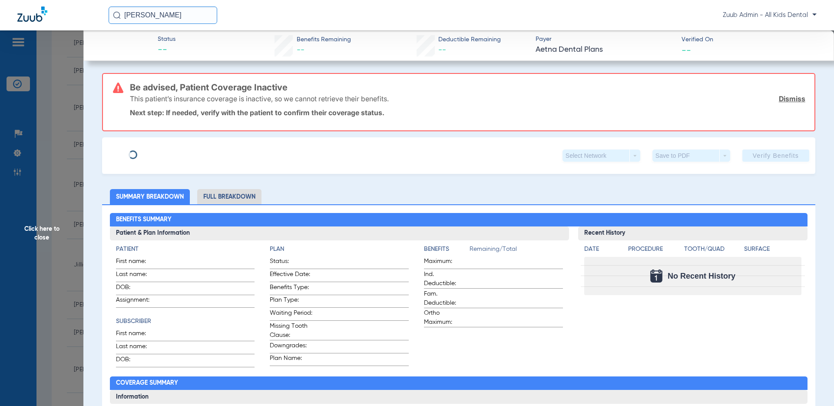
type input "[PERSON_NAME]"
type input "George"
type input "01/15/1982"
type input "W177238899"
type input "2514350160001"
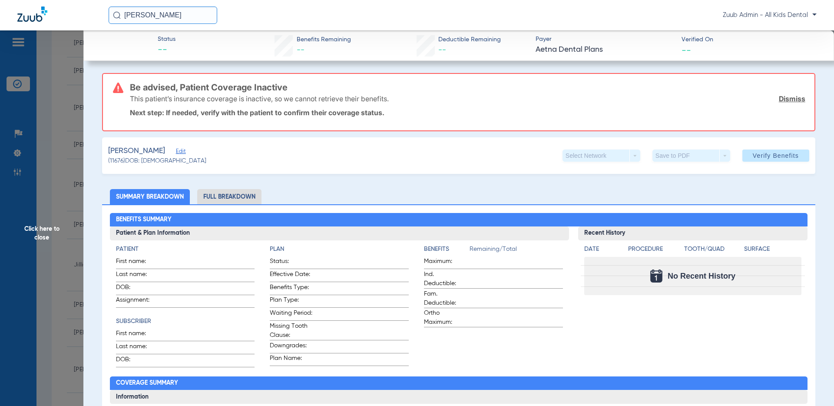
click at [176, 152] on span "Edit" at bounding box center [180, 152] width 8 height 8
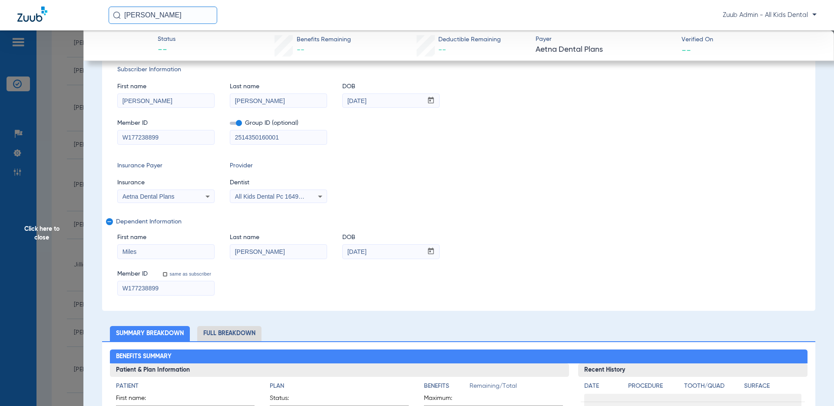
scroll to position [121, 0]
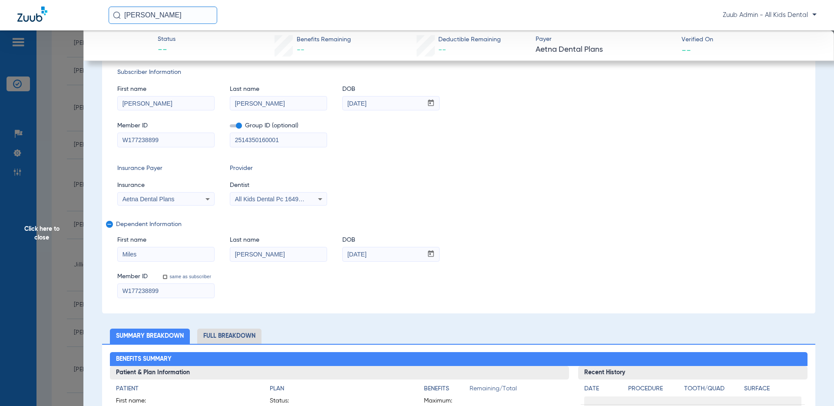
click at [38, 226] on span "Click here to close" at bounding box center [41, 233] width 83 height 406
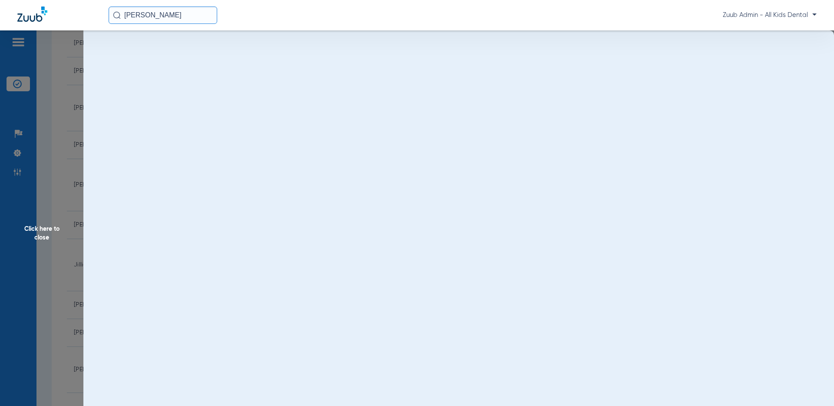
scroll to position [0, 0]
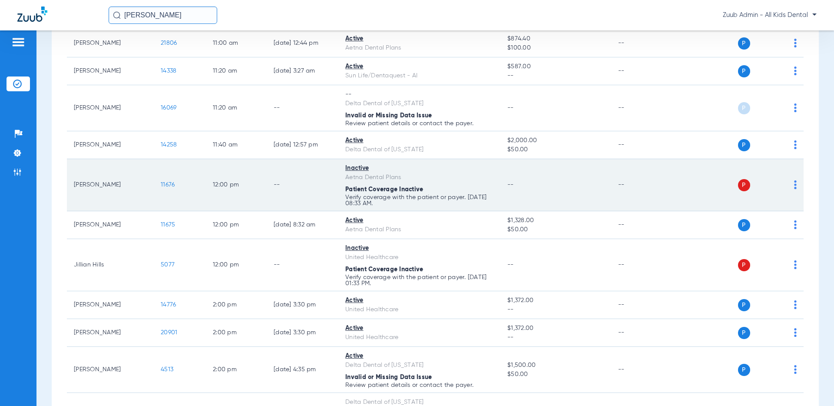
click at [162, 190] on td "11676" at bounding box center [180, 185] width 52 height 52
click at [165, 185] on span "11676" at bounding box center [168, 185] width 14 height 6
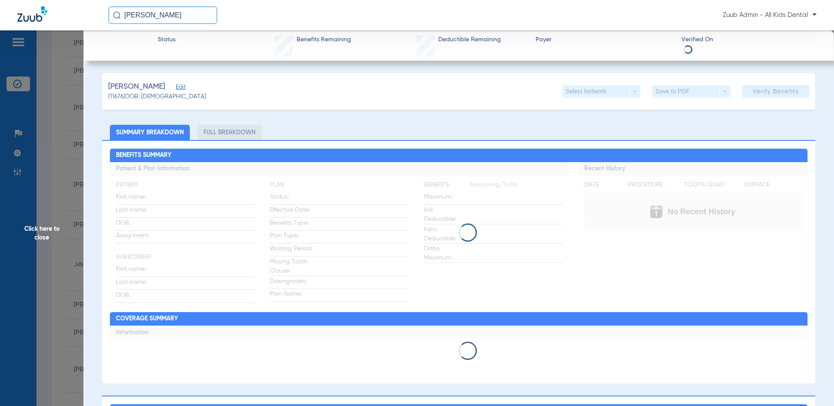
click at [35, 237] on span "Click here to close" at bounding box center [41, 233] width 83 height 406
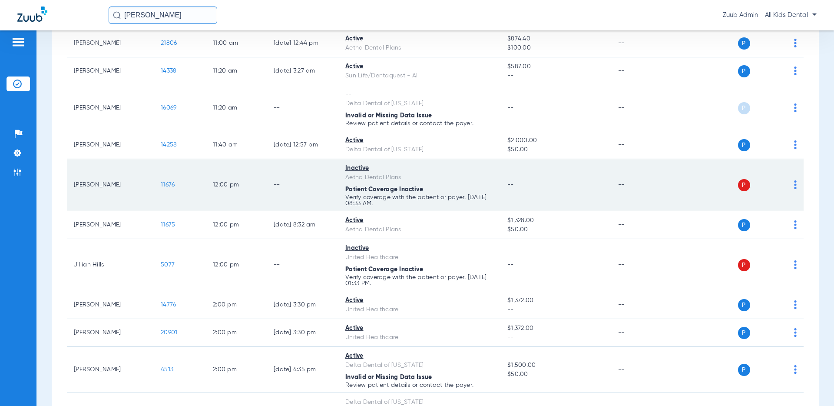
click at [166, 184] on span "11676" at bounding box center [168, 185] width 14 height 6
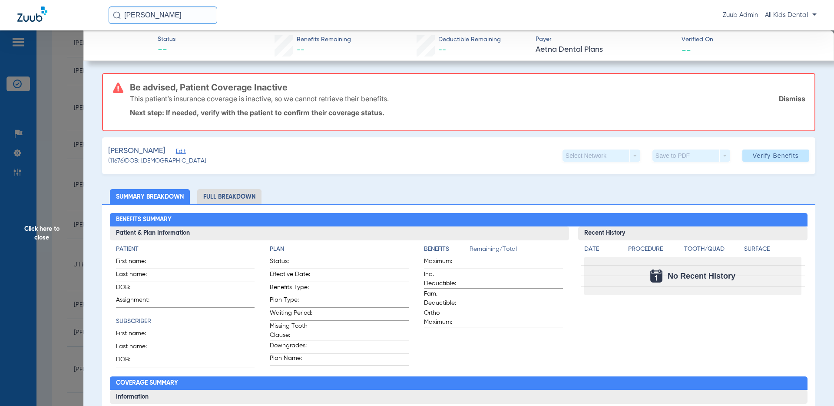
click at [176, 152] on span "Edit" at bounding box center [180, 152] width 8 height 8
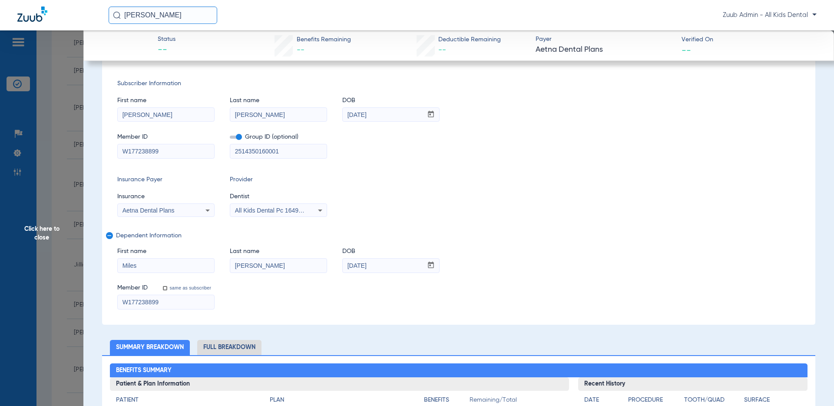
scroll to position [111, 0]
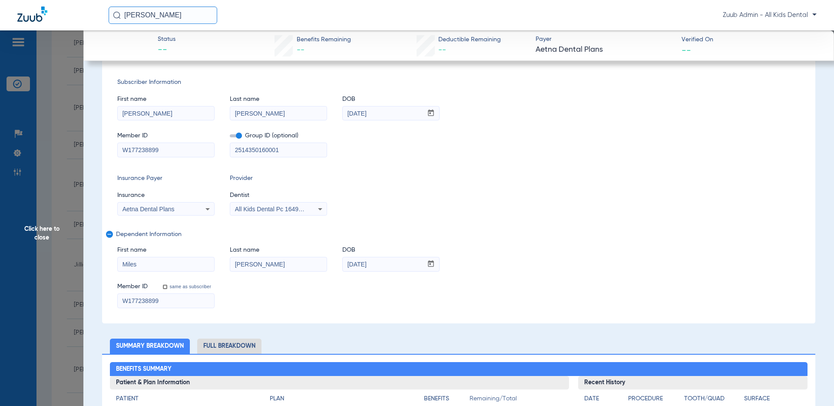
click at [40, 237] on span "Click here to close" at bounding box center [41, 233] width 83 height 406
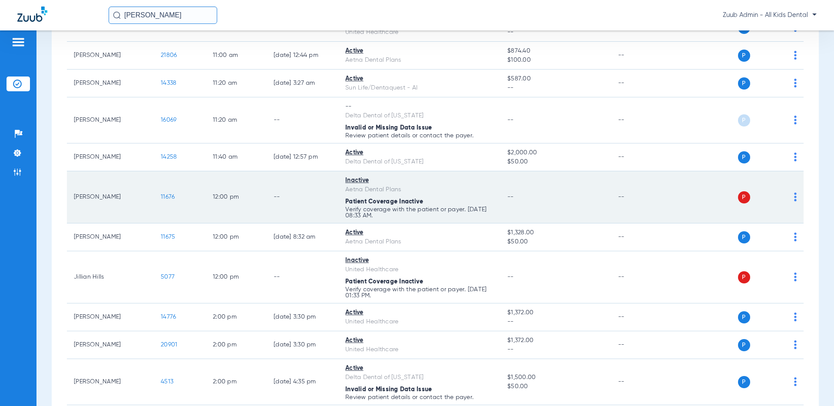
scroll to position [724, 0]
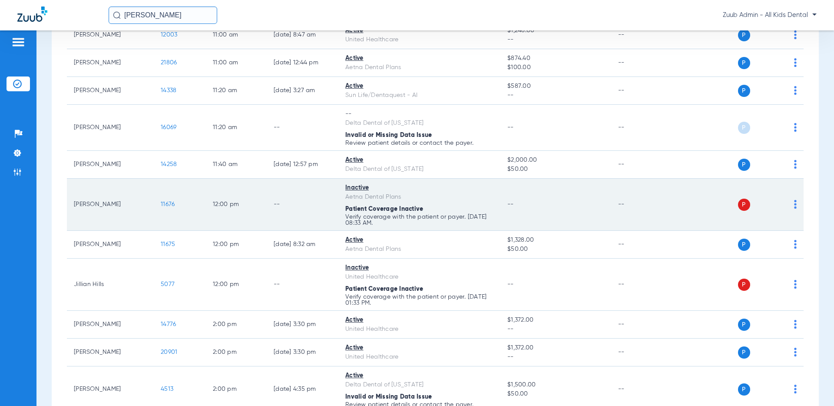
click at [166, 202] on span "11676" at bounding box center [168, 204] width 14 height 6
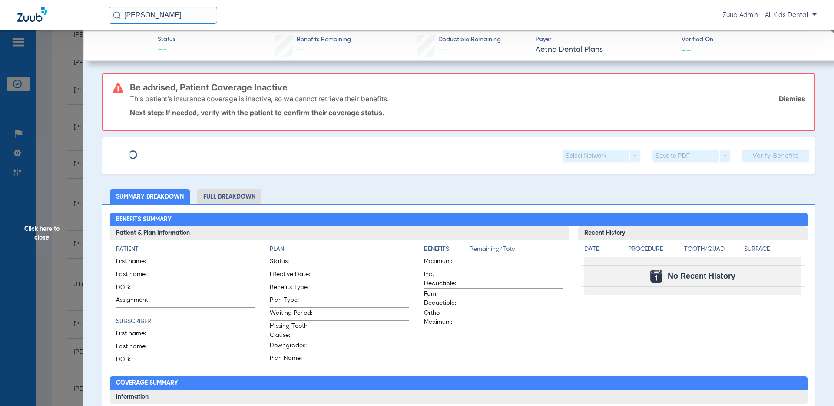
type input "[PERSON_NAME]"
type input "George"
type input "01/15/1982"
type input "W177238899"
type input "2514350160001"
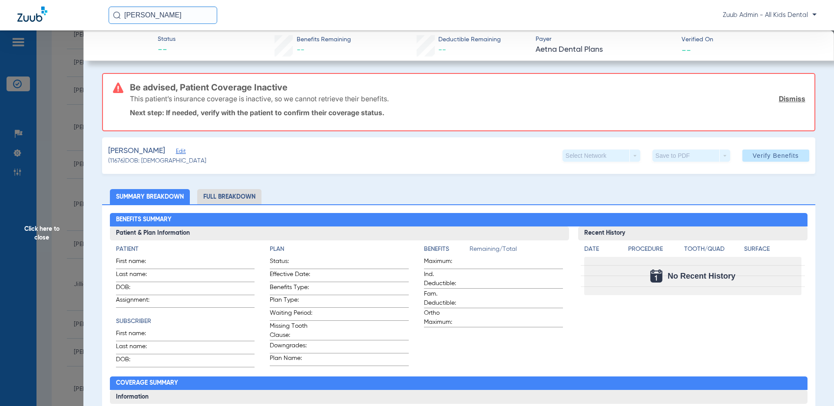
click at [176, 149] on span "Edit" at bounding box center [180, 152] width 8 height 8
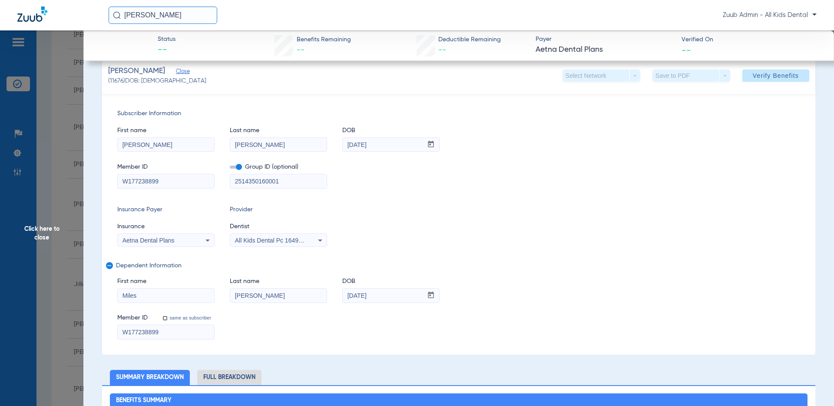
click at [171, 178] on input "W177238899" at bounding box center [166, 181] width 96 height 14
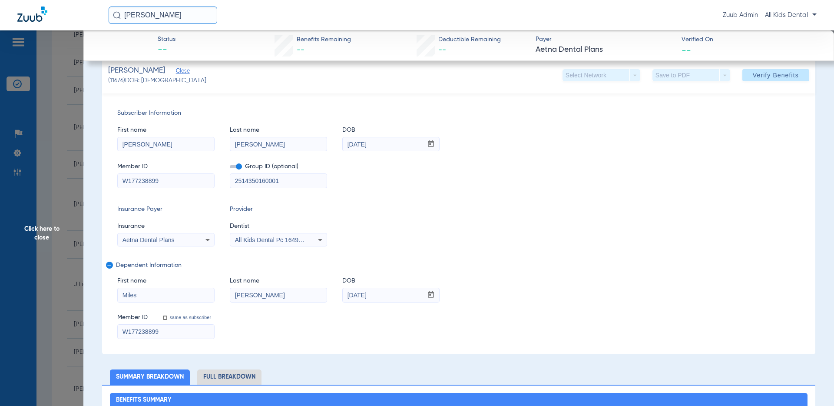
click at [171, 178] on input "W177238899" at bounding box center [166, 181] width 96 height 14
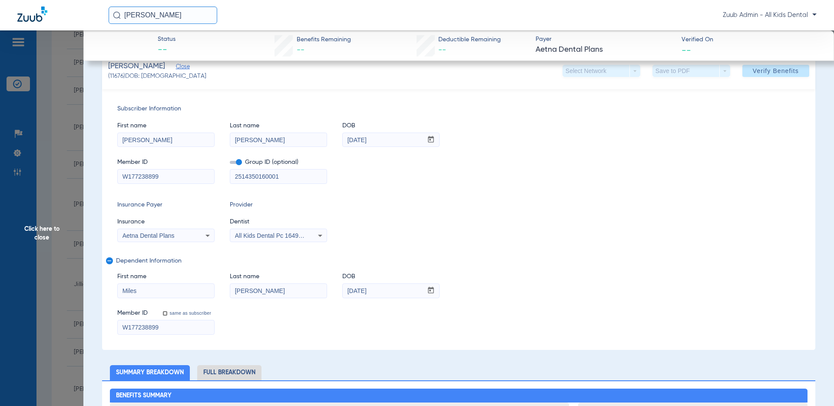
click at [171, 179] on input "W177238899" at bounding box center [166, 176] width 96 height 14
click at [47, 238] on span "Click here to close" at bounding box center [41, 233] width 83 height 406
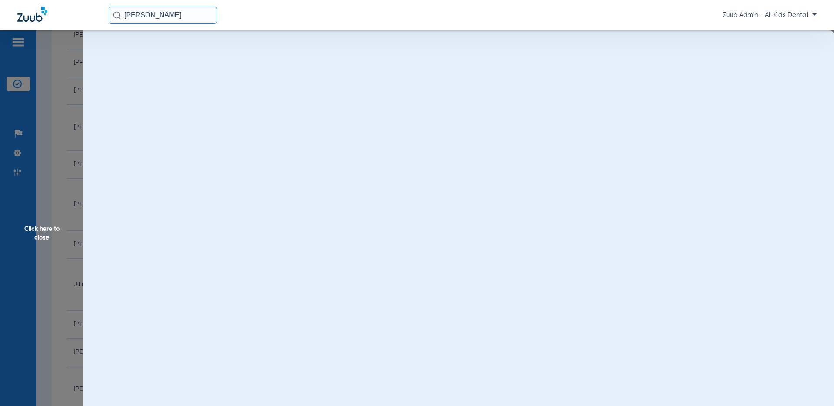
scroll to position [0, 0]
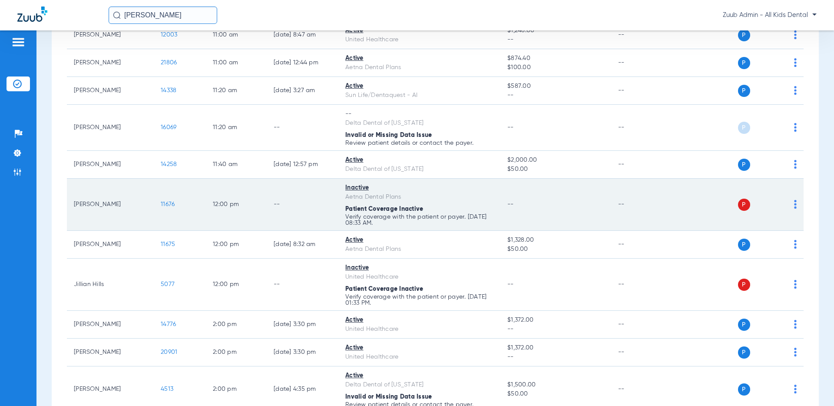
click at [164, 204] on span "11676" at bounding box center [168, 204] width 14 height 6
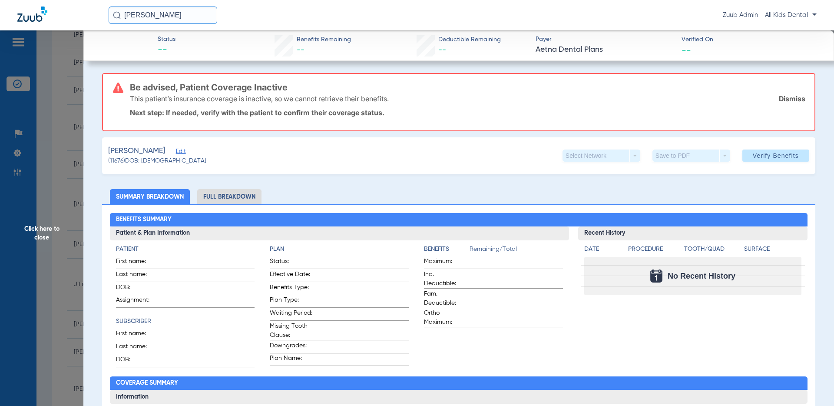
click at [40, 239] on span "Click here to close" at bounding box center [41, 233] width 83 height 406
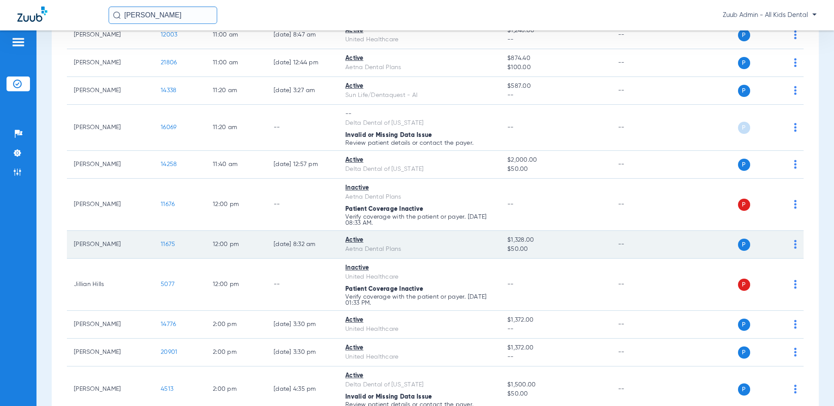
click at [166, 244] on span "11675" at bounding box center [168, 244] width 14 height 6
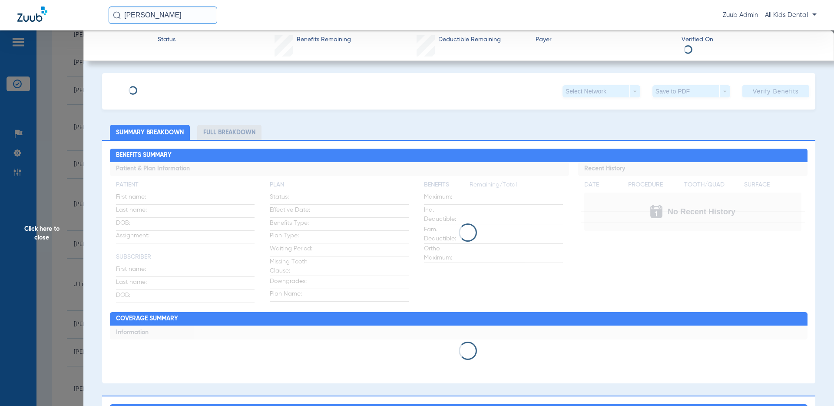
type input "[PERSON_NAME]"
type input "George"
type input "01/15/1982"
type input "W290714096"
type input "2514350160001"
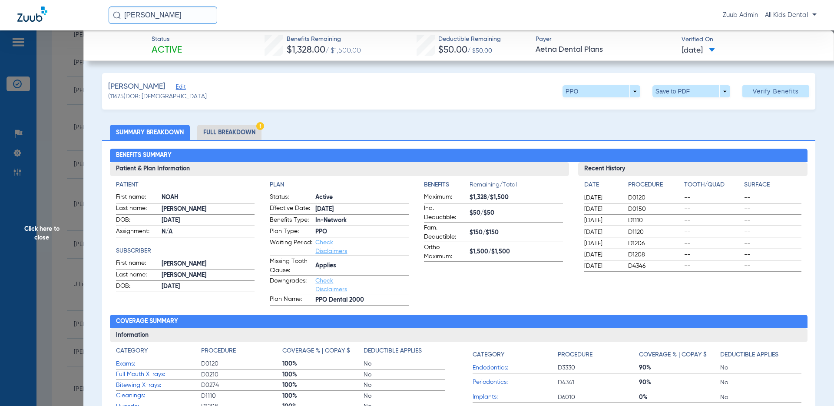
click at [176, 86] on span "Edit" at bounding box center [180, 88] width 8 height 8
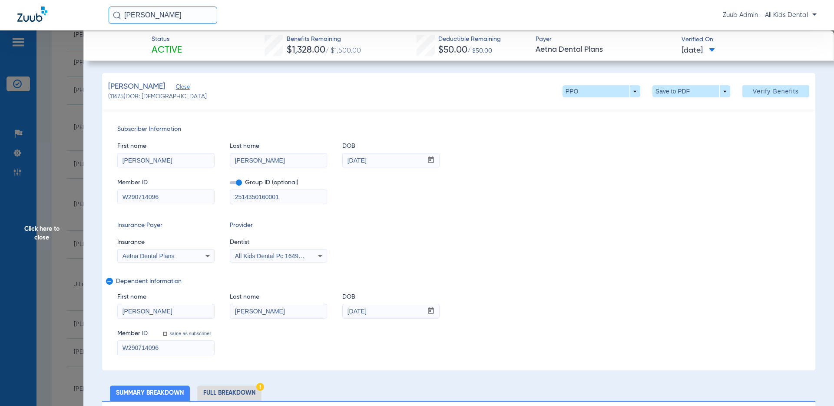
click at [186, 344] on input "W290714096" at bounding box center [166, 347] width 96 height 14
click at [36, 227] on span "Click here to close" at bounding box center [41, 233] width 83 height 406
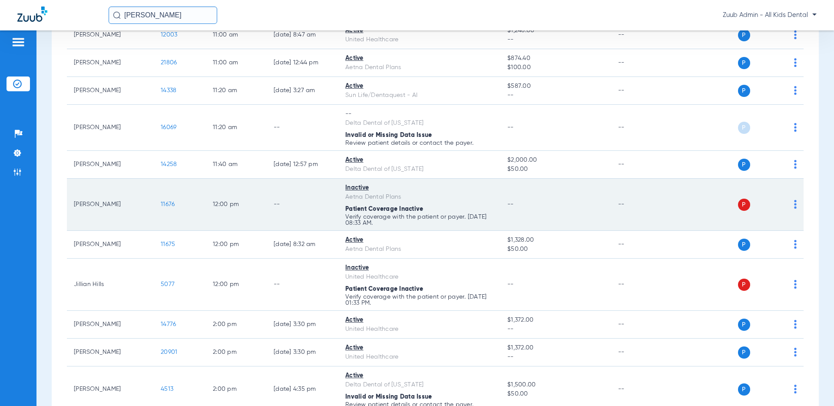
click at [165, 202] on span "11676" at bounding box center [168, 204] width 14 height 6
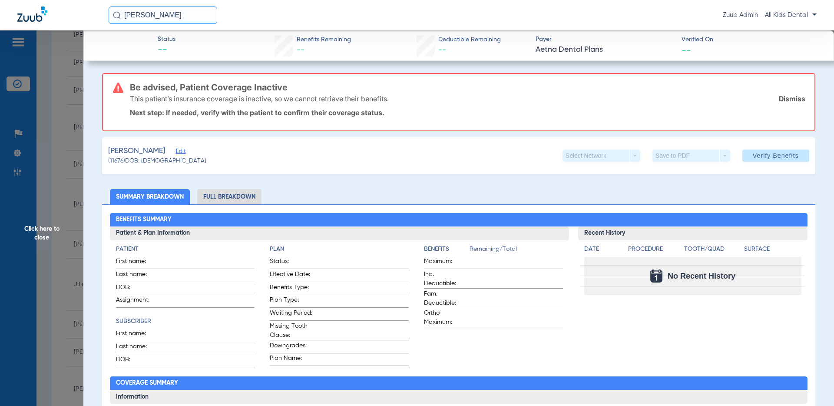
click at [176, 150] on span "Edit" at bounding box center [180, 152] width 8 height 8
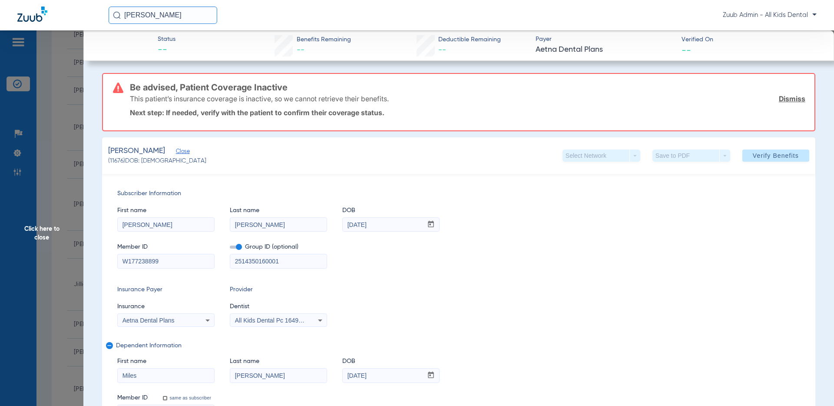
click at [172, 261] on input "W177238899" at bounding box center [166, 261] width 96 height 14
paste input "290714096"
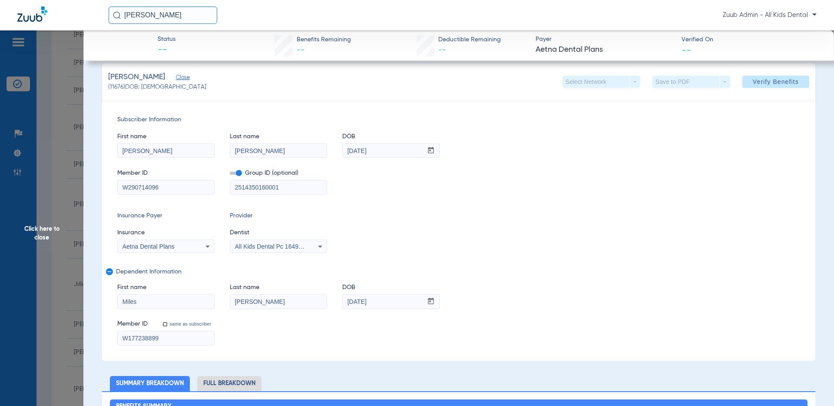
scroll to position [76, 0]
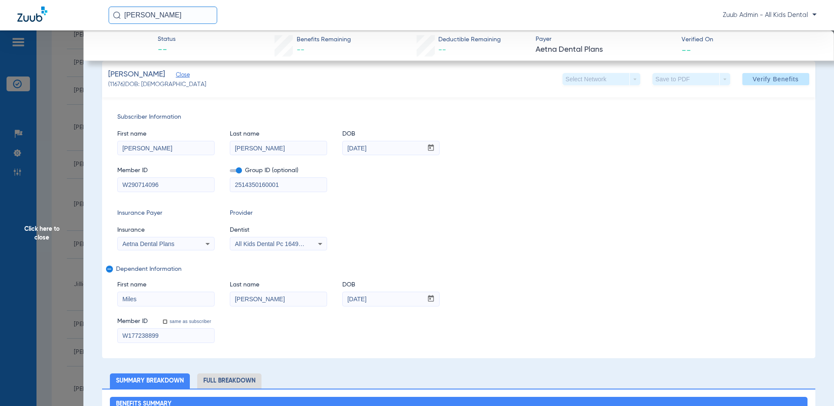
type input "W290714096"
click at [175, 339] on input "W177238899" at bounding box center [166, 335] width 96 height 14
paste input "290714096"
type input "W290714096"
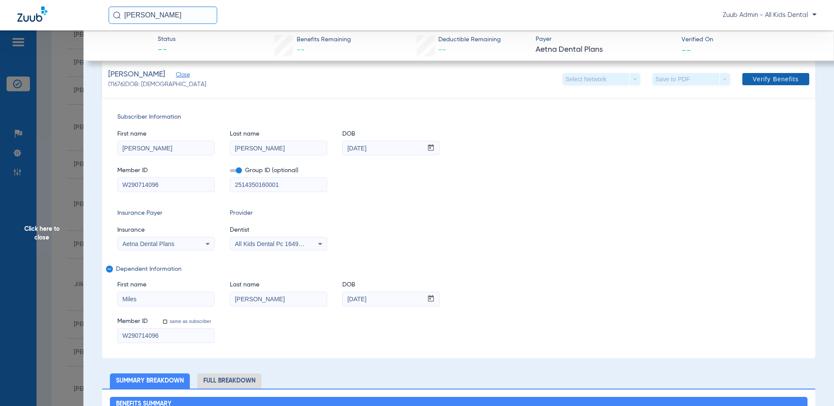
click at [764, 80] on span "Verify Benefits" at bounding box center [776, 79] width 46 height 7
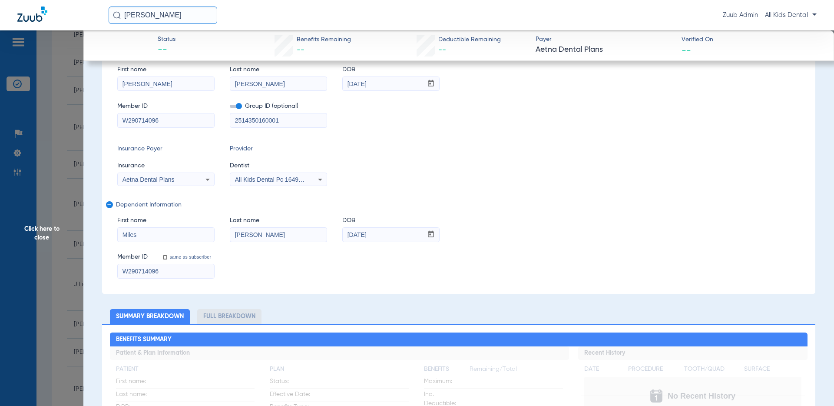
scroll to position [12, 0]
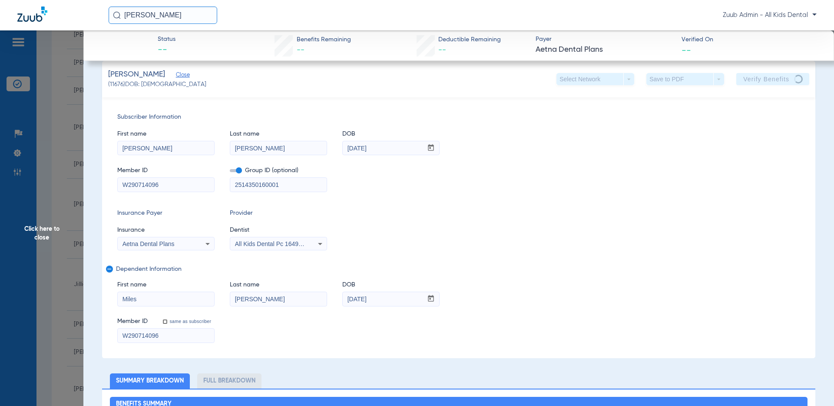
drag, startPoint x: 289, startPoint y: 182, endPoint x: 230, endPoint y: 182, distance: 59.1
click at [230, 182] on input "2514350160001" at bounding box center [278, 185] width 96 height 14
click at [32, 237] on span "Click here to close" at bounding box center [41, 233] width 83 height 406
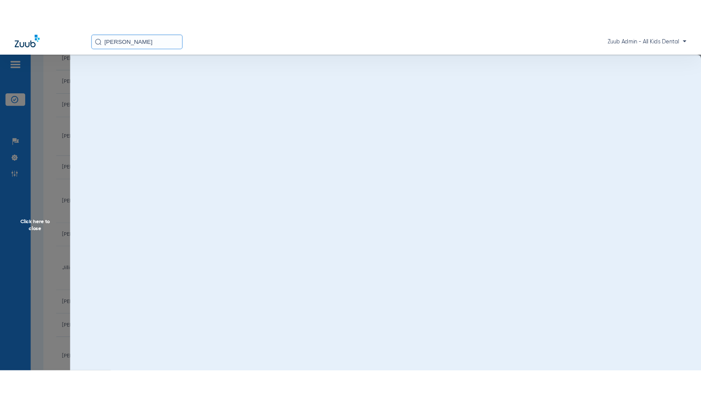
scroll to position [0, 0]
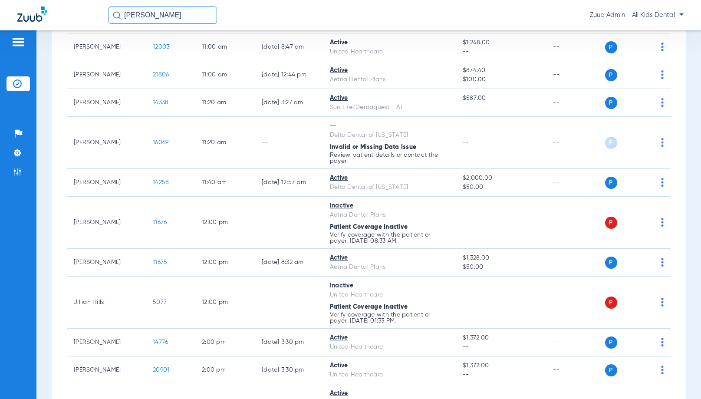
click at [185, 19] on input "George" at bounding box center [163, 15] width 109 height 17
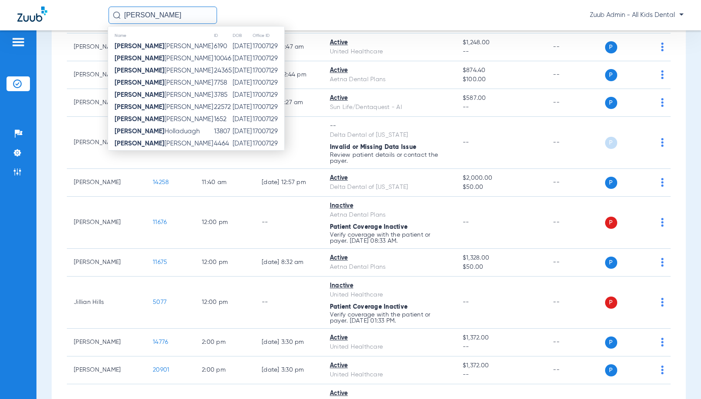
click at [185, 19] on input "George" at bounding box center [163, 15] width 109 height 17
paste input "Jordan Faircloth"
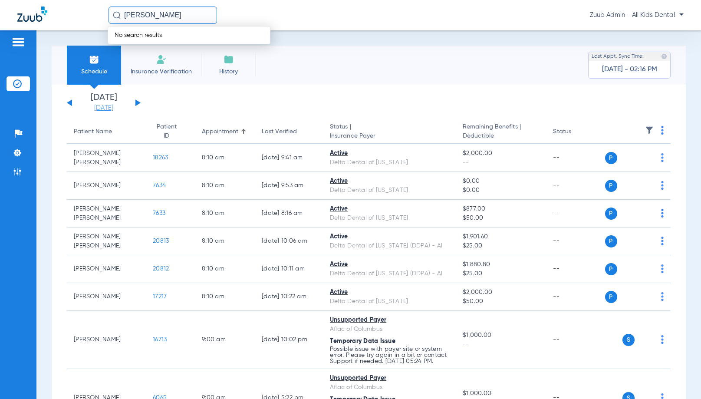
type input "Jordan Faircloth"
click at [106, 105] on link "[DATE]" at bounding box center [104, 108] width 52 height 9
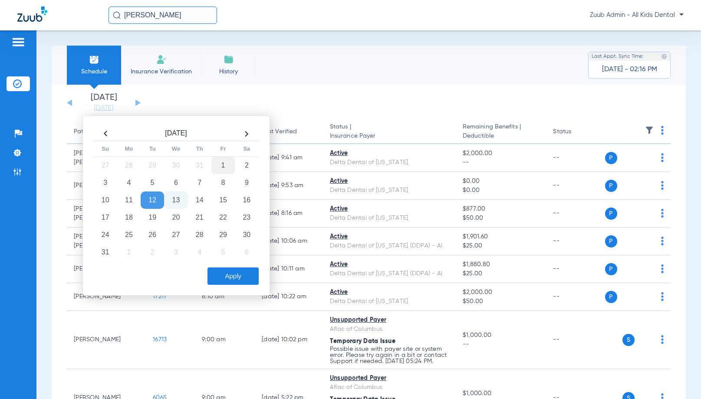
click at [220, 167] on td "1" at bounding box center [223, 165] width 23 height 17
click at [231, 277] on button "Apply" at bounding box center [233, 276] width 51 height 17
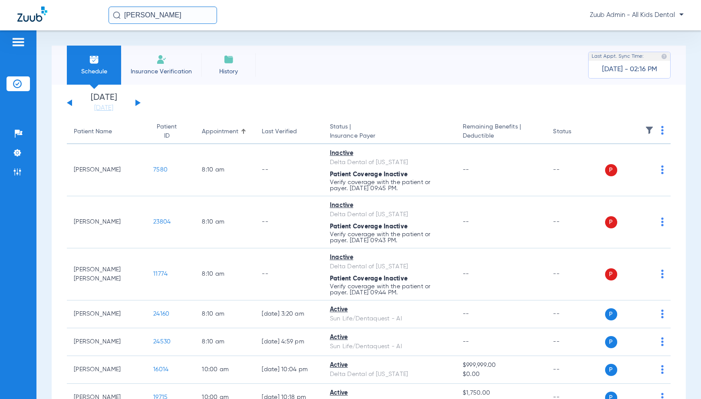
drag, startPoint x: 187, startPoint y: 19, endPoint x: 146, endPoint y: 17, distance: 40.4
click at [146, 17] on input "Jordan Faircloth" at bounding box center [163, 15] width 109 height 17
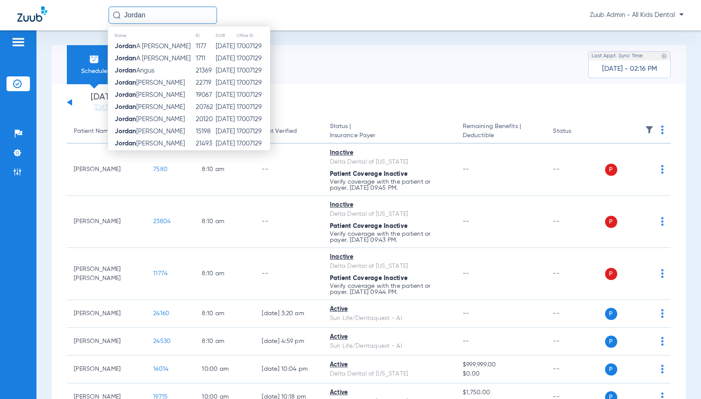
scroll to position [4, 0]
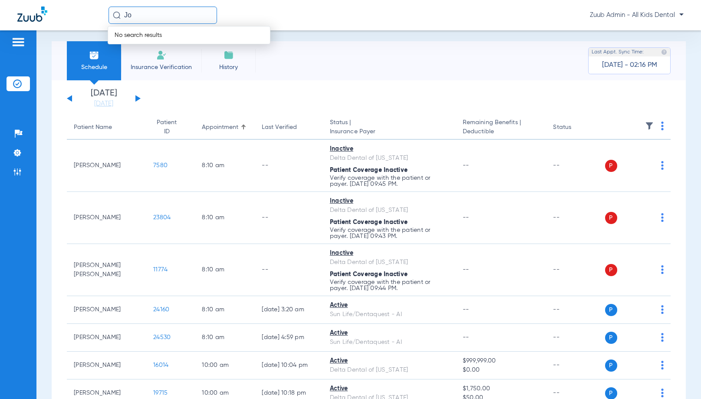
type input "J"
click at [104, 101] on link "[DATE]" at bounding box center [104, 103] width 52 height 9
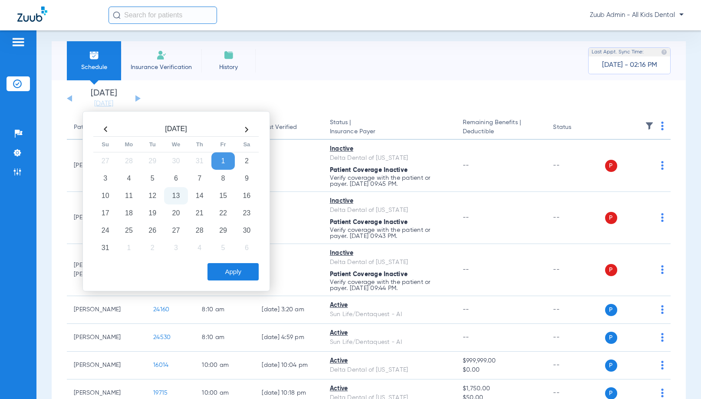
click at [106, 130] on th at bounding box center [105, 129] width 23 height 14
click at [323, 79] on div "Schedule Insurance Verification History Last Appt. Sync Time: Today - 02:16 PM" at bounding box center [369, 60] width 635 height 39
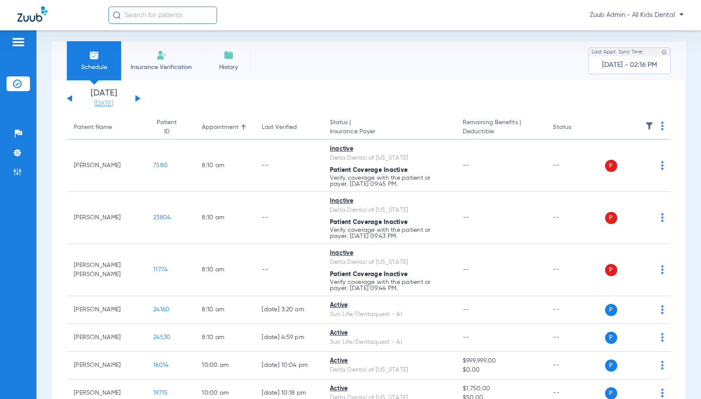
click at [111, 103] on link "[DATE]" at bounding box center [104, 103] width 52 height 9
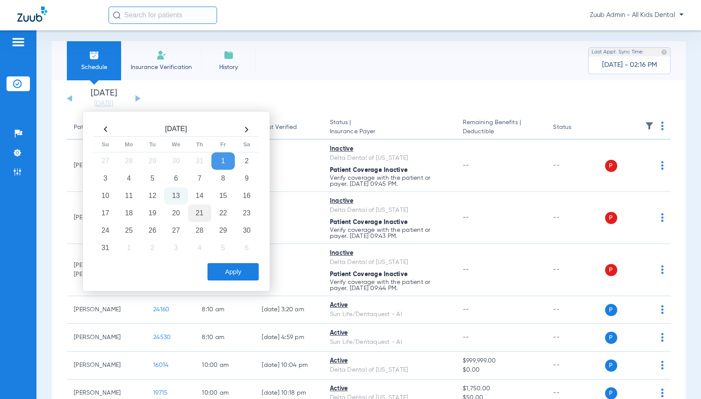
click at [202, 211] on td "21" at bounding box center [199, 213] width 23 height 17
click at [239, 271] on button "Apply" at bounding box center [233, 271] width 51 height 17
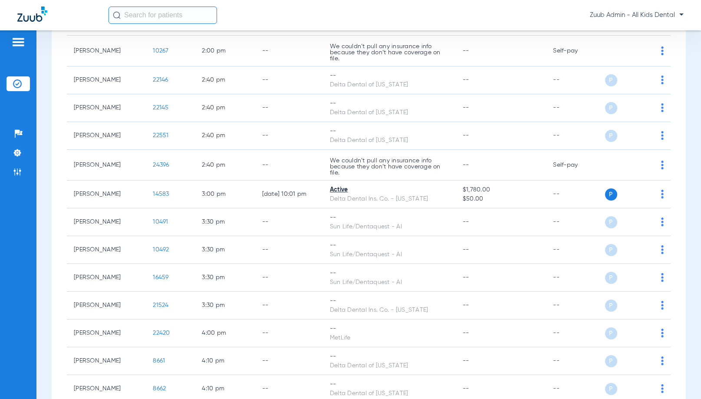
scroll to position [770, 0]
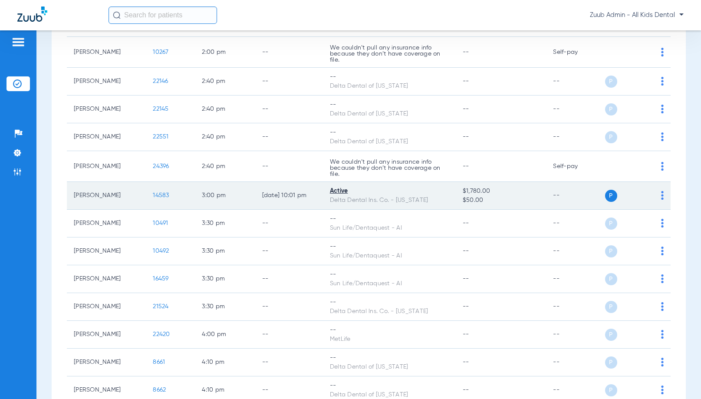
click at [161, 195] on span "14583" at bounding box center [161, 195] width 16 height 6
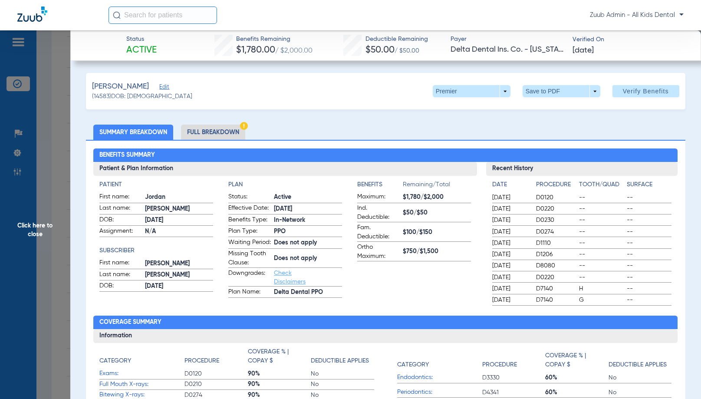
scroll to position [3, 0]
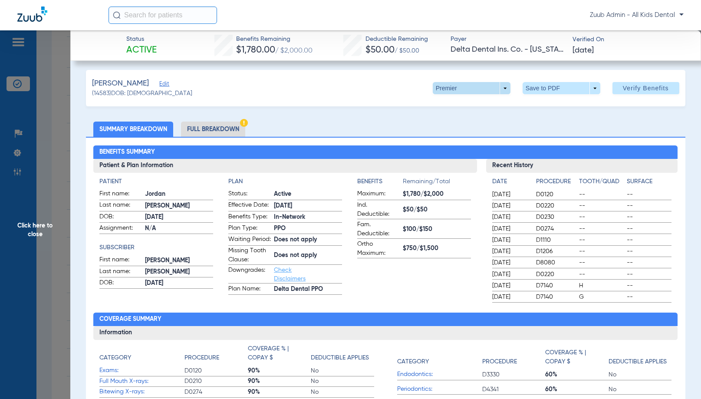
click at [506, 89] on span at bounding box center [472, 88] width 78 height 12
click at [505, 89] on div at bounding box center [350, 199] width 701 height 399
click at [506, 89] on span at bounding box center [472, 88] width 78 height 12
click at [462, 102] on span "PPO" at bounding box center [460, 105] width 40 height 6
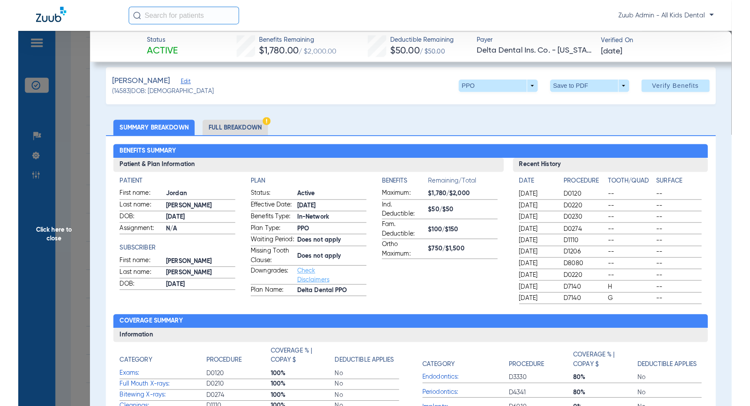
scroll to position [0, 0]
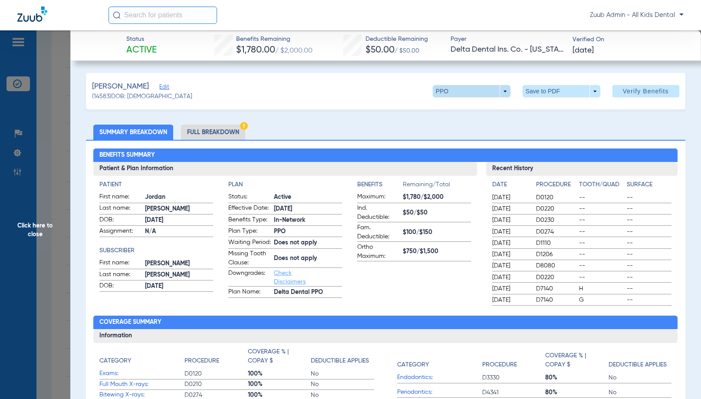
click at [506, 93] on span at bounding box center [472, 91] width 78 height 12
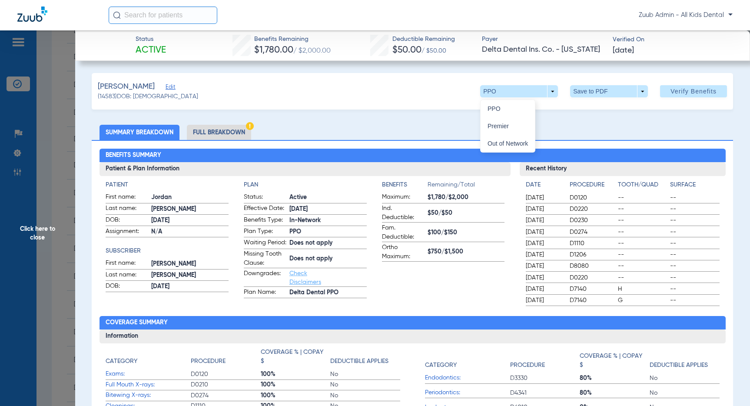
click at [566, 116] on div "PPO Premier Out of Network" at bounding box center [553, 124] width 146 height 55
click at [568, 122] on div "PPO Premier Out of Network" at bounding box center [553, 124] width 146 height 55
click at [388, 117] on div at bounding box center [375, 203] width 750 height 406
click at [554, 92] on span at bounding box center [519, 91] width 78 height 12
click at [432, 115] on div at bounding box center [375, 203] width 750 height 406
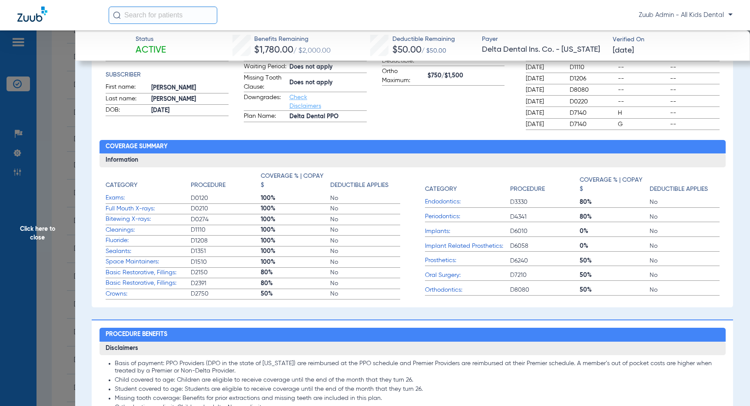
scroll to position [185, 0]
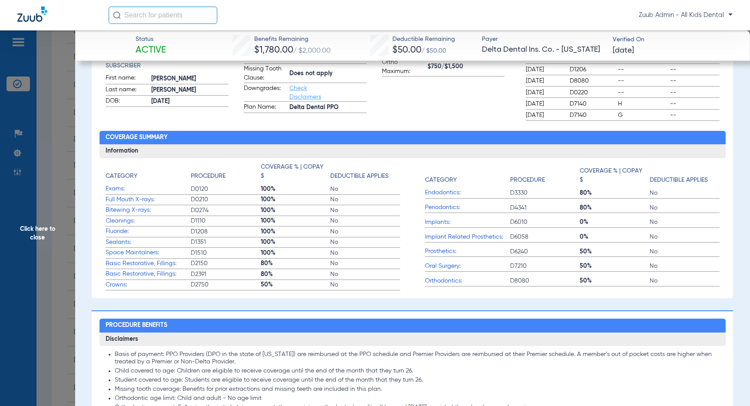
drag, startPoint x: 277, startPoint y: 192, endPoint x: 361, endPoint y: 223, distance: 89.7
click at [281, 282] on app-coverage-list "Category Procedure Coverage % | Copay $ Deductible Applies Exams: D0120 100% No…" at bounding box center [253, 226] width 294 height 128
click at [431, 92] on app-benefits-information "Benefits Remaining/Total Maximum: $1,780/$2,000 Ind. Deductible: $50/$50 Fam. D…" at bounding box center [443, 54] width 123 height 118
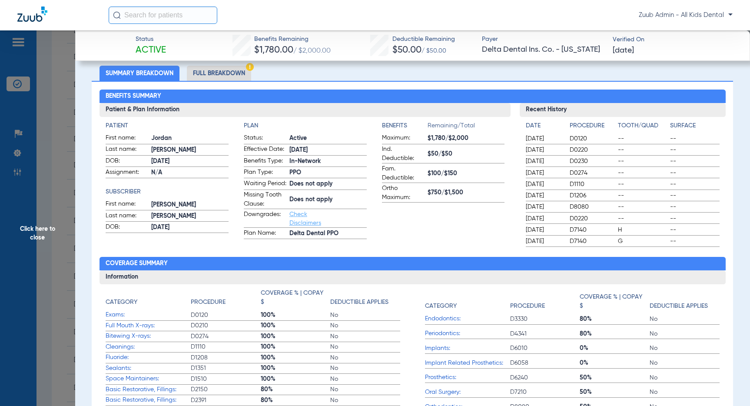
scroll to position [0, 0]
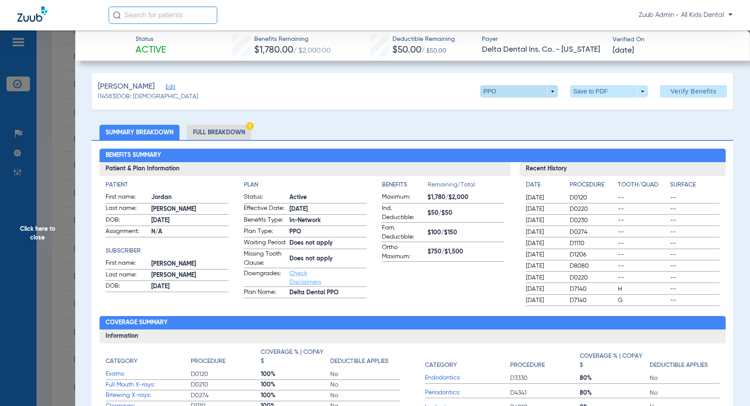
click at [553, 93] on span at bounding box center [519, 91] width 78 height 12
click at [583, 126] on div "PPO Premier Out of Network" at bounding box center [553, 124] width 146 height 55
click at [563, 125] on div "PPO Premier Out of Network" at bounding box center [553, 124] width 146 height 55
click at [551, 90] on div at bounding box center [375, 203] width 750 height 406
click at [553, 91] on span at bounding box center [519, 91] width 78 height 12
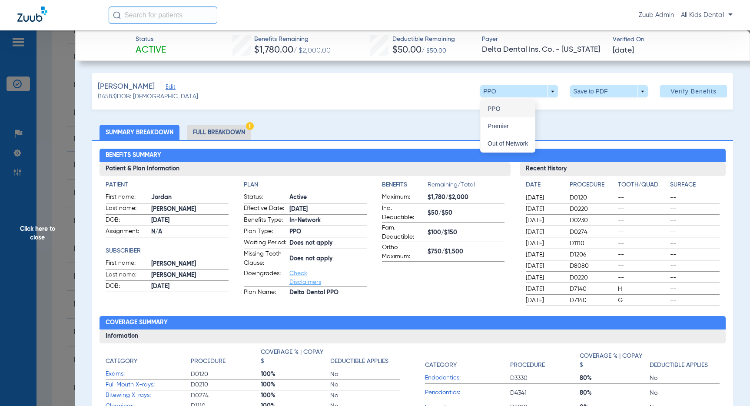
click at [502, 107] on span "PPO" at bounding box center [507, 109] width 40 height 6
click at [549, 92] on span at bounding box center [519, 91] width 78 height 12
click at [519, 123] on span "Premier" at bounding box center [507, 126] width 40 height 6
click at [555, 94] on span at bounding box center [519, 91] width 78 height 12
click at [527, 147] on button "Out of Network" at bounding box center [507, 143] width 54 height 17
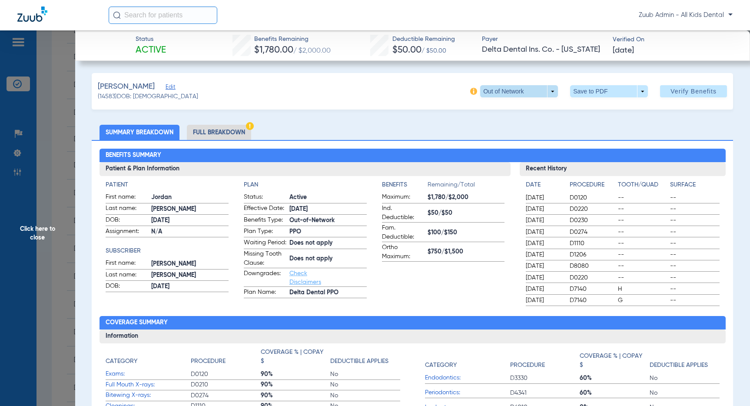
click at [552, 92] on span at bounding box center [519, 91] width 78 height 12
click at [520, 109] on span "PPO" at bounding box center [507, 109] width 40 height 6
click at [37, 233] on span "Click here to close" at bounding box center [37, 233] width 75 height 406
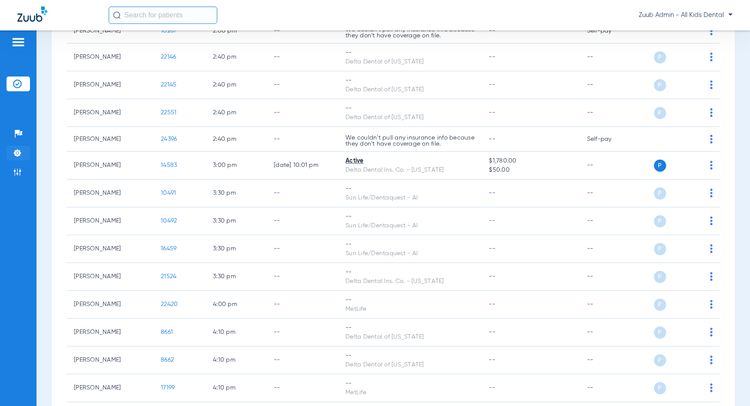
click at [18, 149] on img at bounding box center [17, 153] width 9 height 9
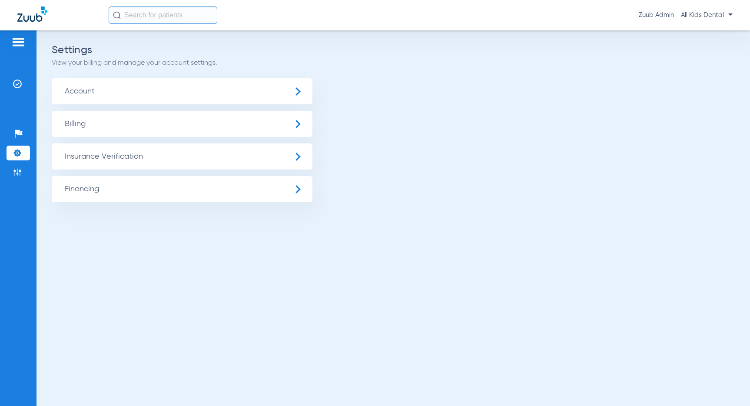
click at [126, 156] on span "Insurance Verification" at bounding box center [182, 156] width 261 height 26
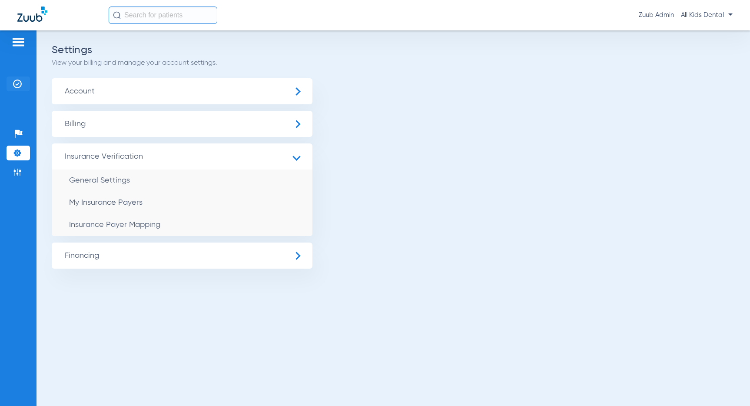
click at [18, 83] on img at bounding box center [17, 83] width 9 height 9
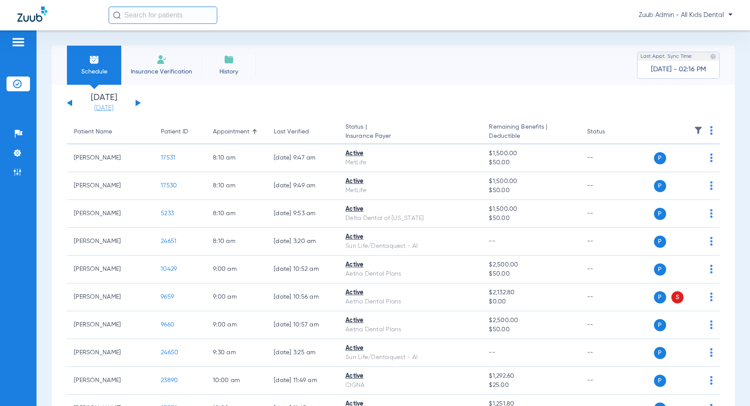
click at [110, 108] on link "[DATE]" at bounding box center [104, 108] width 52 height 9
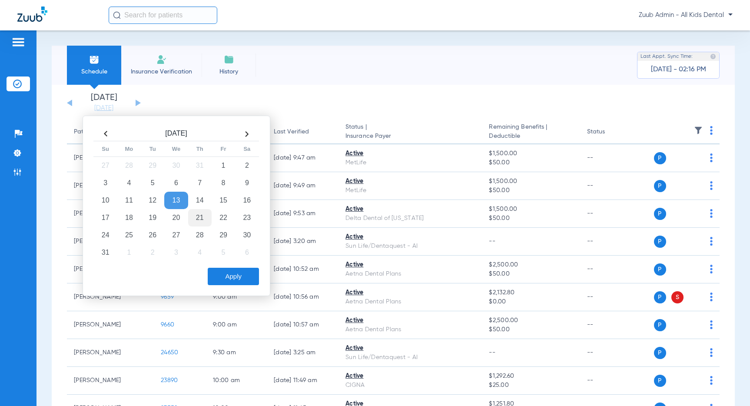
click at [202, 215] on td "21" at bounding box center [199, 217] width 23 height 17
drag, startPoint x: 230, startPoint y: 274, endPoint x: 240, endPoint y: 273, distance: 9.6
click at [231, 274] on button "Apply" at bounding box center [233, 276] width 51 height 17
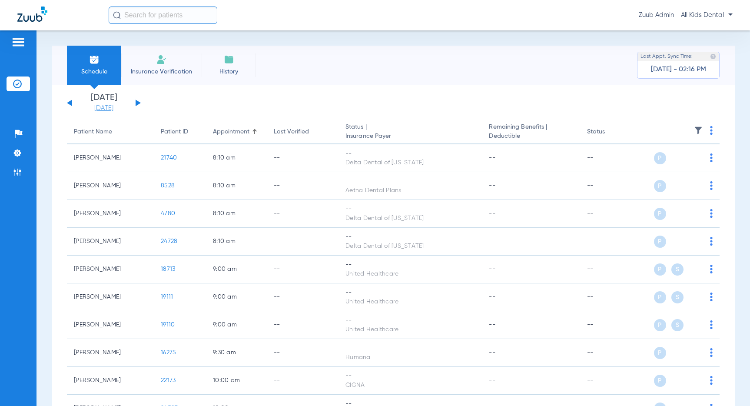
click at [113, 106] on link "[DATE]" at bounding box center [104, 108] width 52 height 9
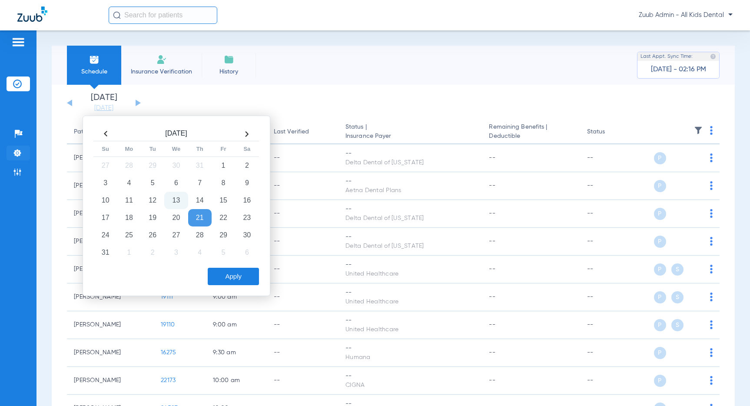
click at [13, 154] on img at bounding box center [17, 153] width 9 height 9
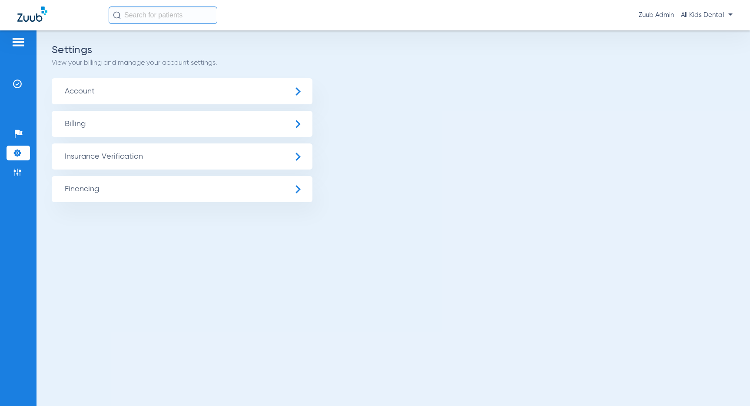
click at [103, 159] on span "Insurance Verification" at bounding box center [182, 156] width 261 height 26
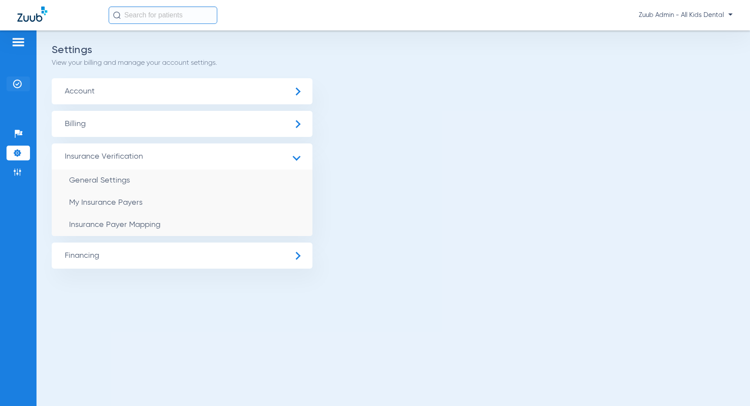
click at [17, 82] on img at bounding box center [17, 83] width 9 height 9
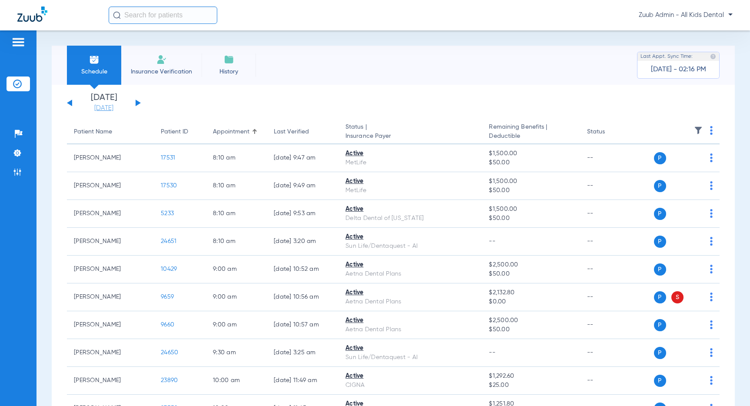
click at [108, 105] on link "[DATE]" at bounding box center [104, 108] width 52 height 9
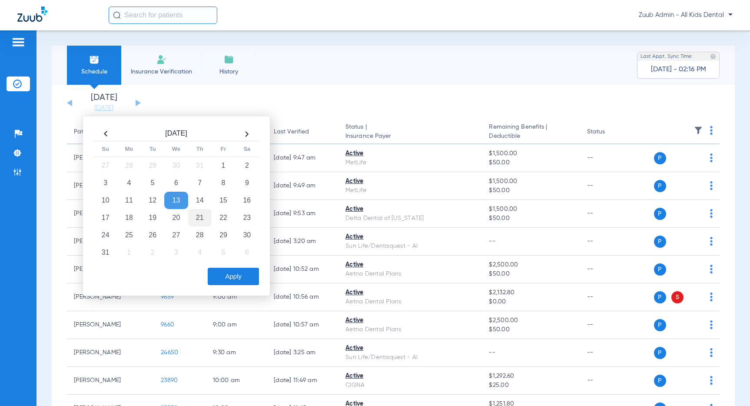
click at [195, 220] on td "21" at bounding box center [199, 217] width 23 height 17
click at [234, 274] on button "Apply" at bounding box center [233, 276] width 51 height 17
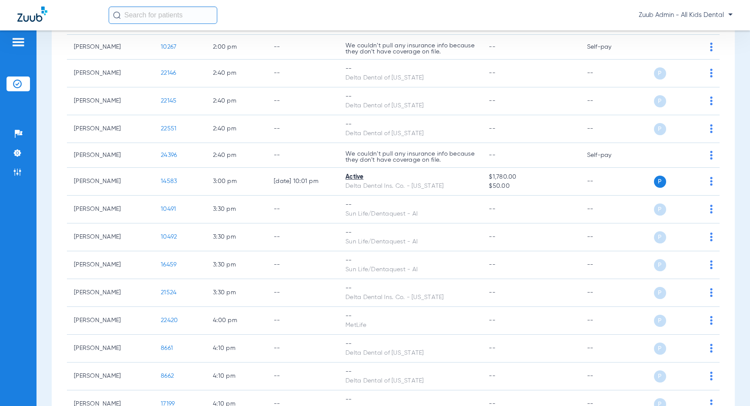
scroll to position [756, 0]
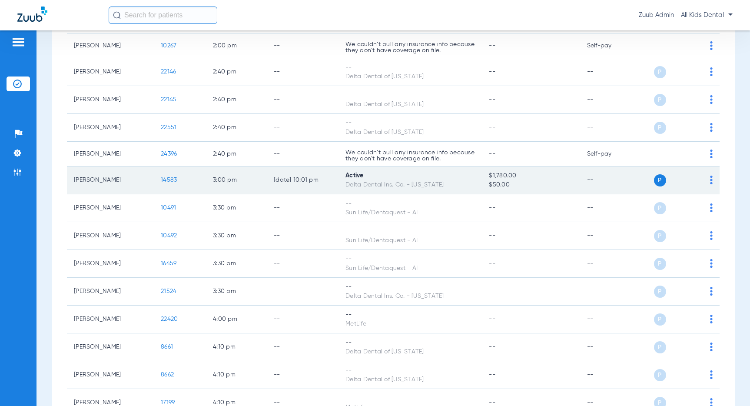
click at [165, 178] on span "14583" at bounding box center [169, 180] width 16 height 6
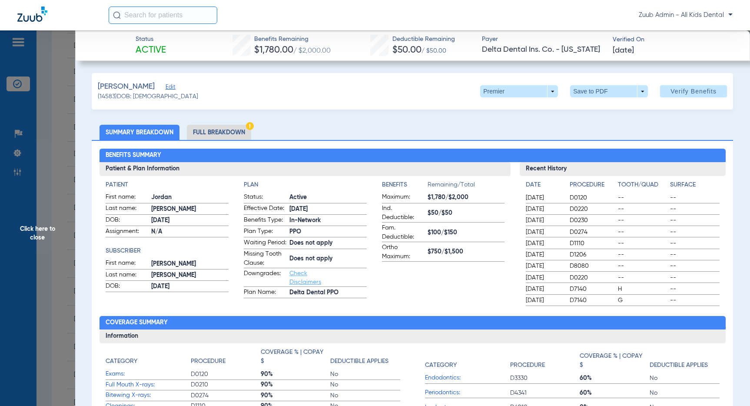
click at [37, 236] on span "Click here to close" at bounding box center [37, 233] width 75 height 406
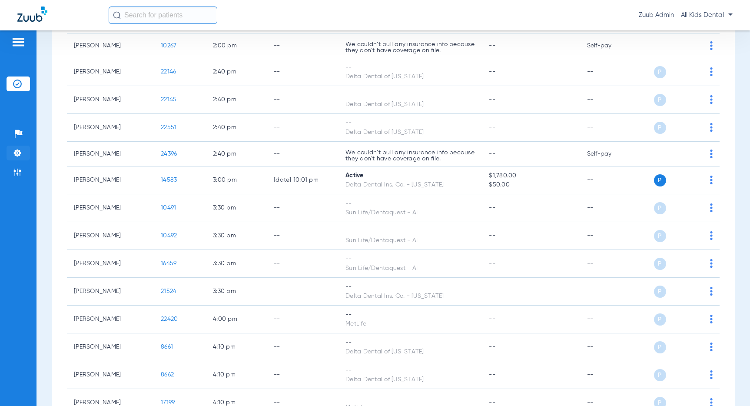
click at [20, 152] on img at bounding box center [17, 153] width 9 height 9
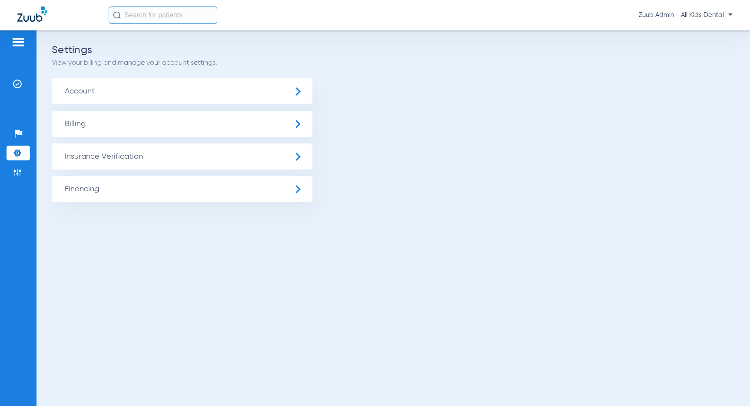
click at [100, 153] on span "Insurance Verification" at bounding box center [182, 156] width 261 height 26
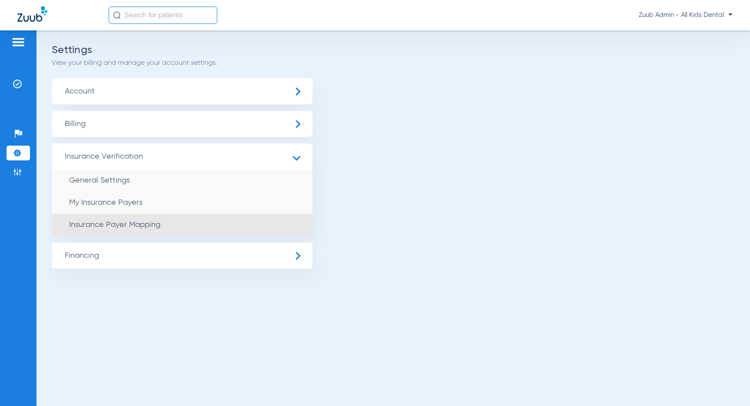
click at [128, 223] on span "Insurance Payer Mapping" at bounding box center [114, 225] width 91 height 8
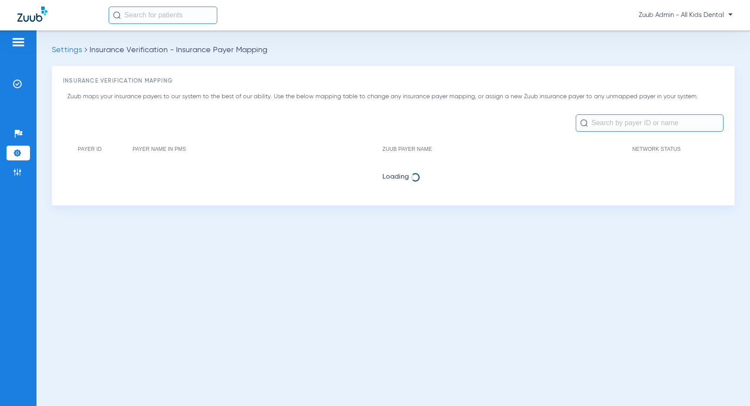
click at [598, 122] on input "text" at bounding box center [649, 122] width 148 height 17
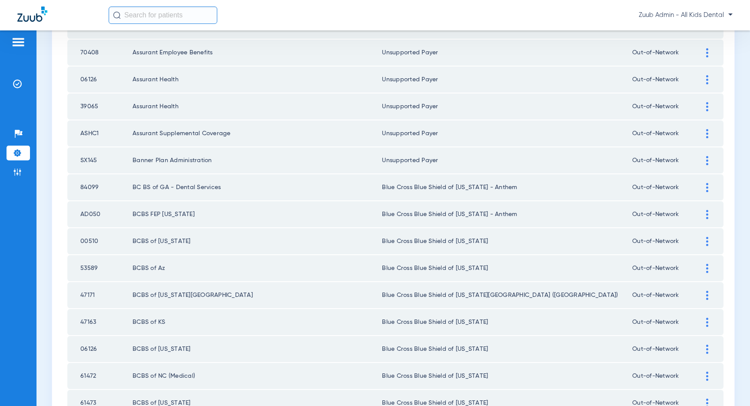
scroll to position [1164, 0]
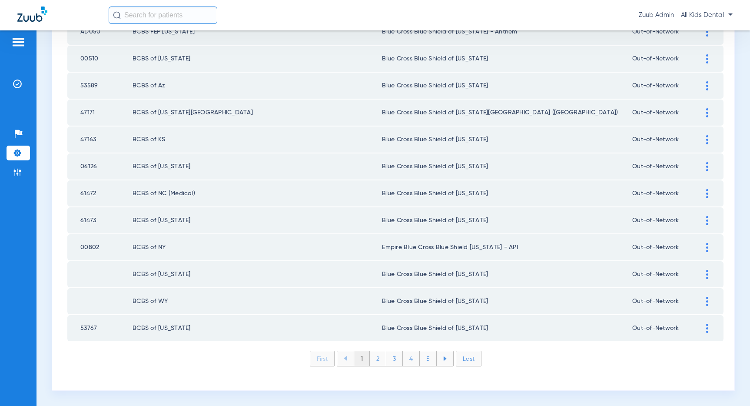
click at [377, 360] on li "2" at bounding box center [378, 358] width 17 height 15
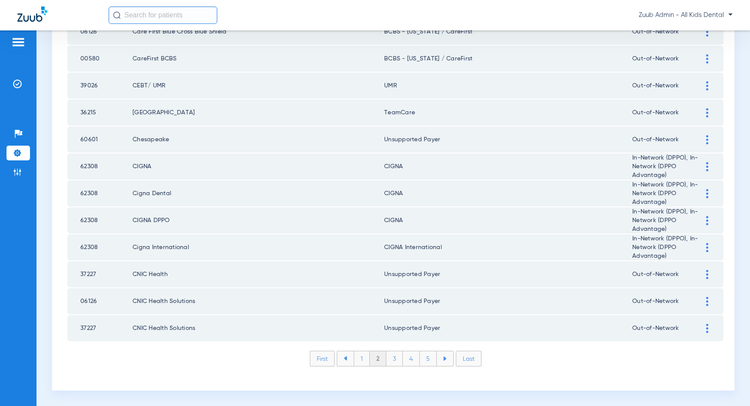
click at [395, 357] on li "3" at bounding box center [394, 358] width 17 height 15
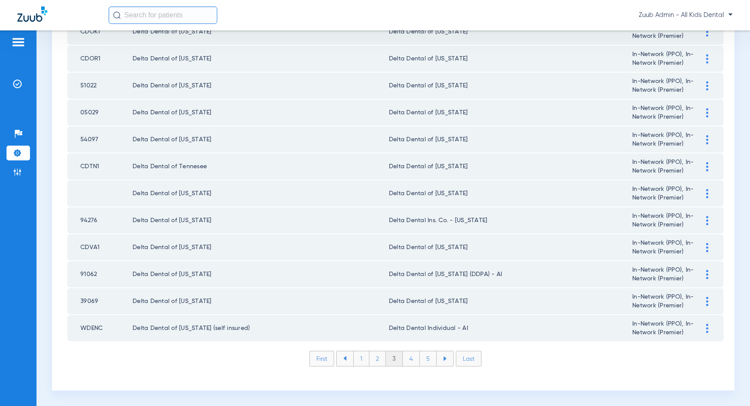
click at [411, 360] on li "4" at bounding box center [411, 358] width 17 height 15
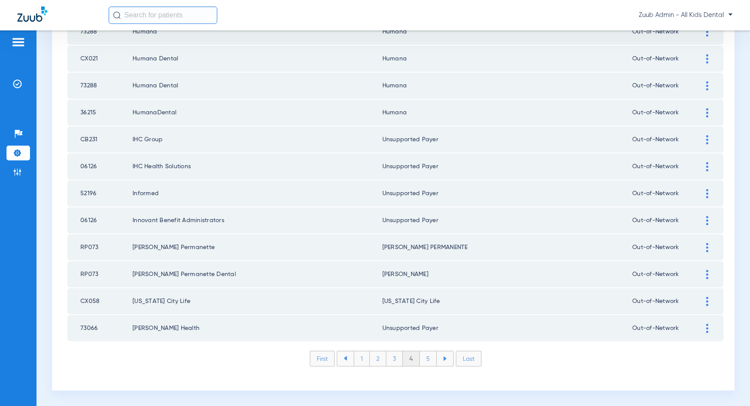
click at [391, 357] on li "3" at bounding box center [394, 358] width 17 height 15
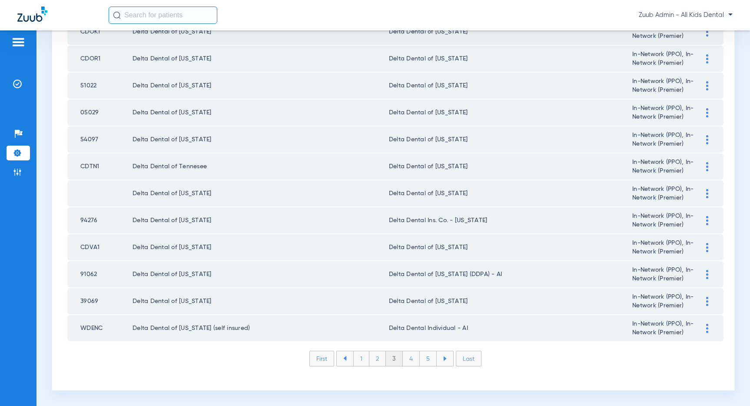
click at [393, 360] on li "3" at bounding box center [394, 358] width 17 height 15
click at [379, 360] on li "2" at bounding box center [377, 358] width 17 height 15
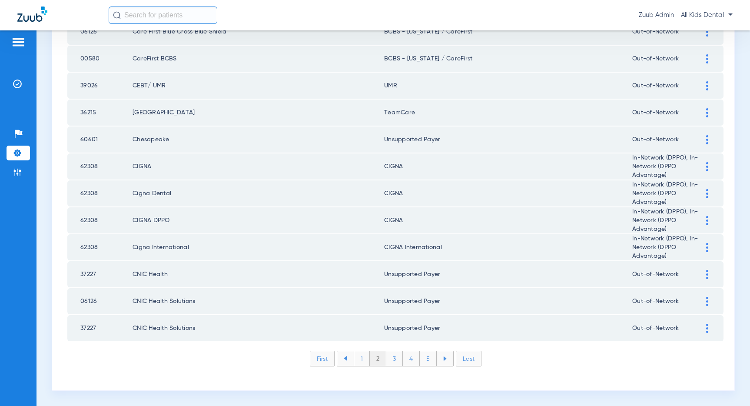
click at [362, 357] on li "1" at bounding box center [362, 358] width 16 height 15
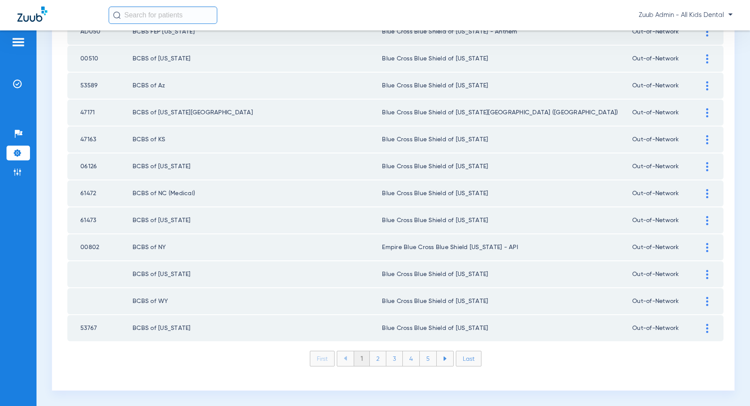
click at [376, 357] on li "2" at bounding box center [378, 358] width 17 height 15
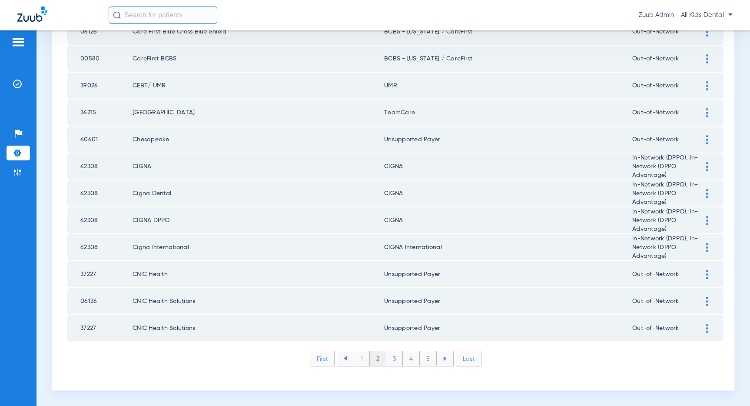
click at [394, 359] on li "3" at bounding box center [394, 358] width 17 height 15
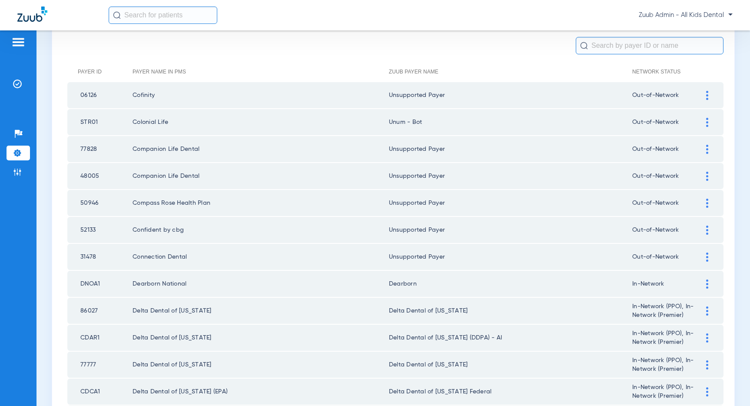
scroll to position [76, 0]
click at [18, 83] on img at bounding box center [17, 83] width 9 height 9
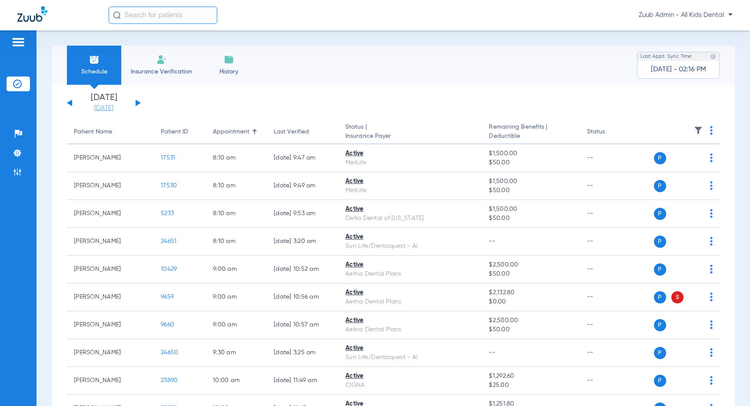
click at [103, 107] on link "[DATE]" at bounding box center [104, 108] width 52 height 9
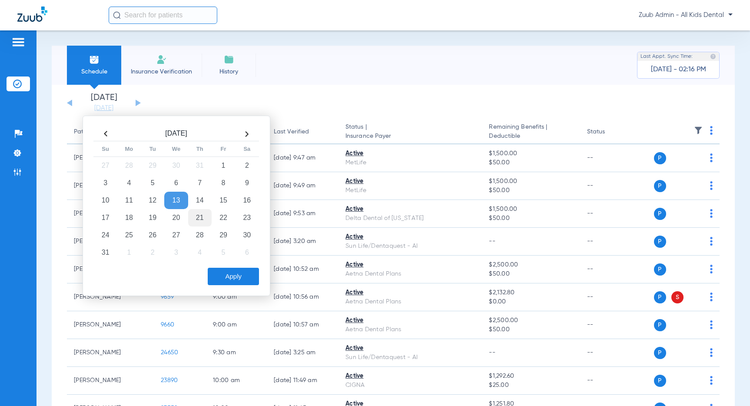
click at [200, 219] on td "21" at bounding box center [199, 217] width 23 height 17
click at [227, 269] on button "Apply" at bounding box center [233, 276] width 51 height 17
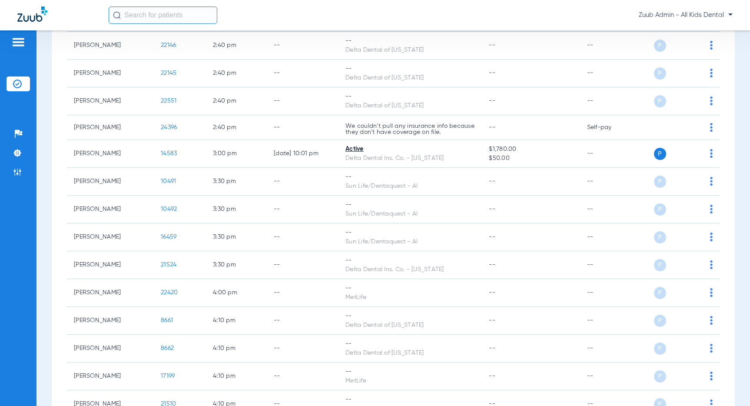
scroll to position [785, 0]
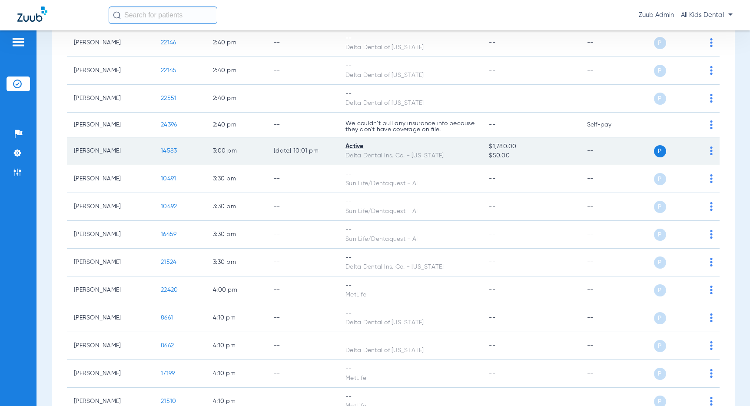
click at [165, 149] on span "14583" at bounding box center [169, 151] width 16 height 6
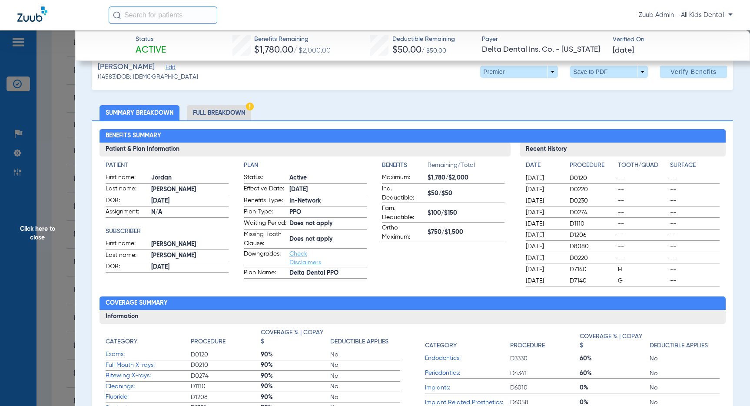
scroll to position [0, 0]
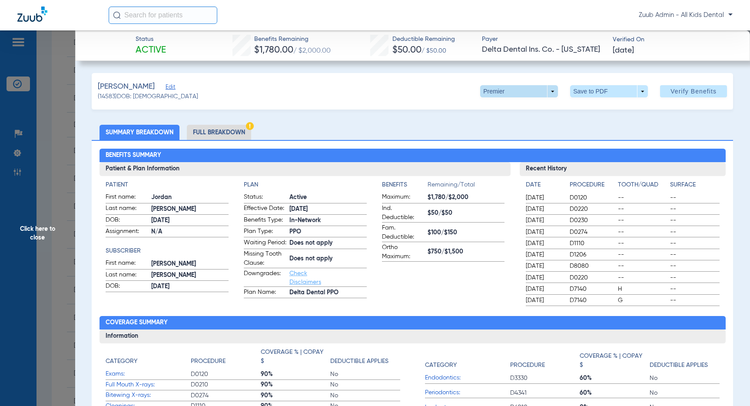
click at [551, 91] on span at bounding box center [519, 91] width 78 height 12
click at [503, 106] on span "PPO" at bounding box center [507, 109] width 40 height 6
click at [694, 88] on span "Verify Benefits" at bounding box center [693, 91] width 46 height 7
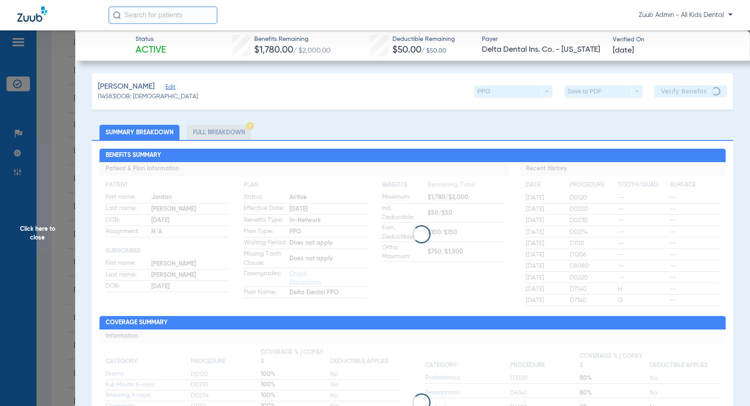
click at [40, 238] on span "Click here to close" at bounding box center [37, 233] width 75 height 406
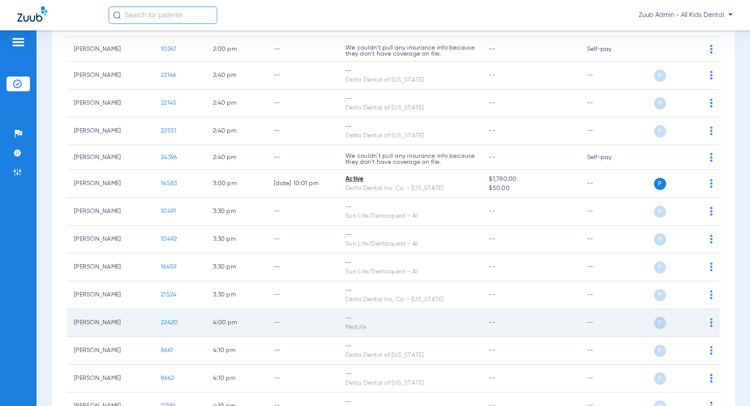
scroll to position [750, 0]
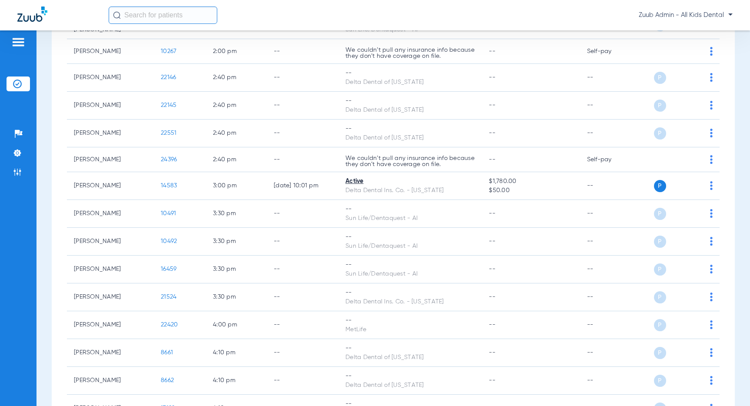
click at [142, 18] on input "text" at bounding box center [163, 15] width 109 height 17
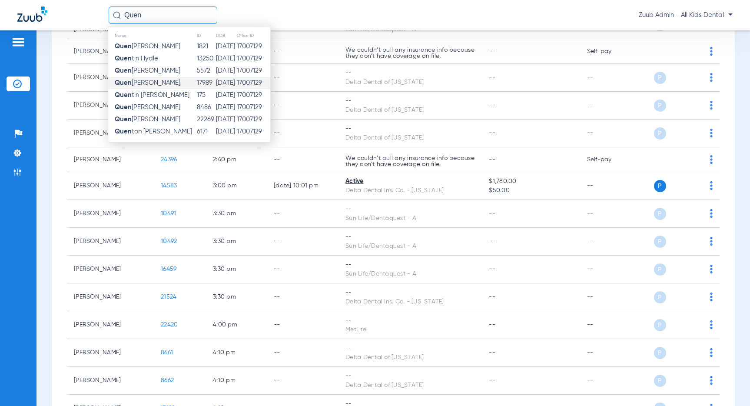
click at [142, 83] on span "Quen tin Miller" at bounding box center [148, 82] width 66 height 7
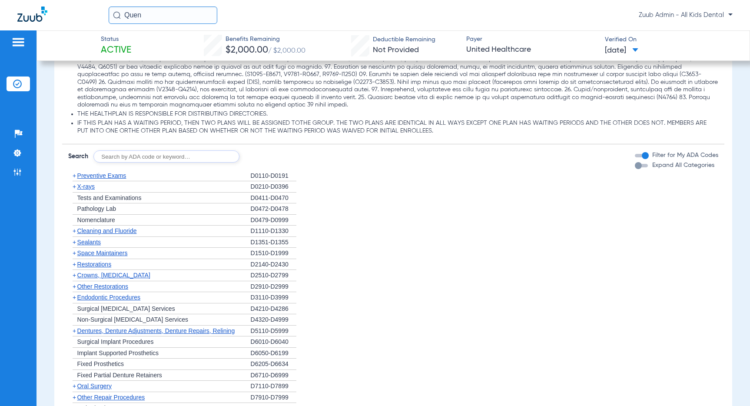
scroll to position [662, 0]
click at [96, 172] on span "Preventive Exams" at bounding box center [101, 173] width 49 height 7
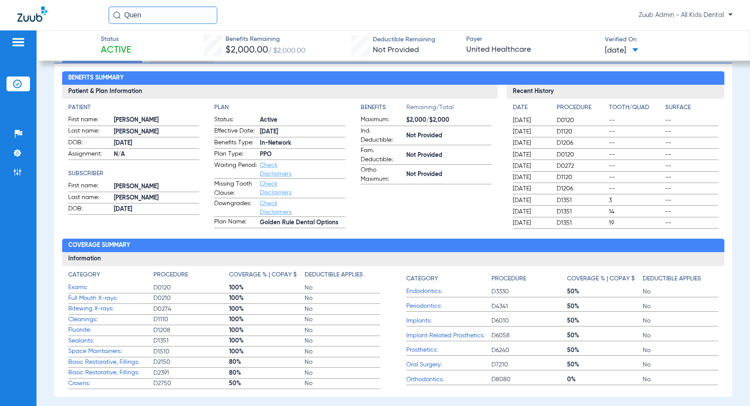
scroll to position [75, 0]
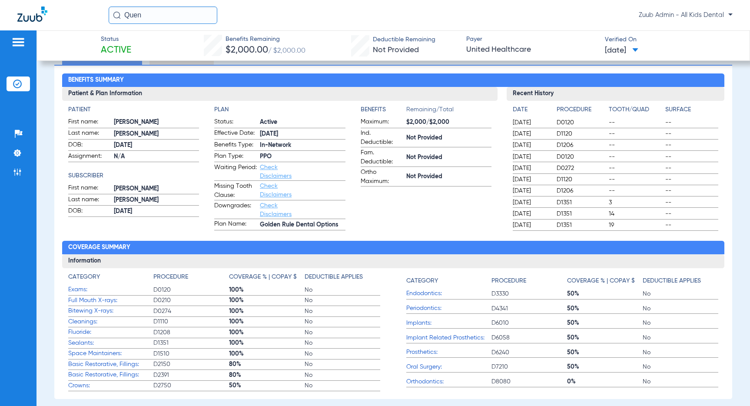
drag, startPoint x: 281, startPoint y: 135, endPoint x: 262, endPoint y: 135, distance: 19.1
click at [262, 135] on span "5/14/24" at bounding box center [303, 133] width 86 height 9
click at [404, 223] on app-benefits-information "Benefits Remaining/Total Maximum: $2,000/$2,000 Ind. Deductible: Not Provided F…" at bounding box center [425, 167] width 131 height 125
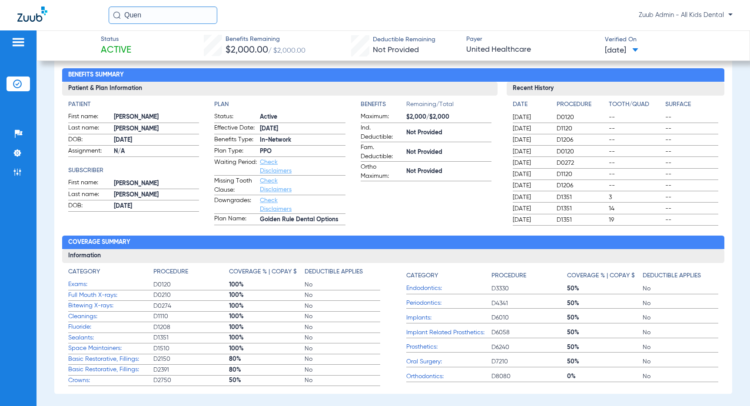
scroll to position [0, 0]
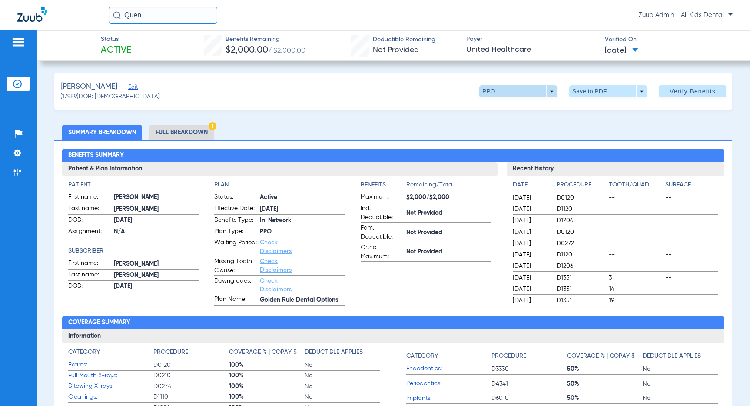
click at [547, 91] on span at bounding box center [518, 91] width 78 height 12
click at [529, 125] on button "Out of Network" at bounding box center [506, 125] width 54 height 17
drag, startPoint x: 312, startPoint y: 213, endPoint x: 260, endPoint y: 212, distance: 52.1
click at [260, 212] on span "5/14/24" at bounding box center [303, 209] width 86 height 9
click at [417, 303] on app-benefits-information "Benefits Remaining/Total Maximum: $2,000/$2,000 Ind. Deductible: Not Provided F…" at bounding box center [425, 242] width 131 height 125
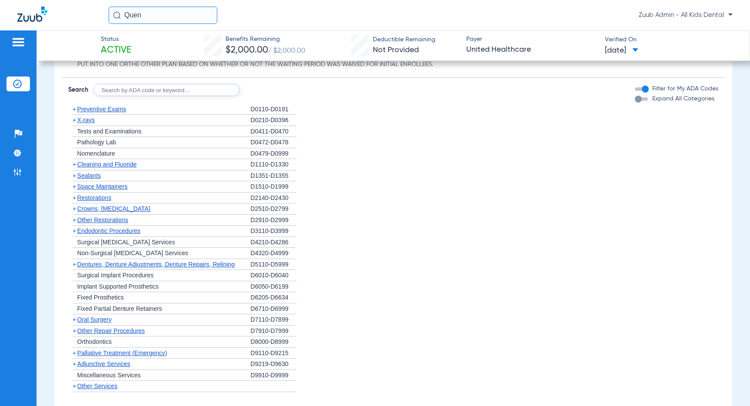
scroll to position [737, 0]
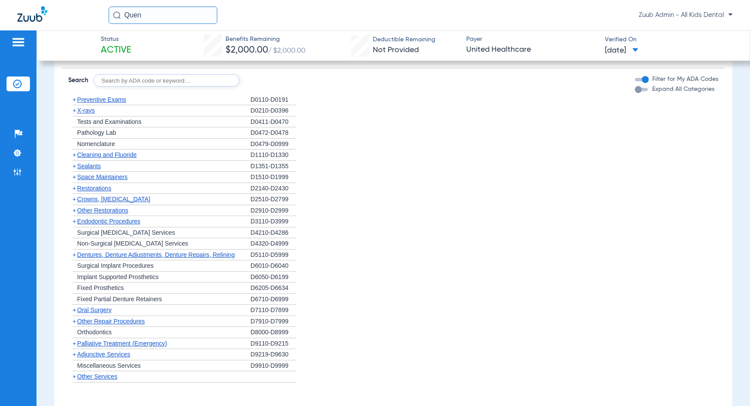
click at [109, 155] on span "Cleaning and Fluoride" at bounding box center [107, 154] width 60 height 7
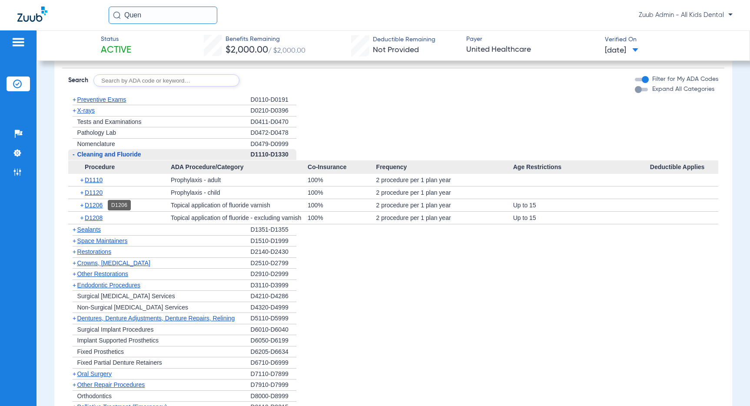
click at [96, 203] on span "D1206" at bounding box center [94, 205] width 18 height 7
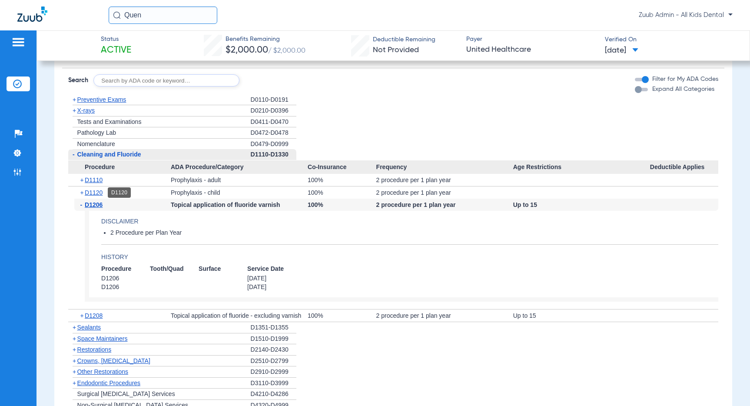
click at [98, 191] on span "D1120" at bounding box center [94, 192] width 18 height 7
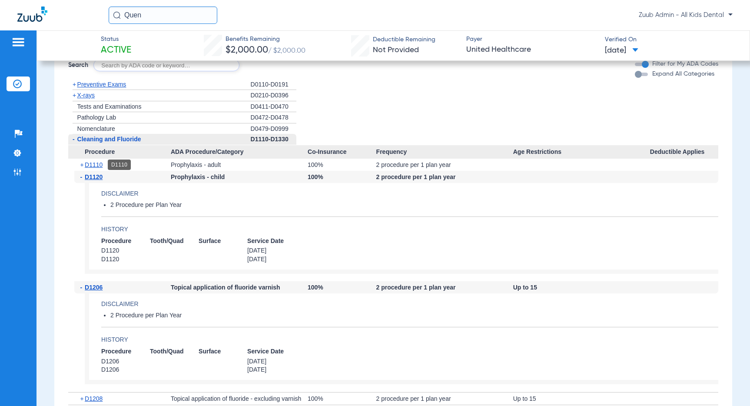
scroll to position [754, 0]
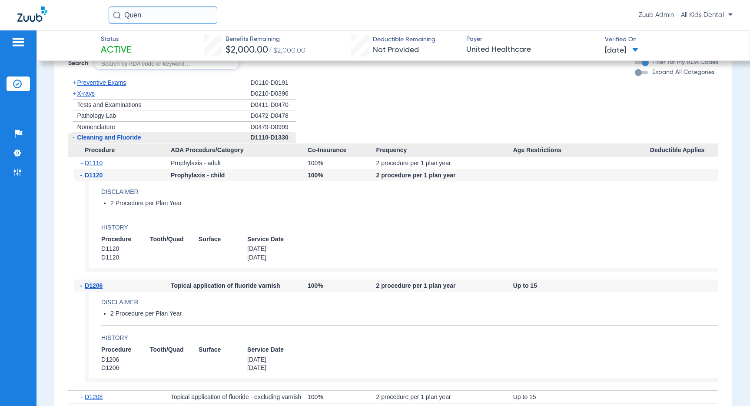
drag, startPoint x: 128, startPoint y: 259, endPoint x: 100, endPoint y: 257, distance: 27.9
click at [100, 257] on app-benefits-detail "Disclaimer 2 Procedure per Plan Year History Procedure Tooth/Quad Surface Servi…" at bounding box center [401, 226] width 633 height 91
drag, startPoint x: 278, startPoint y: 255, endPoint x: 240, endPoint y: 261, distance: 38.3
click at [240, 261] on app-benefits-detail "Disclaimer 2 Procedure per Plan Year History Procedure Tooth/Quad Surface Servi…" at bounding box center [401, 226] width 633 height 91
drag, startPoint x: 272, startPoint y: 250, endPoint x: 239, endPoint y: 251, distance: 33.0
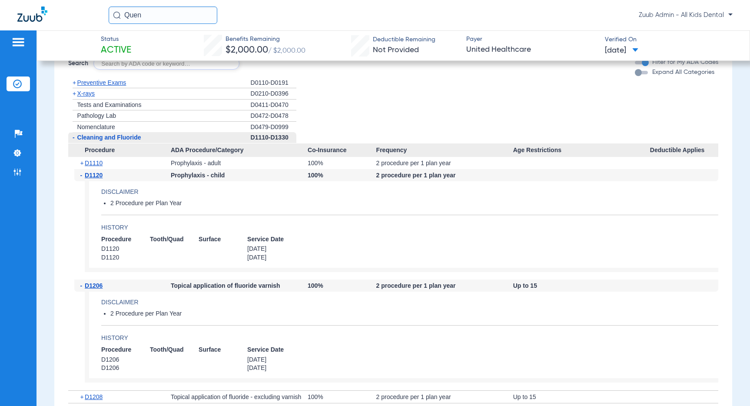
click at [239, 251] on app-history "Procedure Tooth/Quad Surface Service Date D1120 2/03/2025 D1120 7/09/2024" at bounding box center [409, 248] width 617 height 26
click at [327, 250] on app-history "Procedure Tooth/Quad Surface Service Date D1120 2/03/2025 D1120 7/09/2024" at bounding box center [409, 248] width 617 height 26
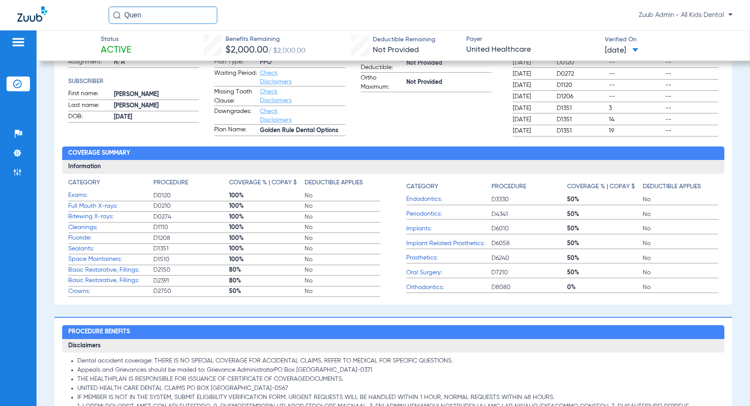
scroll to position [0, 0]
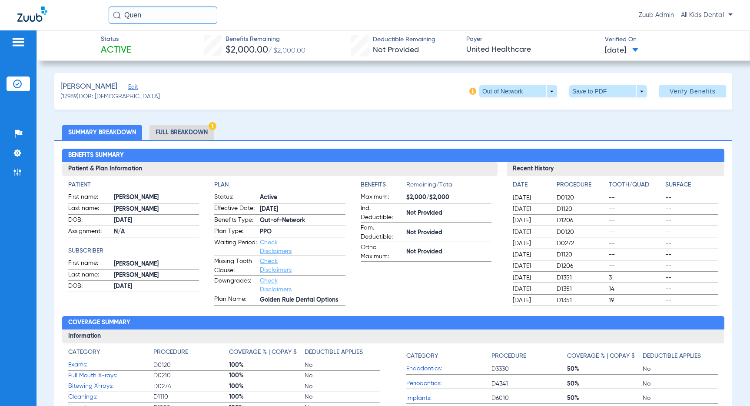
click at [181, 131] on li "Full Breakdown" at bounding box center [181, 132] width 64 height 15
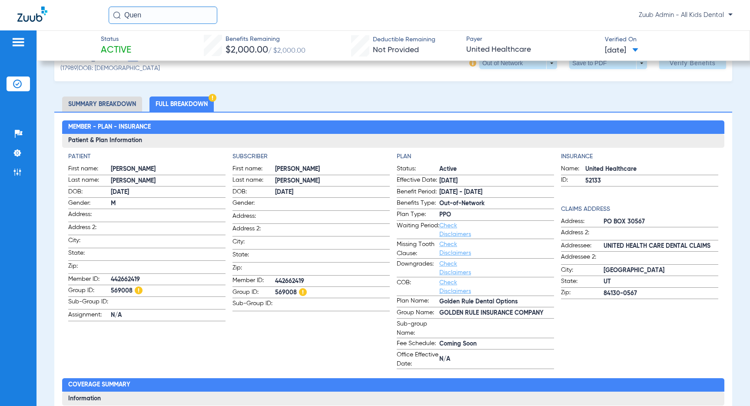
scroll to position [29, 0]
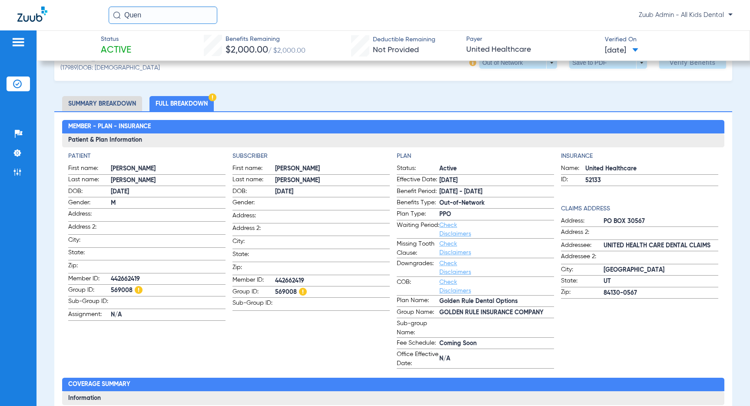
drag, startPoint x: 494, startPoint y: 192, endPoint x: 397, endPoint y: 193, distance: 97.7
click at [397, 193] on label "Benefit Period: 5/14/25 - 4/30/26" at bounding box center [475, 192] width 157 height 11
click at [594, 323] on div "Insurance Name: United Healthcare ID: 52133 Claims Address Address: PO BOX 3056…" at bounding box center [639, 260] width 157 height 217
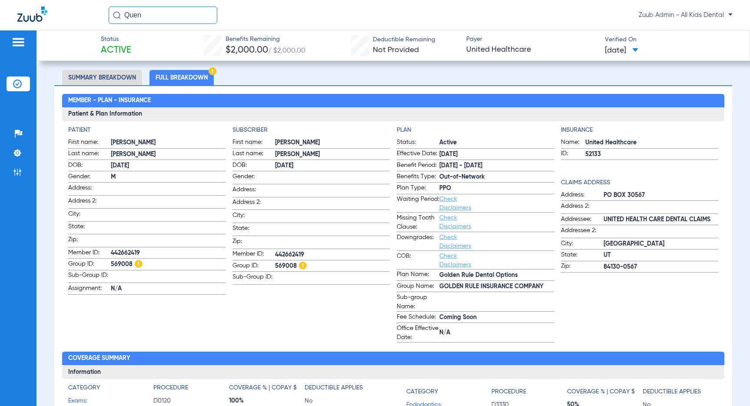
scroll to position [47, 0]
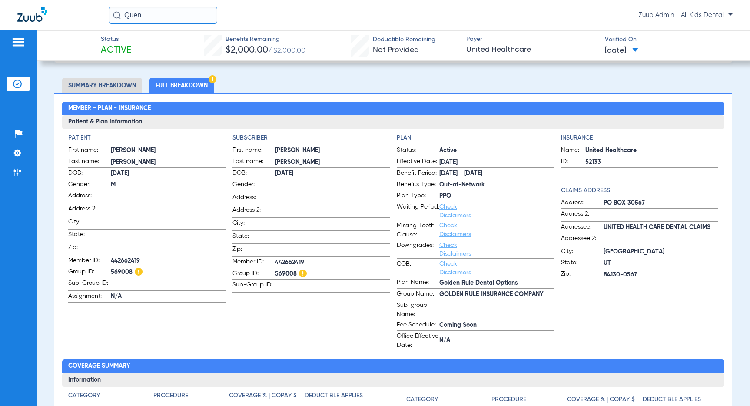
click at [445, 170] on span "5/14/25 - 4/30/26" at bounding box center [496, 173] width 115 height 9
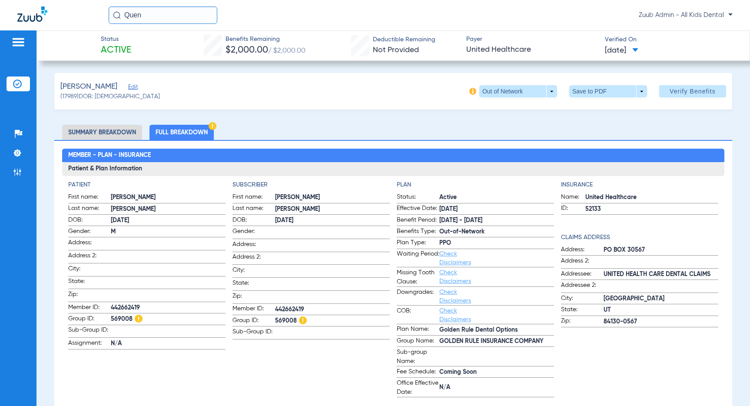
click at [191, 17] on input "Quen" at bounding box center [163, 15] width 109 height 17
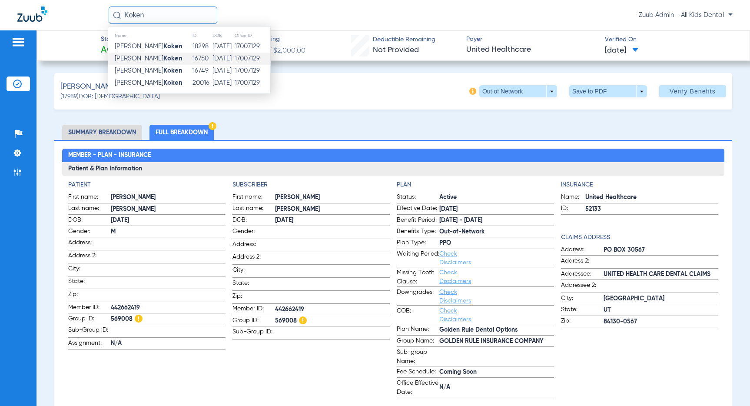
type input "Koken"
click at [159, 59] on td "Isabelle Koken" at bounding box center [150, 59] width 84 height 12
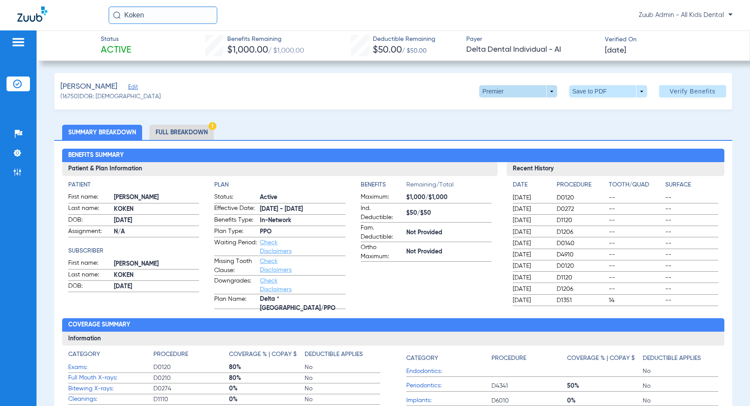
click at [554, 93] on span at bounding box center [518, 91] width 78 height 12
click at [519, 108] on span "PPO" at bounding box center [506, 109] width 40 height 6
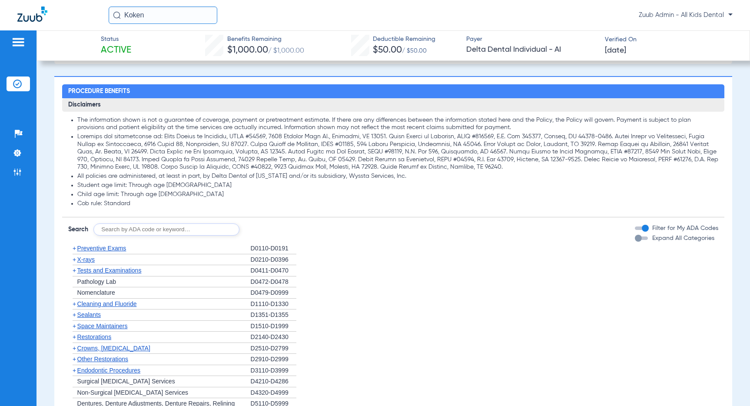
scroll to position [420, 0]
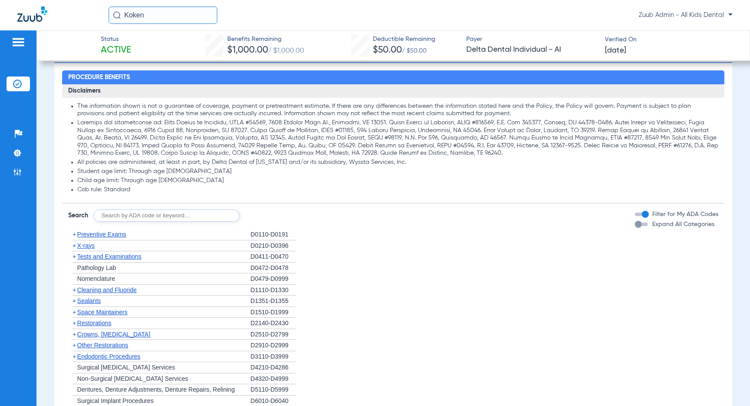
click at [96, 238] on span "Preventive Exams" at bounding box center [101, 234] width 49 height 7
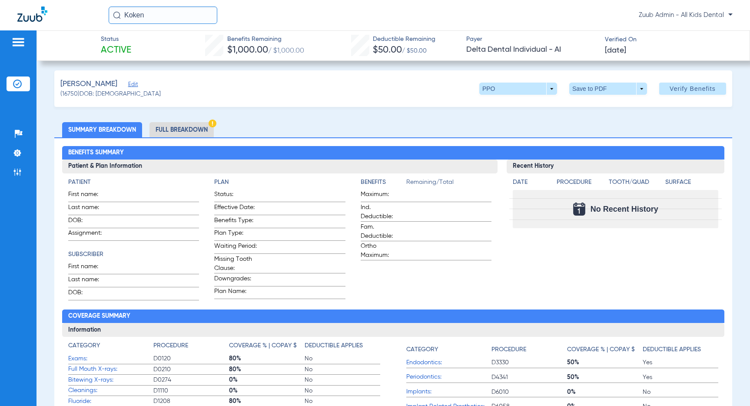
scroll to position [0, 0]
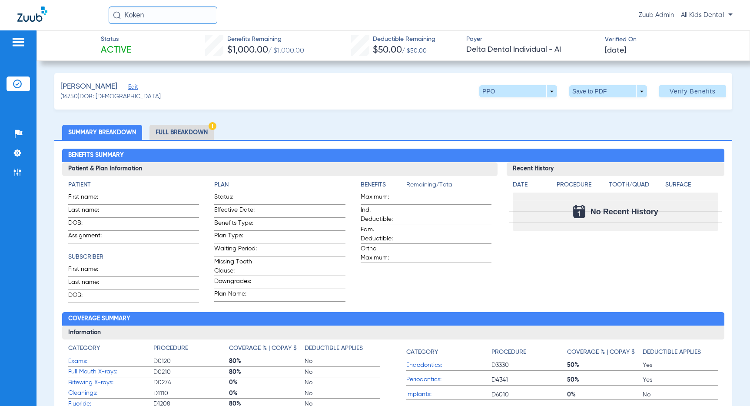
click at [176, 134] on li "Full Breakdown" at bounding box center [181, 132] width 64 height 15
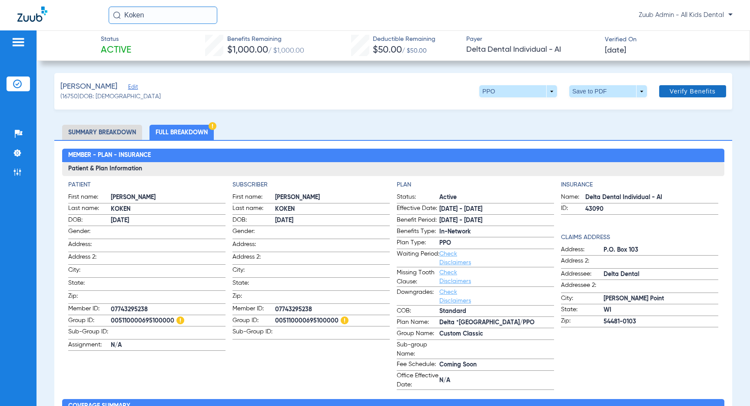
click at [684, 91] on span "Verify Benefits" at bounding box center [692, 91] width 46 height 7
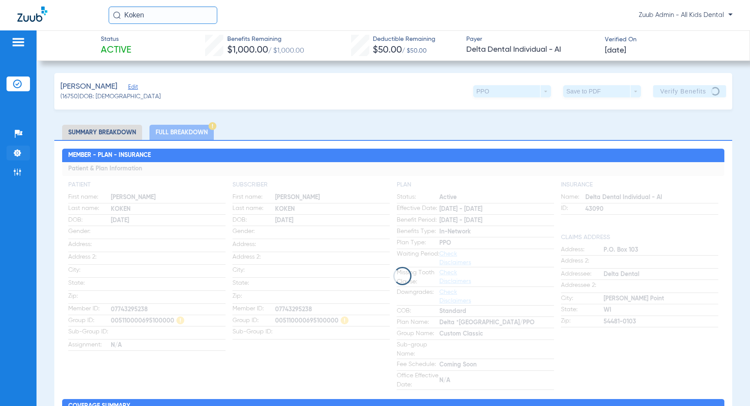
click at [17, 152] on img at bounding box center [17, 153] width 9 height 9
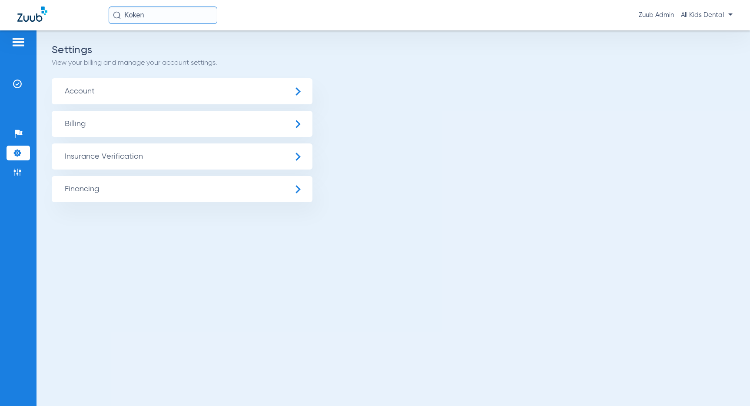
click at [75, 157] on span "Insurance Verification" at bounding box center [182, 156] width 261 height 26
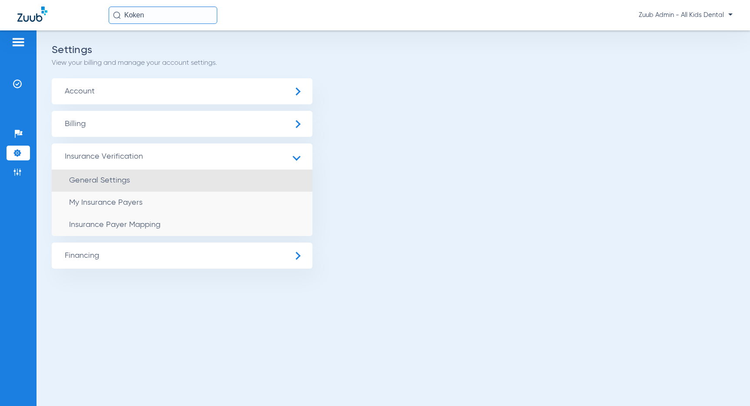
click at [97, 186] on li "General Settings" at bounding box center [182, 180] width 261 height 22
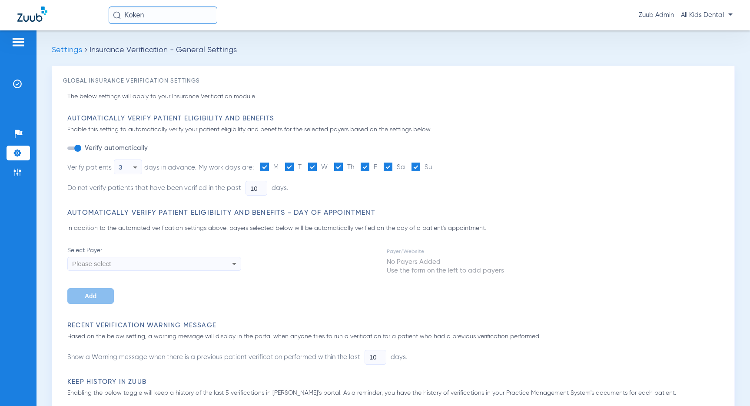
type input "5"
type input "1"
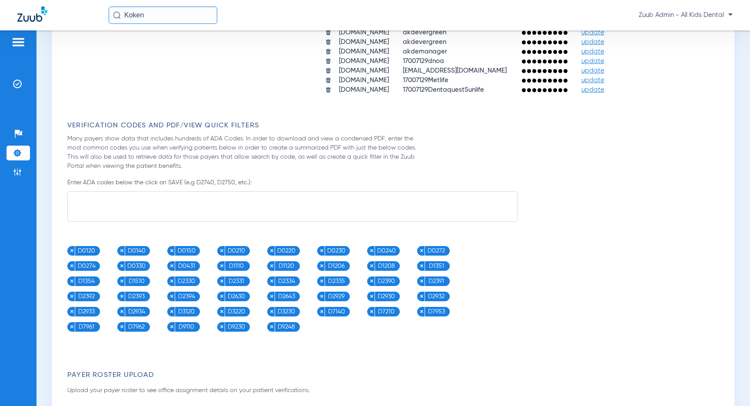
scroll to position [693, 0]
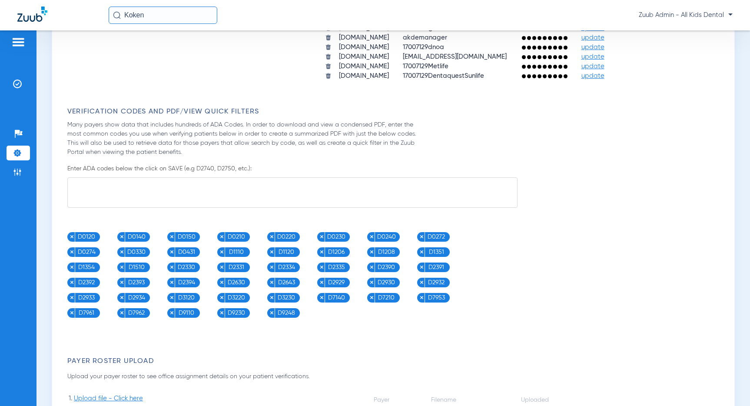
click at [216, 192] on textarea at bounding box center [292, 192] width 450 height 30
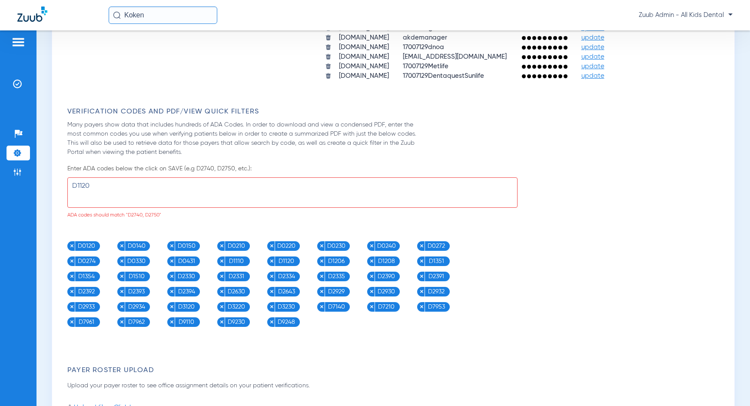
click at [215, 188] on textarea "D1120" at bounding box center [292, 192] width 450 height 30
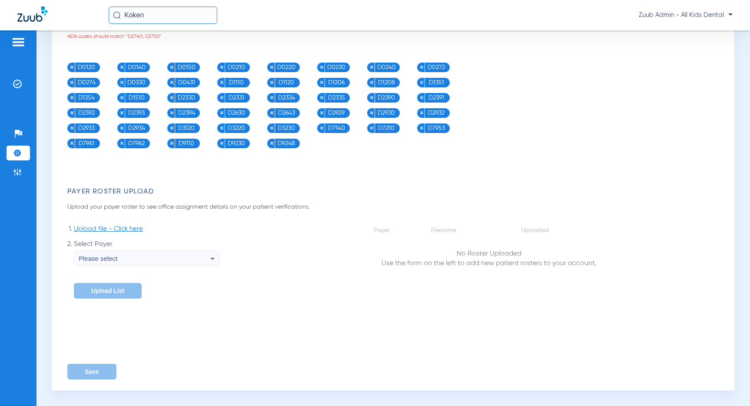
scroll to position [836, 0]
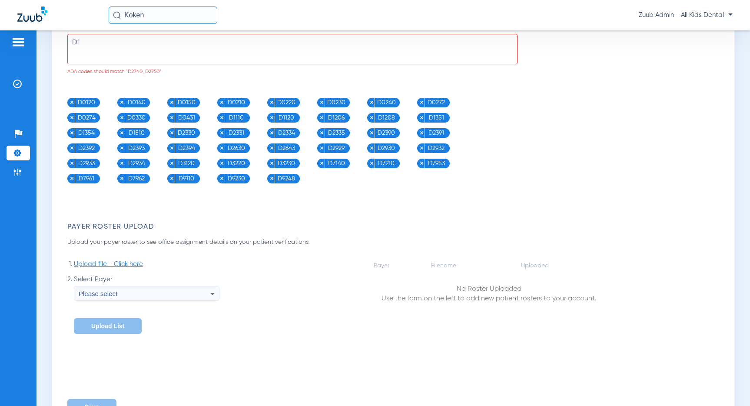
type textarea "D"
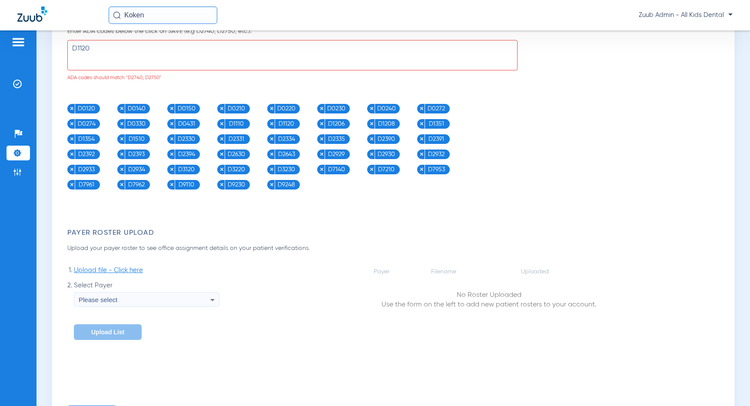
click at [177, 57] on textarea "D1120" at bounding box center [292, 55] width 450 height 30
click at [113, 42] on textarea "D1120" at bounding box center [292, 55] width 450 height 30
click at [110, 48] on textarea "D1120" at bounding box center [292, 55] width 450 height 30
drag, startPoint x: 109, startPoint y: 48, endPoint x: 69, endPoint y: 47, distance: 40.0
click at [69, 47] on textarea "D1120" at bounding box center [292, 55] width 450 height 30
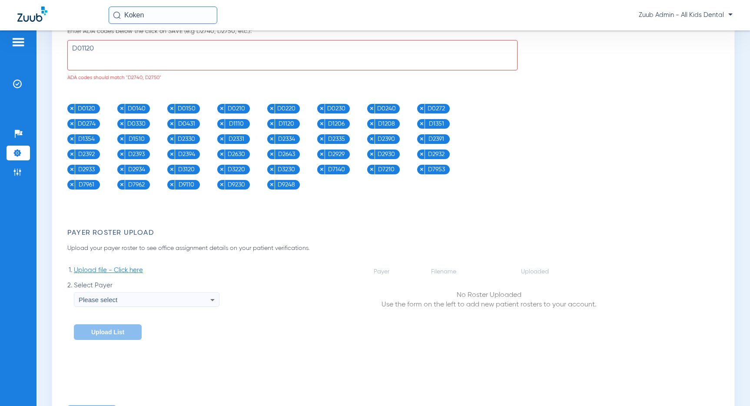
click at [80, 48] on textarea "D01120" at bounding box center [292, 55] width 450 height 30
type textarea "D1120"
drag, startPoint x: 110, startPoint y: 47, endPoint x: 69, endPoint y: 46, distance: 40.8
click at [69, 46] on textarea "D1120" at bounding box center [292, 55] width 450 height 30
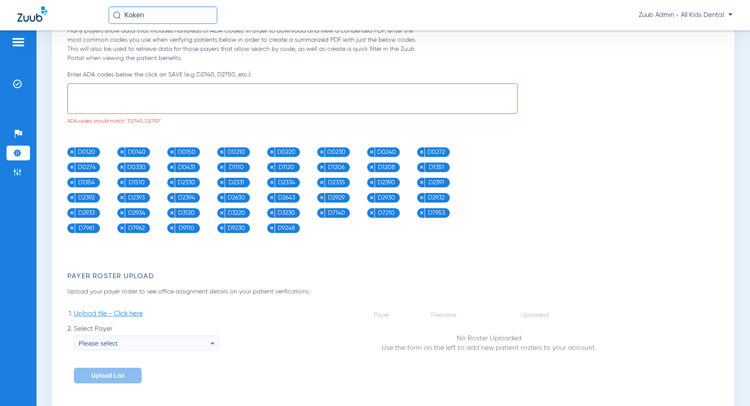
scroll to position [774, 0]
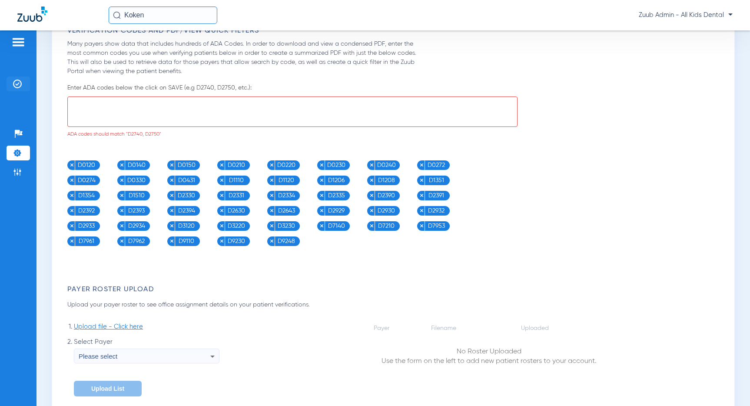
click at [20, 84] on img at bounding box center [17, 83] width 9 height 9
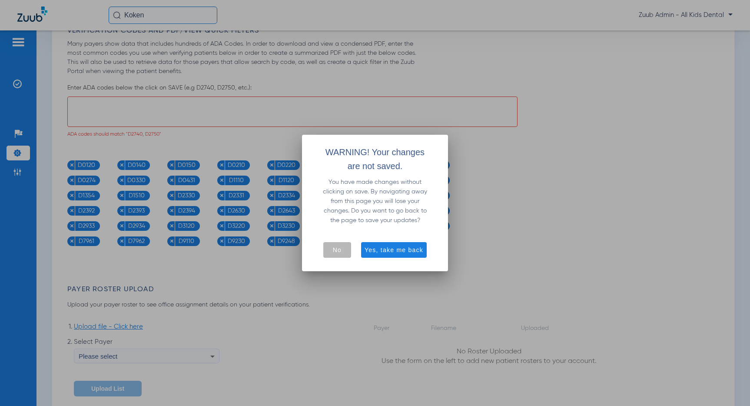
click at [534, 225] on div at bounding box center [375, 203] width 750 height 406
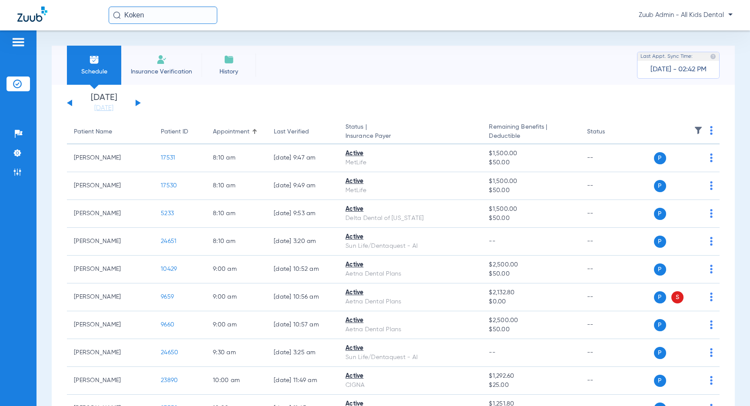
click at [157, 17] on input "Koken" at bounding box center [163, 15] width 109 height 17
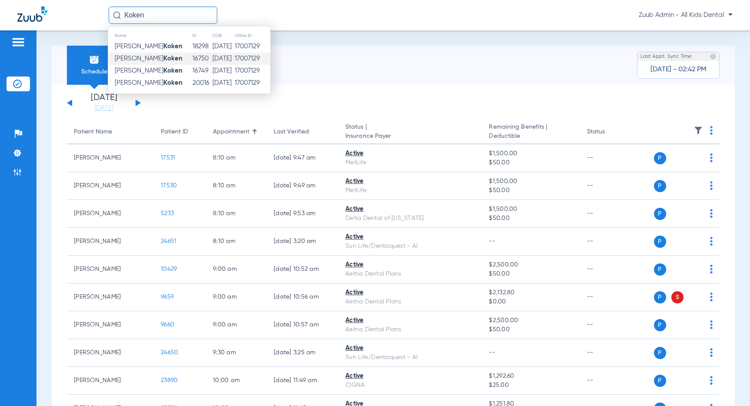
click at [157, 17] on input "Koken" at bounding box center [163, 15] width 109 height 17
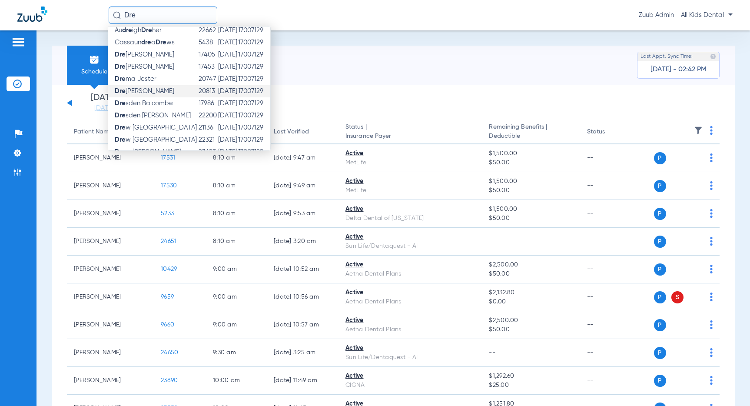
scroll to position [30, 0]
type input "Dre"
click at [348, 63] on div "Schedule Insurance Verification History Last Appt. Sync Time: Today - 02:42 PM" at bounding box center [393, 65] width 683 height 39
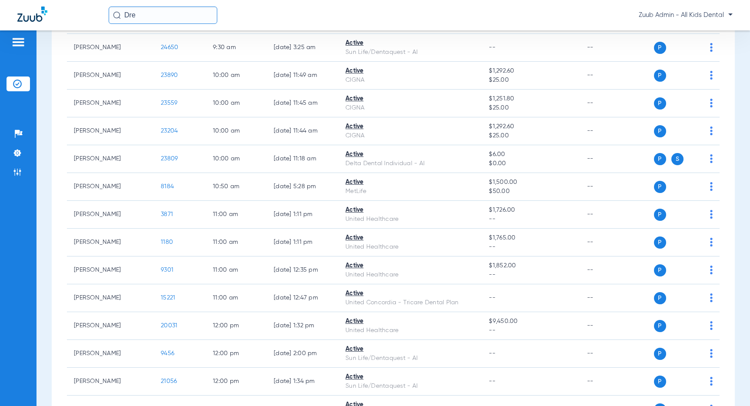
scroll to position [306, 0]
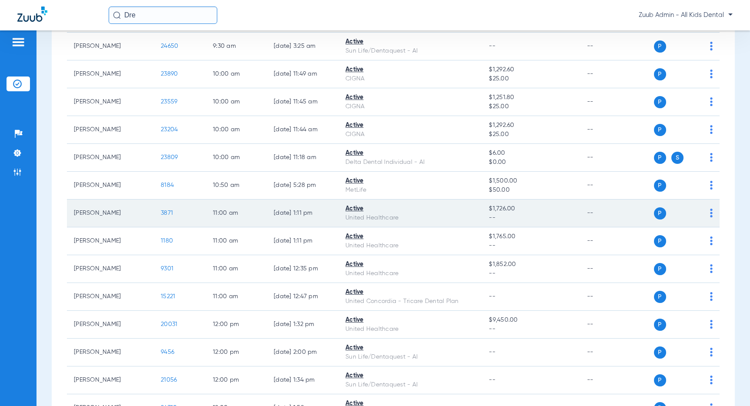
click at [165, 213] on span "3871" at bounding box center [167, 213] width 12 height 6
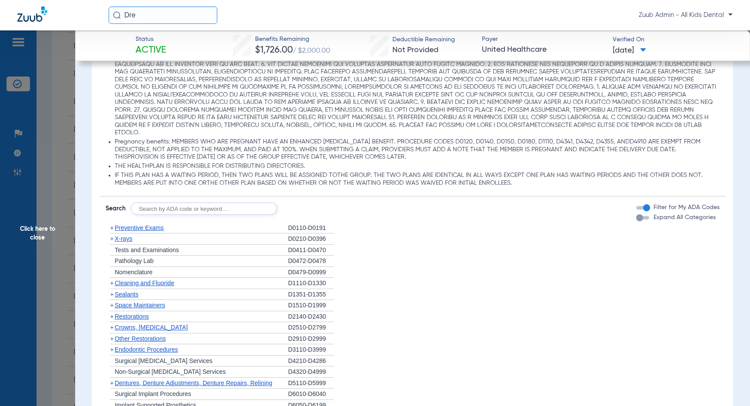
scroll to position [559, 0]
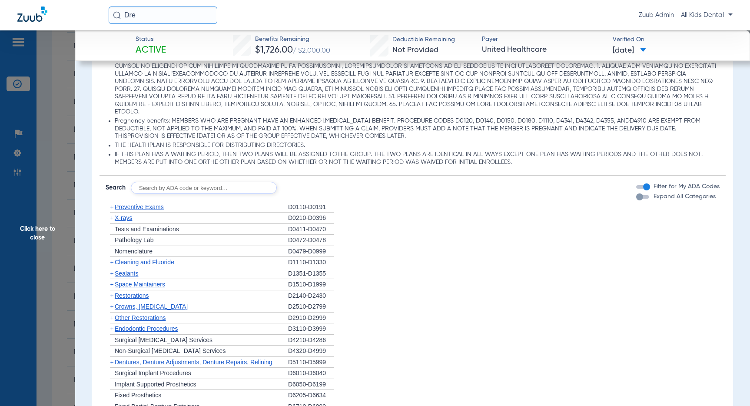
click at [122, 274] on span "Sealants" at bounding box center [126, 273] width 23 height 7
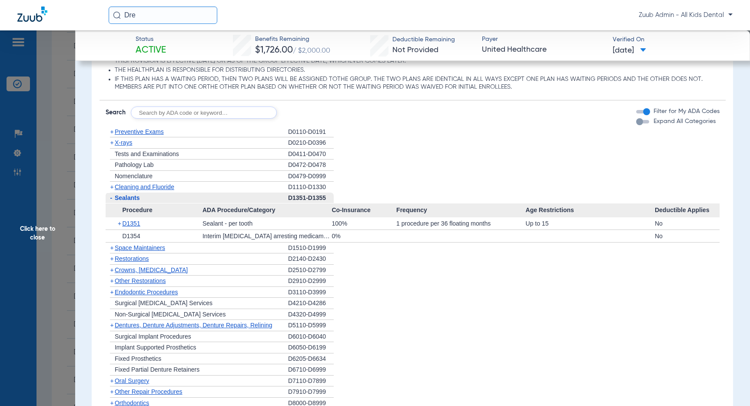
scroll to position [637, 0]
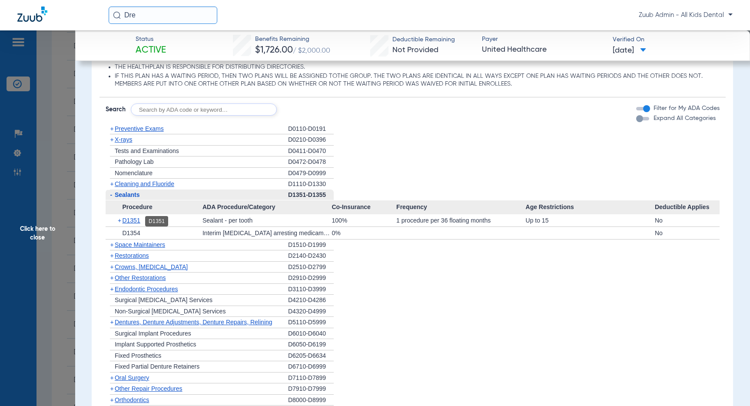
click at [136, 222] on span "D1351" at bounding box center [131, 220] width 18 height 7
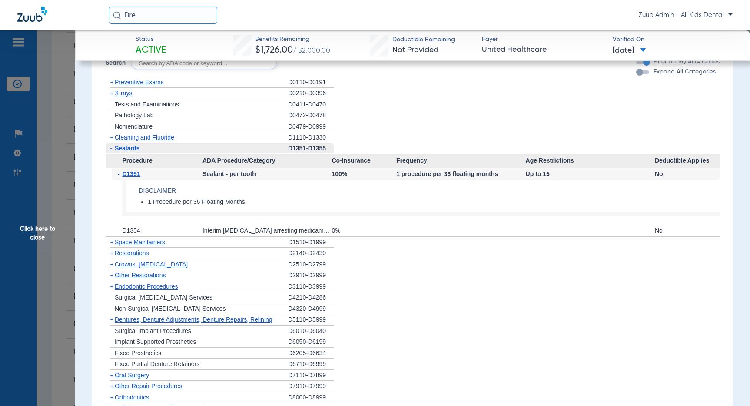
scroll to position [681, 0]
click at [486, 304] on li "+ Surgical Periodontal Services D4210-D4286" at bounding box center [413, 299] width 614 height 11
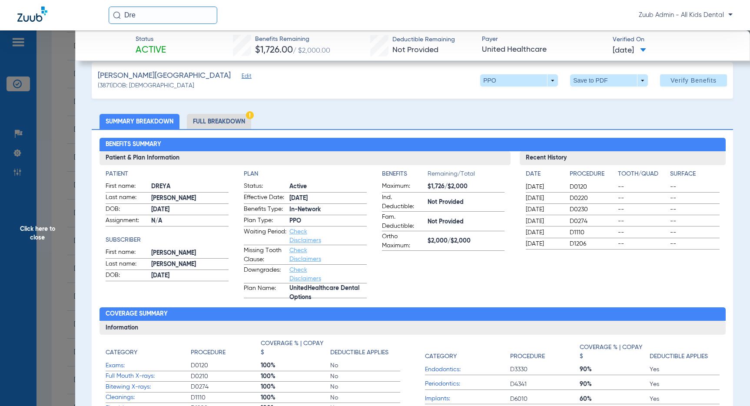
scroll to position [12, 0]
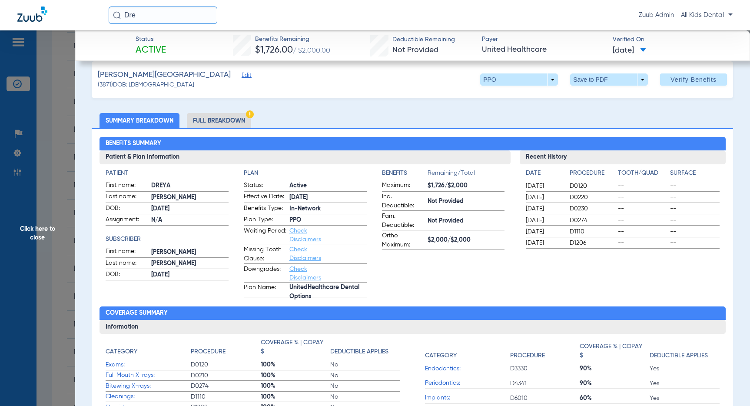
click at [230, 122] on li "Full Breakdown" at bounding box center [219, 120] width 64 height 15
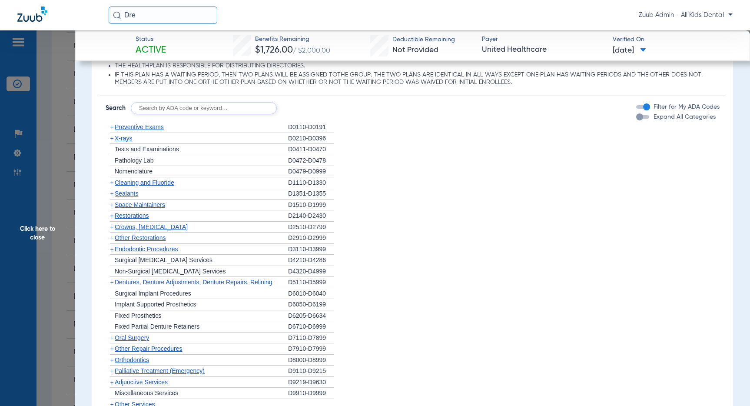
scroll to position [889, 0]
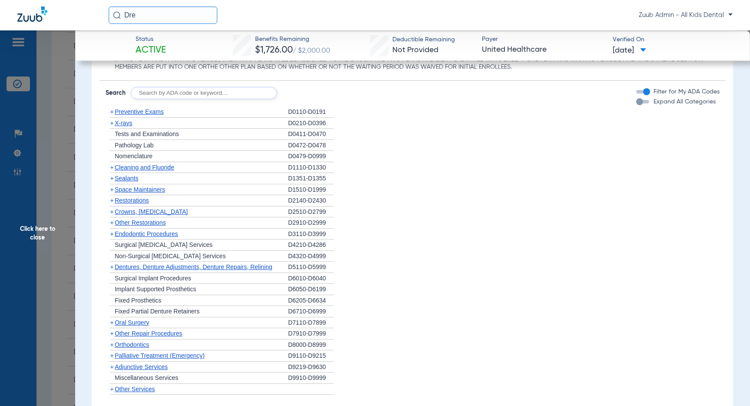
click at [128, 111] on span "Preventive Exams" at bounding box center [139, 111] width 49 height 7
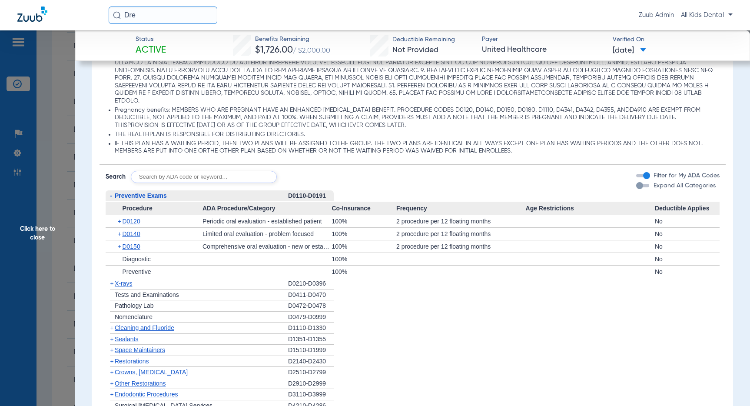
scroll to position [823, 0]
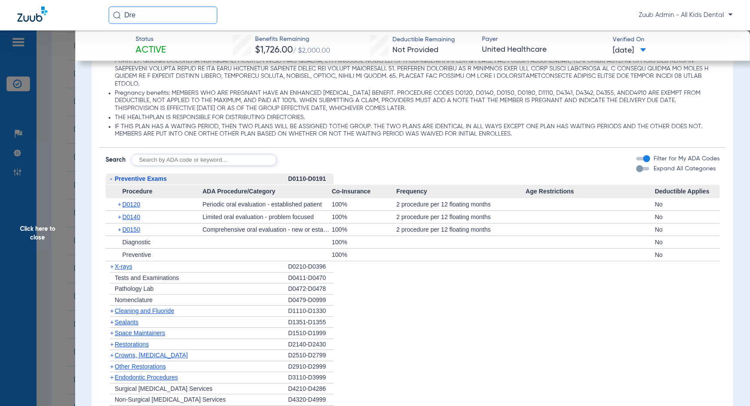
click at [159, 312] on span "Cleaning and Fluoride" at bounding box center [145, 310] width 60 height 7
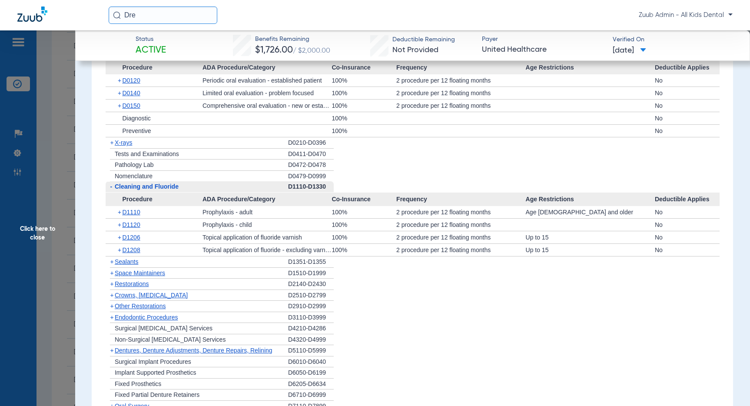
scroll to position [945, 0]
click at [132, 239] on span "D1206" at bounding box center [131, 238] width 18 height 7
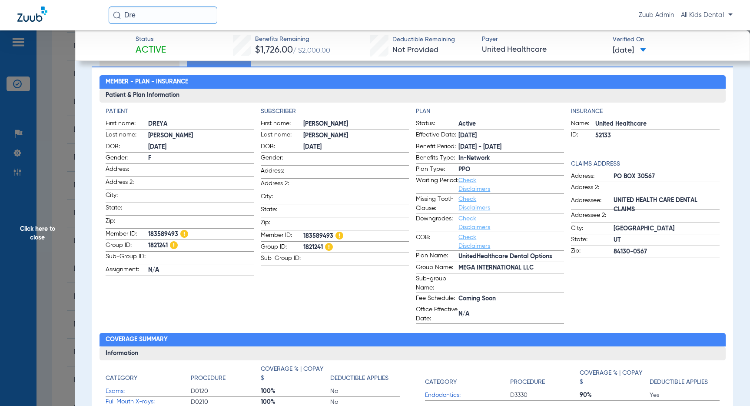
scroll to position [0, 0]
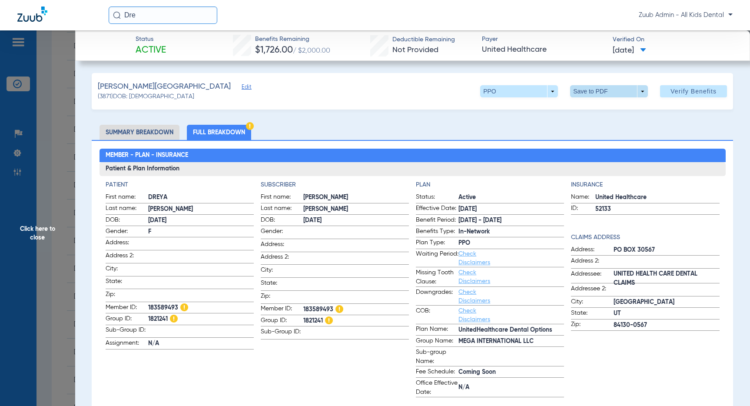
click at [643, 92] on span at bounding box center [609, 91] width 78 height 12
click at [610, 107] on span "Save to PDF" at bounding box center [612, 109] width 34 height 6
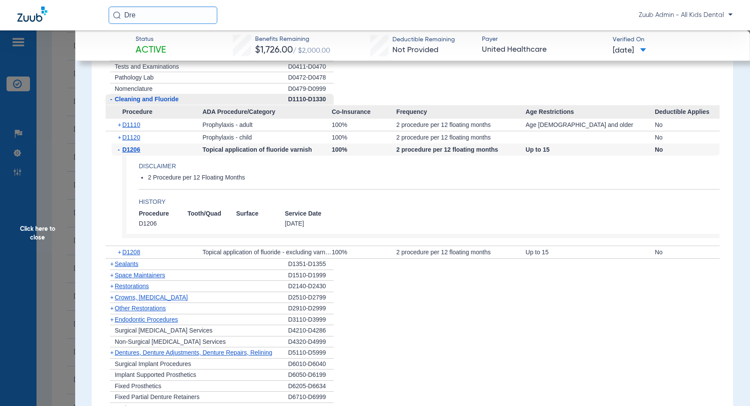
scroll to position [1035, 0]
drag, startPoint x: 542, startPoint y: 151, endPoint x: 523, endPoint y: 151, distance: 18.2
click at [523, 151] on div "- D1206 Topical application of fluoride varnish 100% 2 procedure per 12 floatin…" at bounding box center [413, 193] width 614 height 102
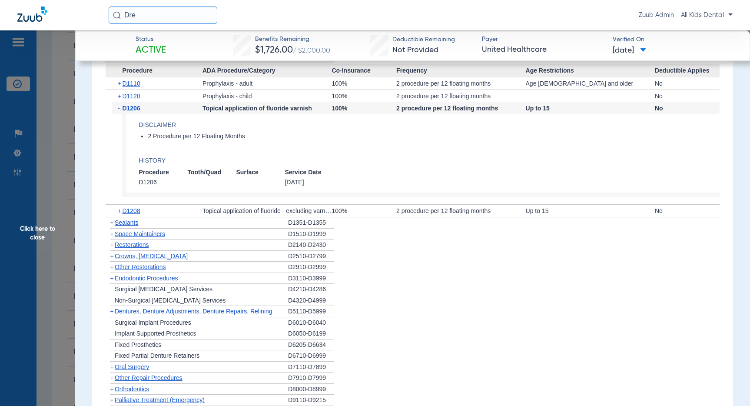
scroll to position [1073, 0]
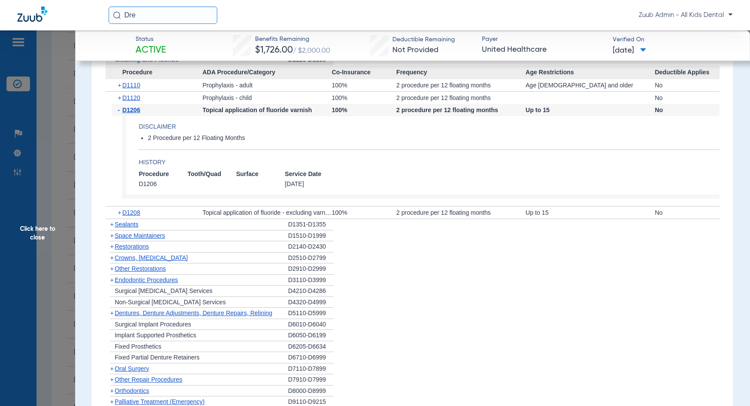
click at [569, 303] on li "+ Non-Surgical Periodontal Services D4320-D4999" at bounding box center [413, 302] width 614 height 11
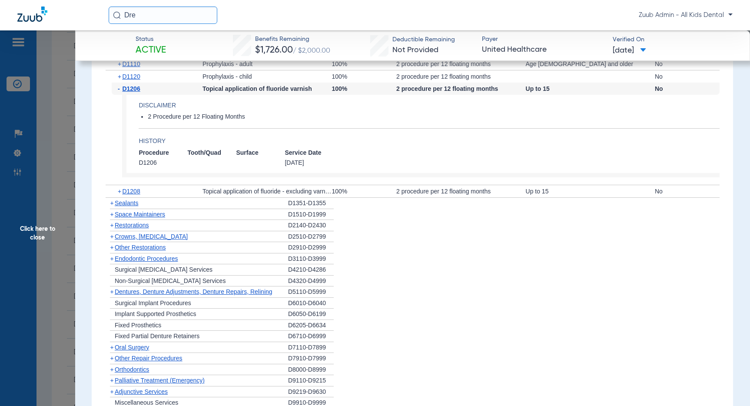
scroll to position [1099, 0]
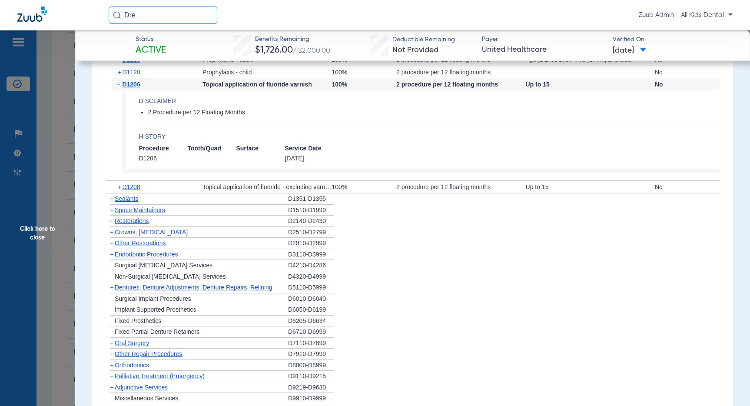
click at [153, 209] on span "Space Maintainers" at bounding box center [140, 209] width 50 height 7
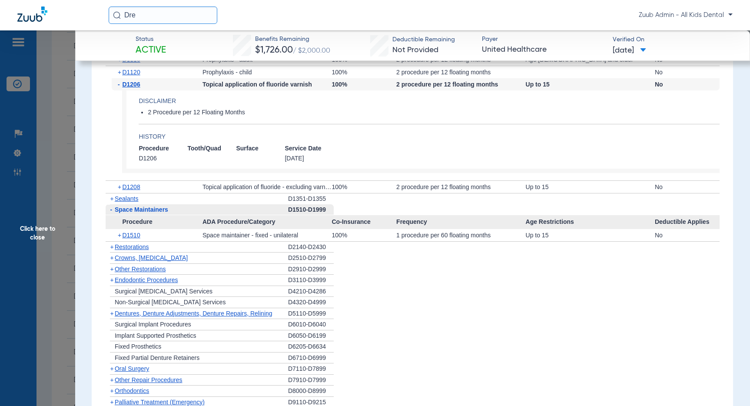
click at [529, 291] on li "+ Surgical Periodontal Services D4210-D4286" at bounding box center [413, 291] width 614 height 11
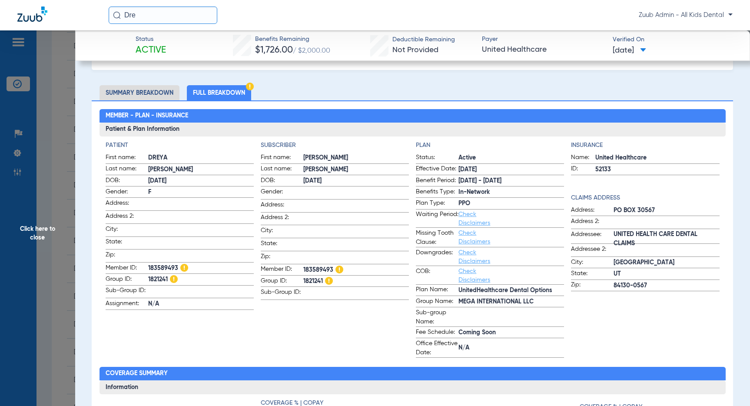
scroll to position [0, 0]
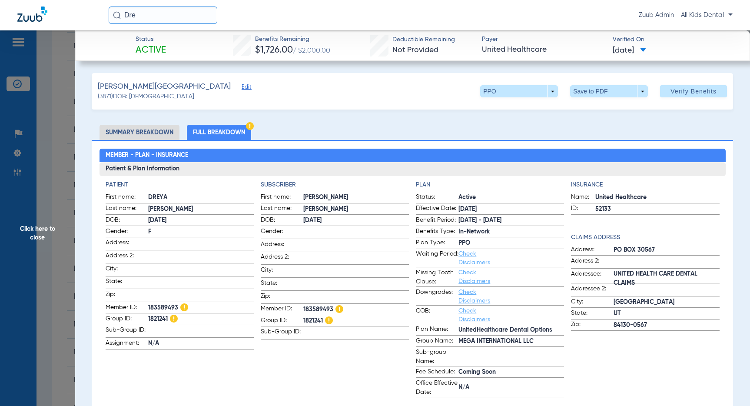
click at [151, 13] on input "Dre" at bounding box center [163, 15] width 109 height 17
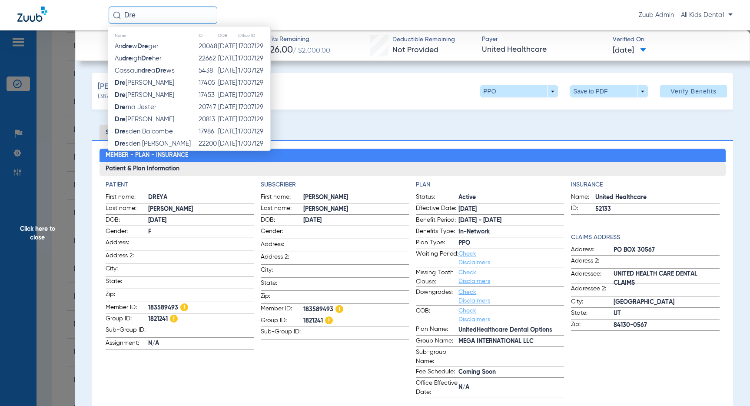
click at [151, 13] on input "Dre" at bounding box center [163, 15] width 109 height 17
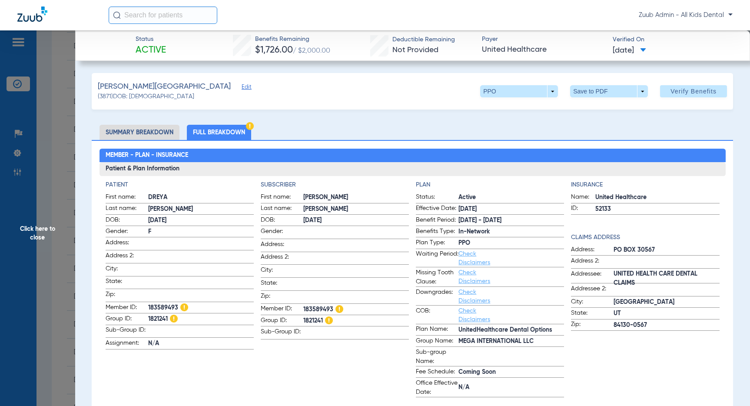
click at [323, 378] on app-subscriber-information "Subscriber First name: HEATHER Last name: BURGBACHER DOB: 04/11/1975 Gender: Ad…" at bounding box center [335, 288] width 148 height 217
click at [232, 132] on li "Full Breakdown" at bounding box center [219, 132] width 64 height 15
click at [232, 129] on li "Full Breakdown" at bounding box center [219, 132] width 64 height 15
click at [39, 226] on span "Click here to close" at bounding box center [37, 233] width 75 height 406
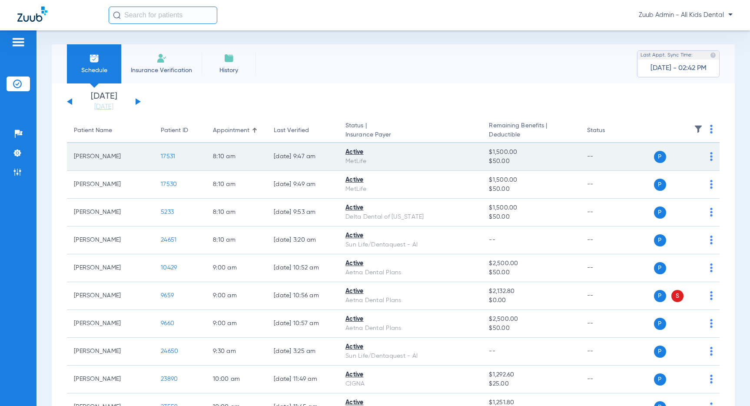
scroll to position [18, 0]
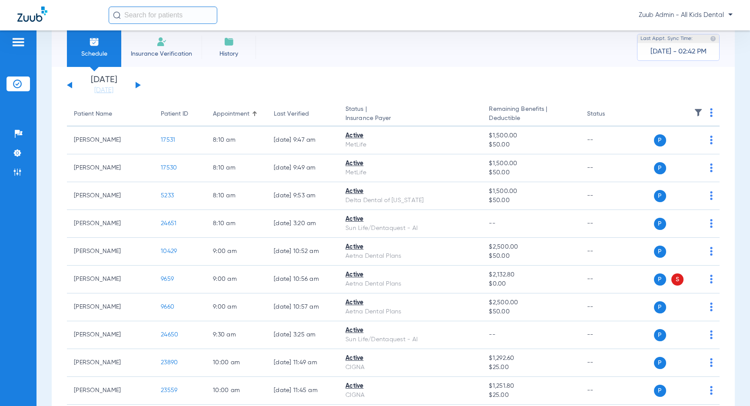
click at [69, 84] on button at bounding box center [69, 85] width 5 height 7
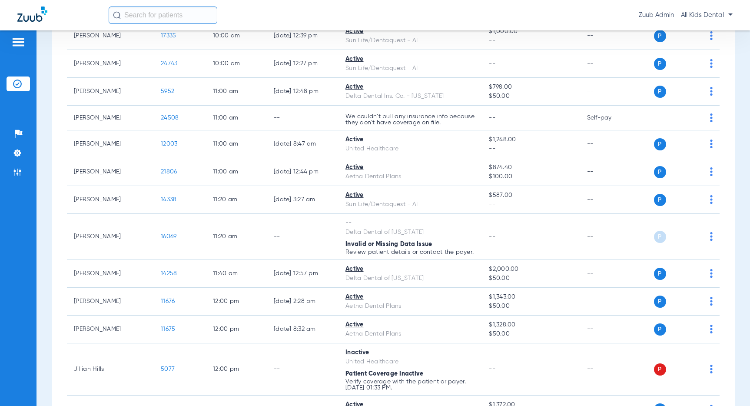
scroll to position [737, 0]
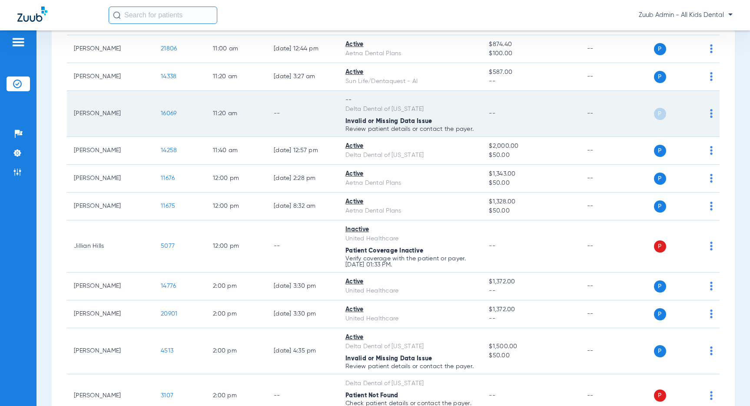
click at [169, 112] on span "16069" at bounding box center [169, 113] width 16 height 6
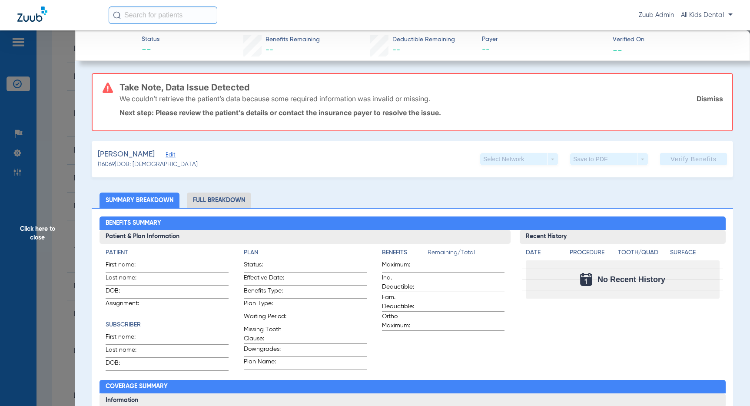
click at [165, 152] on span "Edit" at bounding box center [169, 156] width 8 height 8
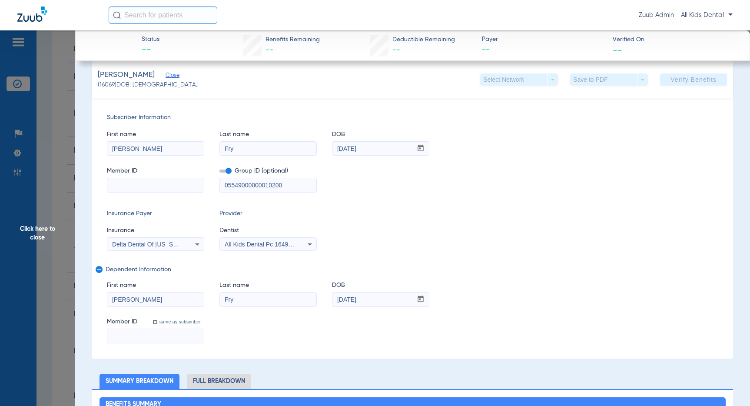
scroll to position [86, 0]
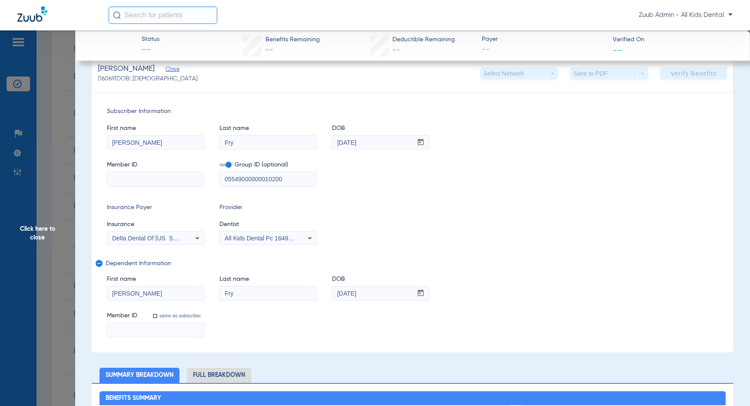
click at [39, 236] on span "Click here to close" at bounding box center [37, 233] width 75 height 406
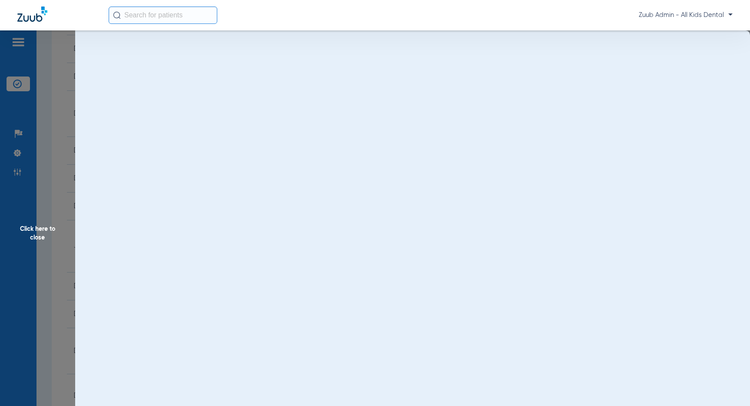
scroll to position [0, 0]
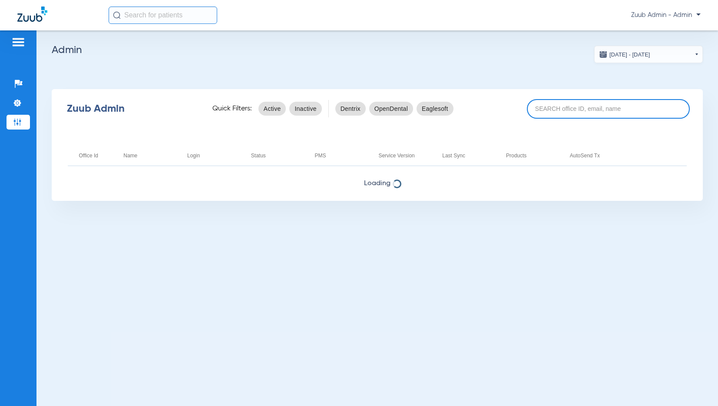
click at [547, 110] on input at bounding box center [608, 109] width 163 height 20
paste input "17005777"
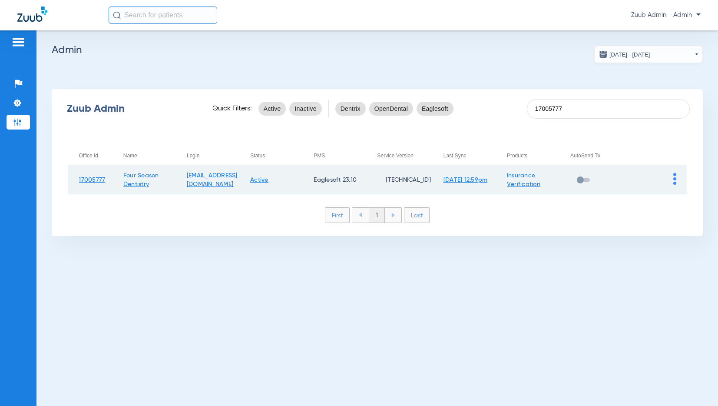
type input "17005777"
click at [675, 177] on img at bounding box center [674, 179] width 3 height 12
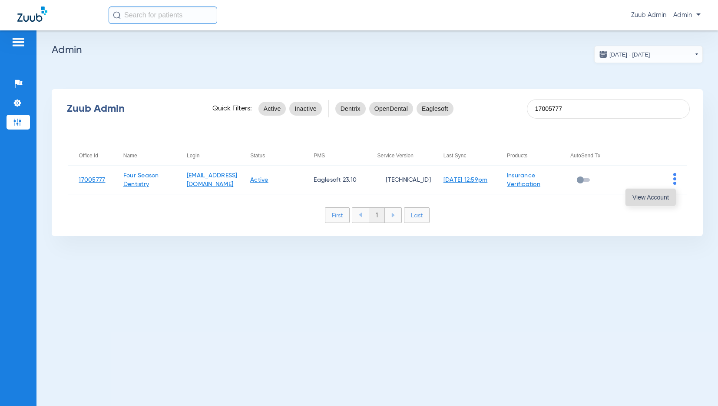
click at [655, 196] on span "View Account" at bounding box center [650, 197] width 36 height 6
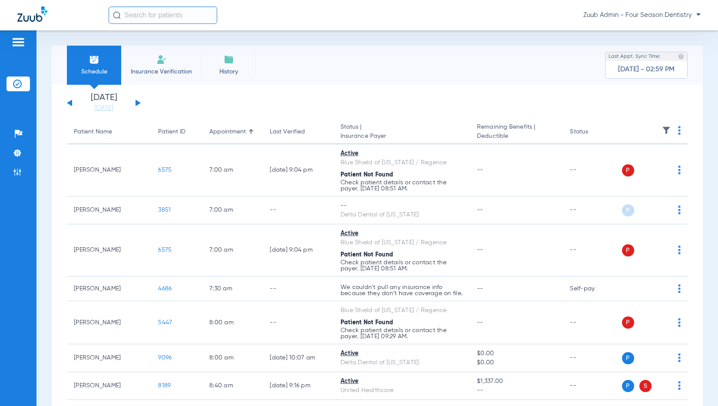
click at [664, 129] on img at bounding box center [666, 130] width 9 height 9
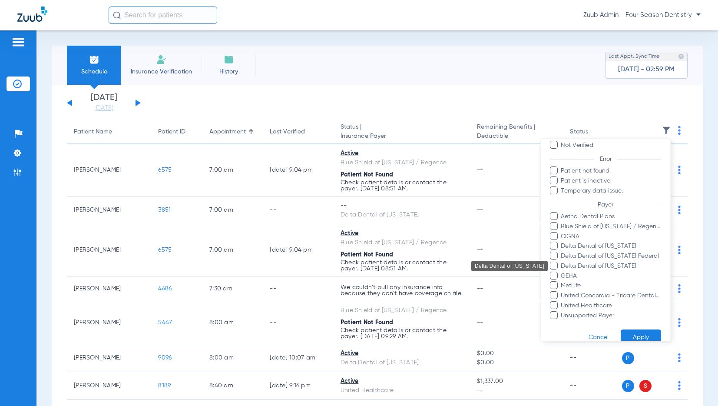
scroll to position [57, 0]
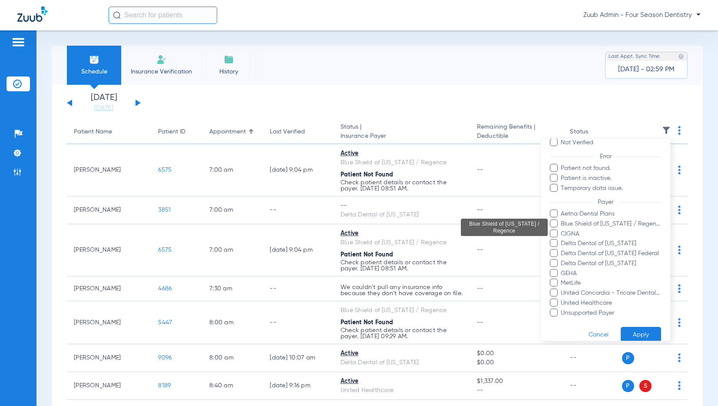
click at [592, 223] on span "Blue Shield of [US_STATE] / Regence" at bounding box center [610, 223] width 101 height 9
click at [562, 229] on input "Blue Shield of [US_STATE] / Regence" at bounding box center [562, 229] width 0 height 0
click at [592, 223] on span "Blue Shield of [US_STATE] / Regence" at bounding box center [610, 223] width 101 height 9
click at [562, 229] on input "Blue Shield of [US_STATE] / Regence" at bounding box center [562, 229] width 0 height 0
click at [417, 56] on div at bounding box center [359, 203] width 718 height 406
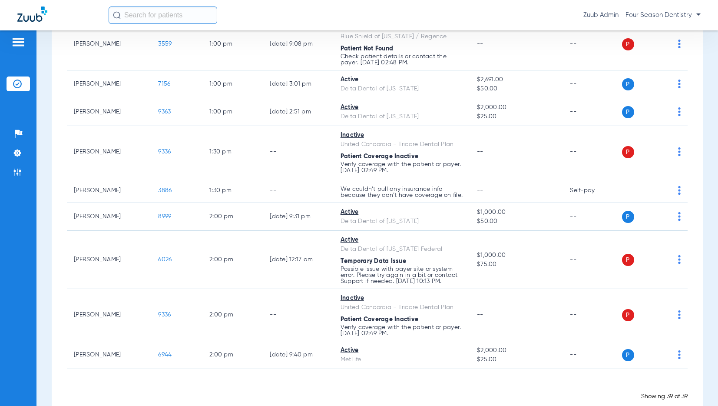
scroll to position [1167, 0]
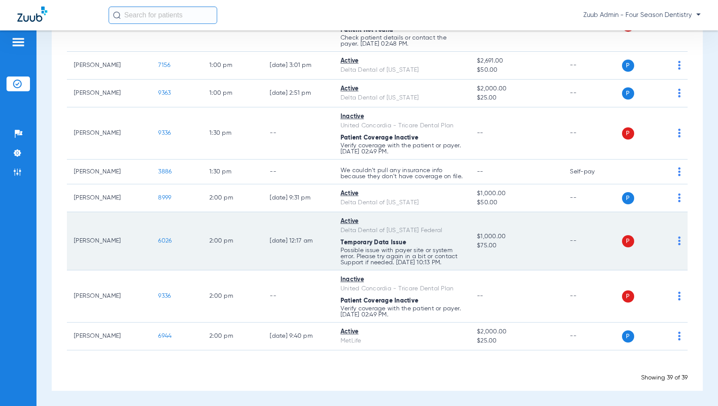
click at [679, 240] on img at bounding box center [679, 240] width 3 height 9
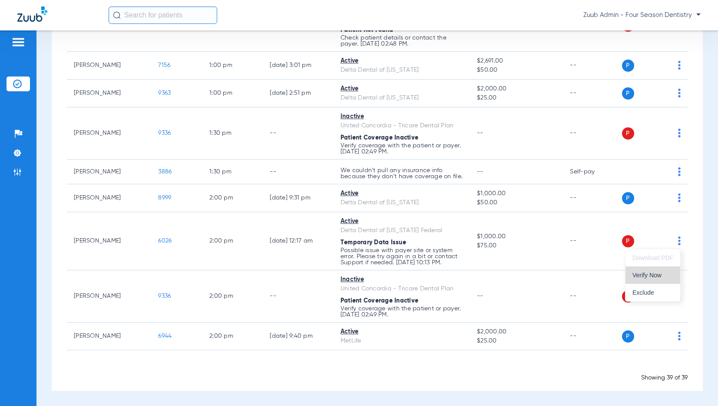
click at [664, 270] on button "Verify Now" at bounding box center [652, 274] width 55 height 17
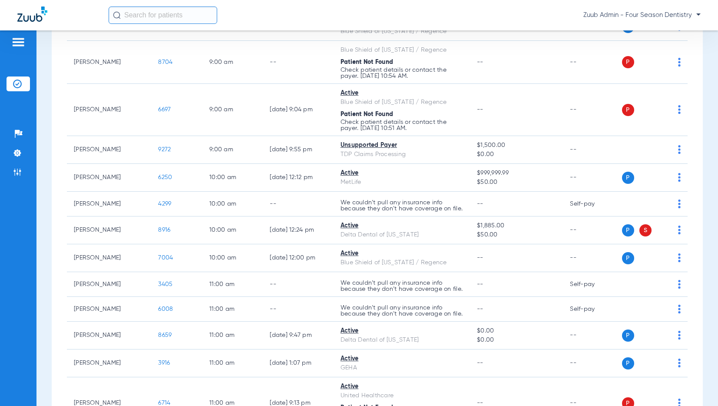
scroll to position [0, 0]
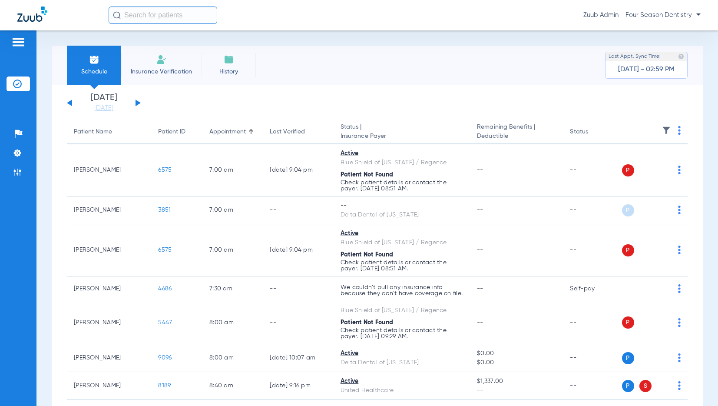
click at [136, 102] on button at bounding box center [138, 102] width 5 height 7
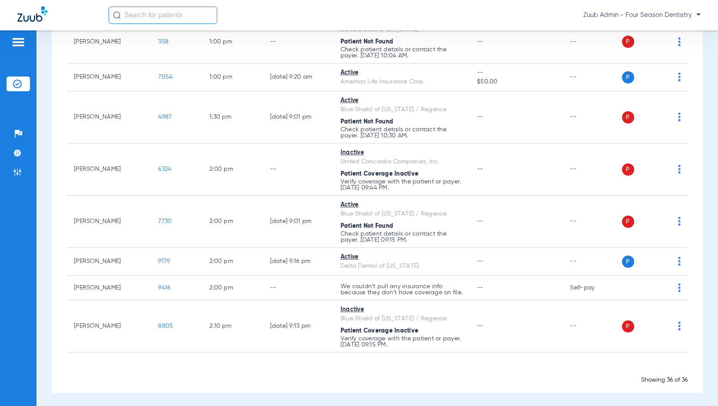
scroll to position [1020, 0]
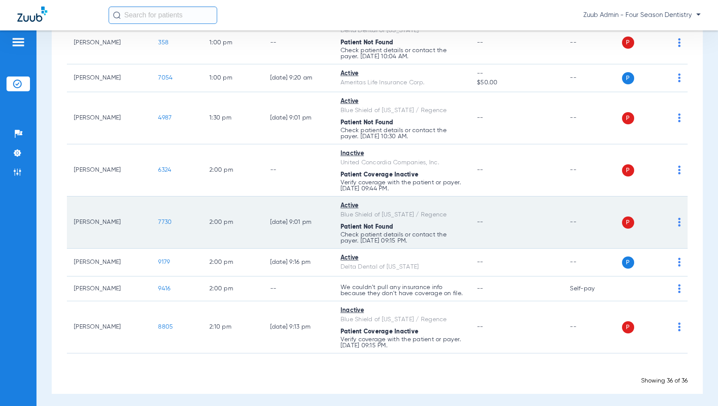
click at [162, 220] on span "7730" at bounding box center [164, 222] width 13 height 6
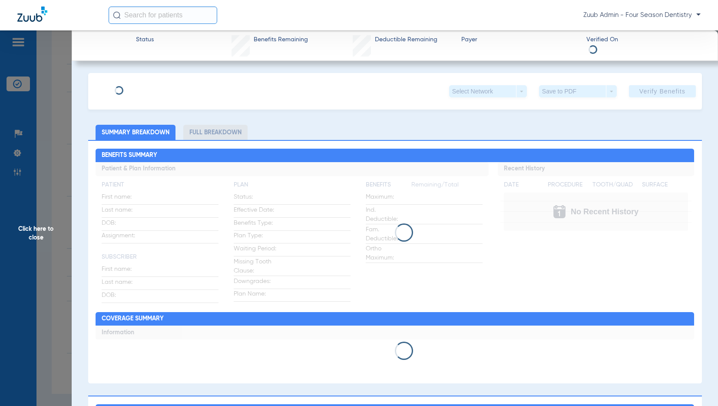
type input "Hunter"
type input "[PERSON_NAME]"
type input "[DATE]"
type input "101197605"
type input "10020590"
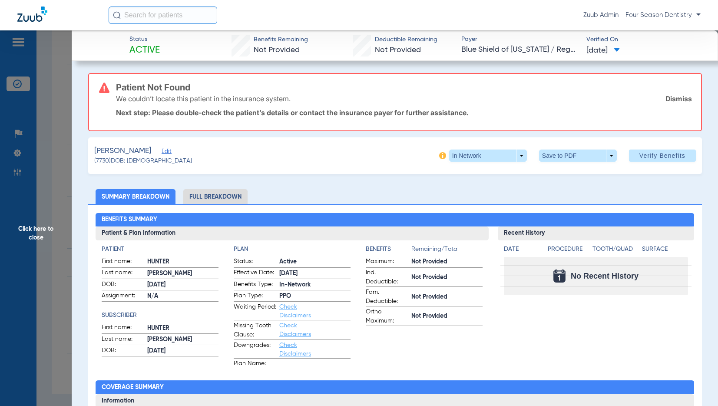
click at [169, 149] on span "Edit" at bounding box center [166, 152] width 8 height 8
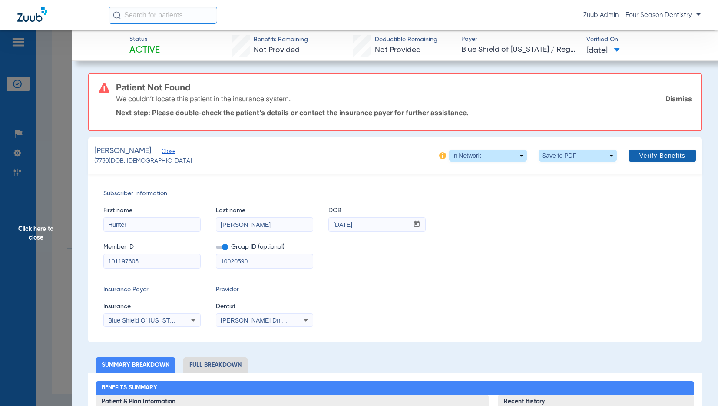
click at [658, 158] on span "Verify Benefits" at bounding box center [662, 155] width 46 height 7
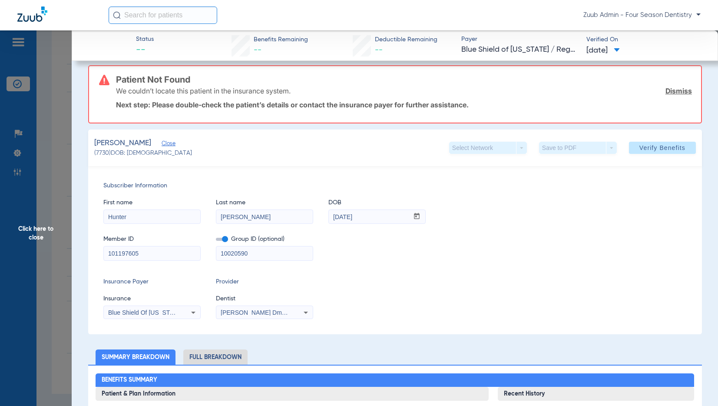
scroll to position [9, 0]
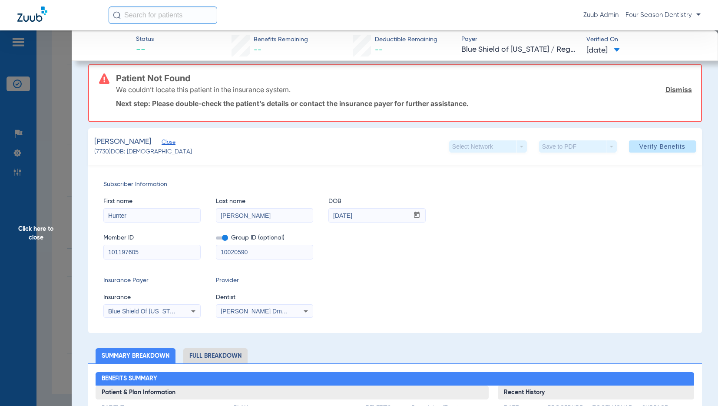
click at [36, 237] on span "Click here to close" at bounding box center [36, 233] width 72 height 406
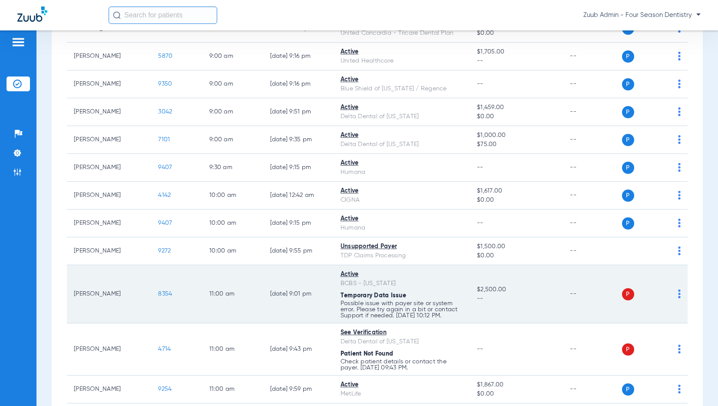
scroll to position [408, 0]
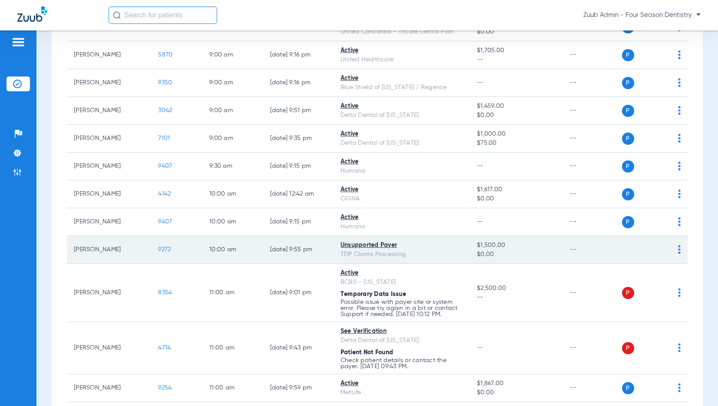
click at [163, 248] on span "9272" at bounding box center [164, 249] width 13 height 6
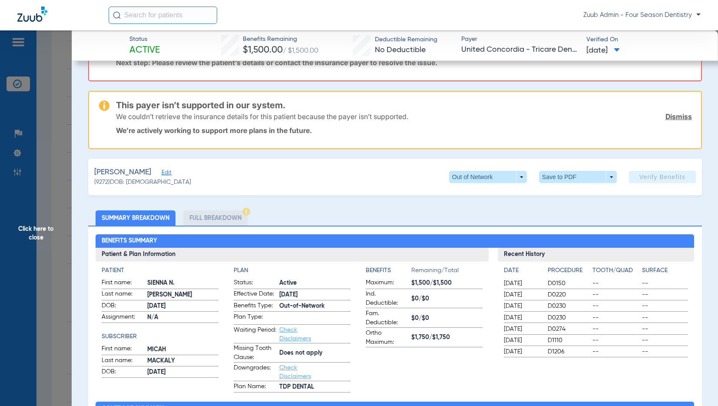
scroll to position [0, 0]
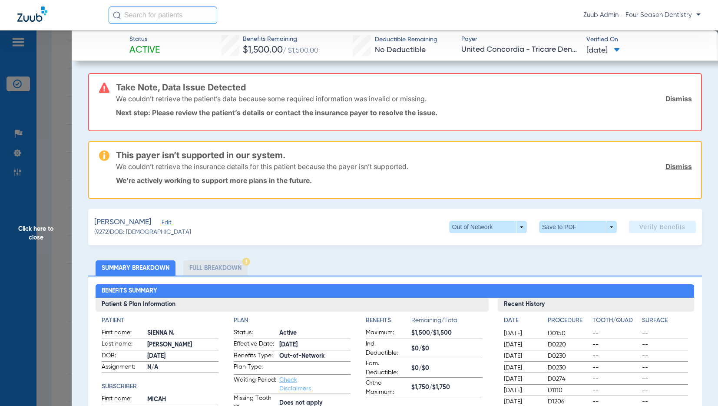
click at [169, 223] on span "Edit" at bounding box center [166, 223] width 8 height 8
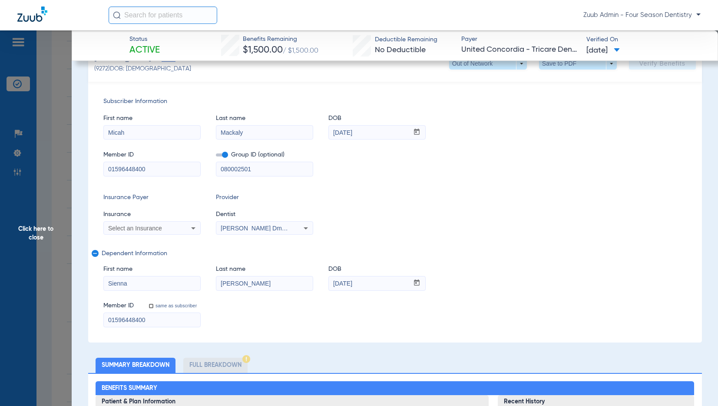
scroll to position [162, 0]
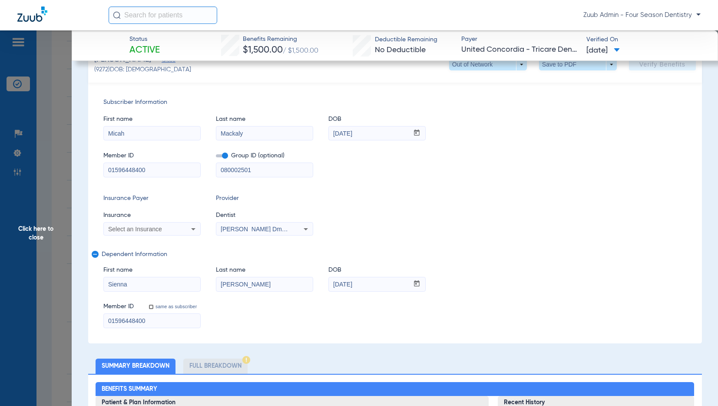
click at [185, 228] on div "Select an Insurance" at bounding box center [152, 229] width 96 height 10
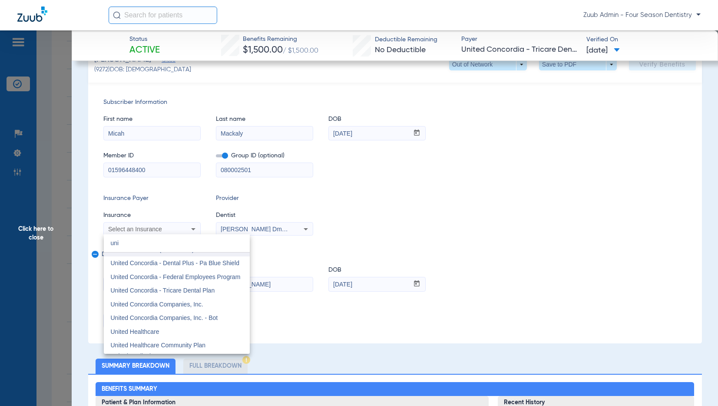
scroll to position [51, 0]
type input "uni"
click at [178, 306] on span "United Concordia Companies, Inc." at bounding box center [157, 303] width 93 height 7
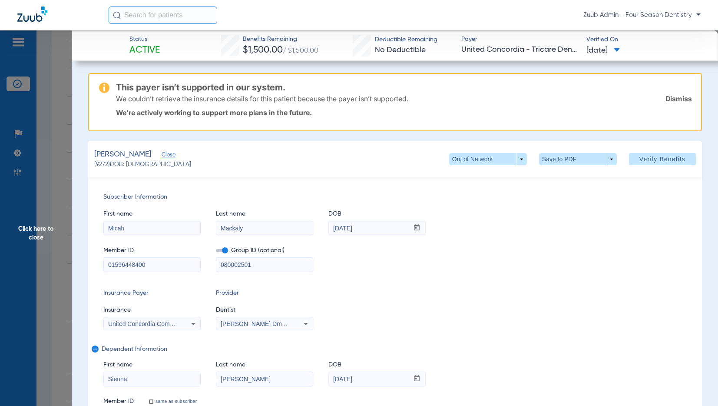
scroll to position [1, 0]
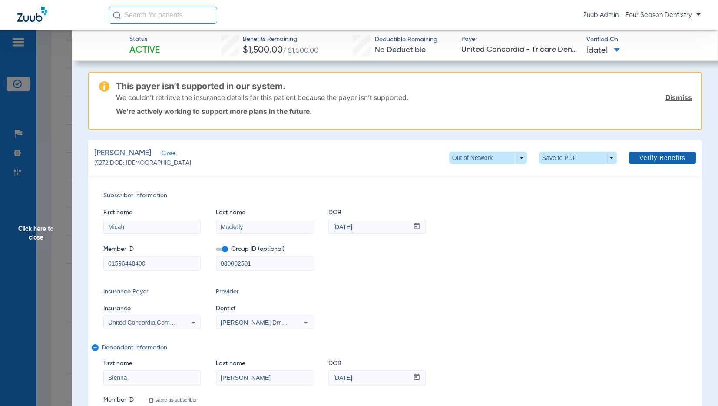
click at [655, 154] on span "Verify Benefits" at bounding box center [662, 157] width 46 height 7
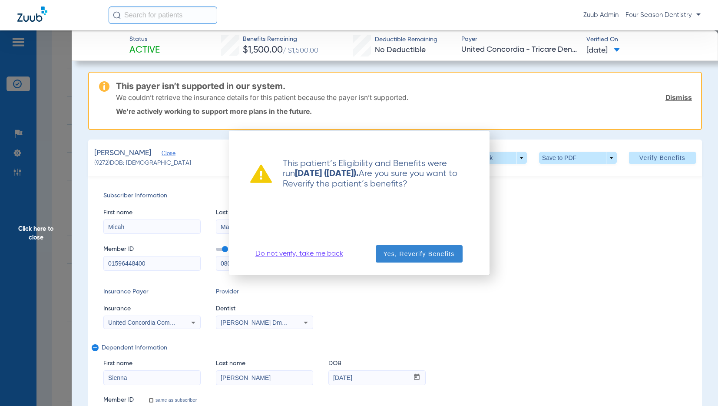
click at [390, 252] on span "Yes, Reverify Benefits" at bounding box center [418, 253] width 71 height 9
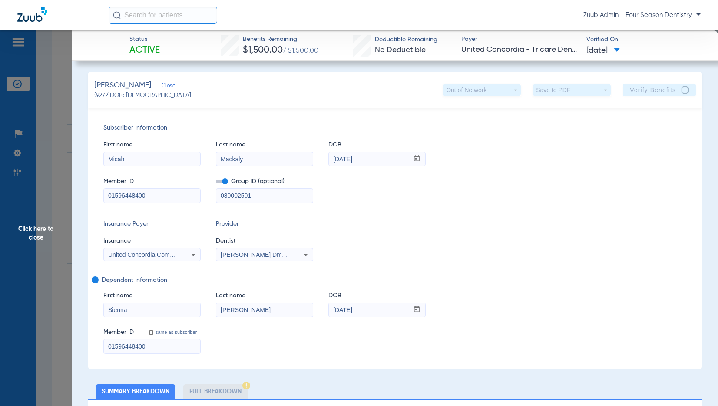
scroll to position [0, 0]
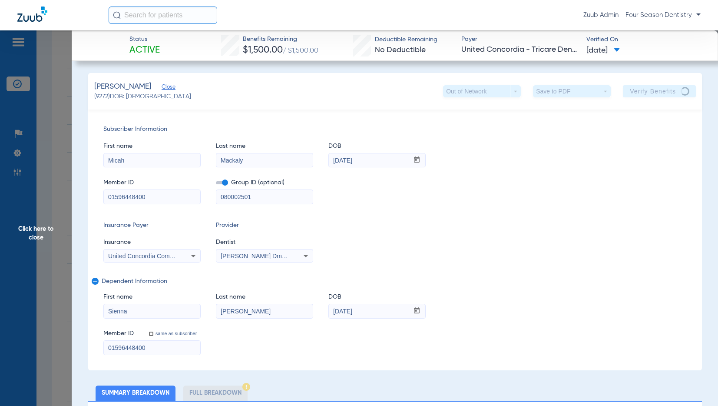
click at [40, 238] on span "Click here to close" at bounding box center [36, 233] width 72 height 406
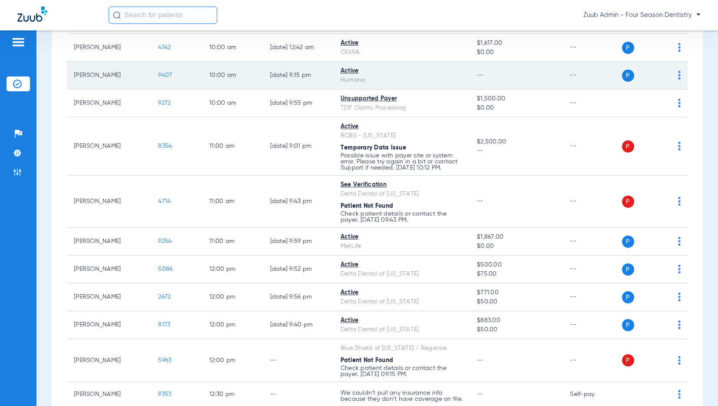
scroll to position [556, 0]
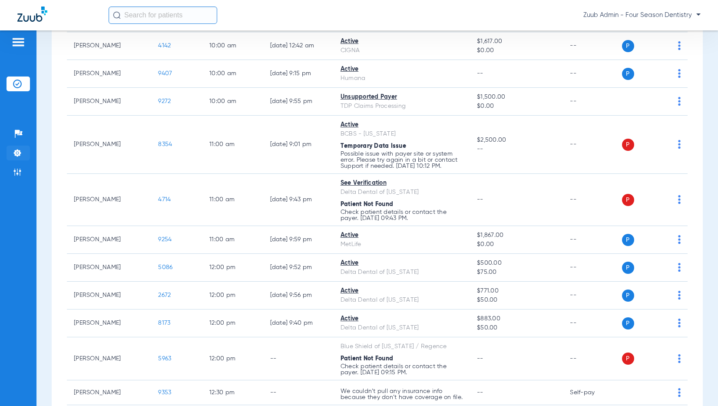
click at [20, 152] on img at bounding box center [17, 153] width 9 height 9
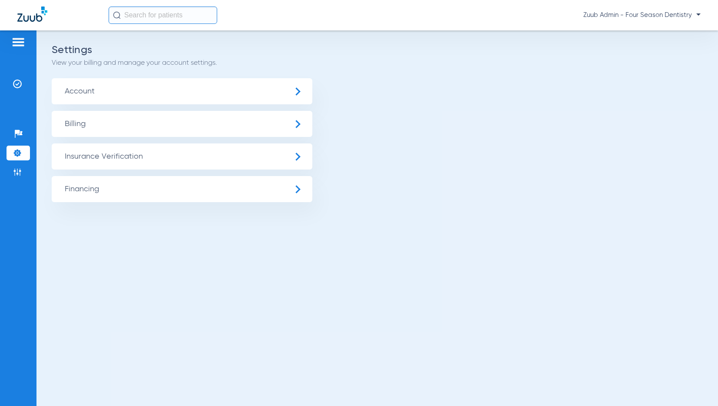
click at [149, 161] on span "Insurance Verification" at bounding box center [182, 156] width 261 height 26
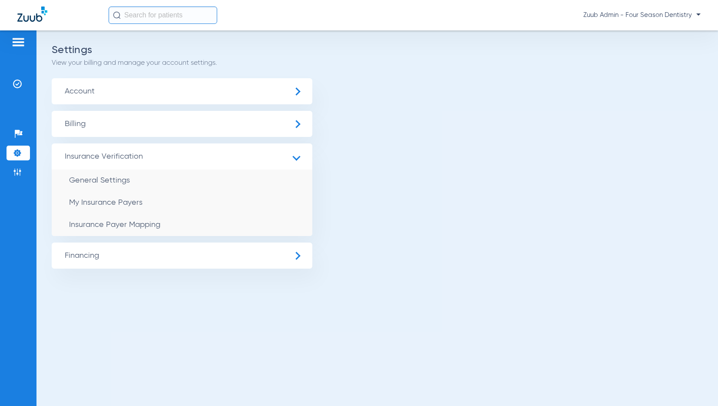
drag, startPoint x: 160, startPoint y: 225, endPoint x: 170, endPoint y: 224, distance: 10.0
click at [159, 225] on span "Insurance Payer Mapping" at bounding box center [114, 225] width 91 height 8
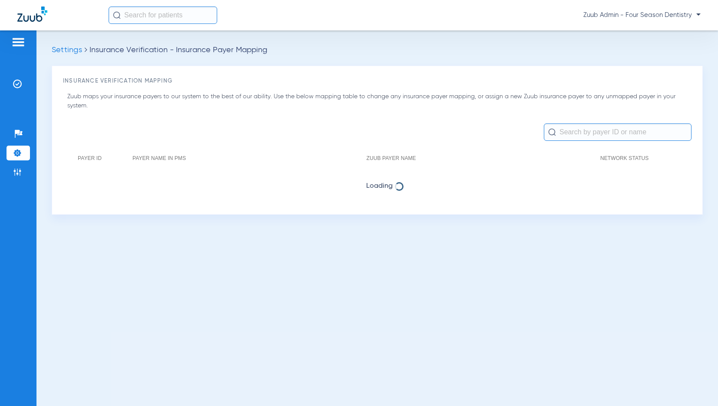
click at [566, 132] on input "text" at bounding box center [618, 131] width 148 height 17
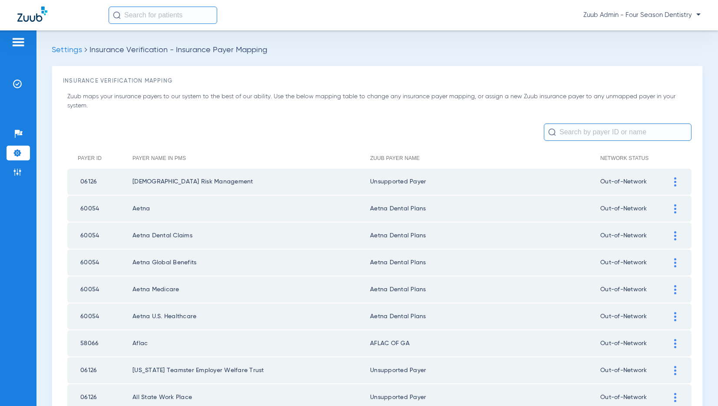
click at [587, 129] on input "text" at bounding box center [618, 131] width 148 height 17
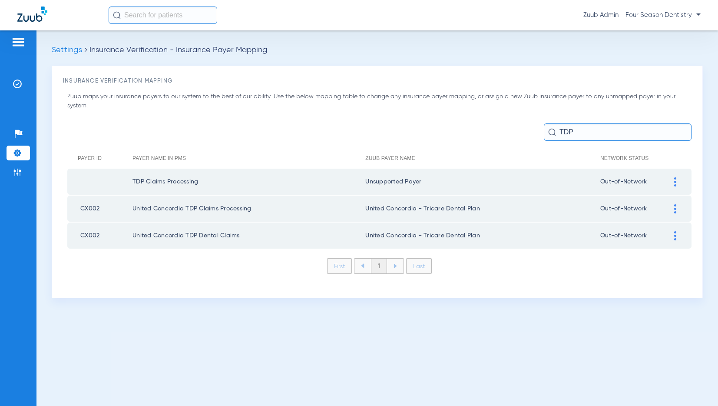
type input "TDP"
click at [676, 181] on div at bounding box center [675, 181] width 15 height 9
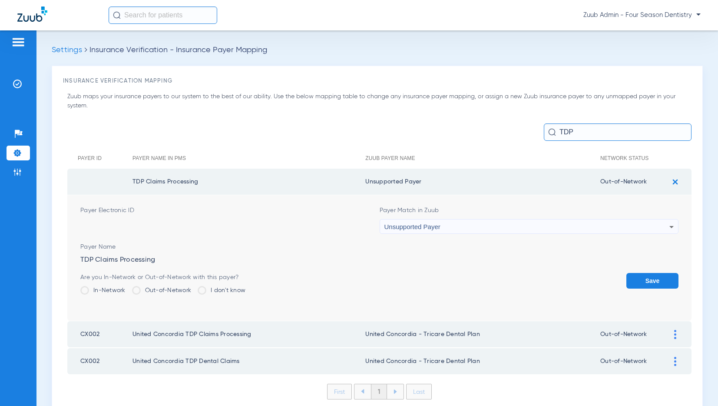
click at [576, 227] on div "Unsupported Payer" at bounding box center [526, 226] width 285 height 15
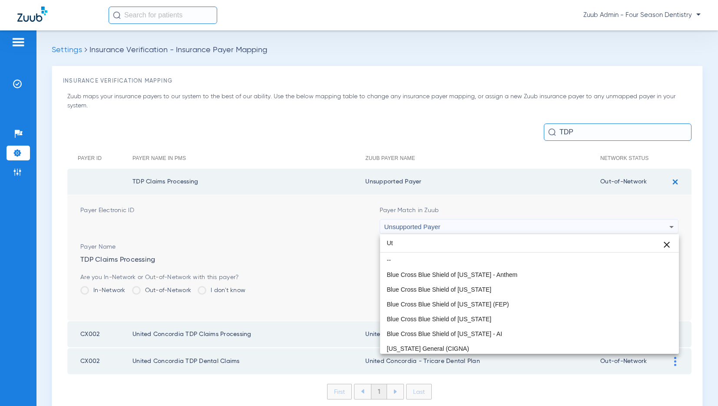
type input "U"
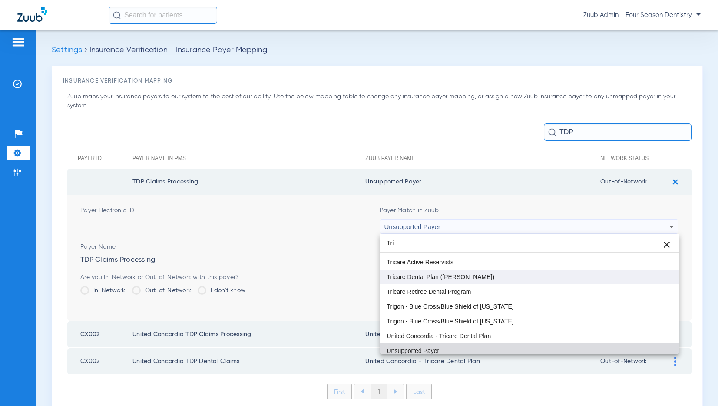
scroll to position [61, 0]
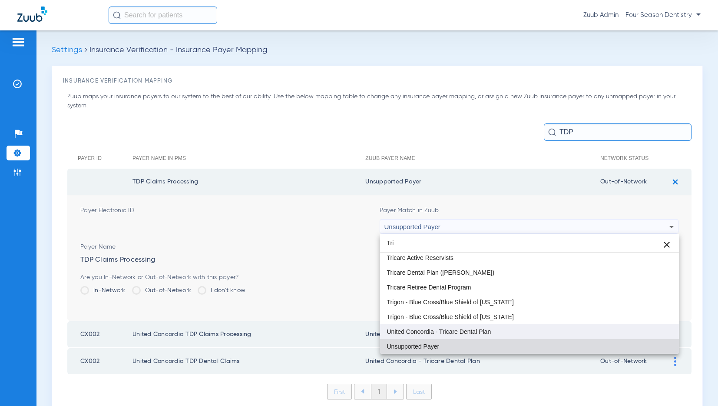
type input "Tri"
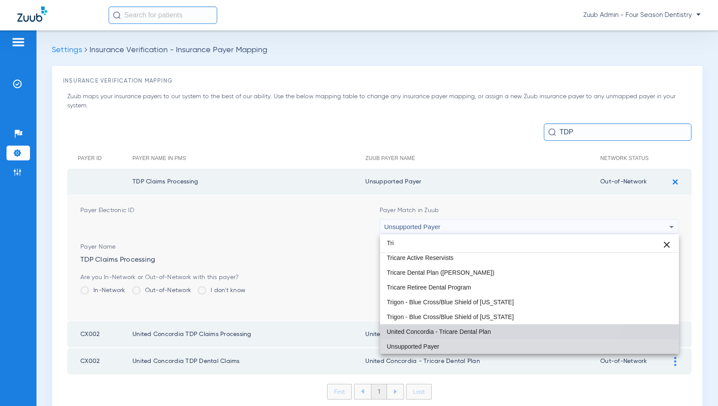
drag, startPoint x: 484, startPoint y: 331, endPoint x: 653, endPoint y: 317, distance: 169.6
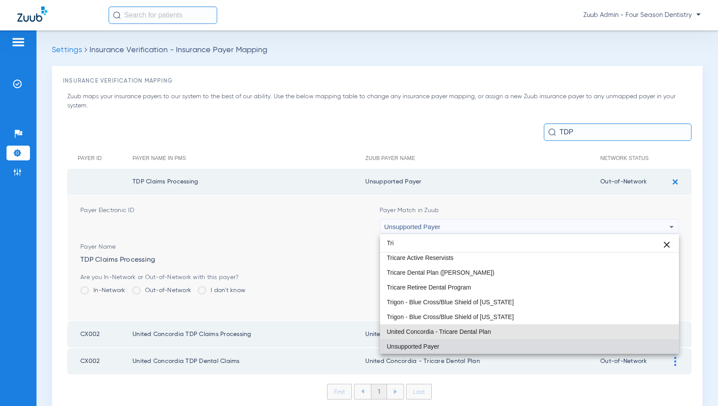
click at [484, 331] on span "United Concordia - Tricare Dental Plan" at bounding box center [439, 331] width 104 height 6
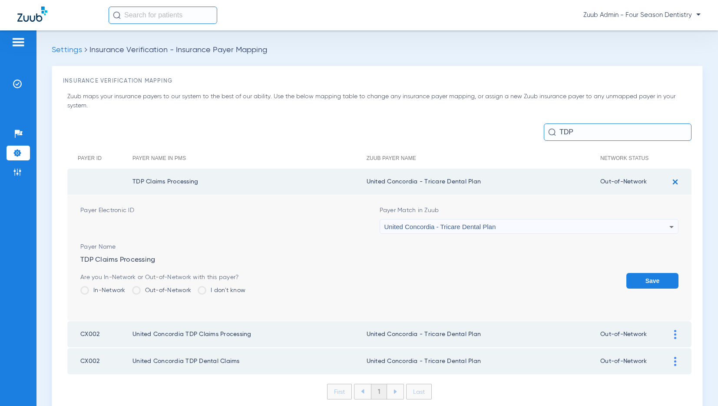
click at [654, 277] on button "Save" at bounding box center [652, 281] width 52 height 16
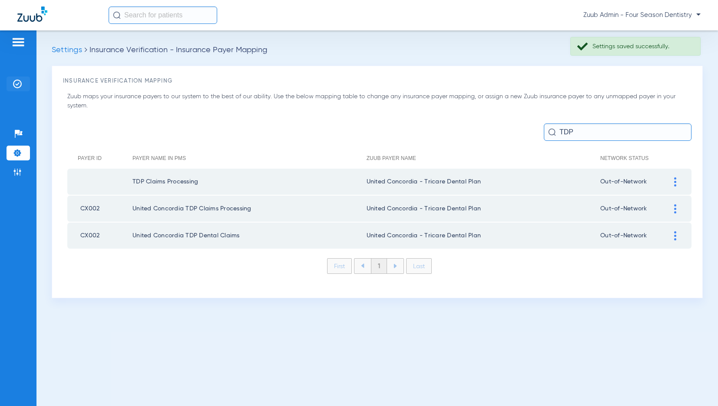
click at [15, 84] on img at bounding box center [17, 83] width 9 height 9
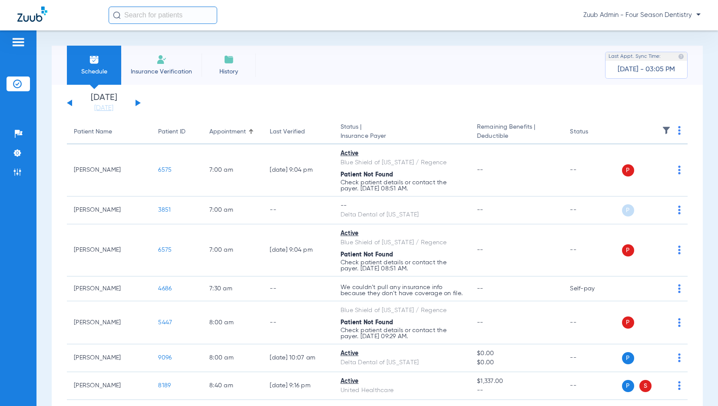
click at [138, 102] on button at bounding box center [138, 102] width 5 height 7
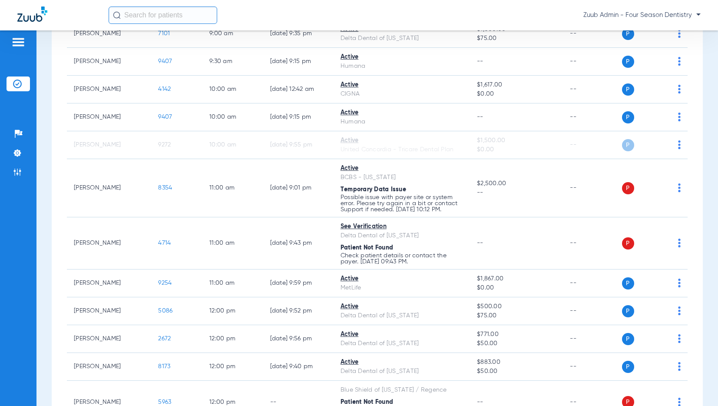
scroll to position [513, 0]
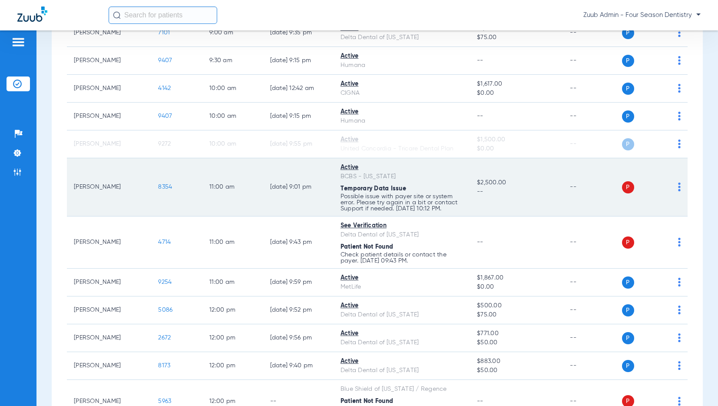
click at [678, 186] on img at bounding box center [679, 186] width 3 height 9
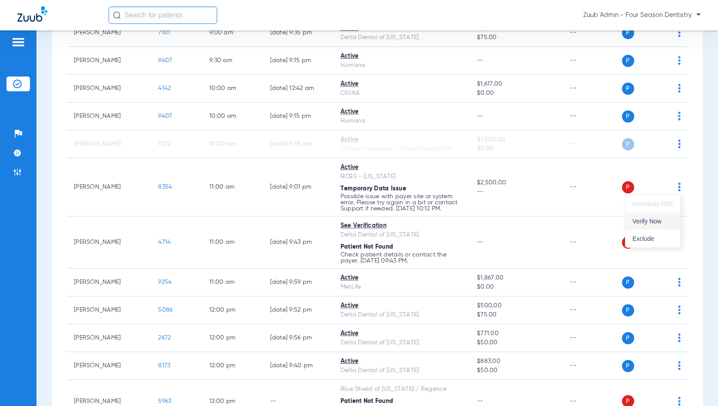
click at [652, 223] on span "Verify Now" at bounding box center [652, 221] width 41 height 6
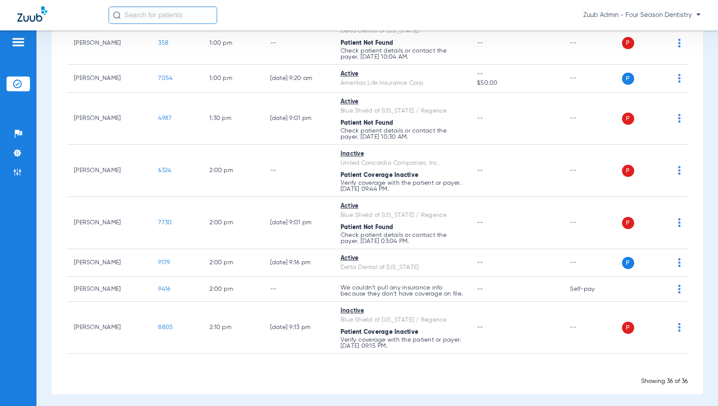
scroll to position [1023, 0]
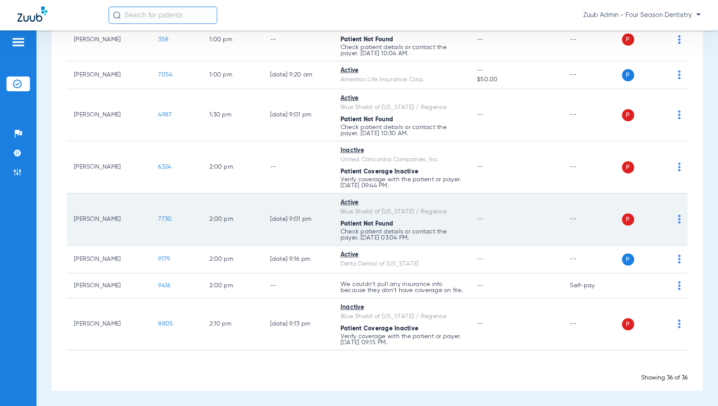
drag, startPoint x: 679, startPoint y: 218, endPoint x: 673, endPoint y: 220, distance: 5.8
click at [679, 218] on img at bounding box center [679, 219] width 3 height 9
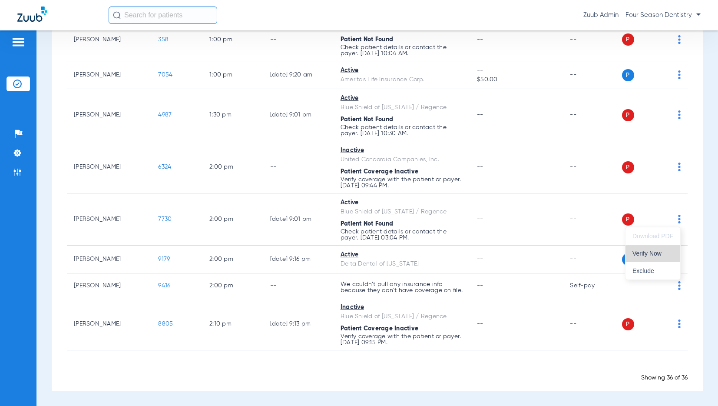
click at [661, 253] on span "Verify Now" at bounding box center [652, 253] width 41 height 6
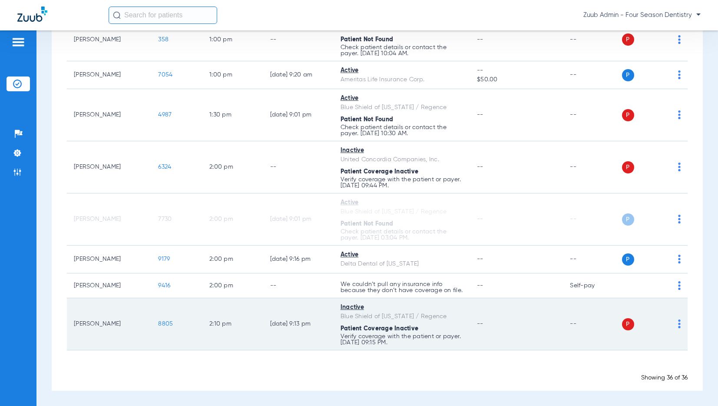
click at [163, 323] on span "8805" at bounding box center [165, 324] width 15 height 6
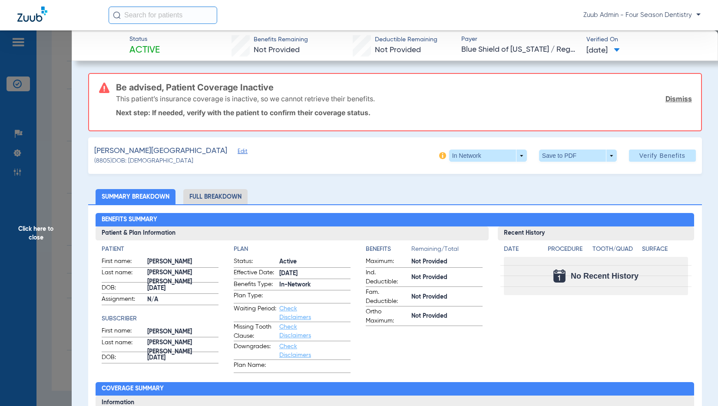
click at [238, 151] on span "Edit" at bounding box center [242, 152] width 8 height 8
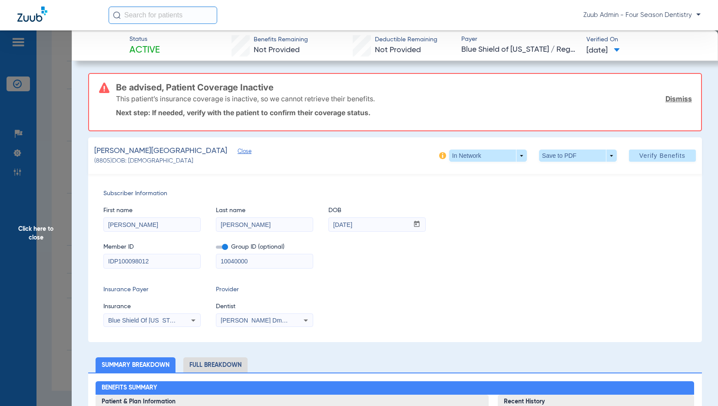
click at [37, 235] on span "Click here to close" at bounding box center [36, 233] width 72 height 406
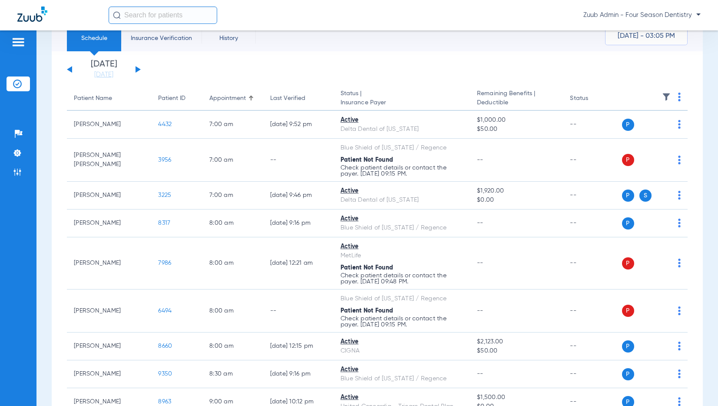
scroll to position [0, 0]
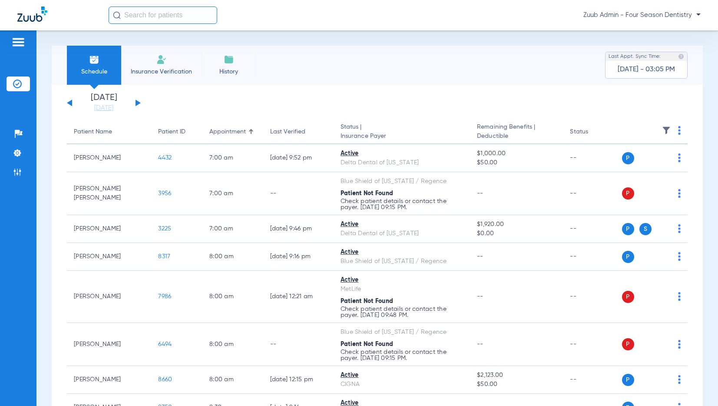
click at [136, 100] on button at bounding box center [138, 102] width 5 height 7
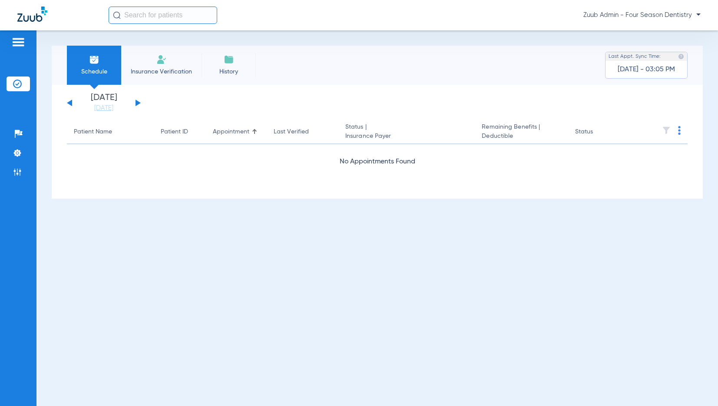
click at [137, 101] on button at bounding box center [138, 102] width 5 height 7
click at [134, 101] on div "[DATE] [DATE] [DATE] [DATE] [DATE] [DATE] [DATE] [DATE] [DATE] [DATE] [DATE] [D…" at bounding box center [104, 102] width 74 height 19
click at [136, 101] on button at bounding box center [138, 102] width 5 height 7
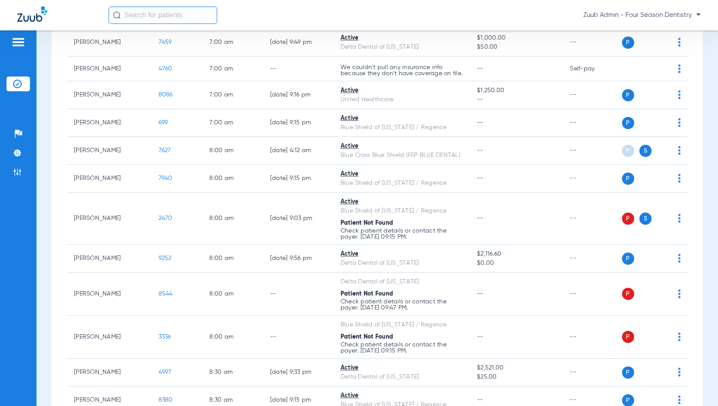
scroll to position [116, 0]
click at [13, 153] on img at bounding box center [17, 153] width 9 height 9
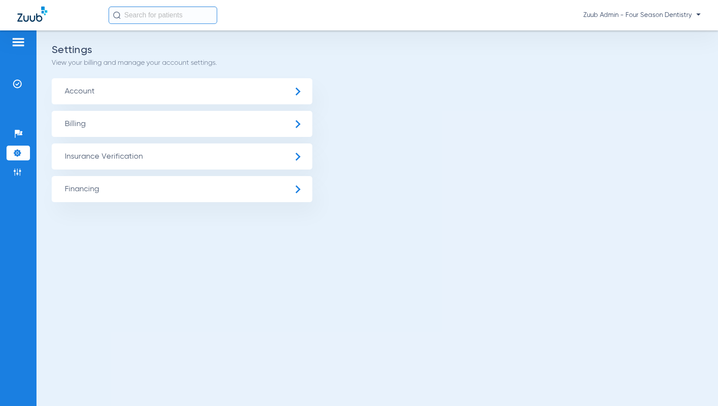
click at [111, 158] on span "Insurance Verification" at bounding box center [182, 156] width 261 height 26
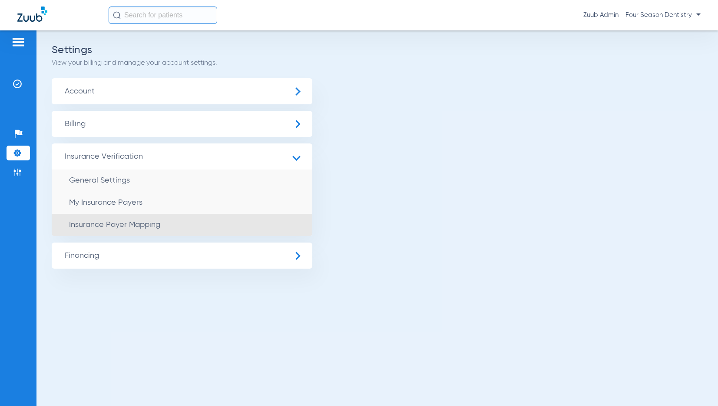
click at [135, 222] on span "Insurance Payer Mapping" at bounding box center [114, 225] width 91 height 8
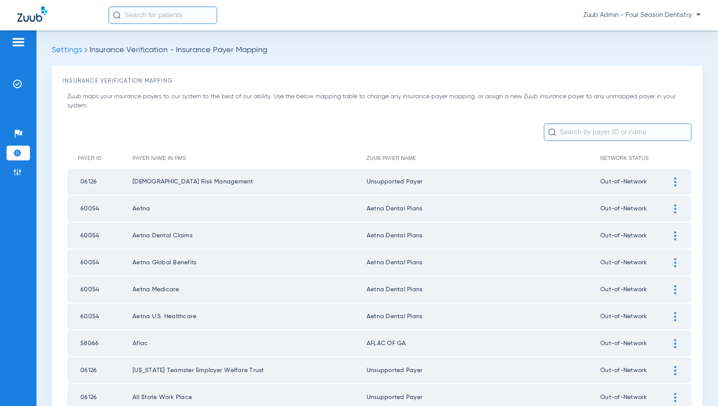
click at [569, 132] on input "text" at bounding box center [618, 131] width 148 height 17
click at [582, 131] on input "text" at bounding box center [618, 131] width 148 height 17
click at [572, 132] on input "text" at bounding box center [618, 131] width 148 height 17
click at [25, 148] on li "Settings" at bounding box center [18, 152] width 23 height 15
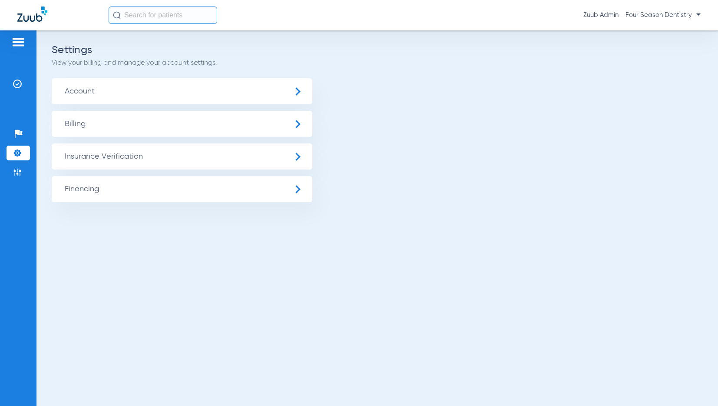
click at [72, 154] on span "Insurance Verification" at bounding box center [182, 156] width 261 height 26
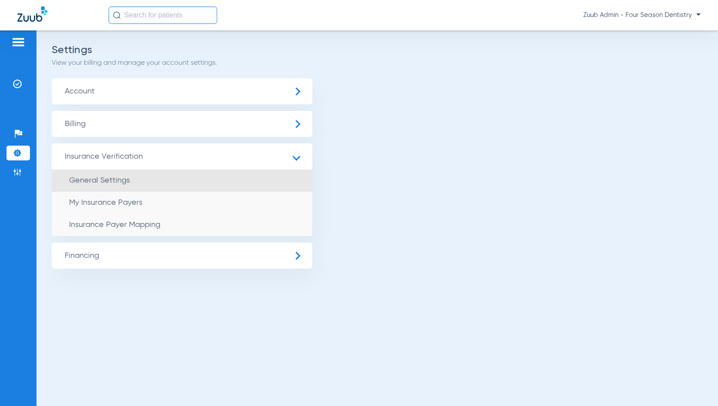
click at [78, 173] on li "General Settings" at bounding box center [182, 180] width 261 height 22
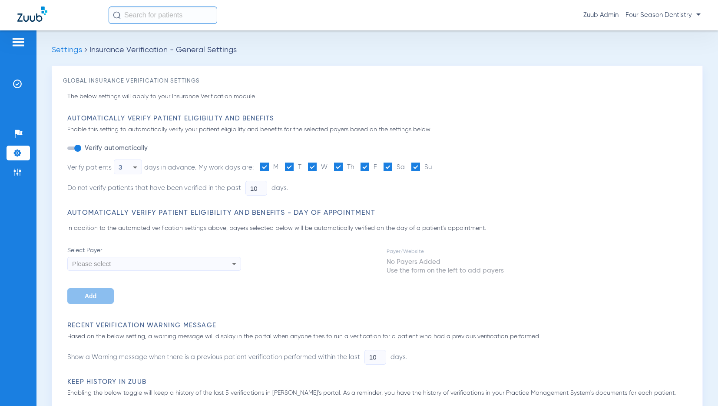
type input "3"
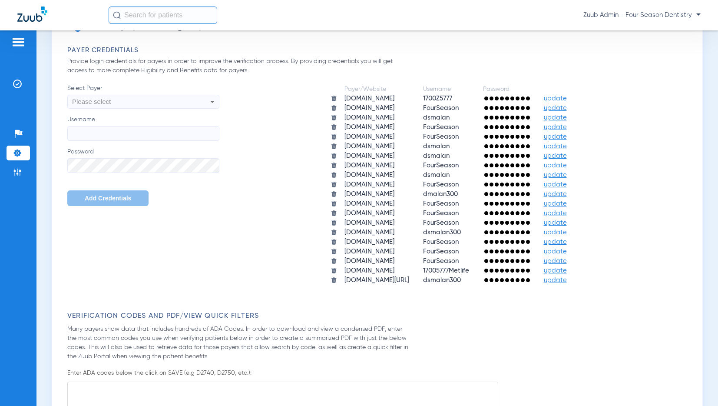
scroll to position [349, 0]
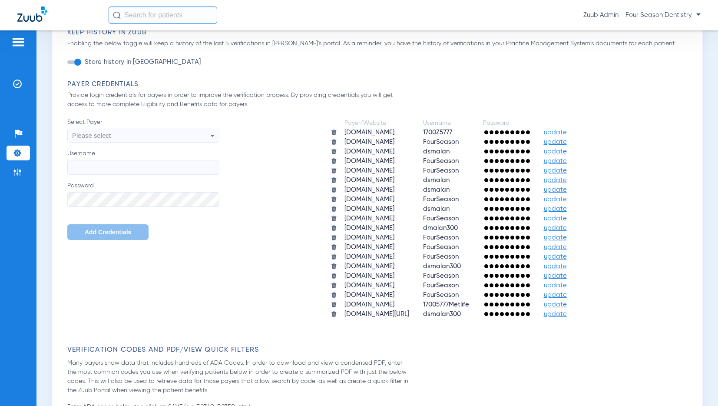
click at [206, 139] on div "Please select" at bounding box center [143, 135] width 151 height 15
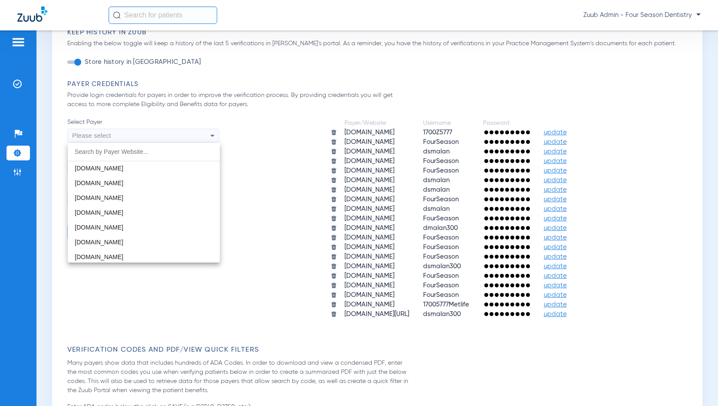
scroll to position [561, 0]
click at [260, 189] on div at bounding box center [359, 203] width 718 height 406
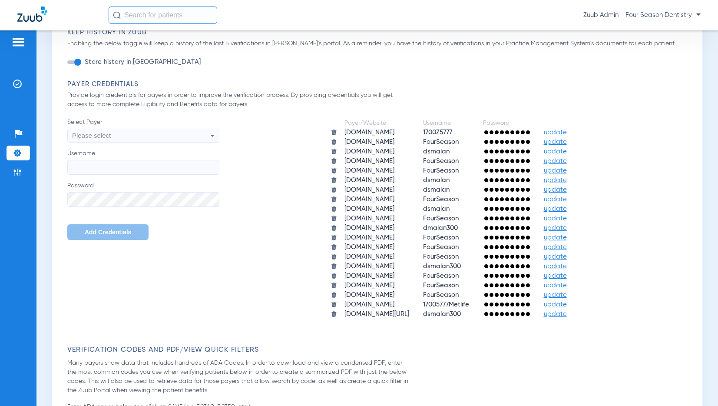
click at [21, 149] on img at bounding box center [17, 153] width 9 height 9
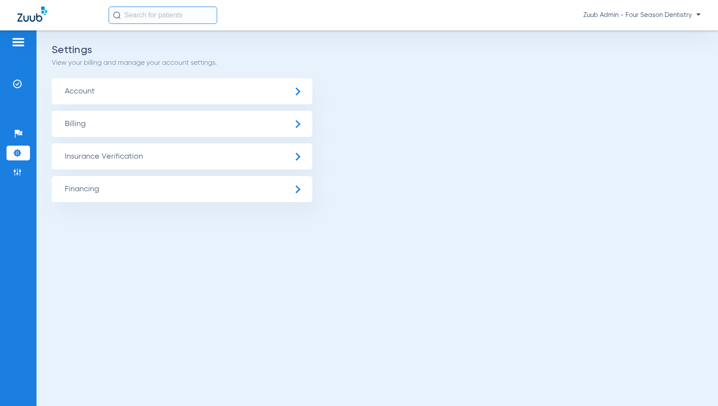
click at [81, 152] on span "Insurance Verification" at bounding box center [182, 156] width 261 height 26
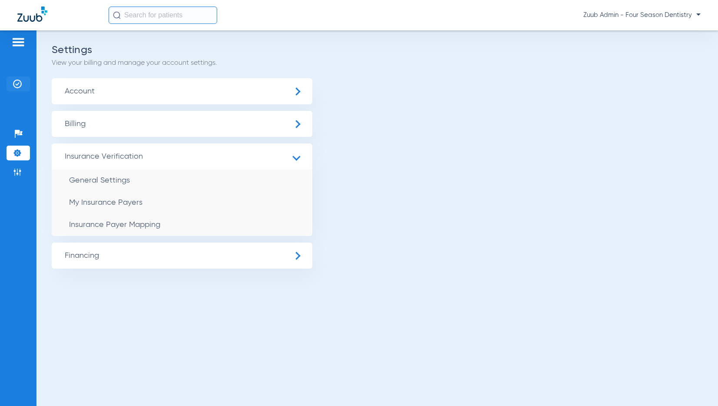
click at [17, 83] on img at bounding box center [17, 83] width 9 height 9
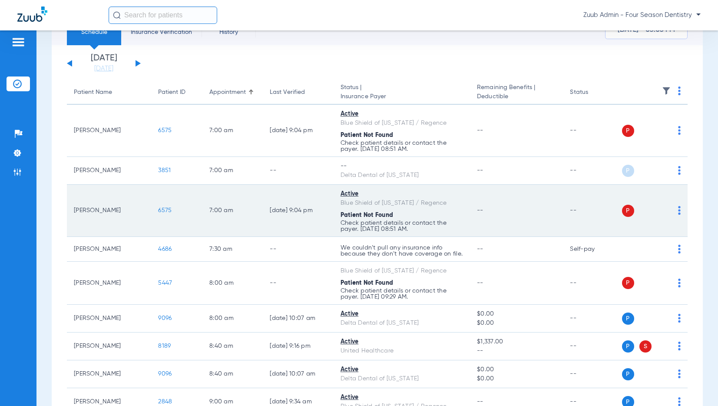
scroll to position [40, 0]
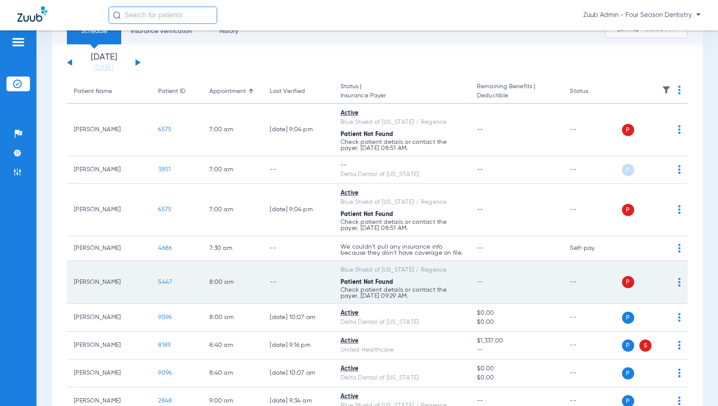
drag, startPoint x: 442, startPoint y: 268, endPoint x: 337, endPoint y: 269, distance: 105.1
click at [337, 269] on td "Blue Shield of [US_STATE] / Regence Patient Not Found Check patient details or …" at bounding box center [402, 282] width 136 height 43
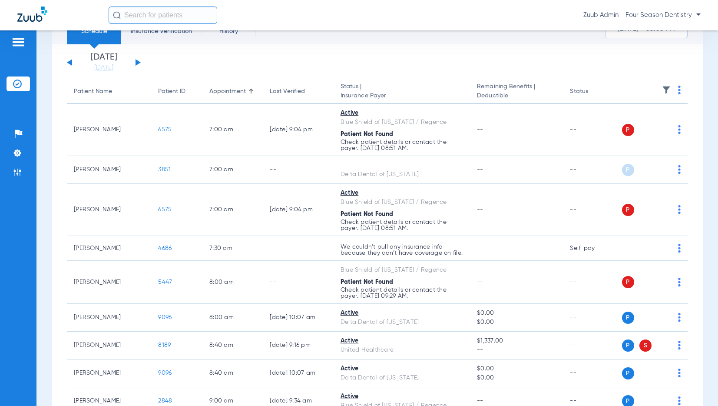
copy div "Blue Shield of [US_STATE] / Regence"
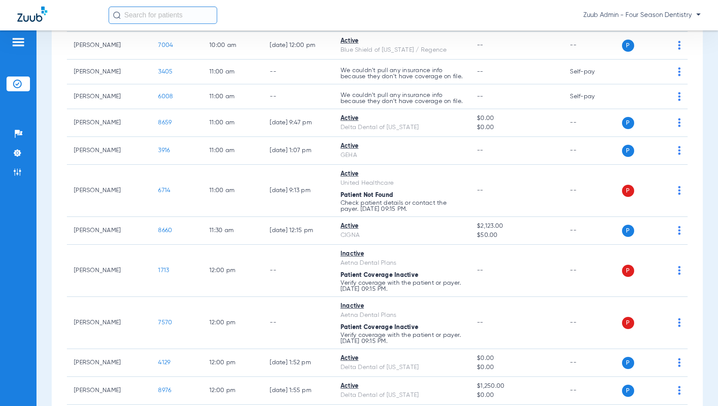
scroll to position [629, 0]
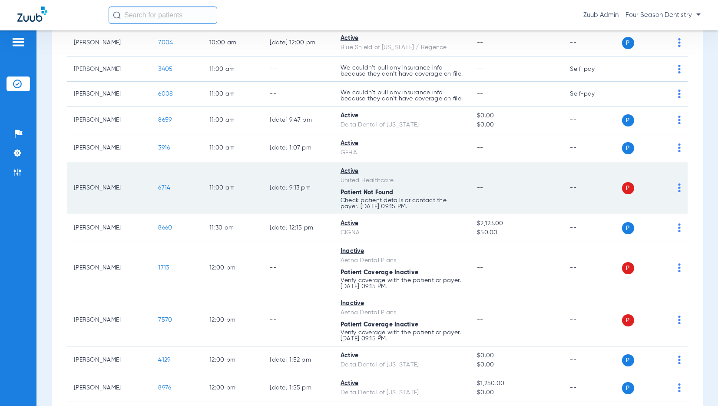
click at [679, 187] on img at bounding box center [679, 187] width 3 height 9
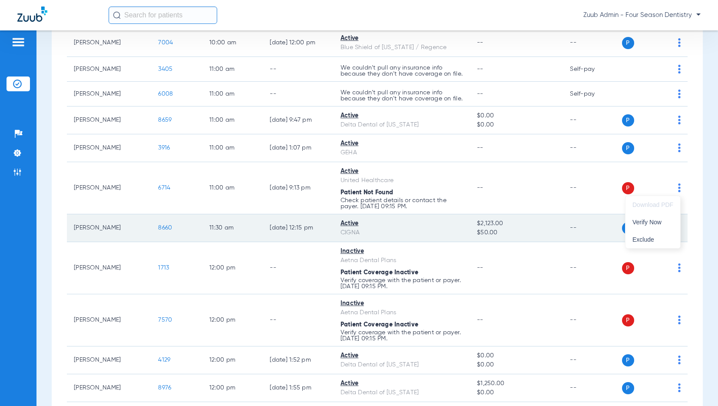
click at [660, 225] on span "Verify Now" at bounding box center [652, 222] width 41 height 6
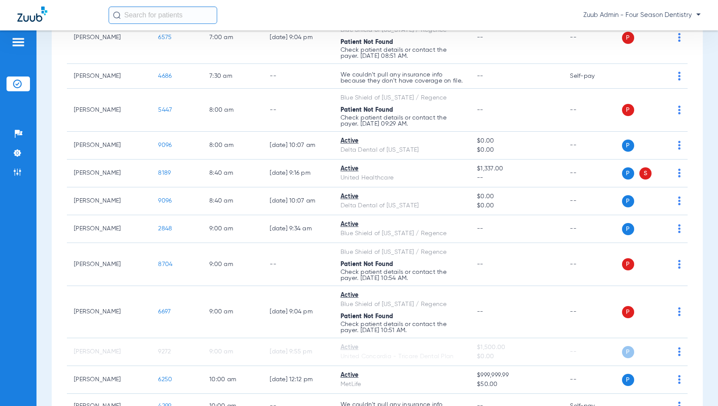
scroll to position [0, 0]
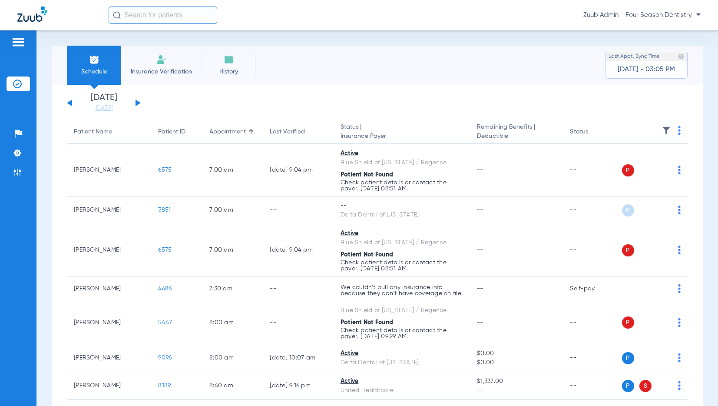
click at [137, 99] on div "[DATE] [DATE] [DATE] [DATE] [DATE] [DATE] [DATE] [DATE] [DATE] [DATE] [DATE] [D…" at bounding box center [104, 102] width 74 height 19
click at [136, 101] on button at bounding box center [138, 102] width 5 height 7
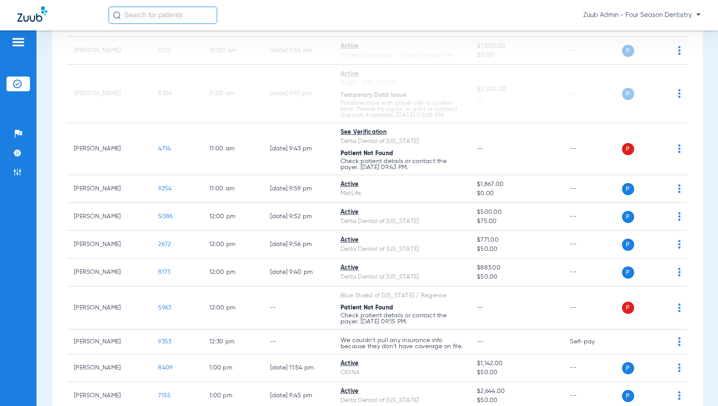
scroll to position [633, 0]
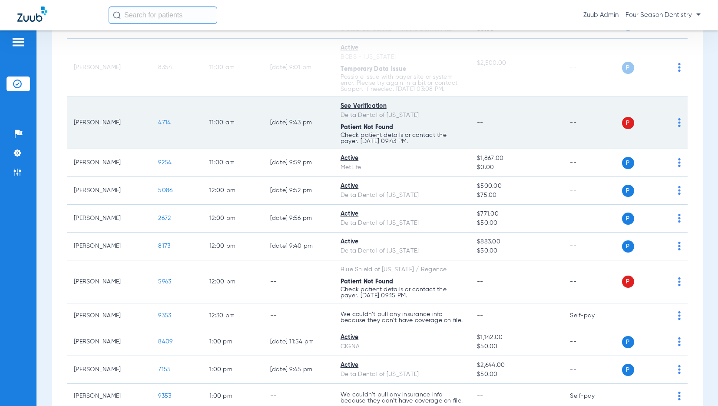
click at [370, 106] on div "See Verification" at bounding box center [401, 106] width 122 height 9
click at [361, 106] on div "See Verification" at bounding box center [401, 106] width 122 height 9
drag, startPoint x: 367, startPoint y: 104, endPoint x: 430, endPoint y: 126, distance: 66.9
click at [367, 104] on div "See Verification" at bounding box center [401, 106] width 122 height 9
click at [161, 121] on span "4714" at bounding box center [164, 122] width 13 height 6
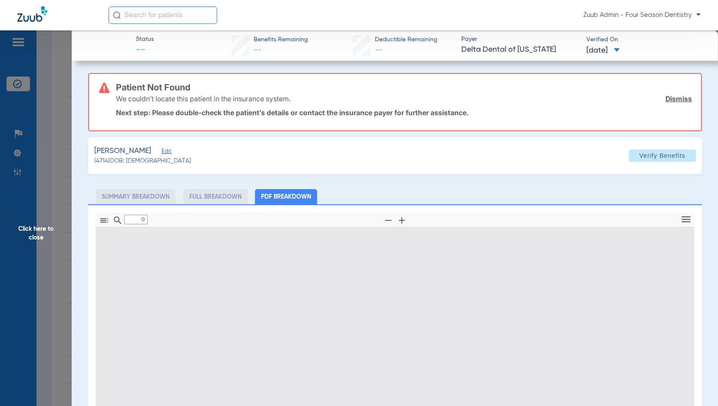
click at [659, 108] on p "Next step: Please double-check the patient’s details or contact the insurance p…" at bounding box center [404, 112] width 576 height 9
type input "1"
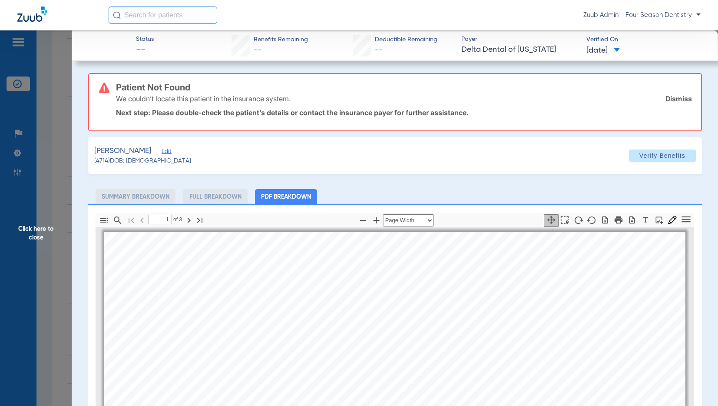
click at [673, 101] on link "Dismiss" at bounding box center [678, 98] width 26 height 9
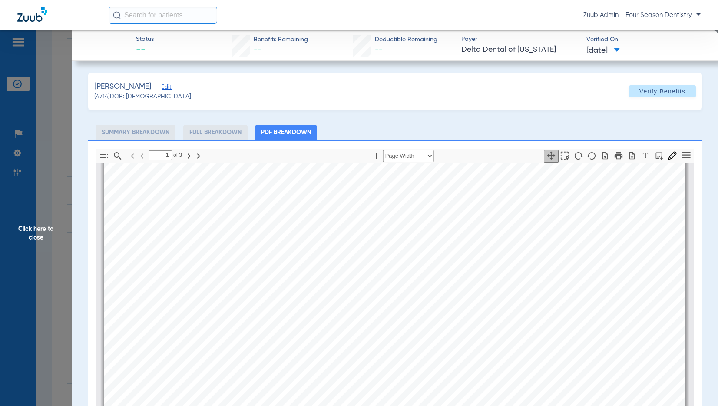
scroll to position [0, 0]
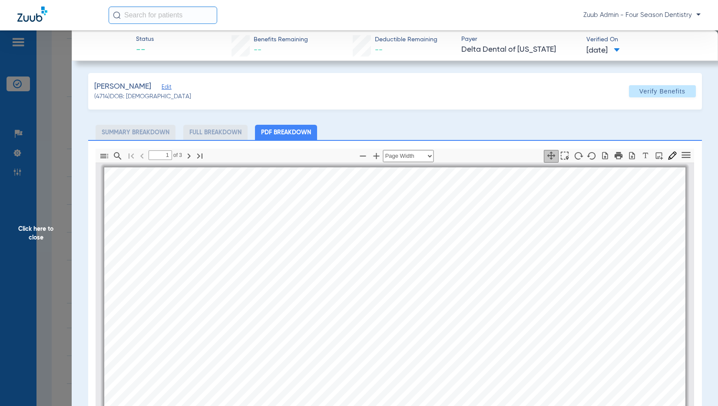
click at [38, 233] on span "Click here to close" at bounding box center [36, 233] width 72 height 406
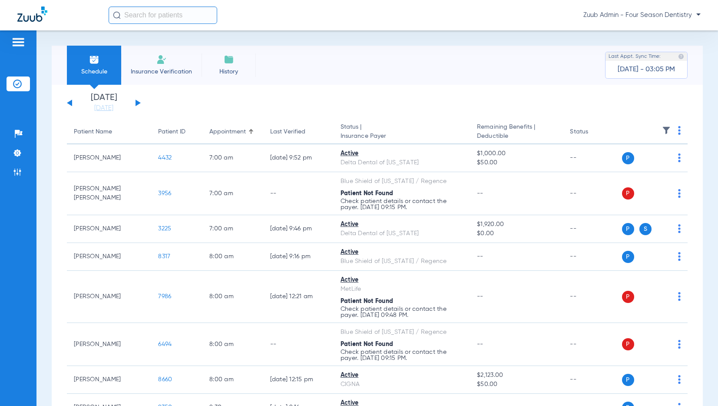
click at [137, 101] on button at bounding box center [138, 102] width 5 height 7
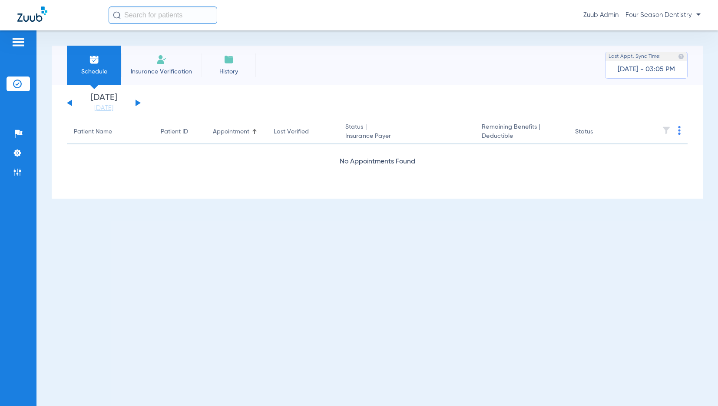
click at [137, 101] on button at bounding box center [138, 102] width 5 height 7
